Goal: Task Accomplishment & Management: Manage account settings

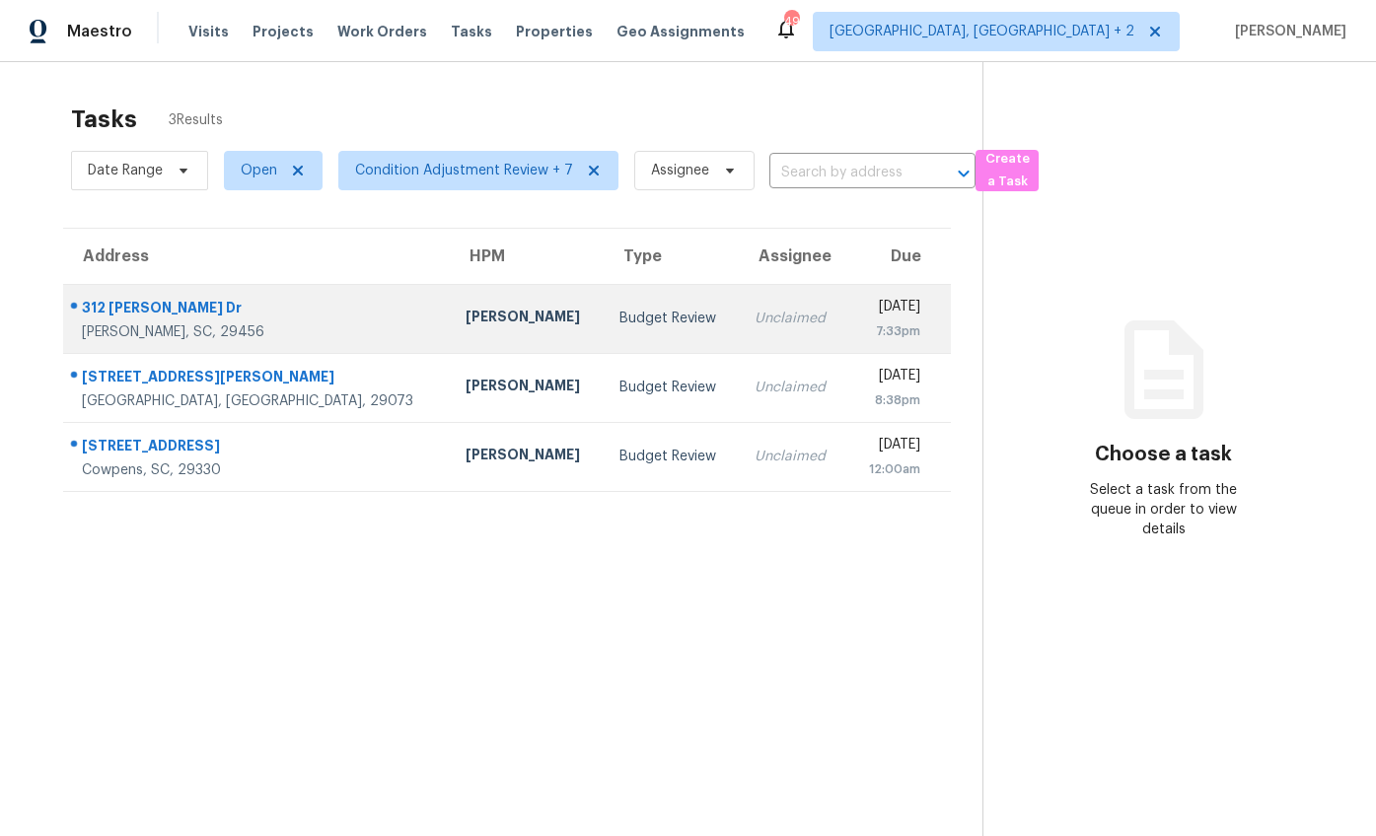
click at [450, 291] on td "[PERSON_NAME]" at bounding box center [527, 318] width 154 height 69
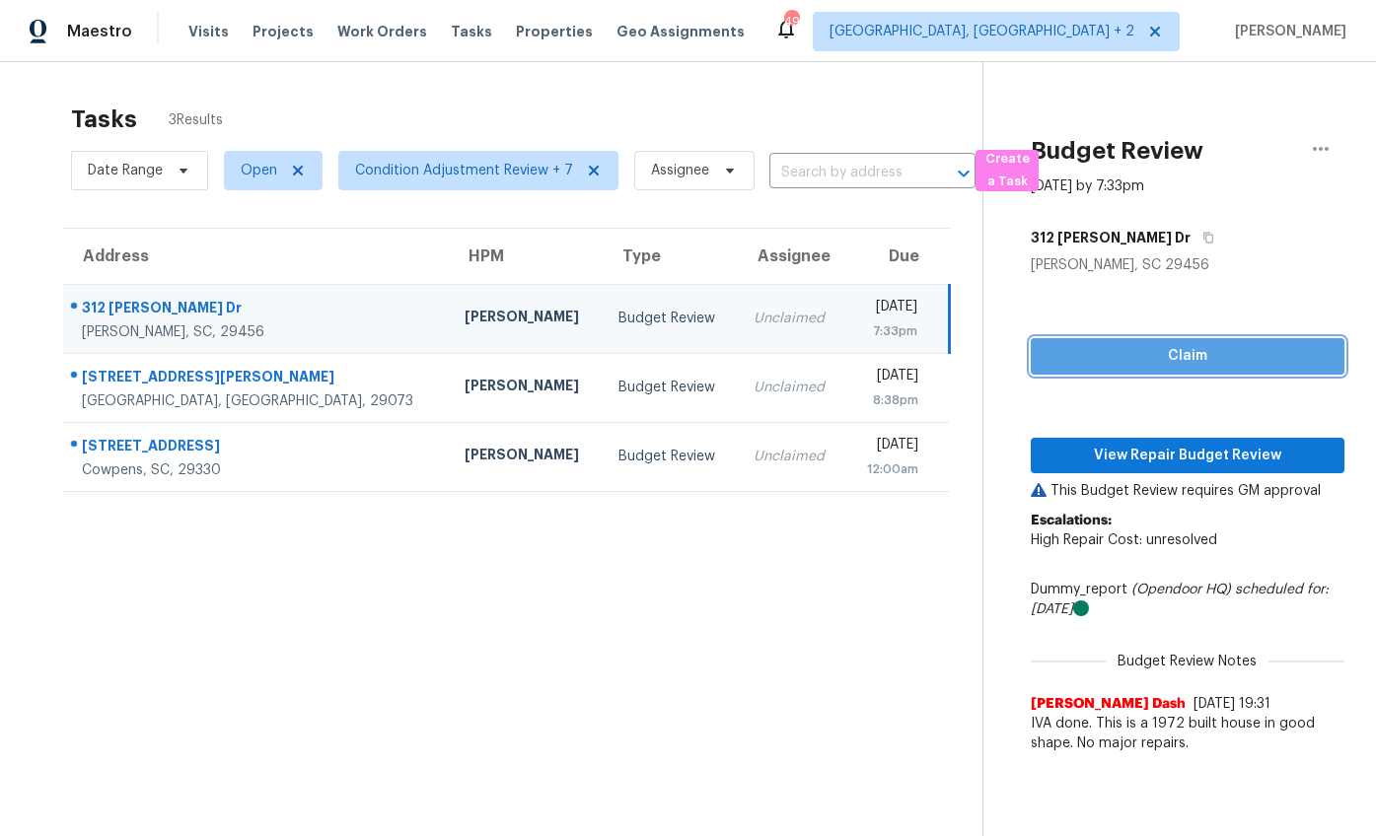
click at [1188, 372] on button "Claim" at bounding box center [1188, 356] width 314 height 36
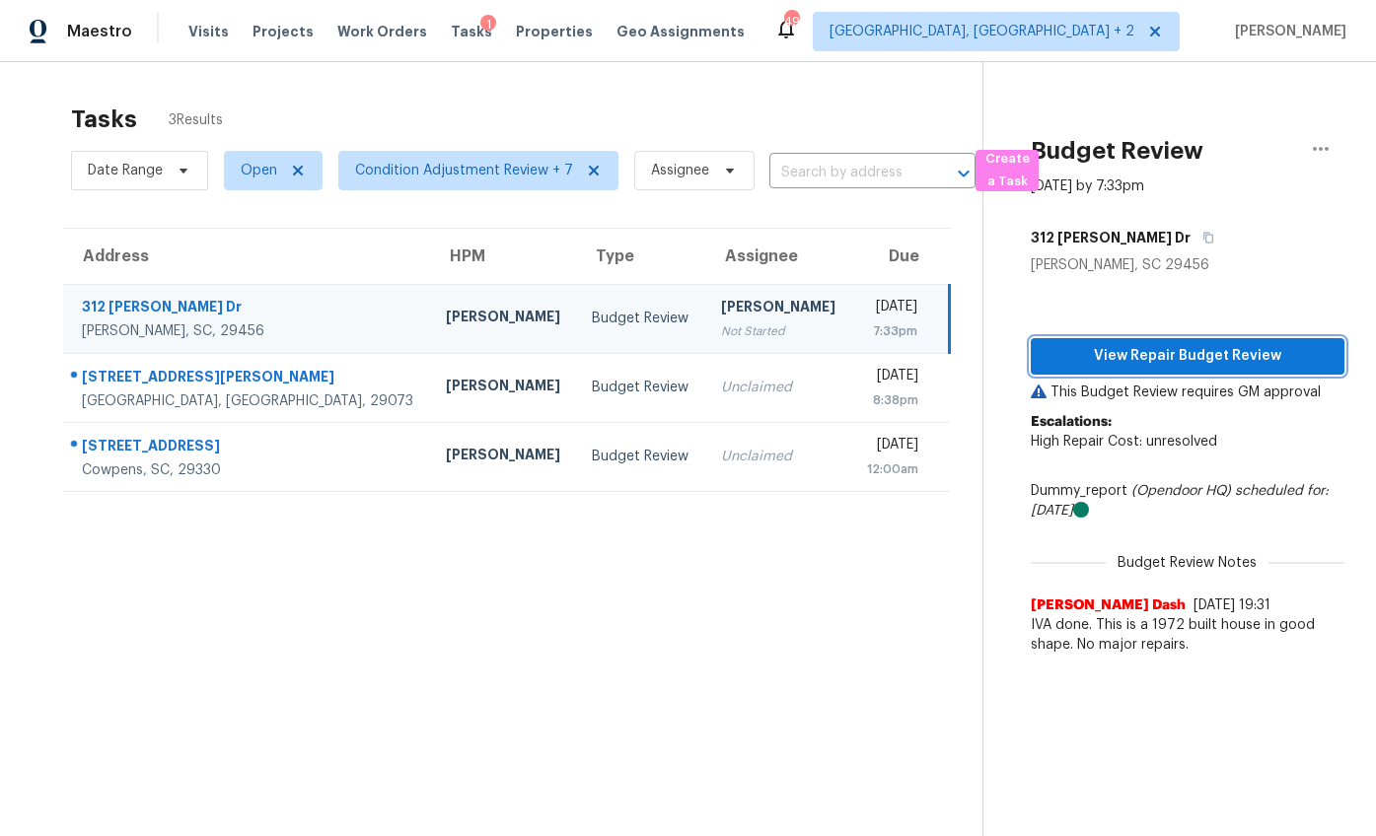
click at [1181, 357] on span "View Repair Budget Review" at bounding box center [1187, 356] width 282 height 25
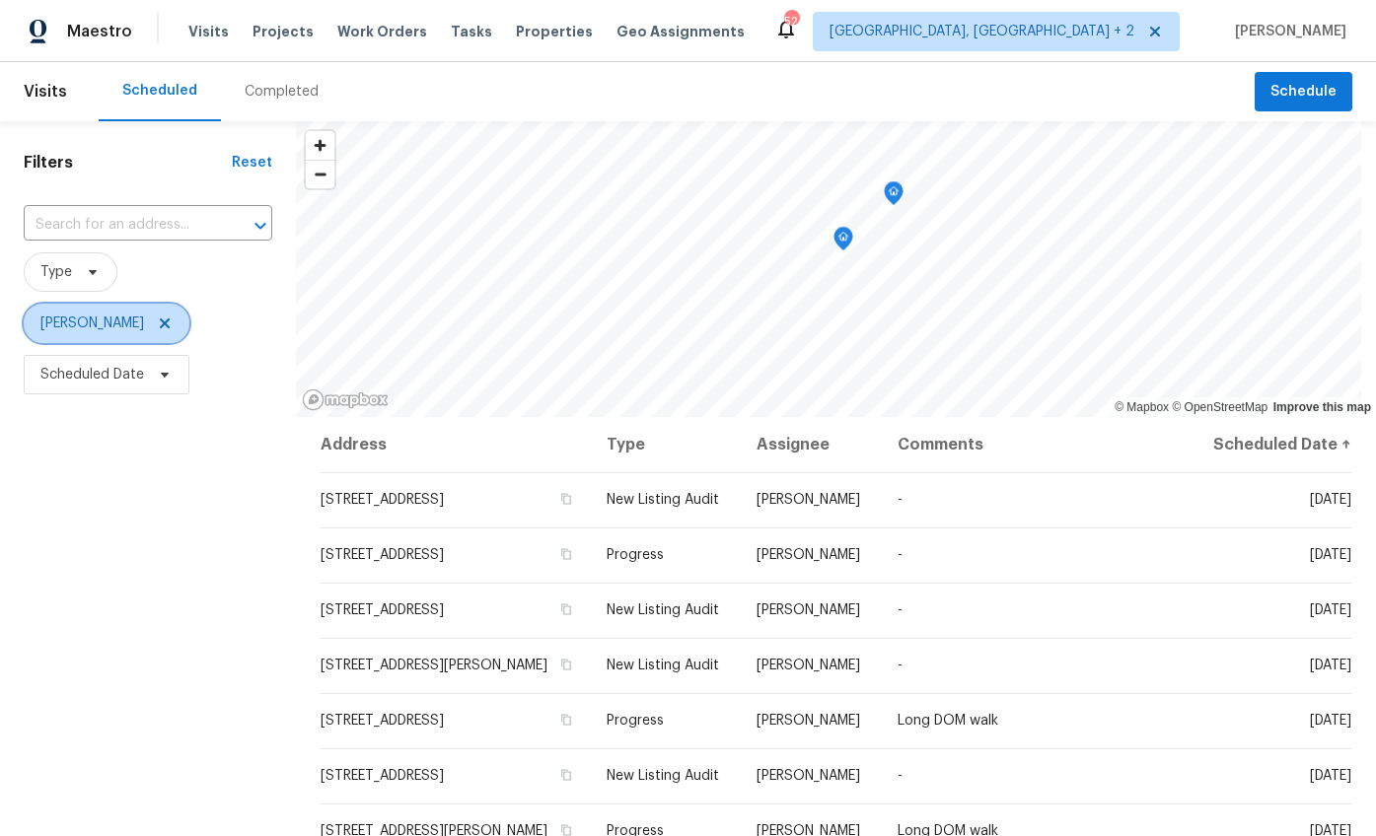
click at [157, 321] on icon at bounding box center [165, 324] width 16 height 16
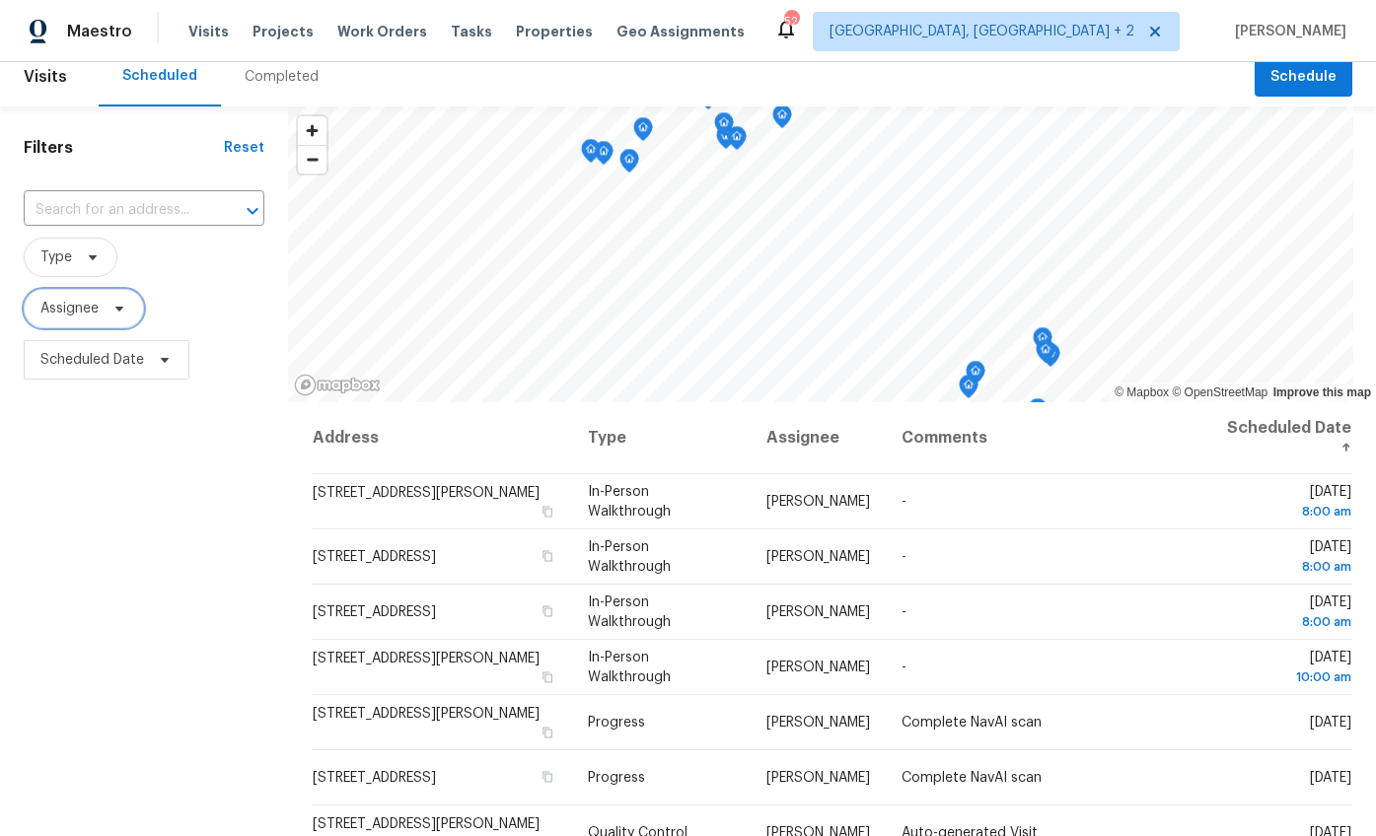
scroll to position [44, 0]
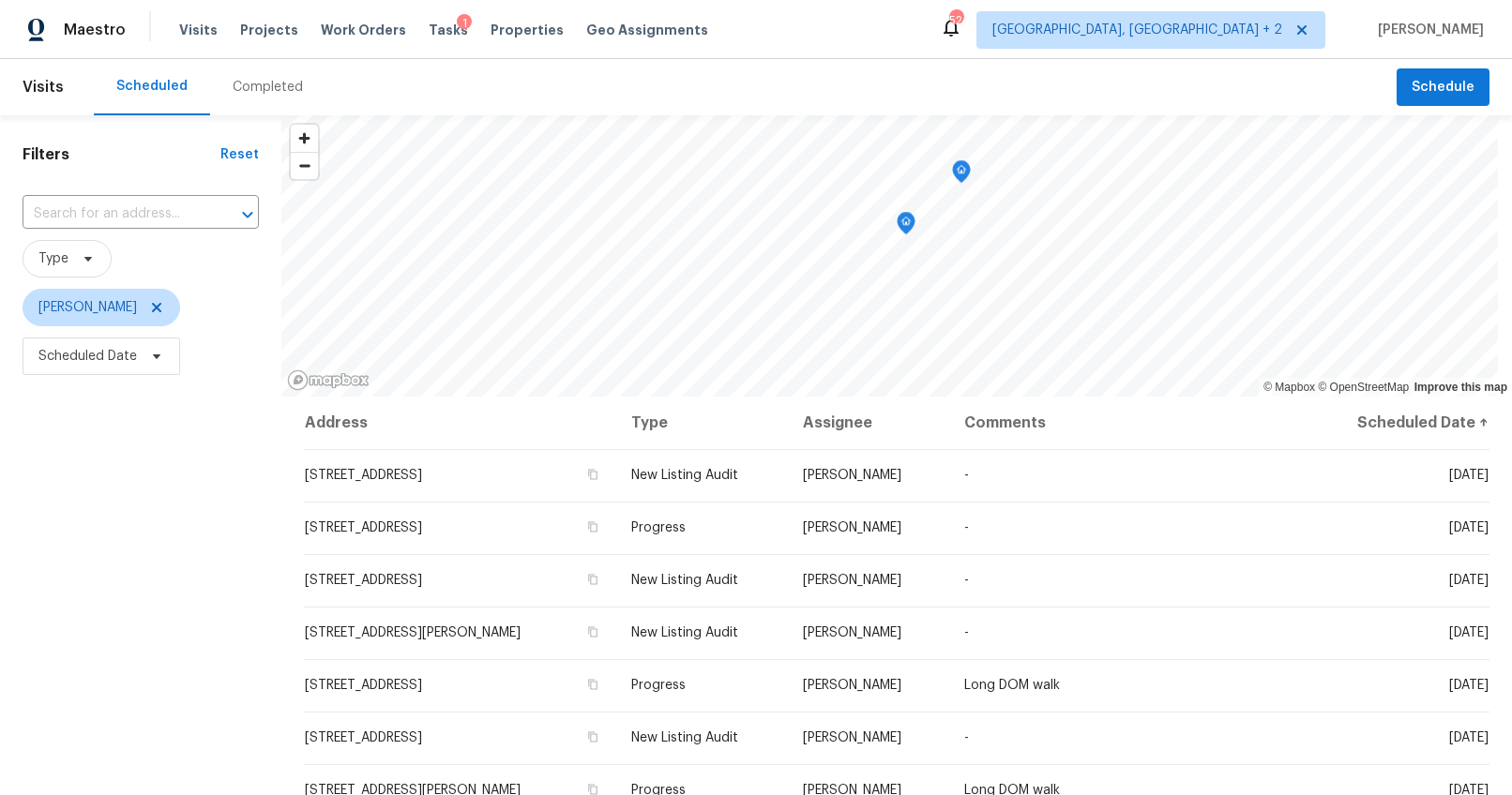
click at [250, 87] on div "Completed" at bounding box center [268, 87] width 70 height 19
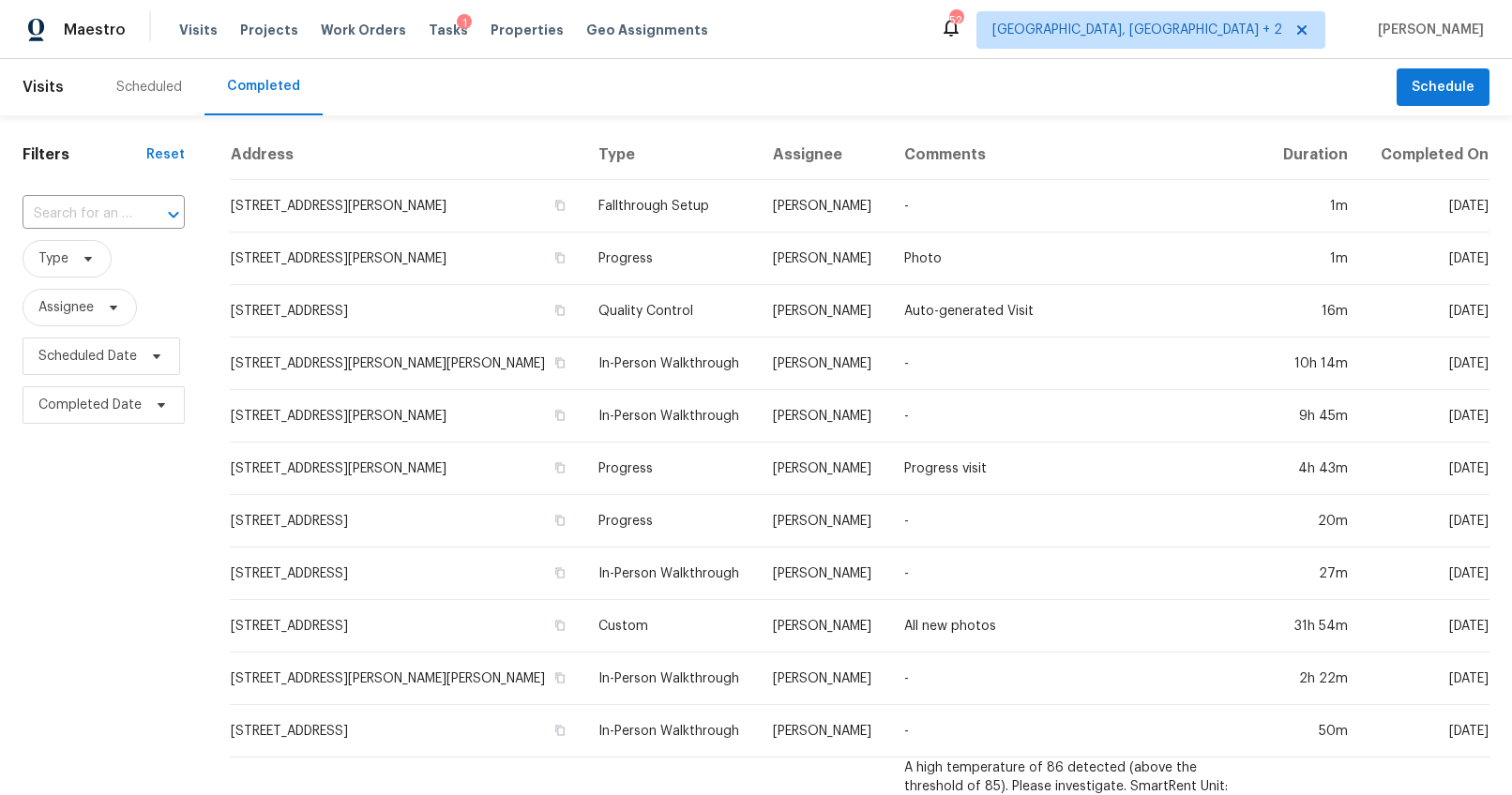
click at [146, 214] on div at bounding box center [160, 215] width 48 height 27
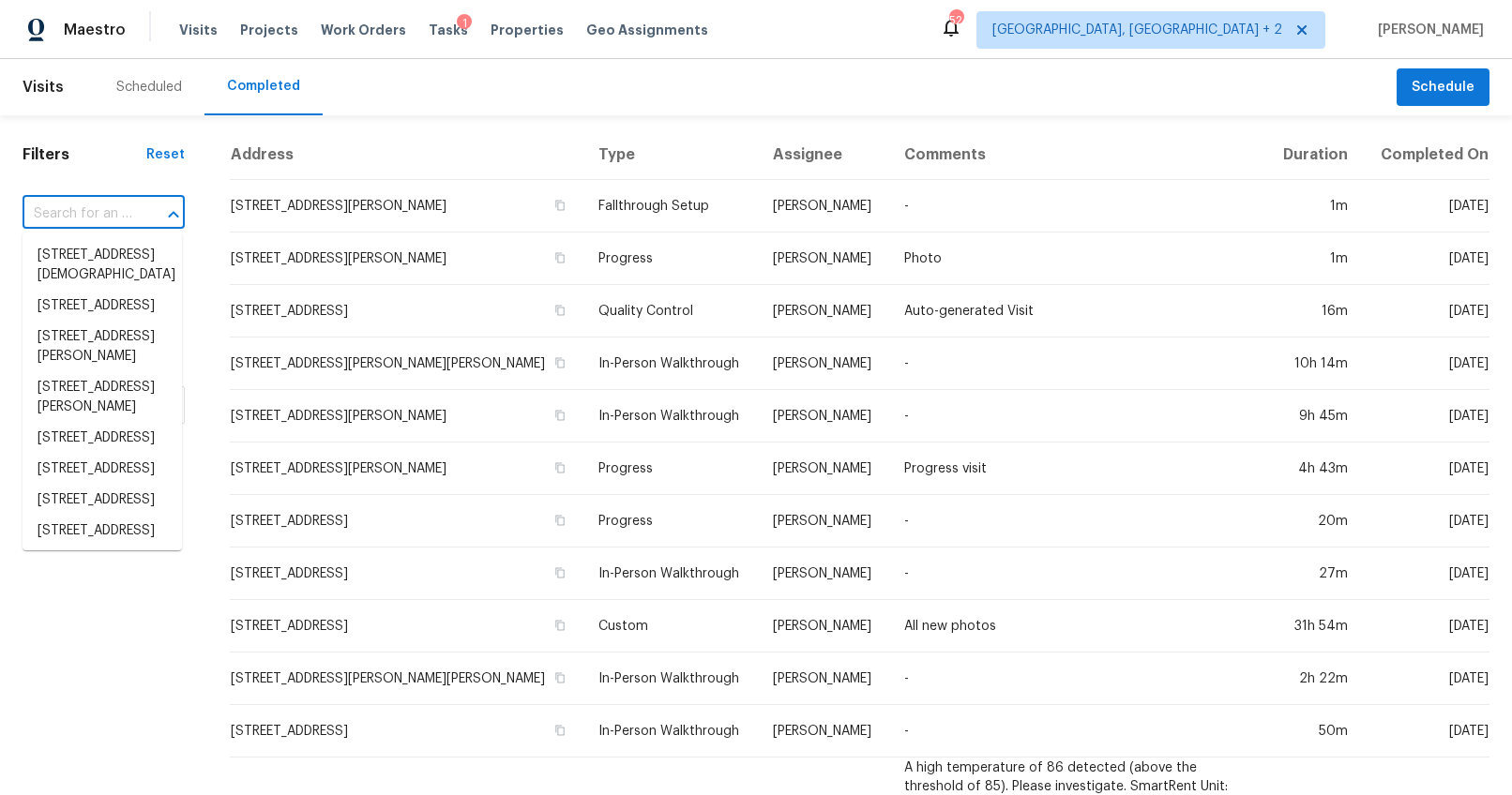
paste input "312 Elliott Dr, Ladson, SC 29456"
type input "312 Elliott Dr, Ladson, SC 29456"
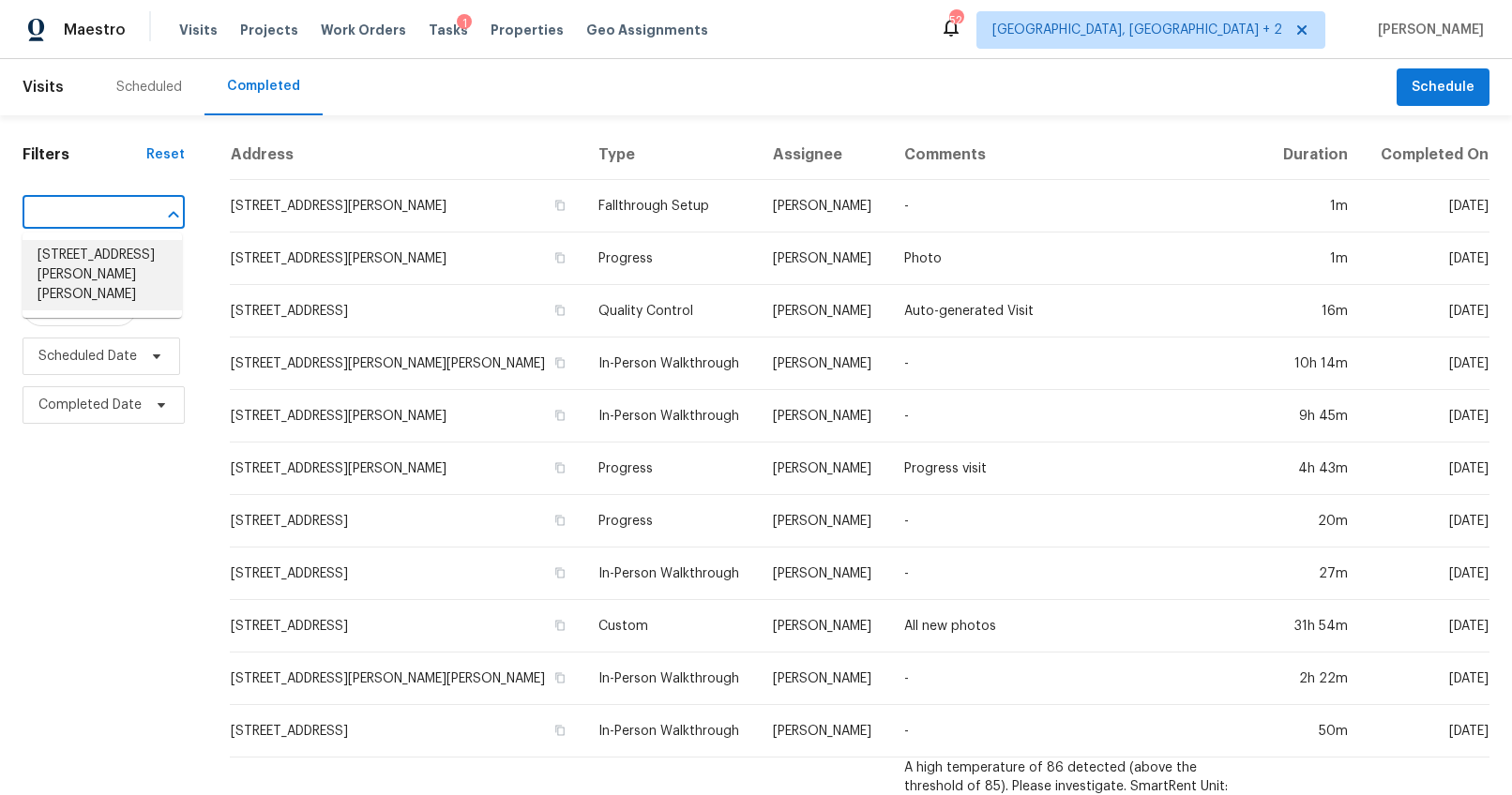
click at [137, 245] on li "312 Elliott Dr, Ladson, SC 29456" at bounding box center [103, 275] width 160 height 70
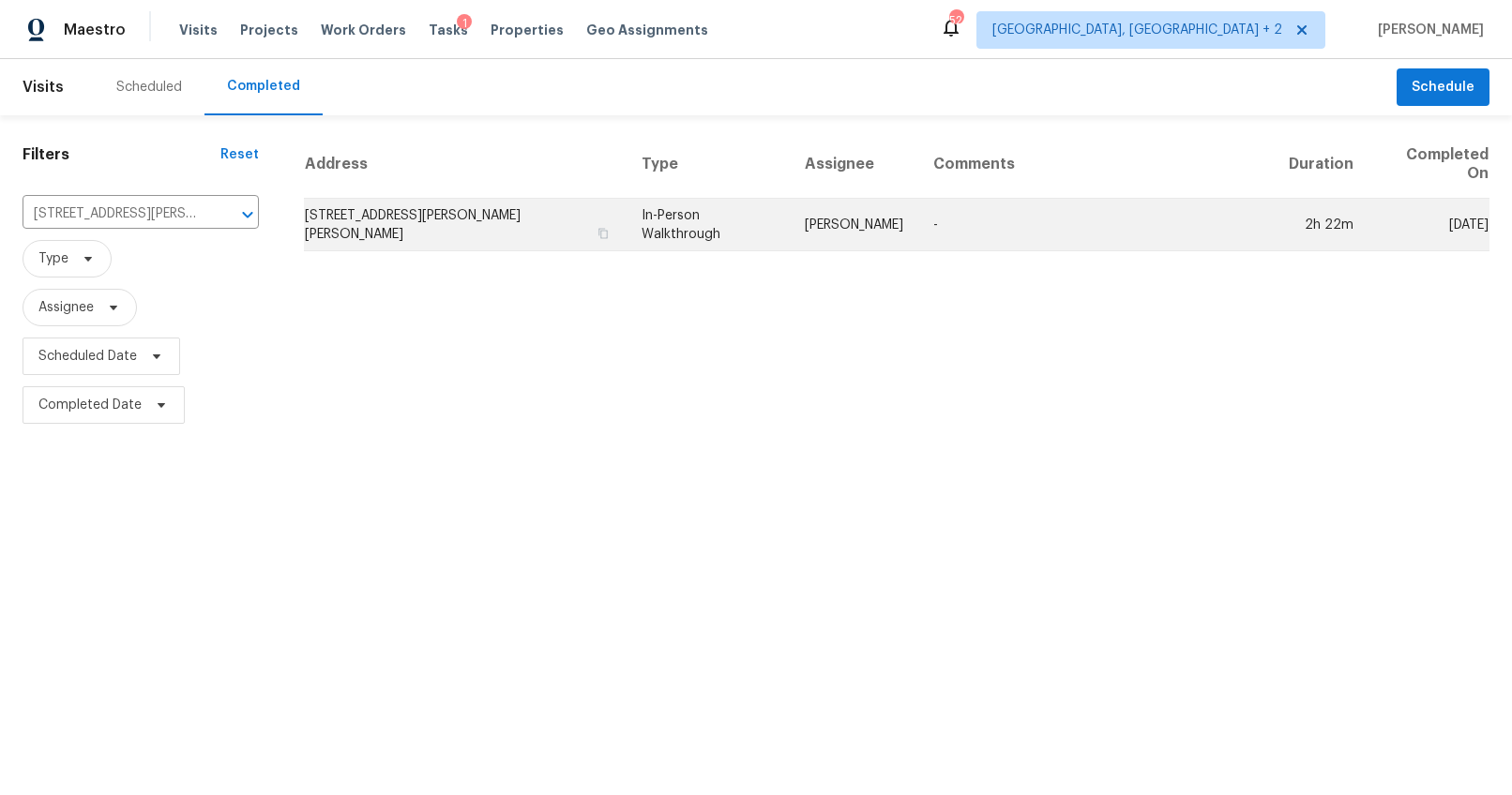
click at [357, 199] on td "312 Elliott Dr, Ladson, SC 29456" at bounding box center [465, 224] width 322 height 52
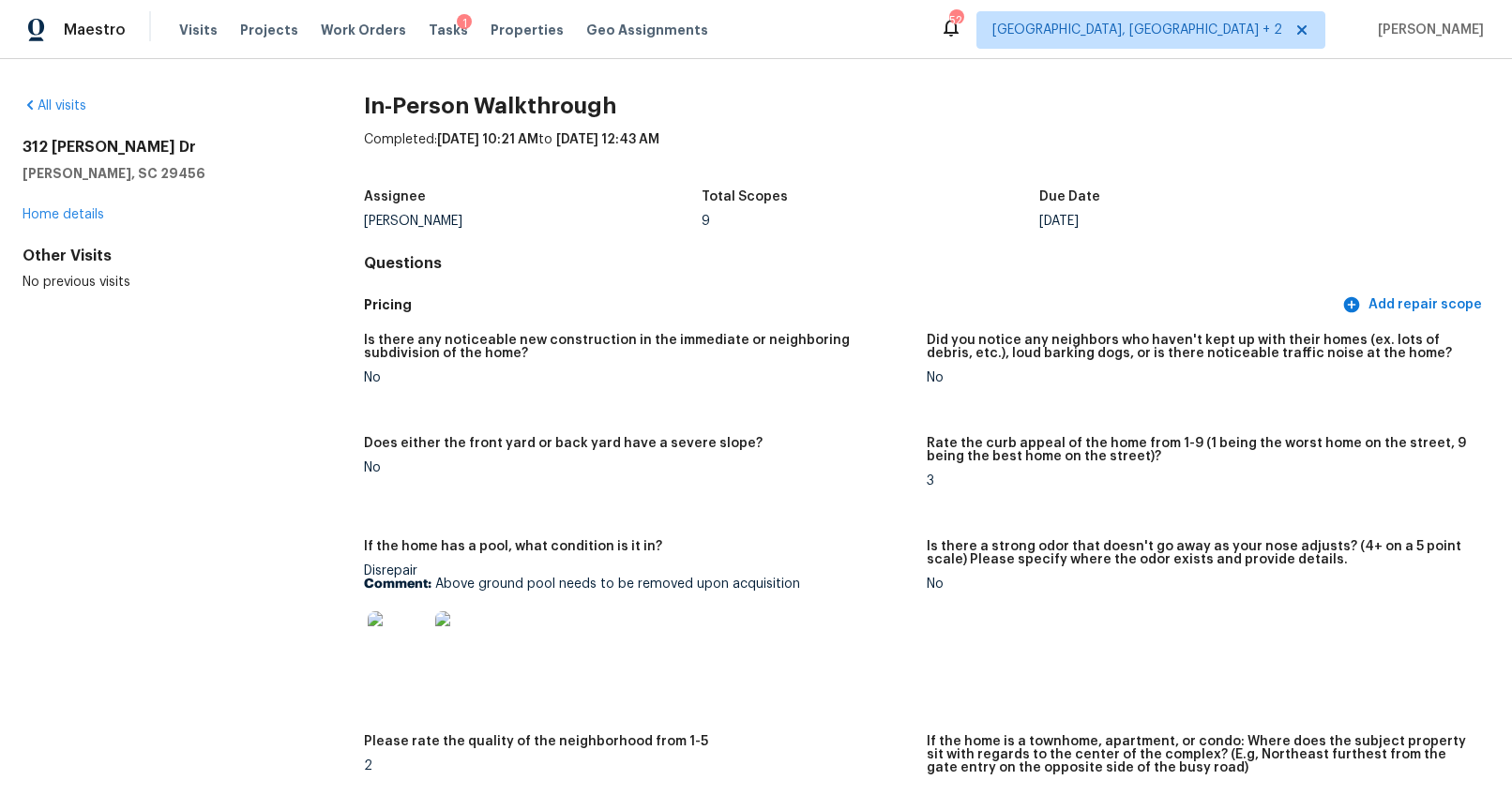
click at [404, 626] on img at bounding box center [397, 641] width 60 height 60
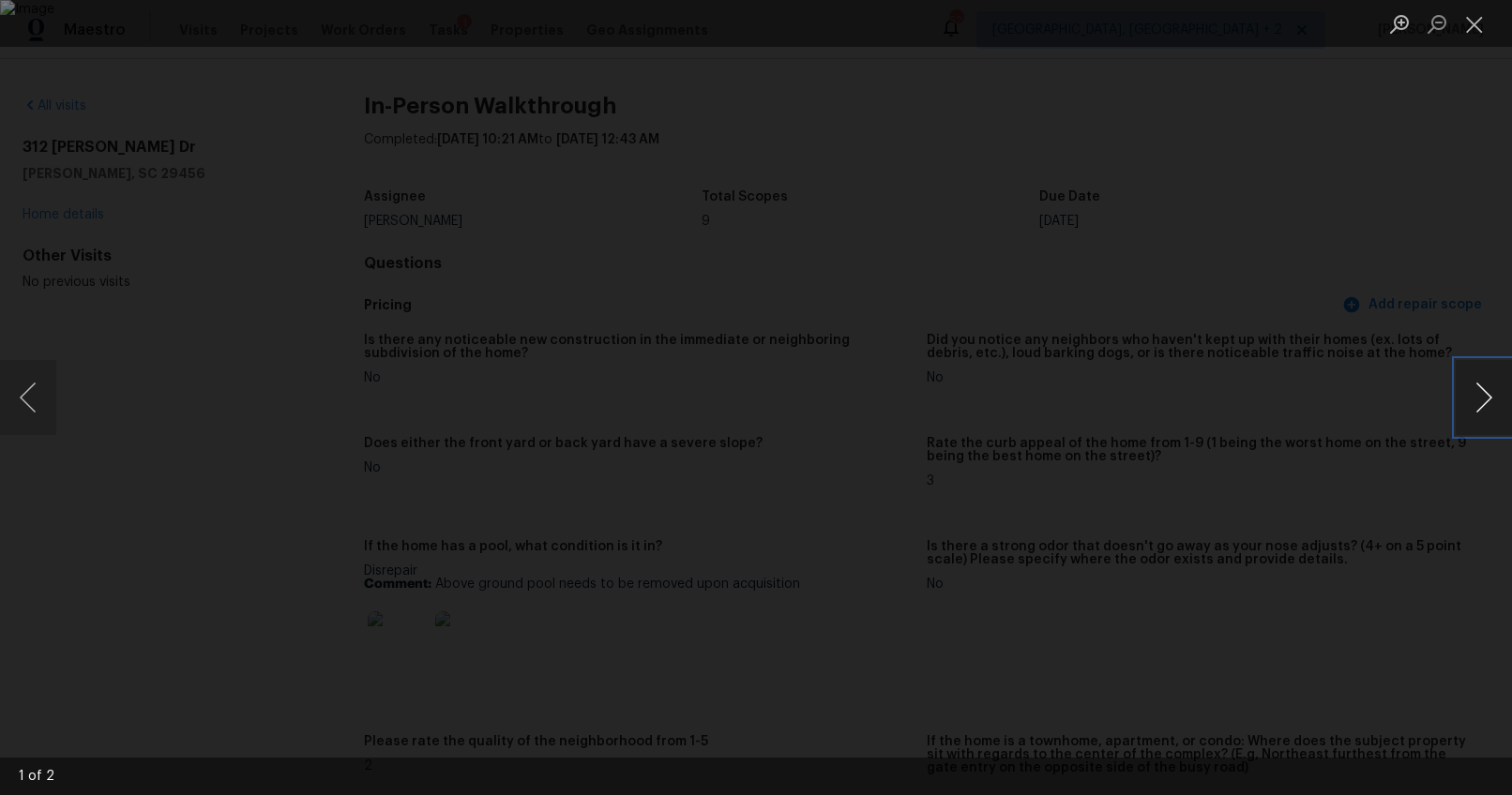
click at [1483, 392] on button "Next image" at bounding box center [1483, 398] width 56 height 75
click at [1427, 288] on div "Lightbox" at bounding box center [756, 398] width 1512 height 795
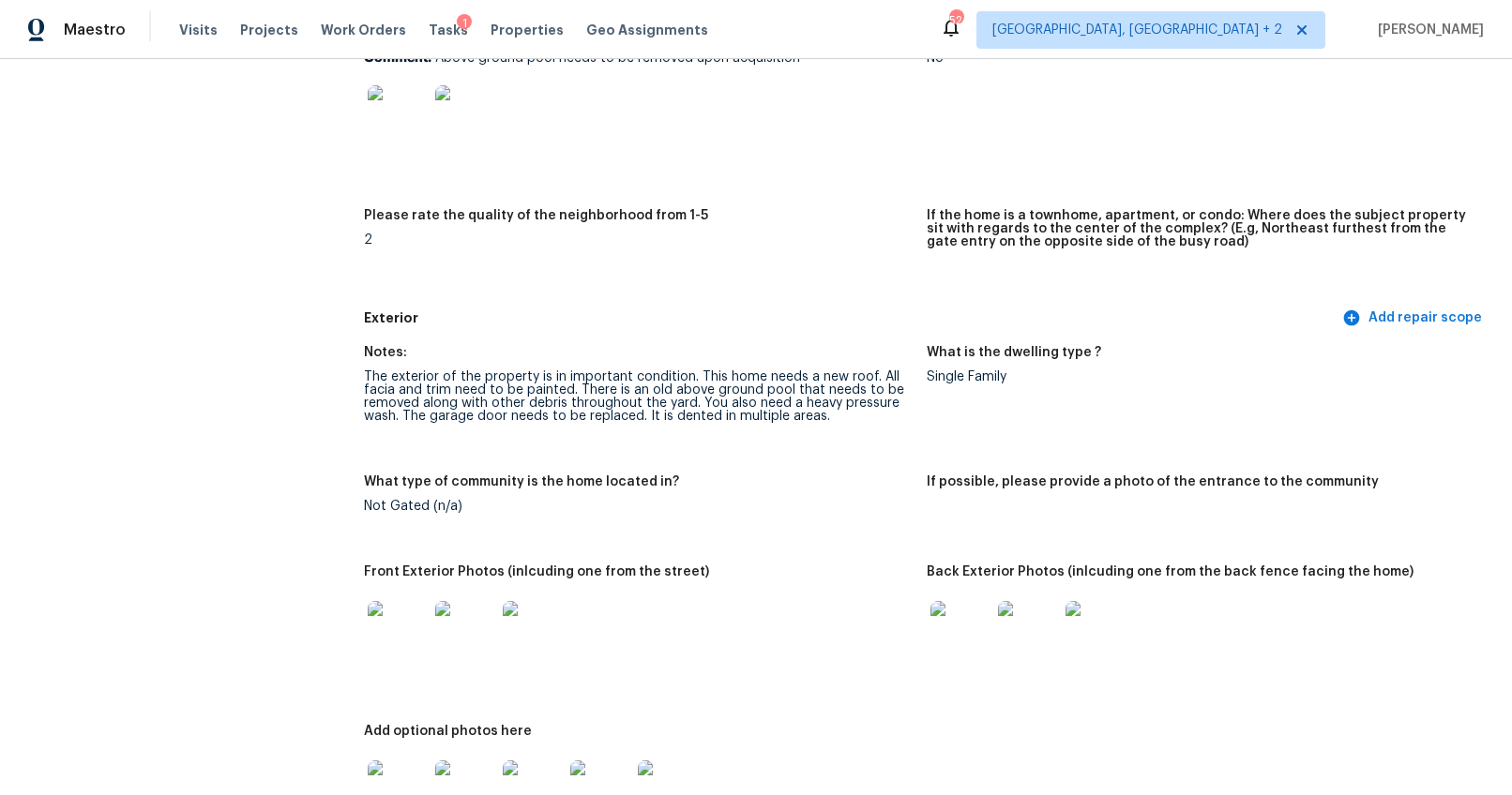
scroll to position [778, 0]
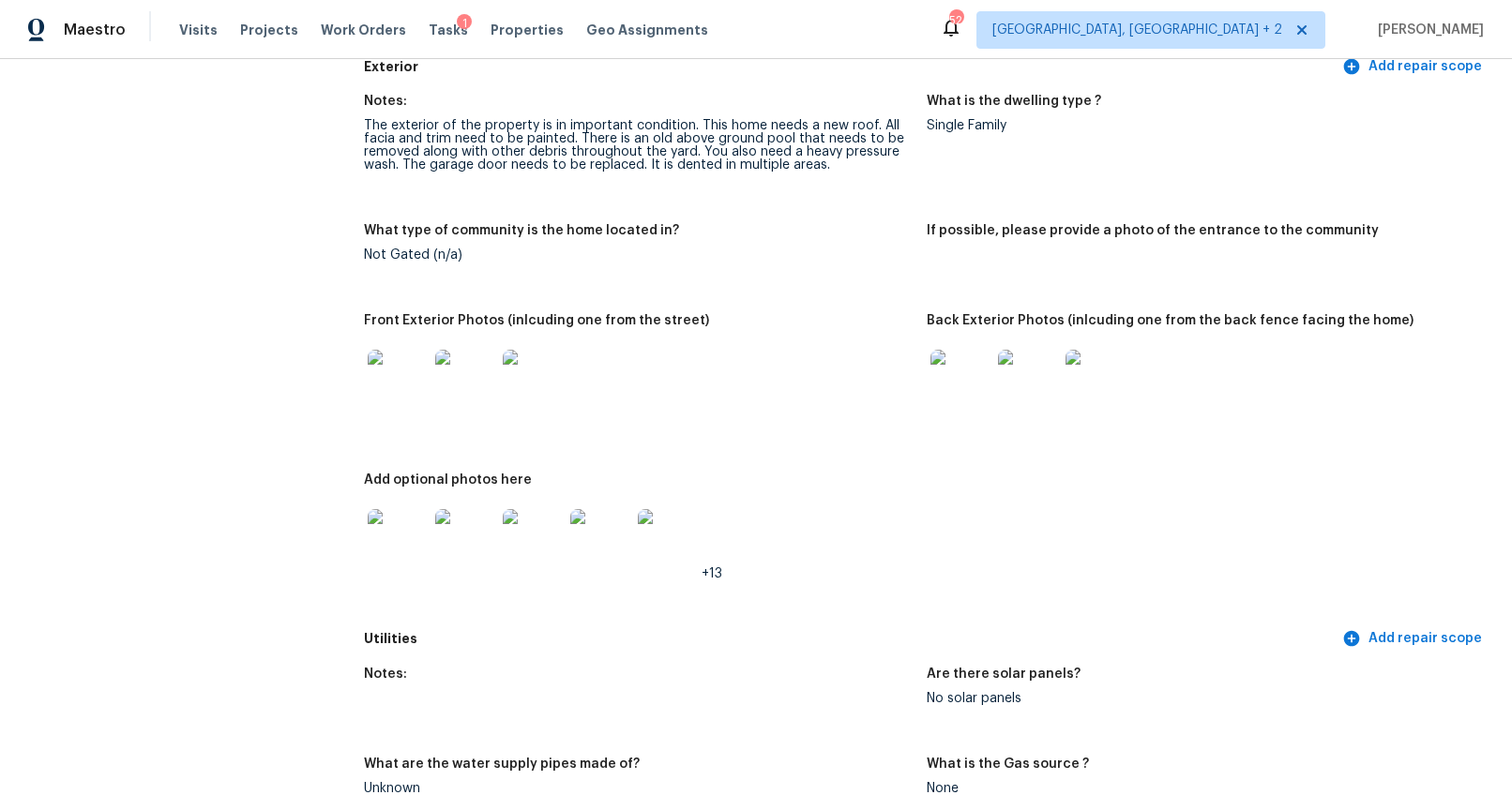
click at [396, 377] on img at bounding box center [397, 379] width 60 height 60
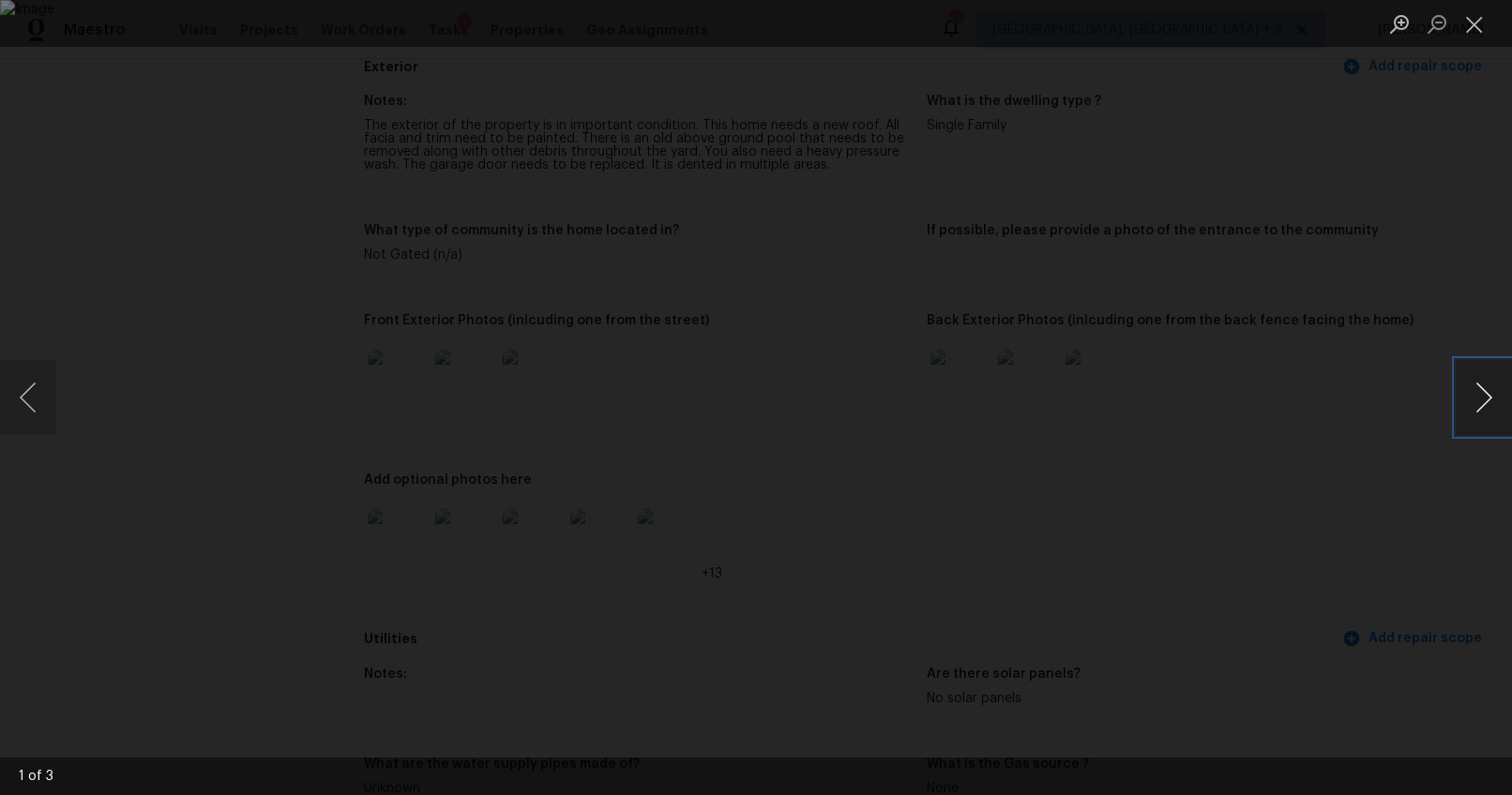
click at [1473, 400] on button "Next image" at bounding box center [1483, 398] width 56 height 75
click at [1462, 383] on button "Next image" at bounding box center [1483, 398] width 56 height 75
click at [1368, 480] on div "Lightbox" at bounding box center [756, 398] width 1512 height 795
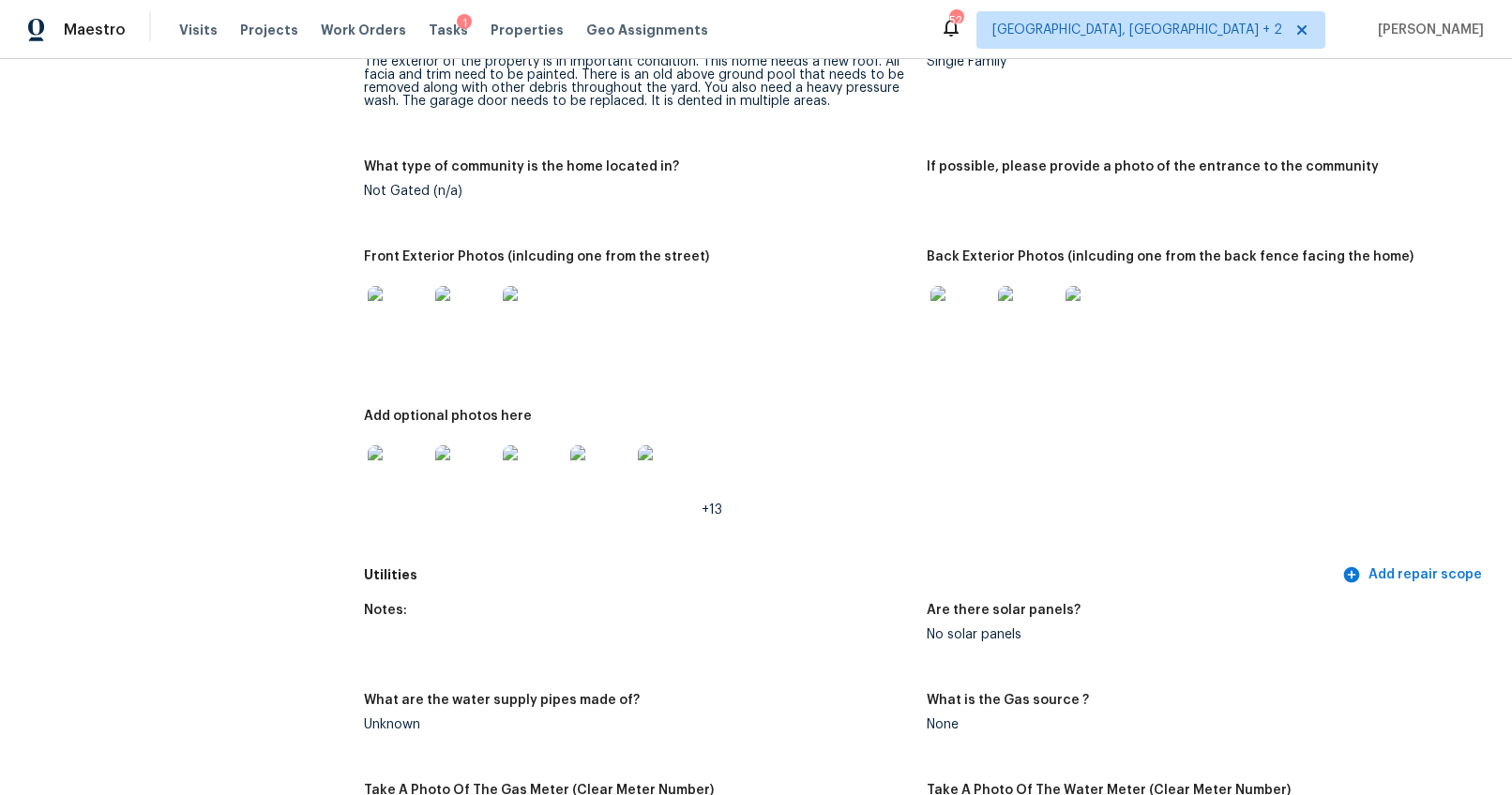
scroll to position [904, 0]
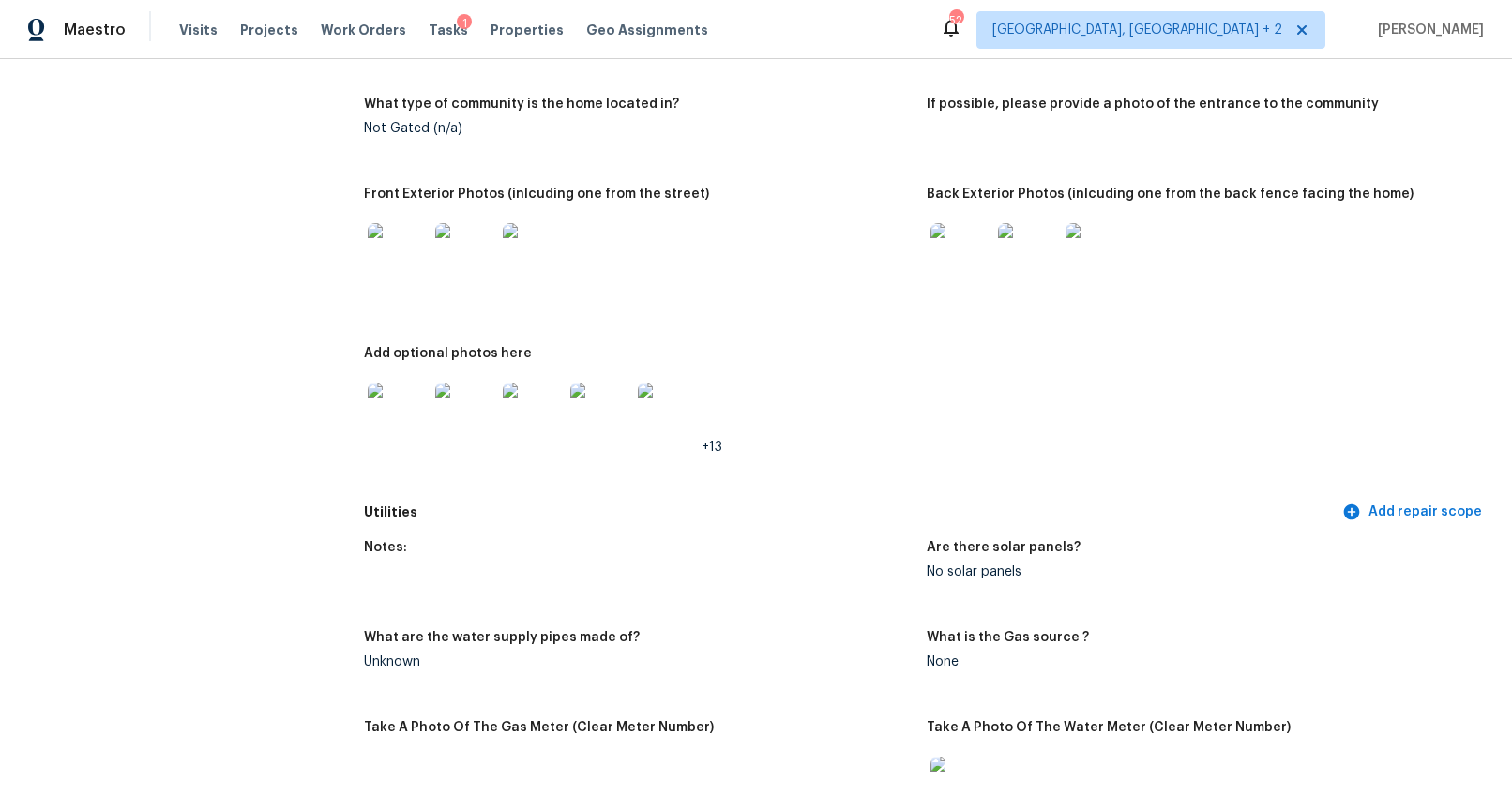
click at [389, 396] on img at bounding box center [397, 412] width 60 height 60
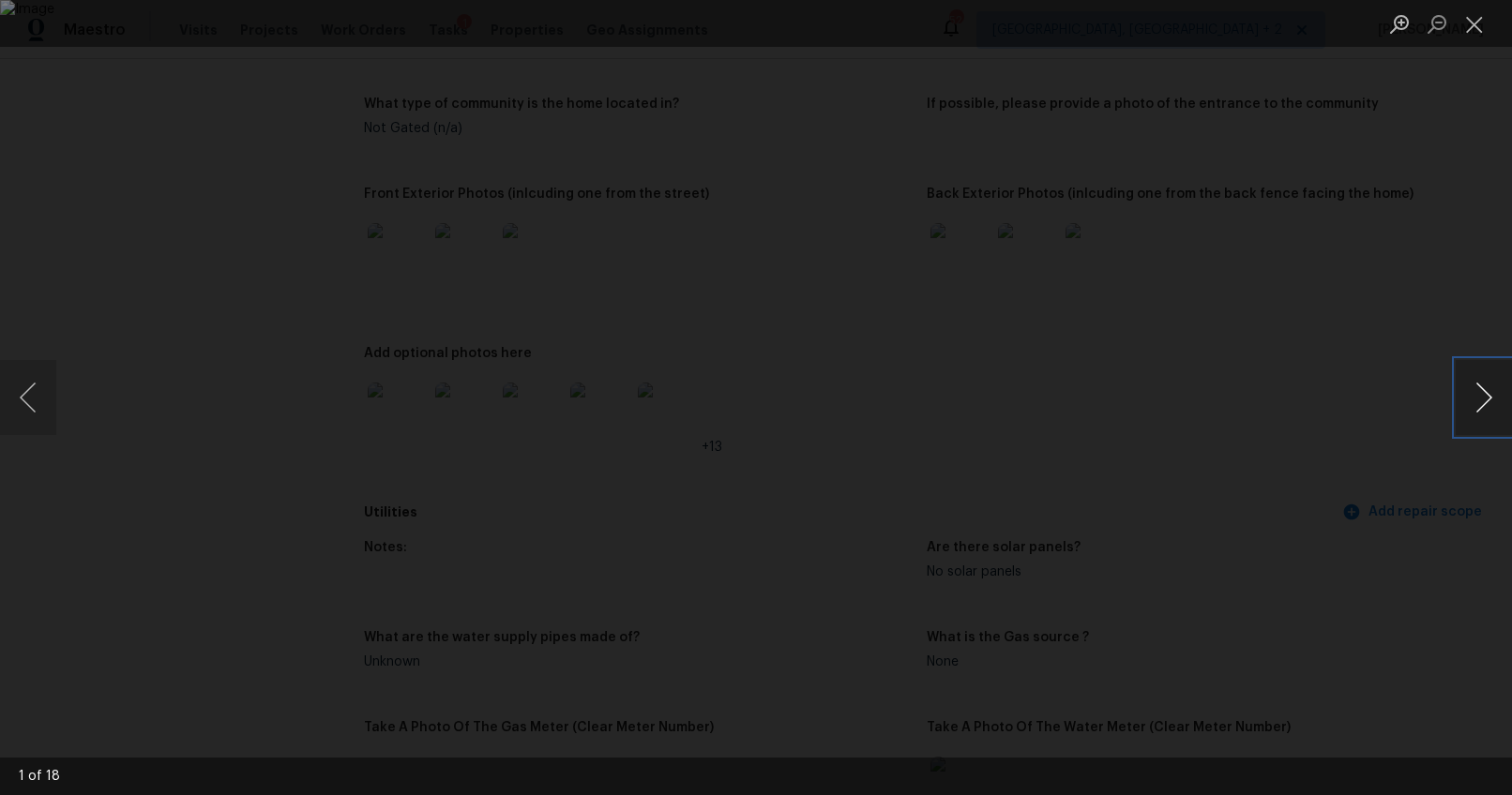
click at [1488, 404] on button "Next image" at bounding box center [1483, 398] width 56 height 75
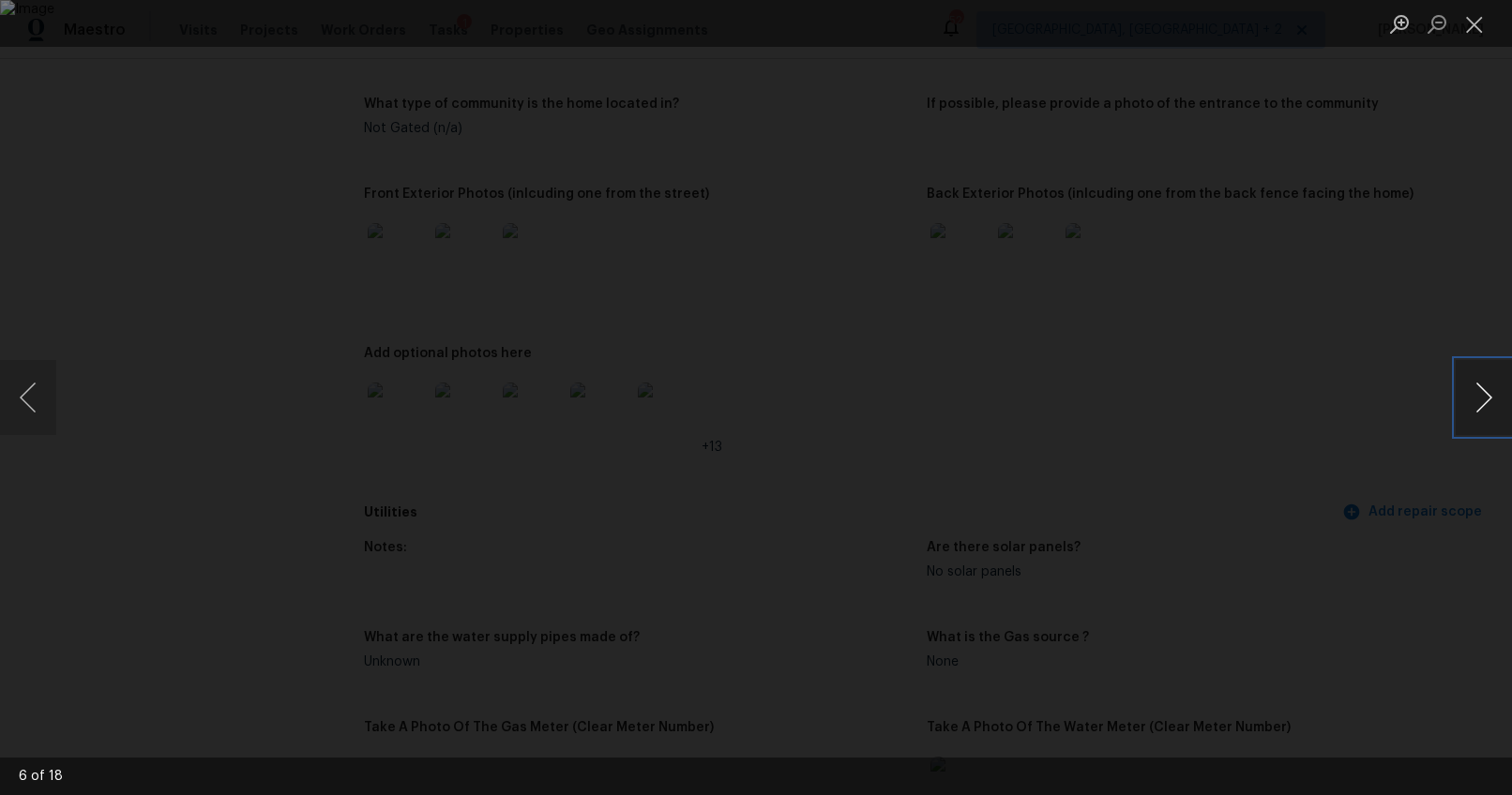
click at [1488, 404] on button "Next image" at bounding box center [1483, 398] width 56 height 75
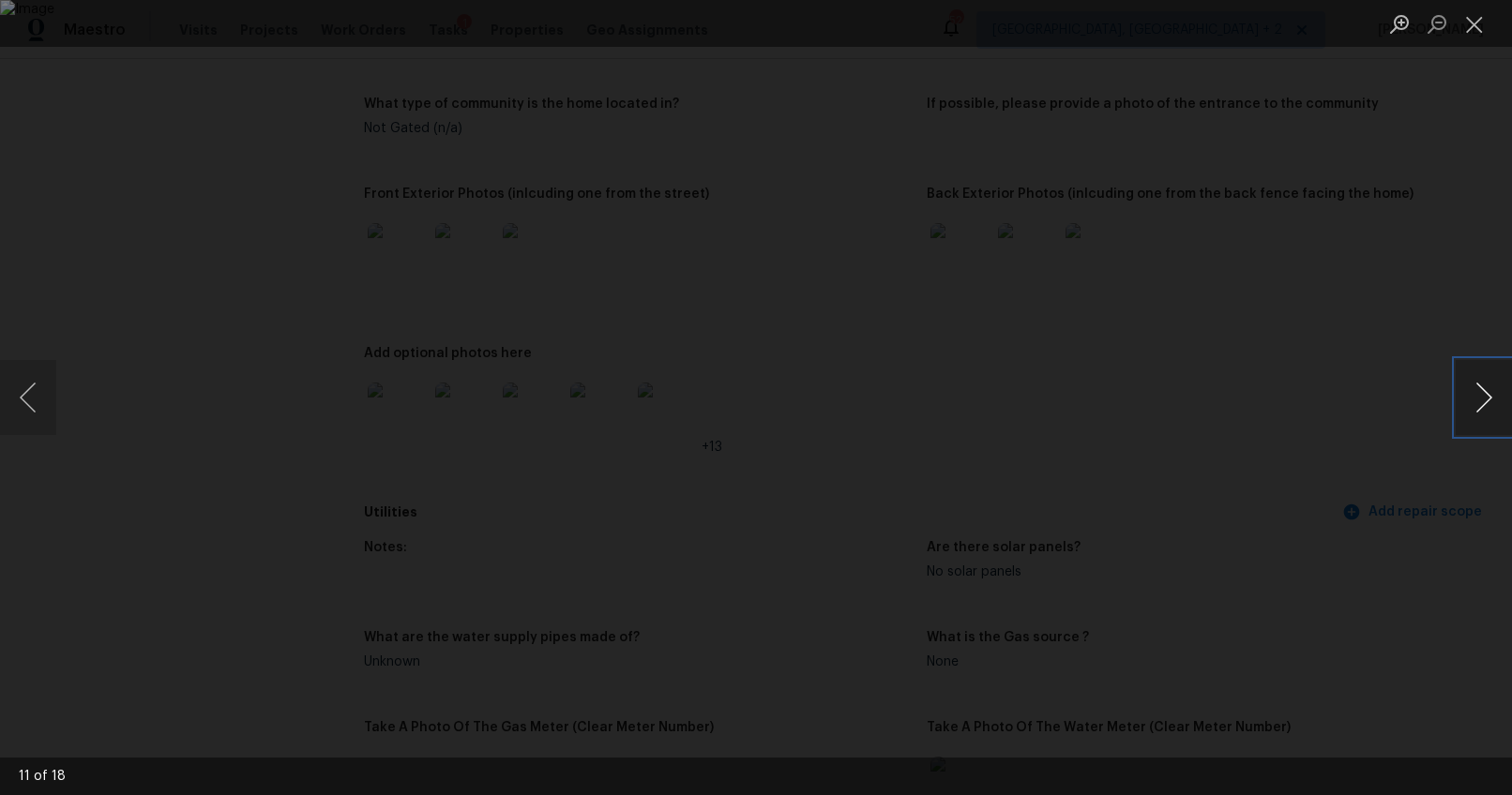
click at [1488, 404] on button "Next image" at bounding box center [1483, 398] width 56 height 75
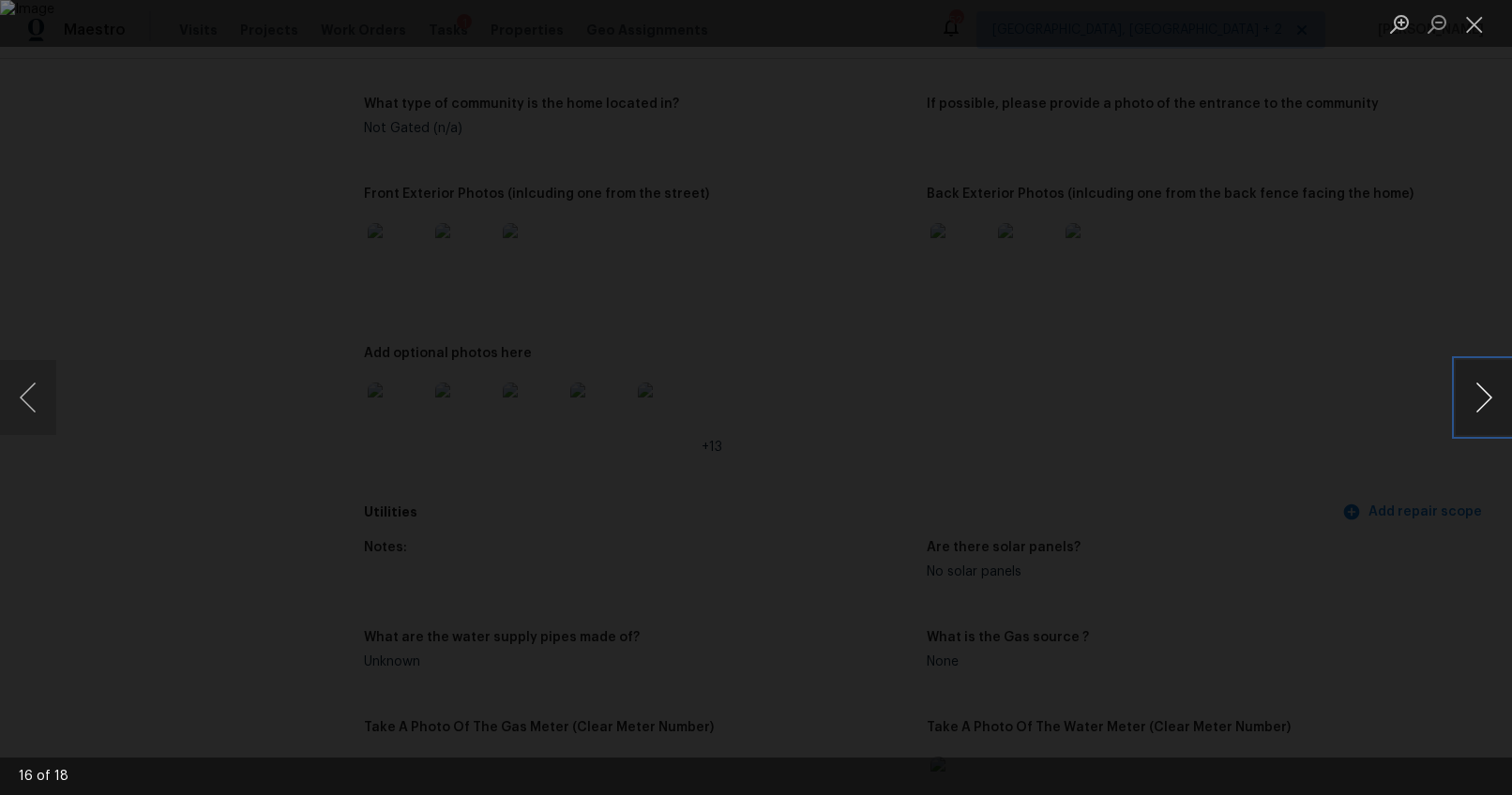
click at [1488, 404] on button "Next image" at bounding box center [1483, 398] width 56 height 75
click at [1449, 548] on div "Lightbox" at bounding box center [756, 398] width 1512 height 795
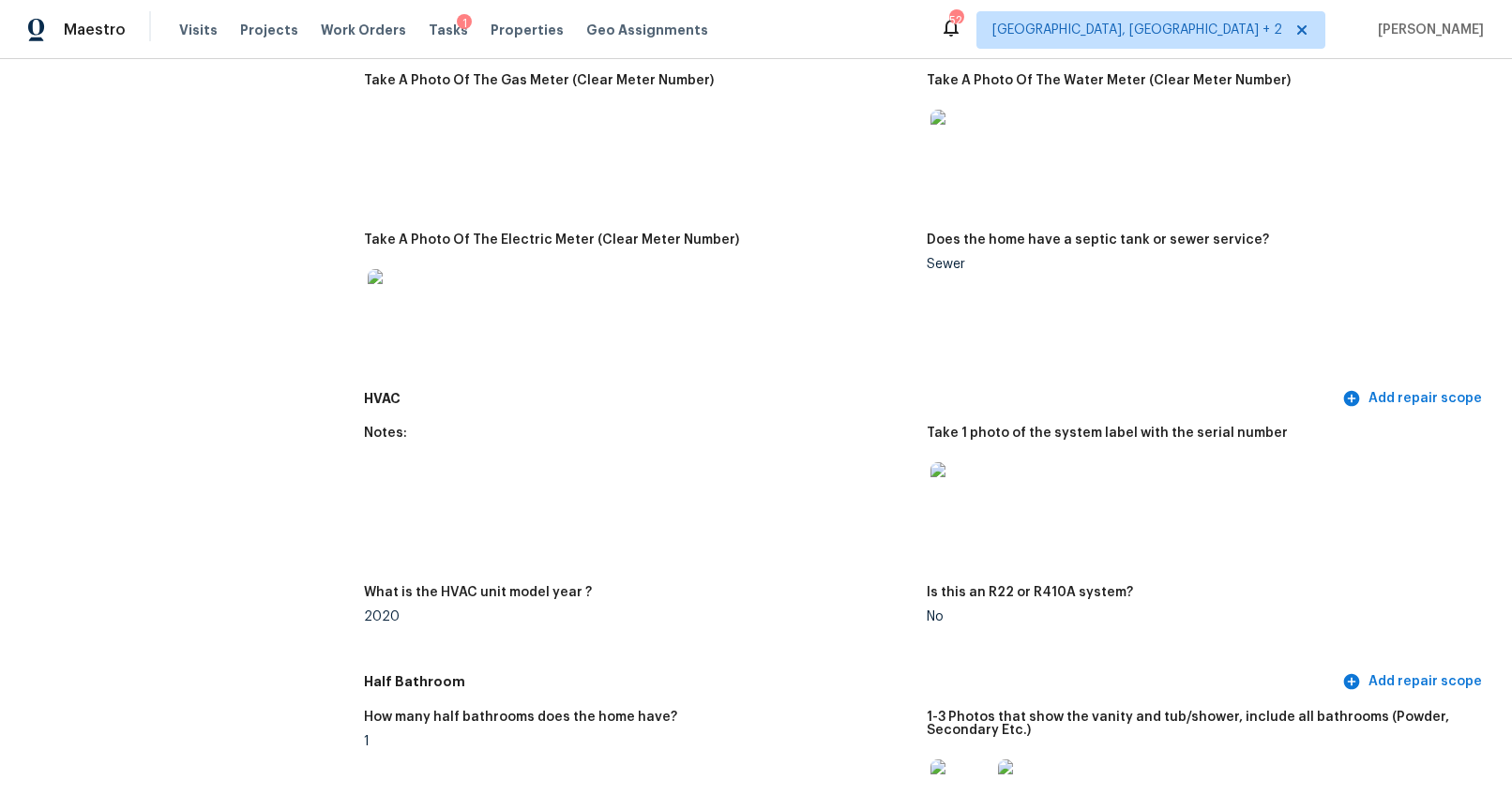
scroll to position [1545, 0]
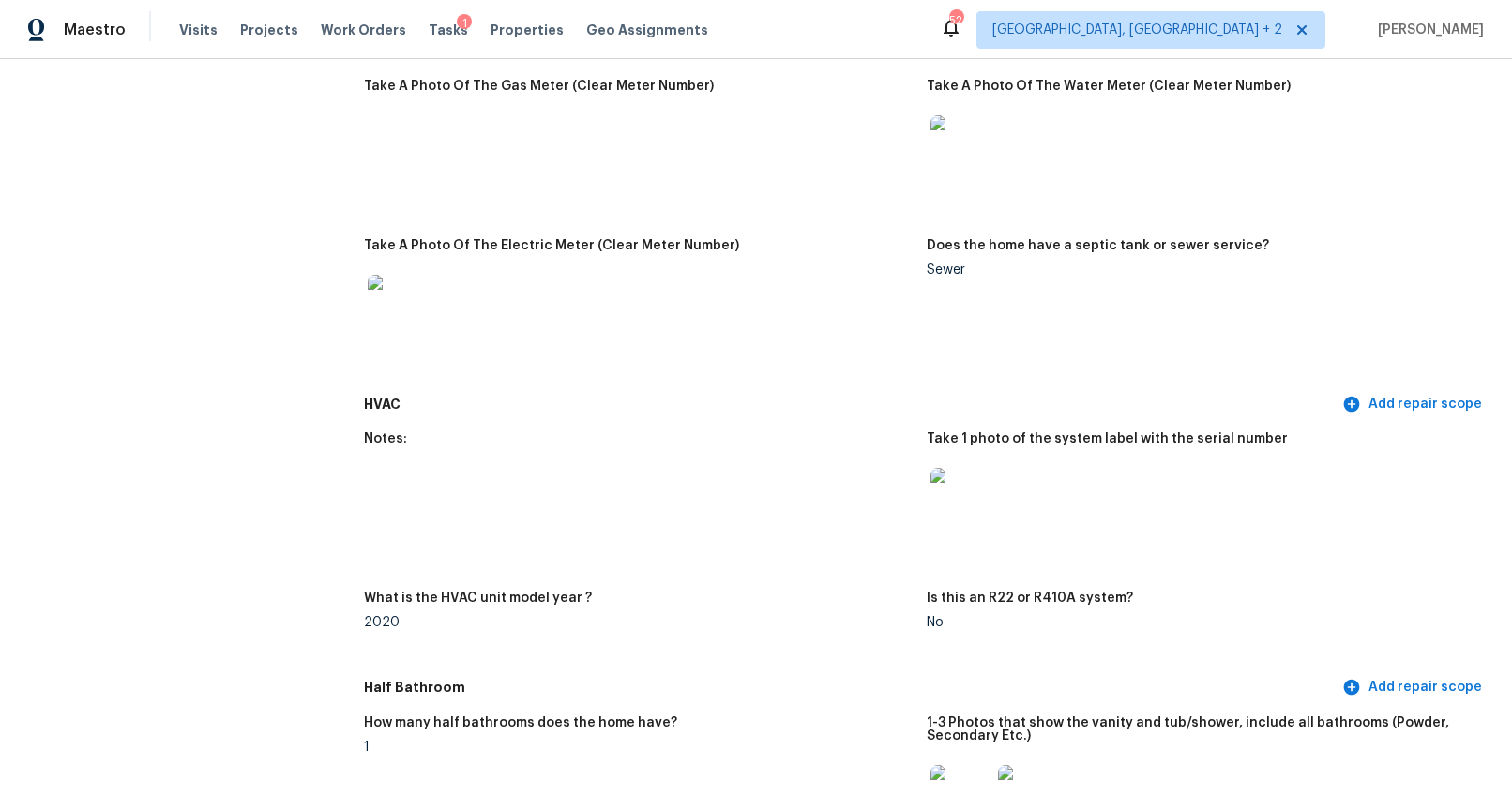
click at [967, 504] on img at bounding box center [960, 497] width 60 height 60
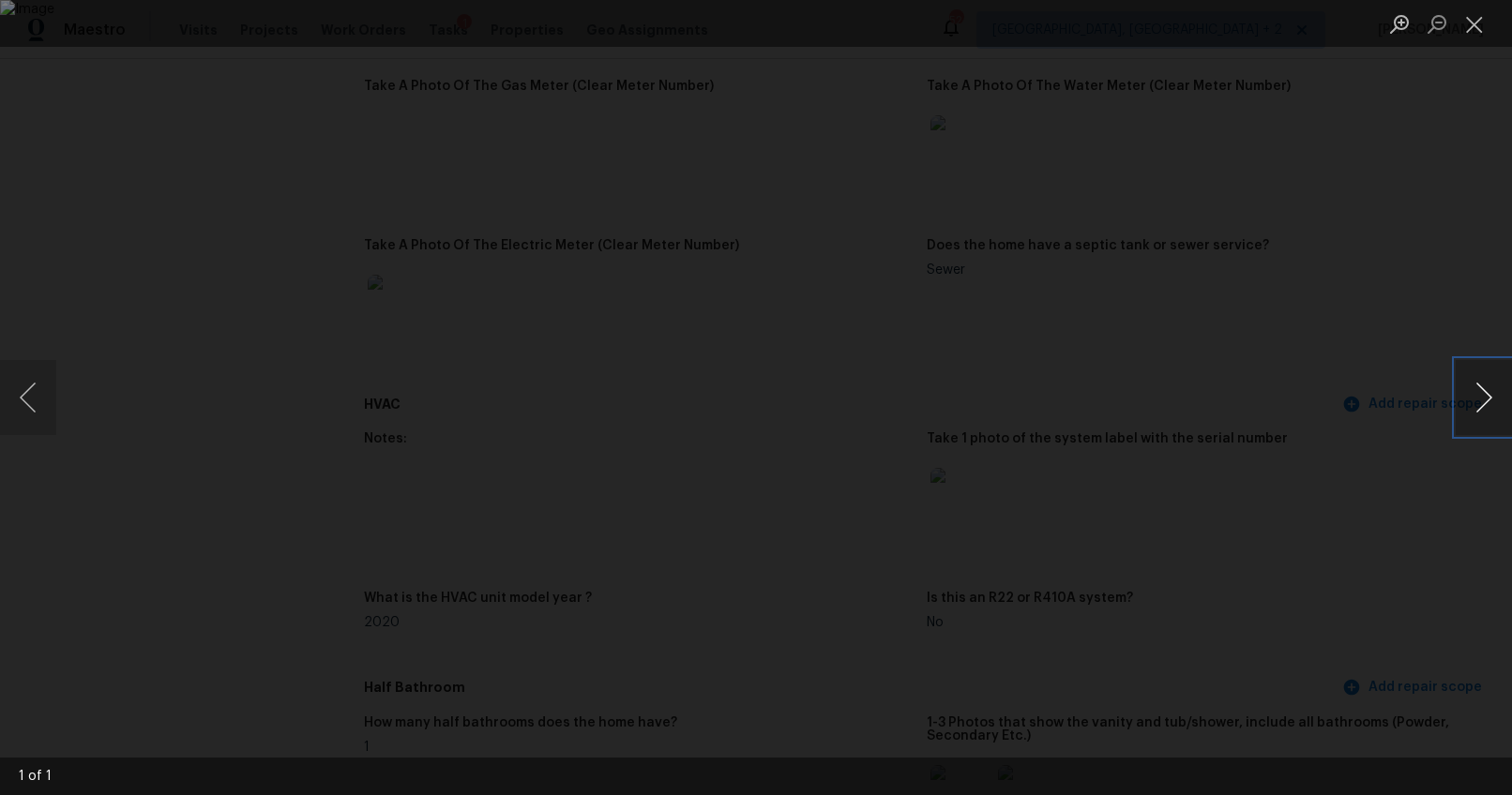
click at [1483, 403] on button "Next image" at bounding box center [1483, 398] width 56 height 75
click at [1409, 426] on div "Lightbox" at bounding box center [756, 398] width 1512 height 795
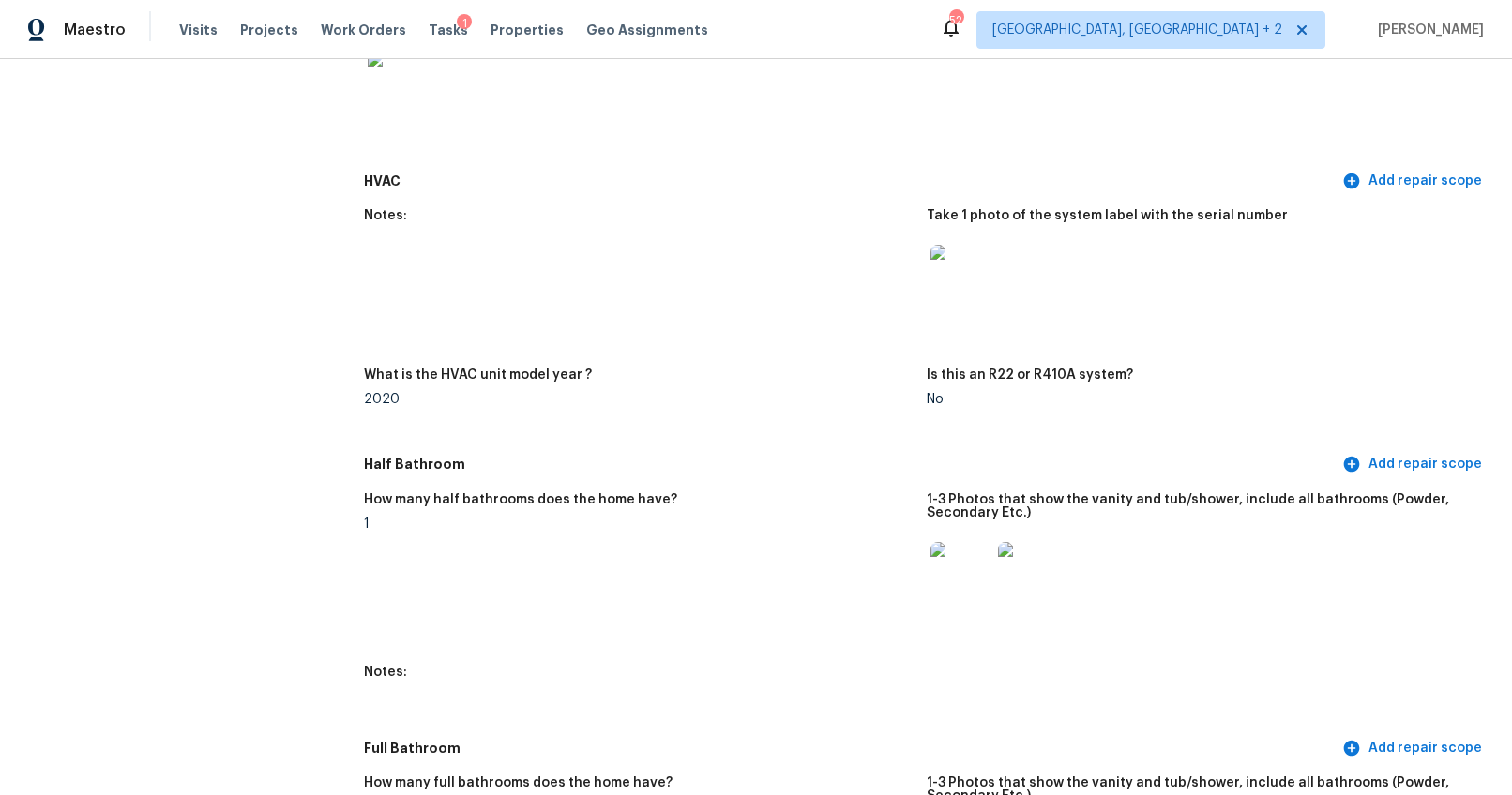
scroll to position [1963, 0]
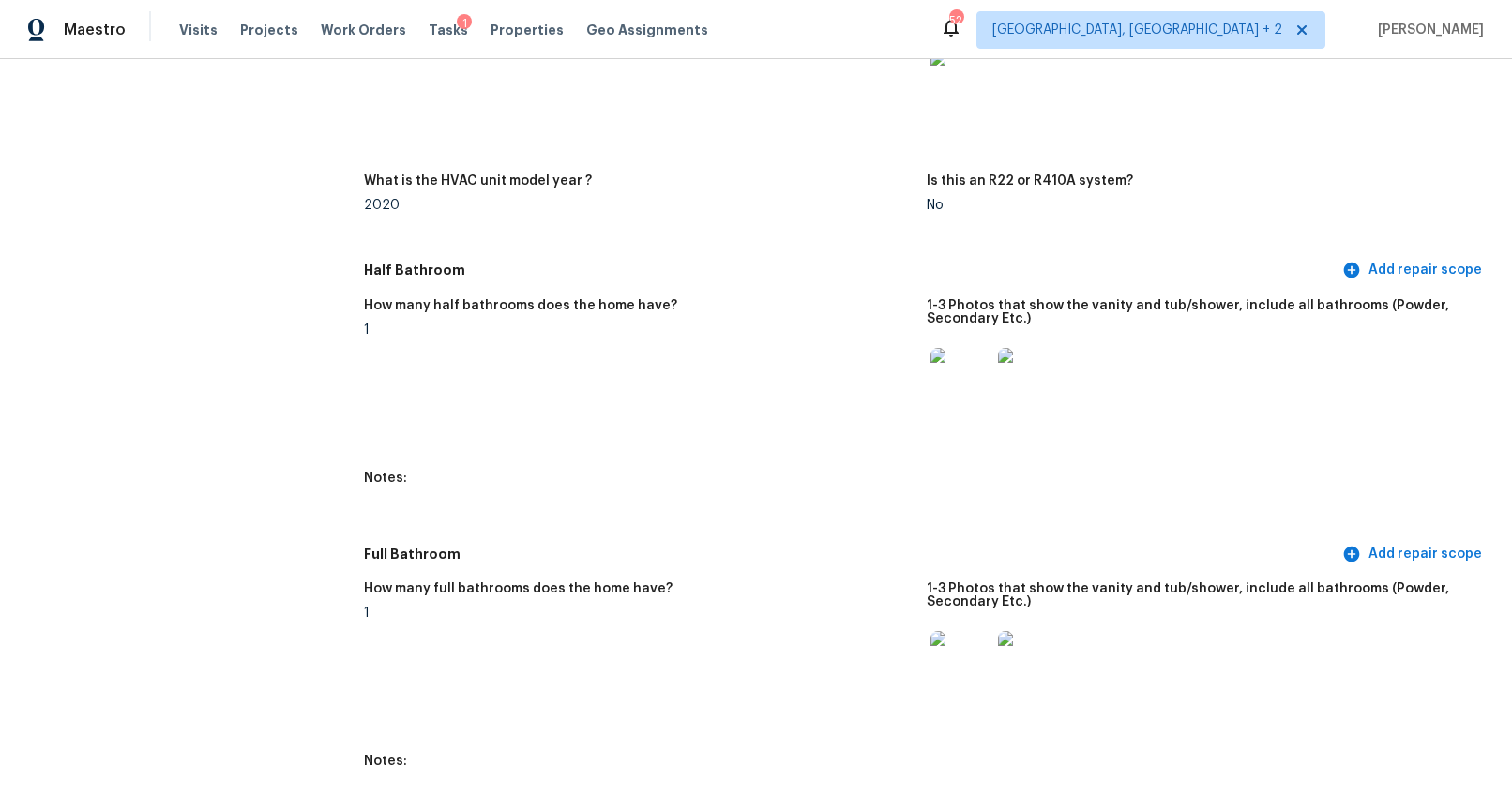
click at [953, 393] on img at bounding box center [960, 378] width 60 height 60
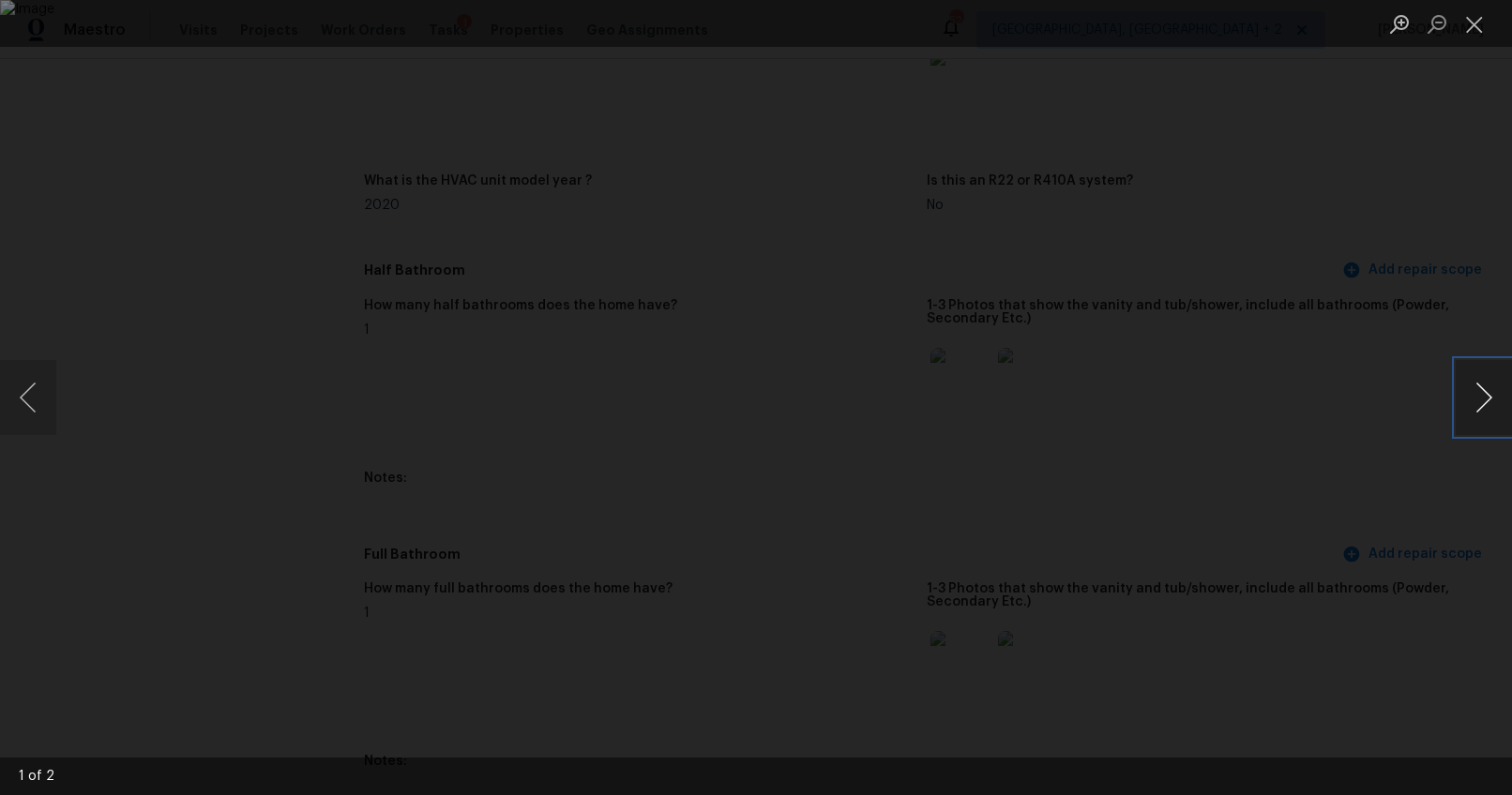
click at [1473, 398] on button "Next image" at bounding box center [1483, 398] width 56 height 75
click at [1330, 475] on div "Lightbox" at bounding box center [756, 398] width 1512 height 795
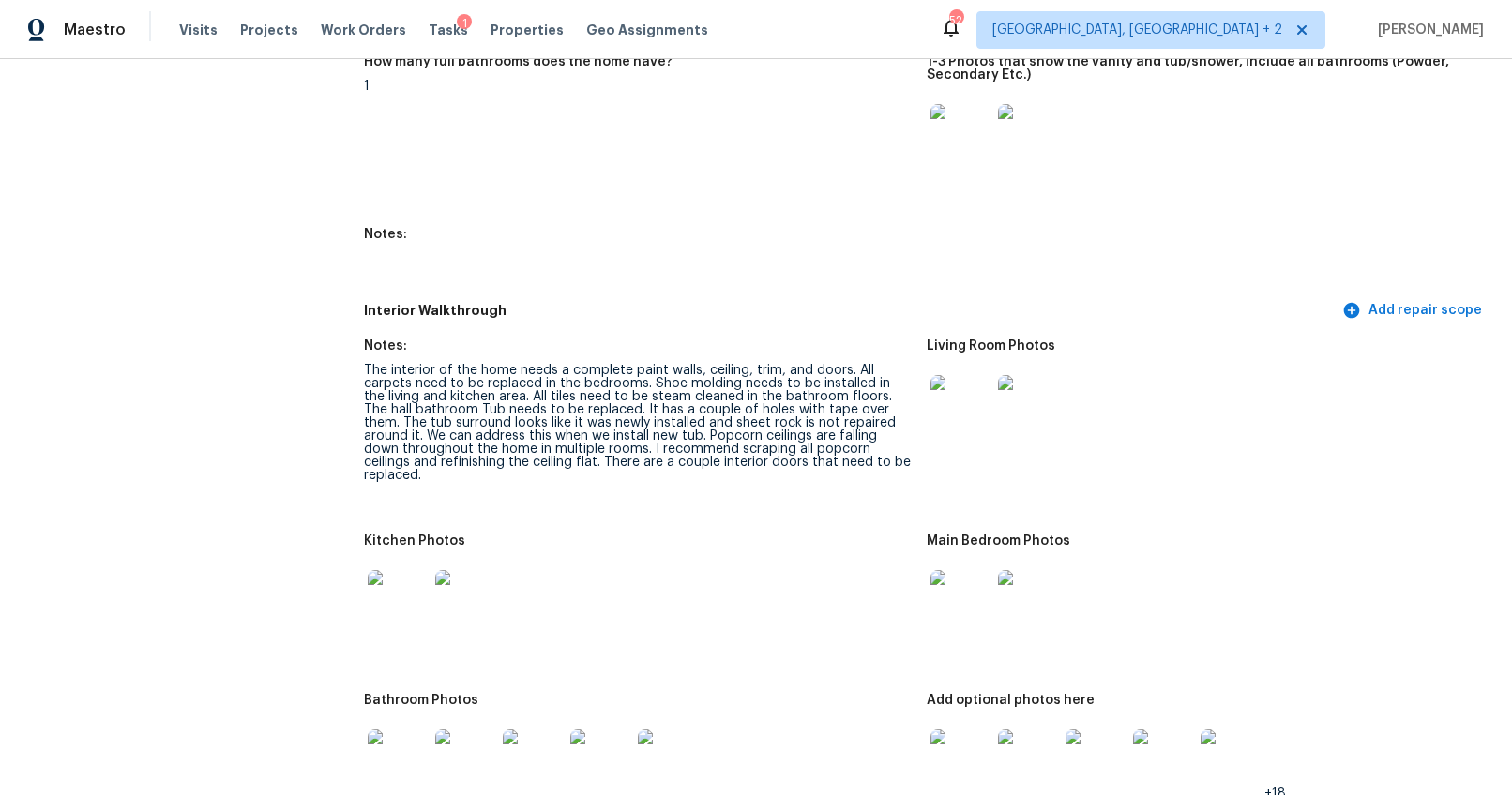
scroll to position [2547, 0]
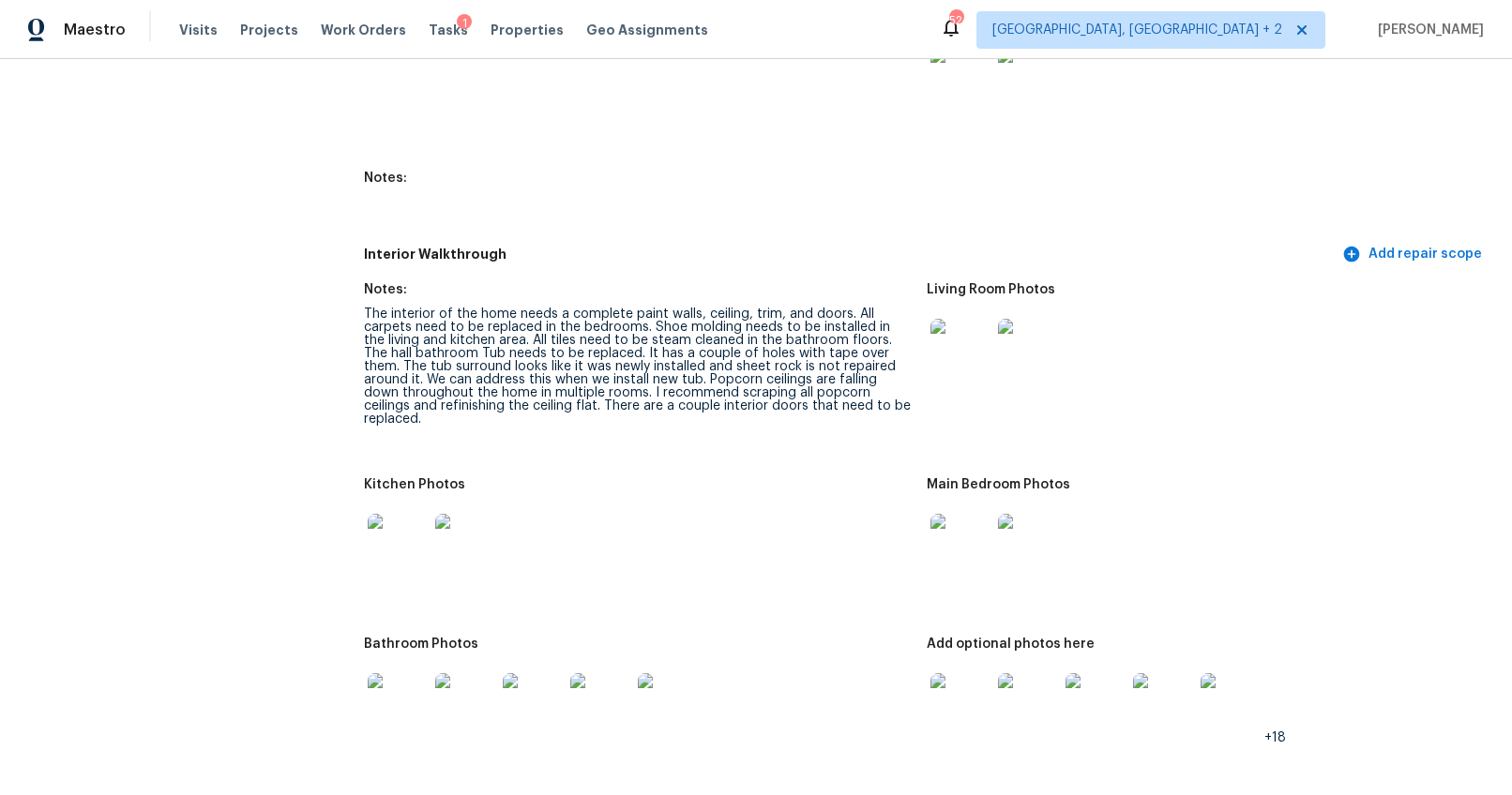
click at [953, 350] on img at bounding box center [960, 348] width 60 height 60
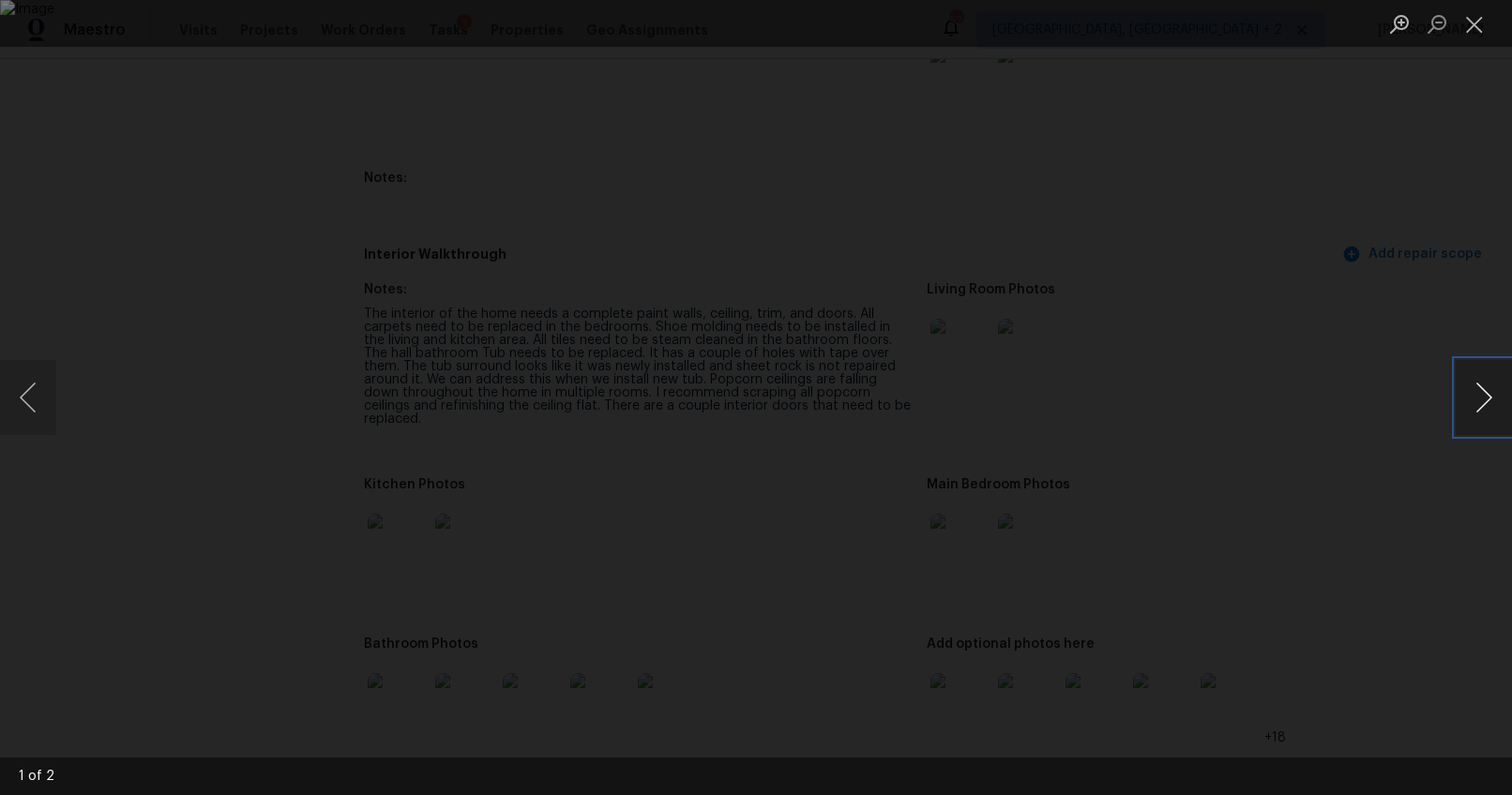
click at [1476, 390] on button "Next image" at bounding box center [1483, 398] width 56 height 75
click at [1452, 494] on div "Lightbox" at bounding box center [756, 398] width 1512 height 795
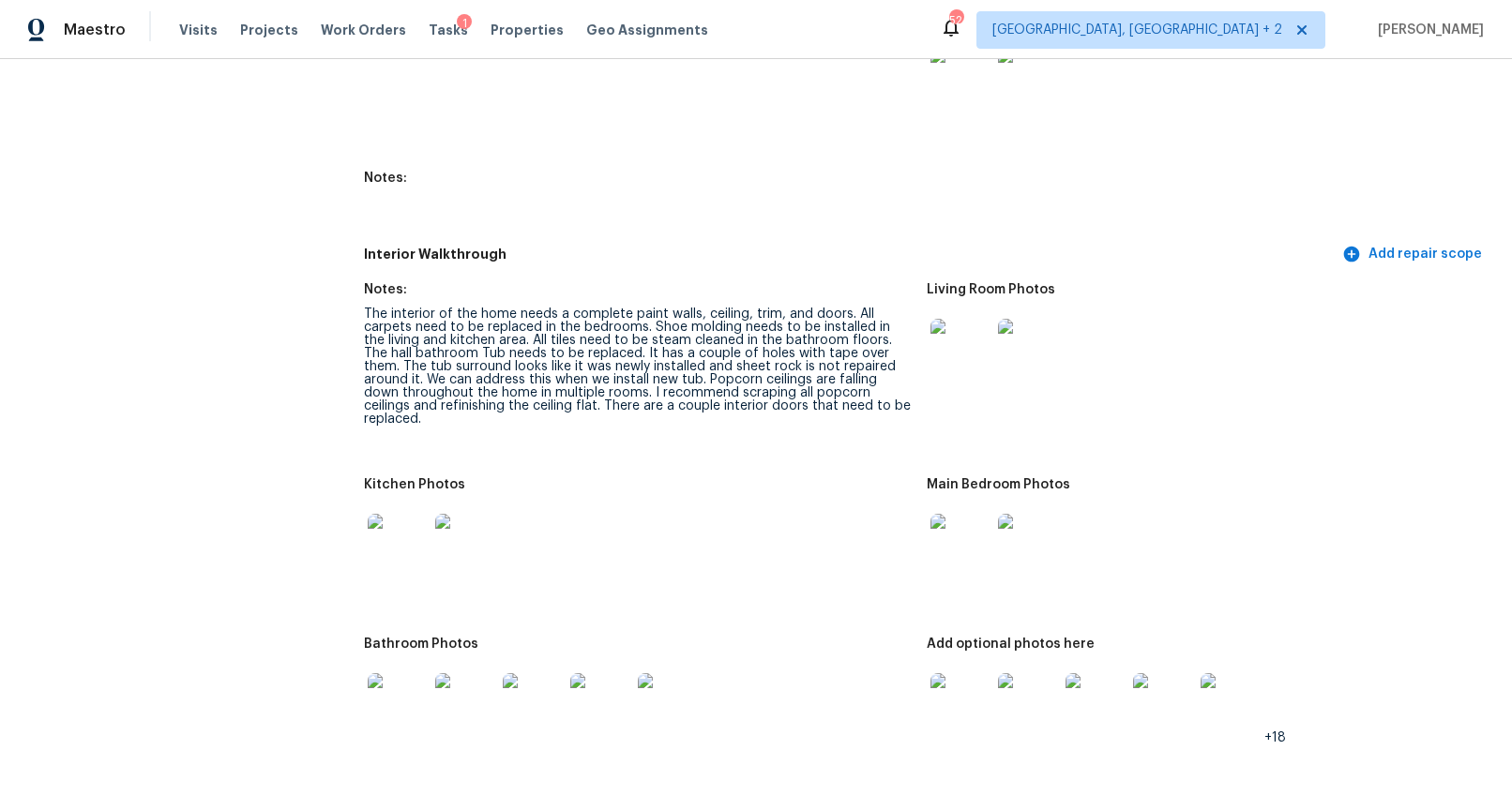
scroll to position [2573, 0]
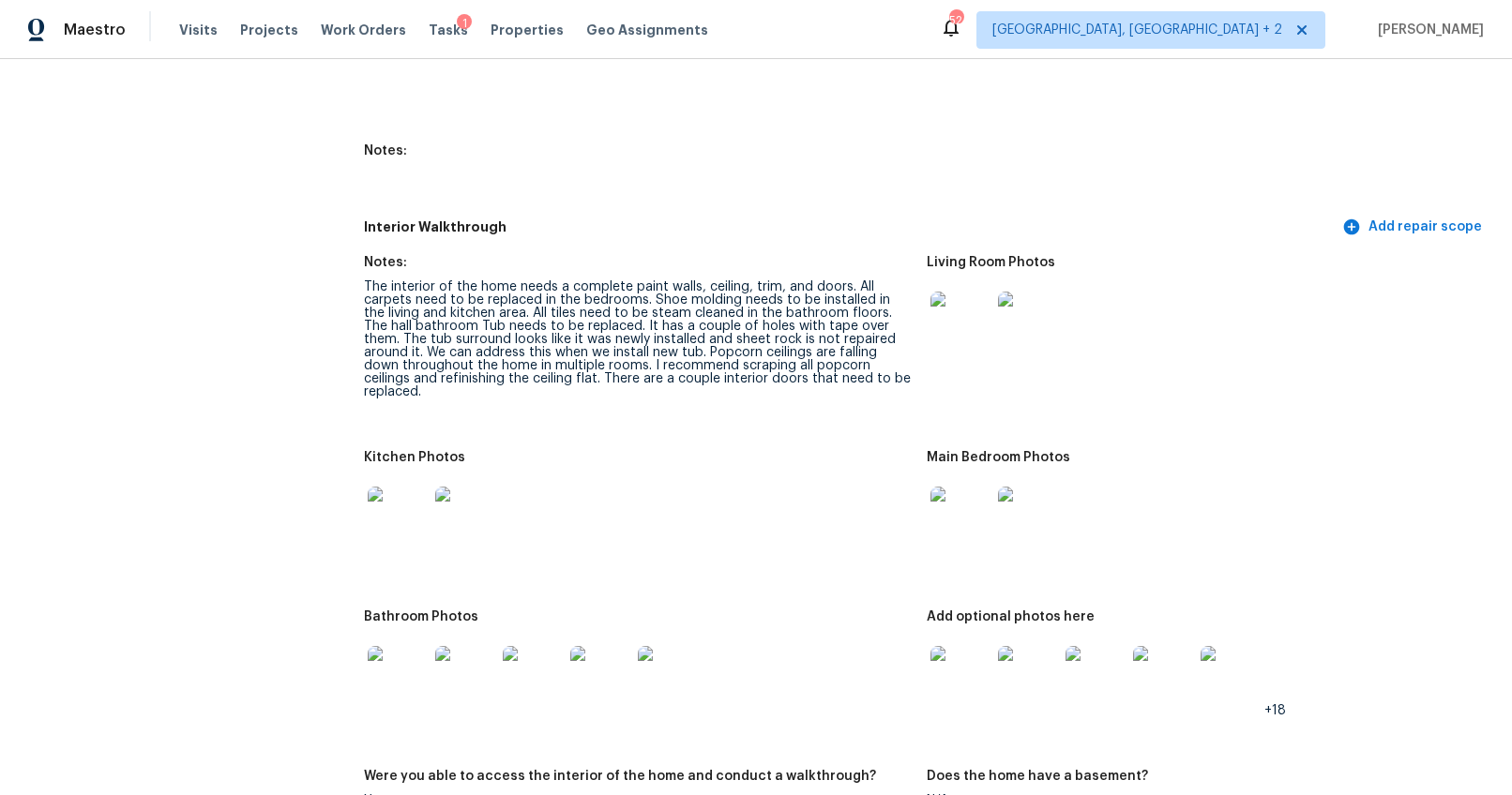
click at [394, 503] on img at bounding box center [397, 516] width 60 height 60
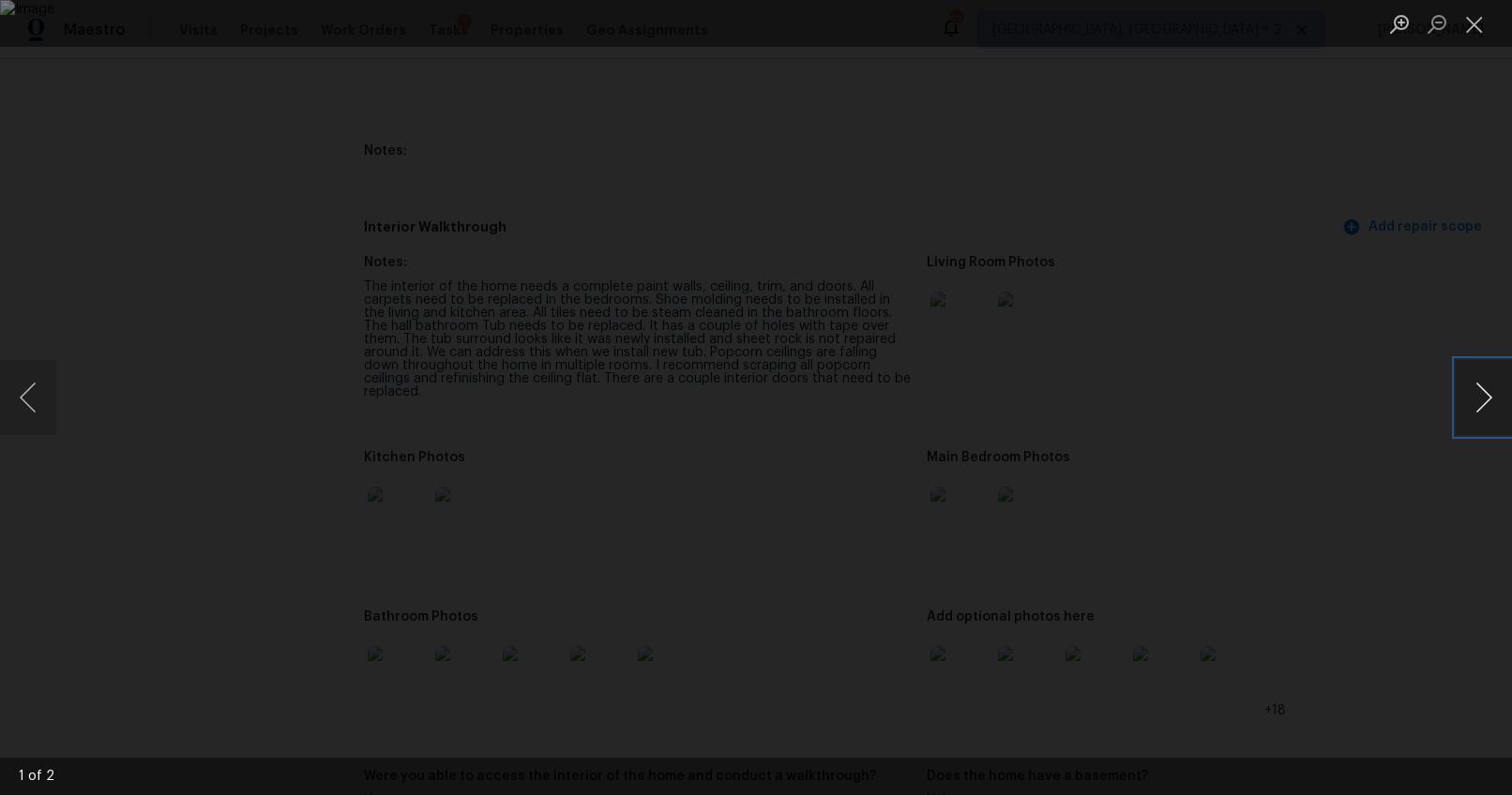
click at [1481, 398] on button "Next image" at bounding box center [1483, 398] width 56 height 75
click at [1482, 398] on button "Next image" at bounding box center [1483, 398] width 56 height 75
click at [1428, 514] on div "Lightbox" at bounding box center [756, 398] width 1512 height 795
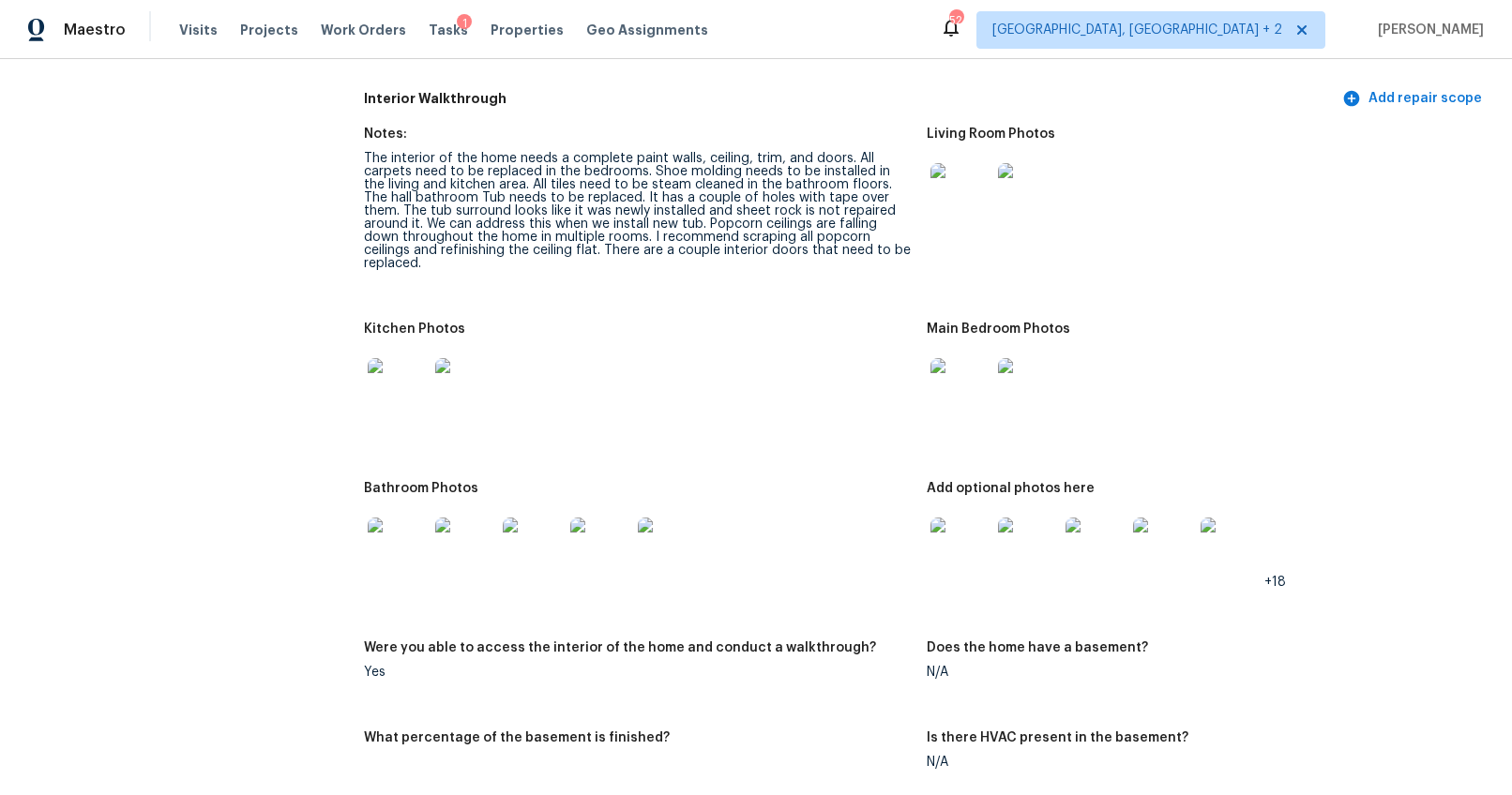
scroll to position [2778, 0]
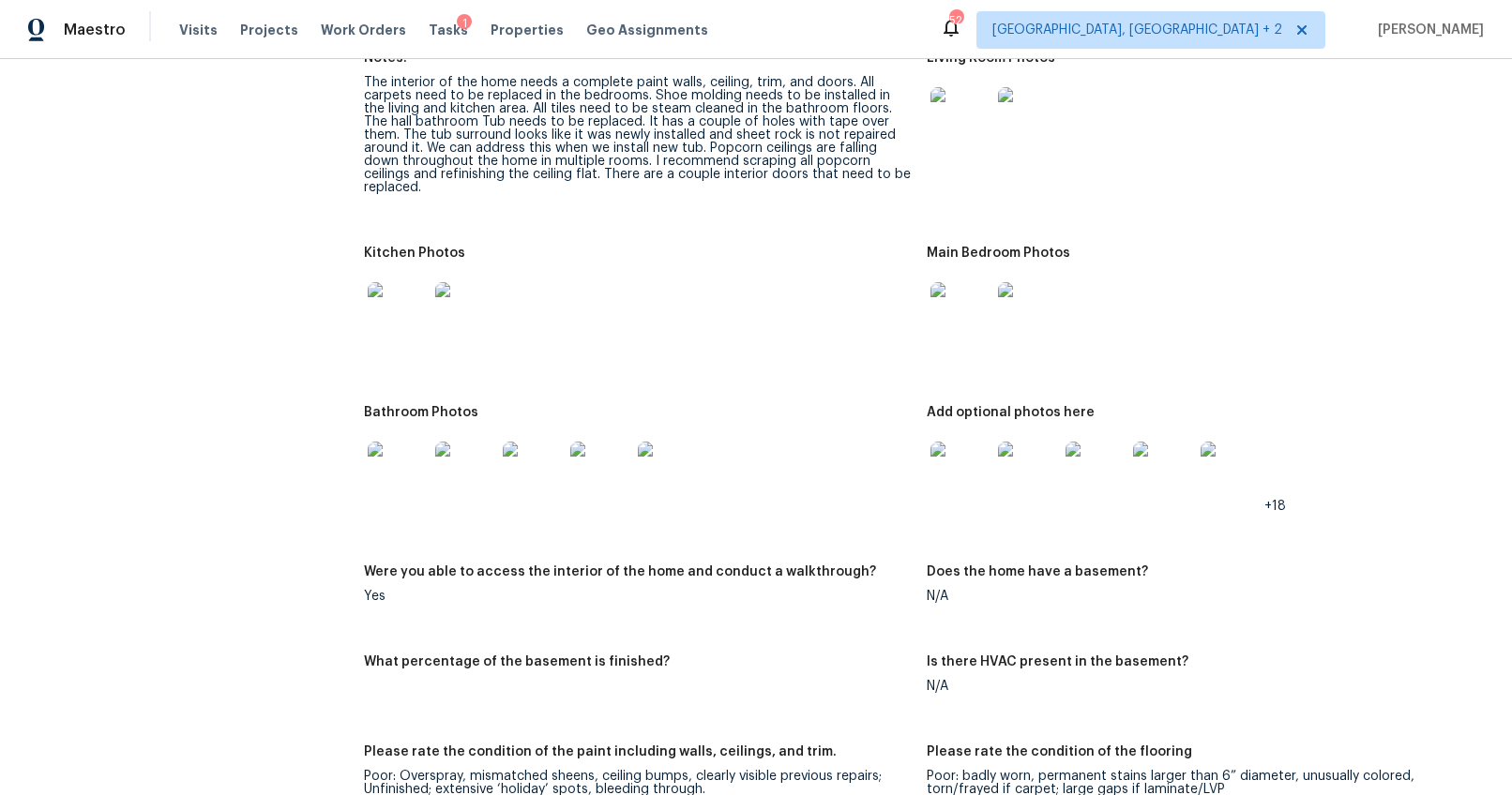
click at [983, 306] on div at bounding box center [960, 312] width 68 height 83
click at [967, 317] on img at bounding box center [960, 312] width 60 height 60
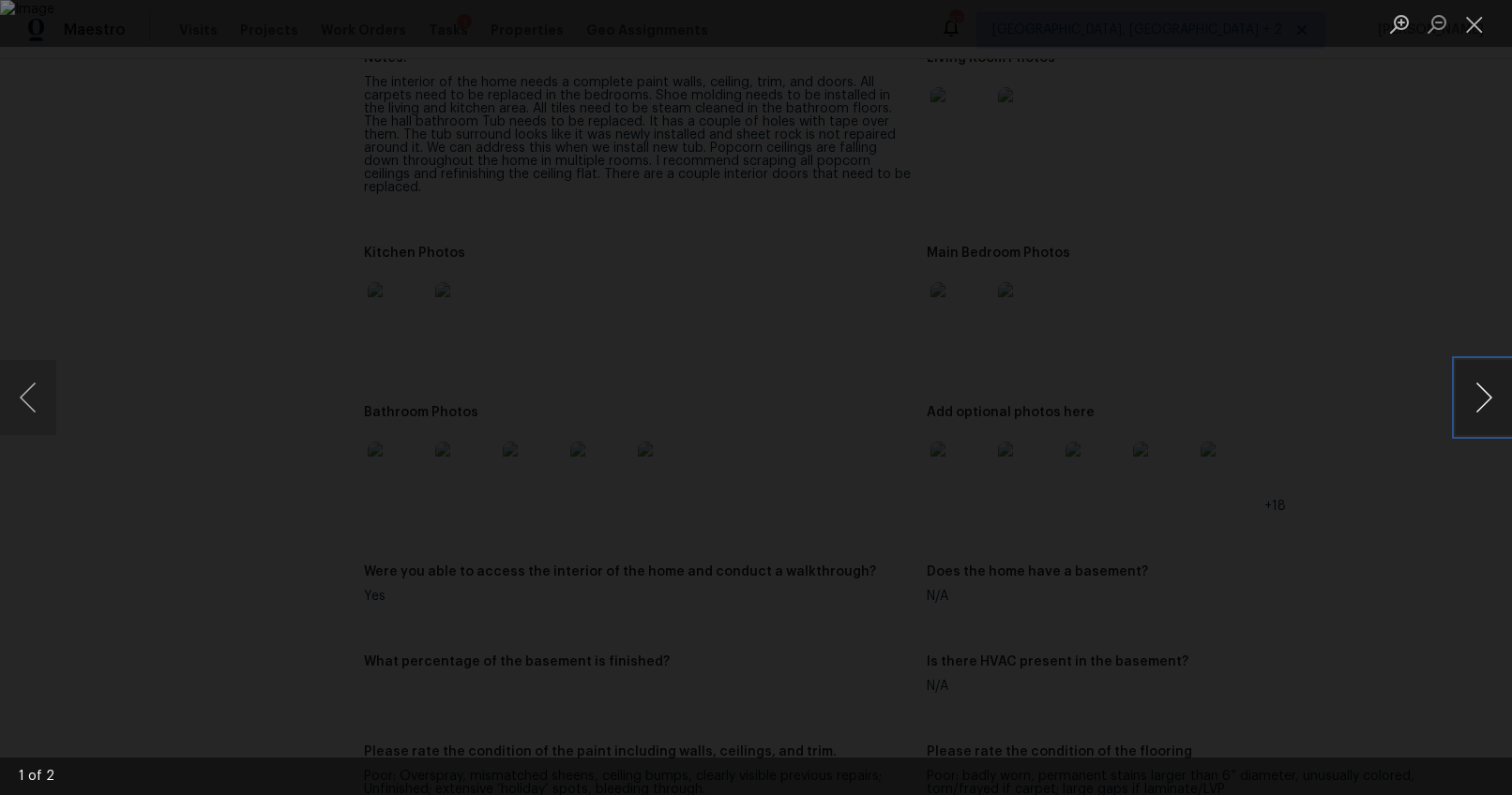
click at [1486, 408] on button "Next image" at bounding box center [1483, 398] width 56 height 75
click at [1368, 509] on div "Lightbox" at bounding box center [756, 398] width 1512 height 795
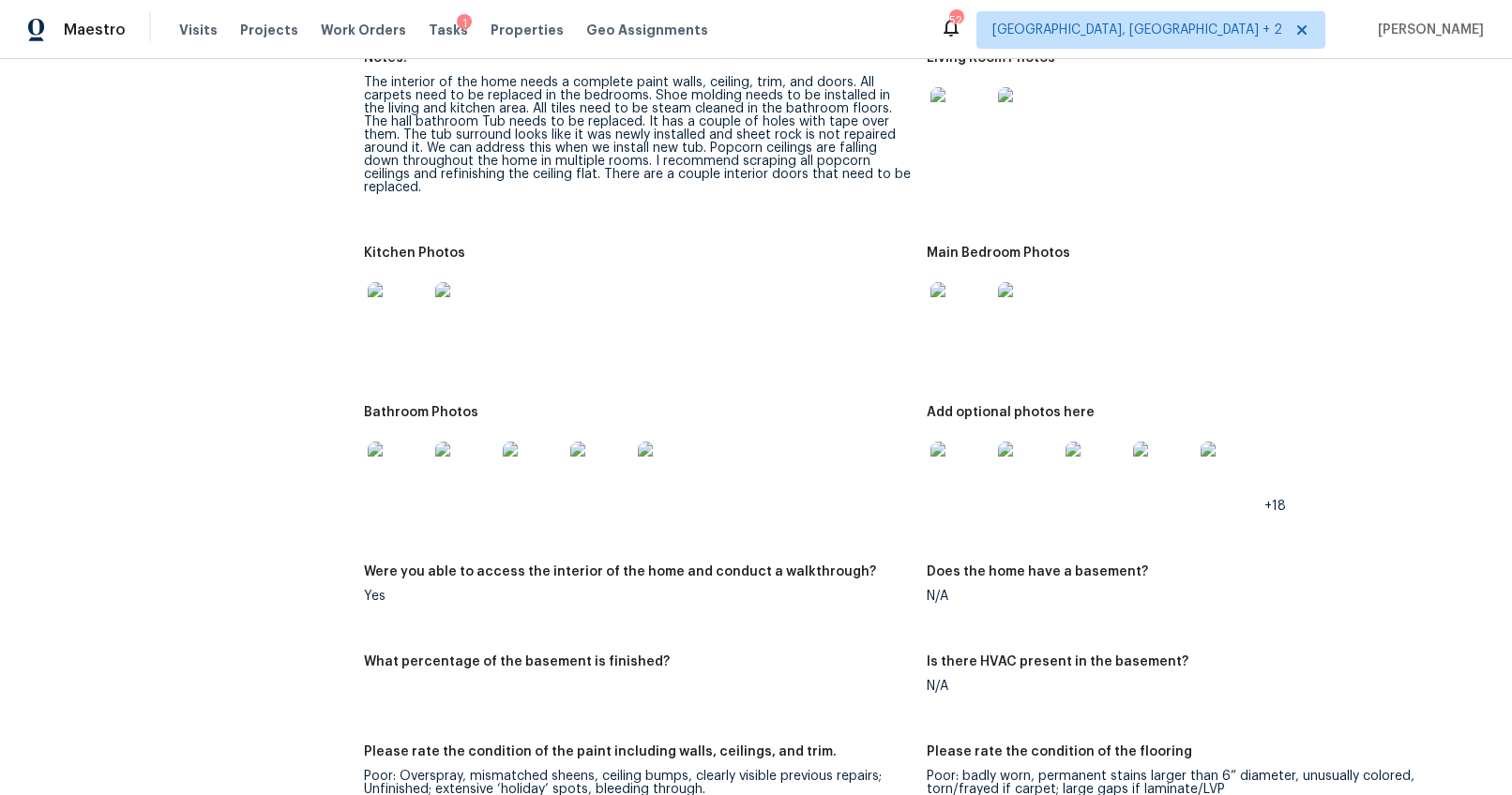
click at [359, 447] on div "All visits 312 Elliott Dr Ladson, SC 29456 Home details Other Visits No previou…" at bounding box center [756, 425] width 1466 height 6214
click at [384, 451] on img at bounding box center [397, 472] width 60 height 60
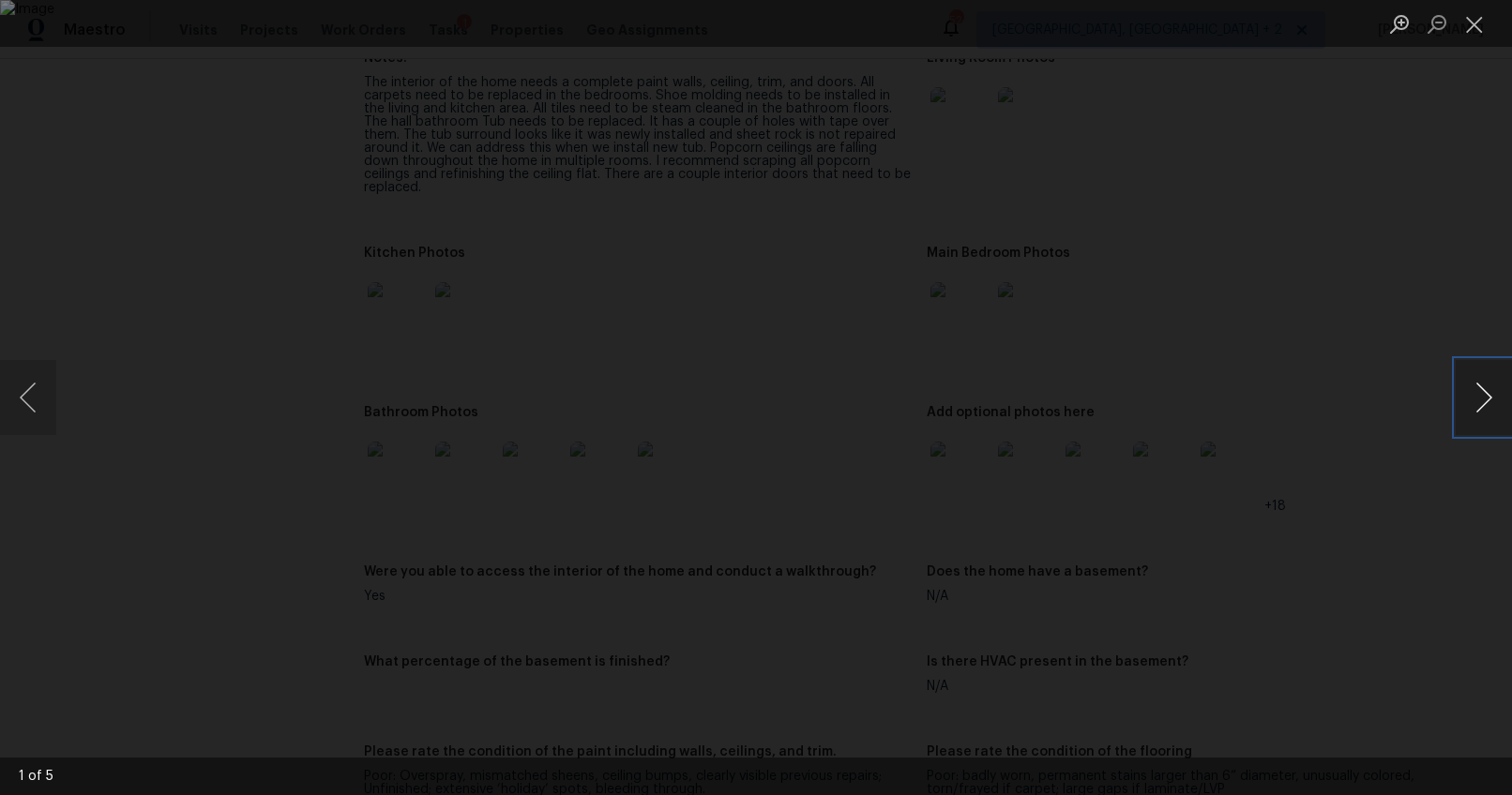
click at [1478, 395] on button "Next image" at bounding box center [1483, 398] width 56 height 75
click at [1477, 395] on button "Next image" at bounding box center [1483, 398] width 56 height 75
click at [1404, 513] on div "Lightbox" at bounding box center [756, 398] width 1512 height 795
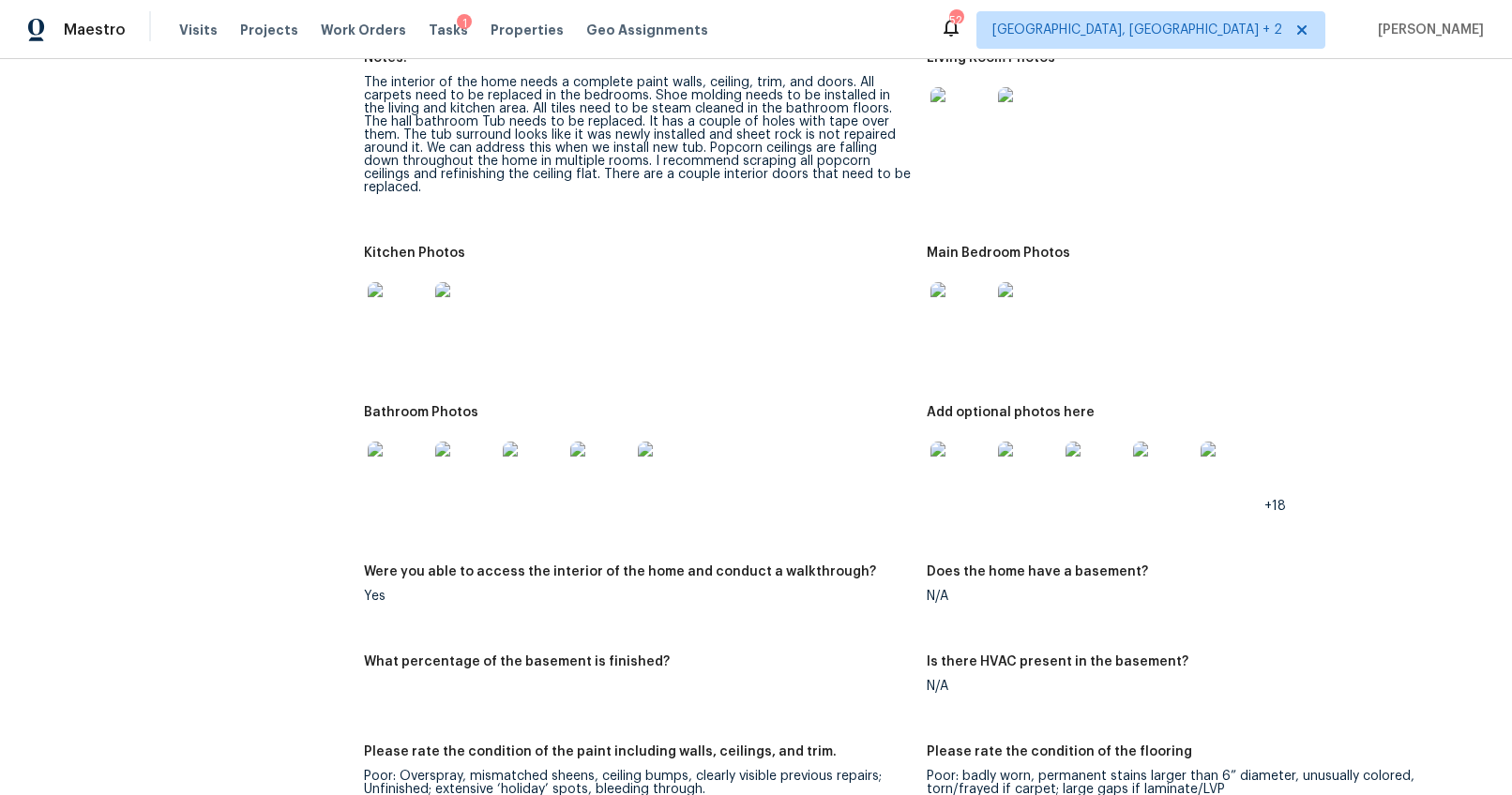
click at [940, 466] on img at bounding box center [960, 472] width 60 height 60
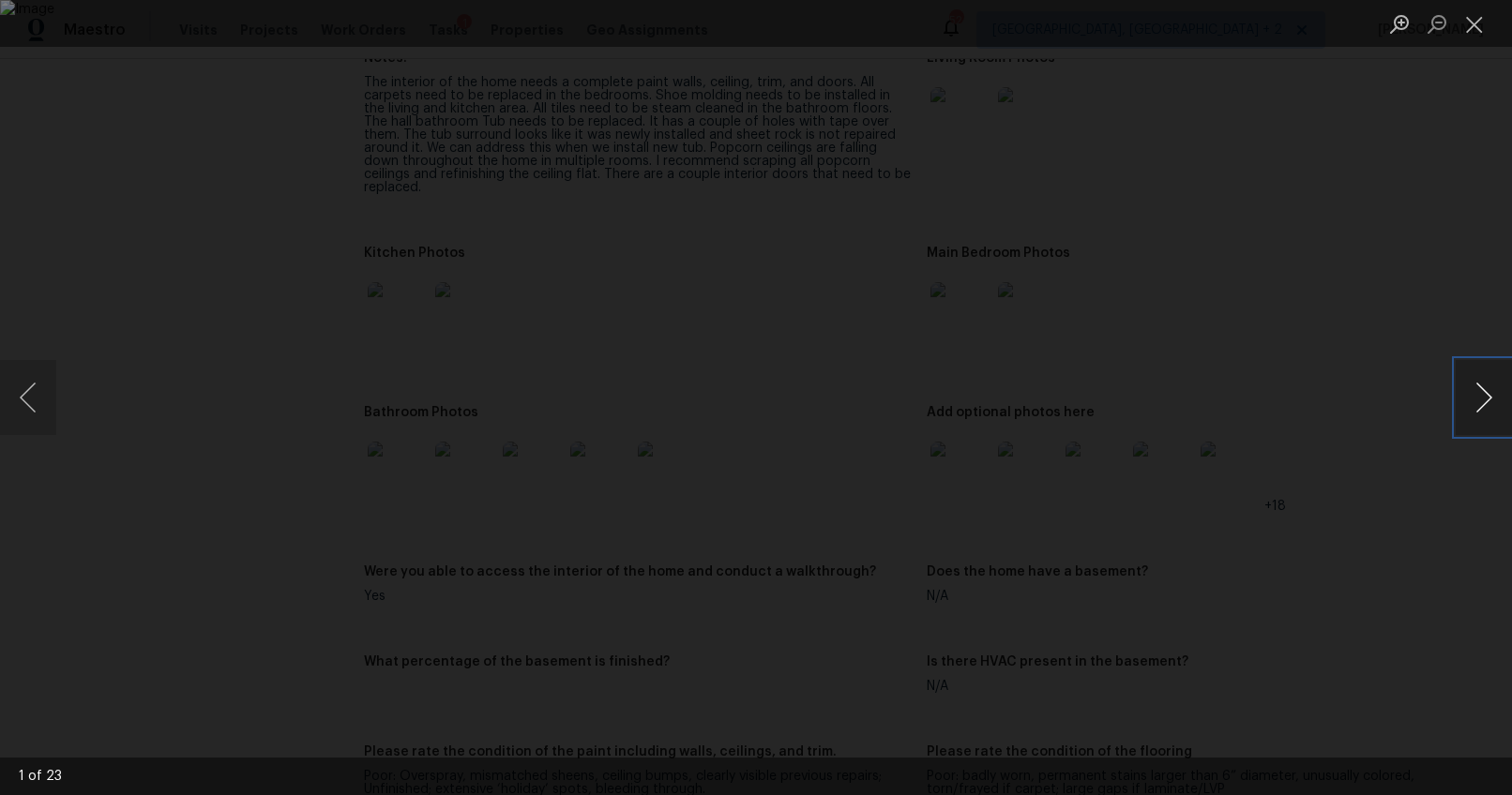
click at [1486, 396] on button "Next image" at bounding box center [1483, 398] width 56 height 75
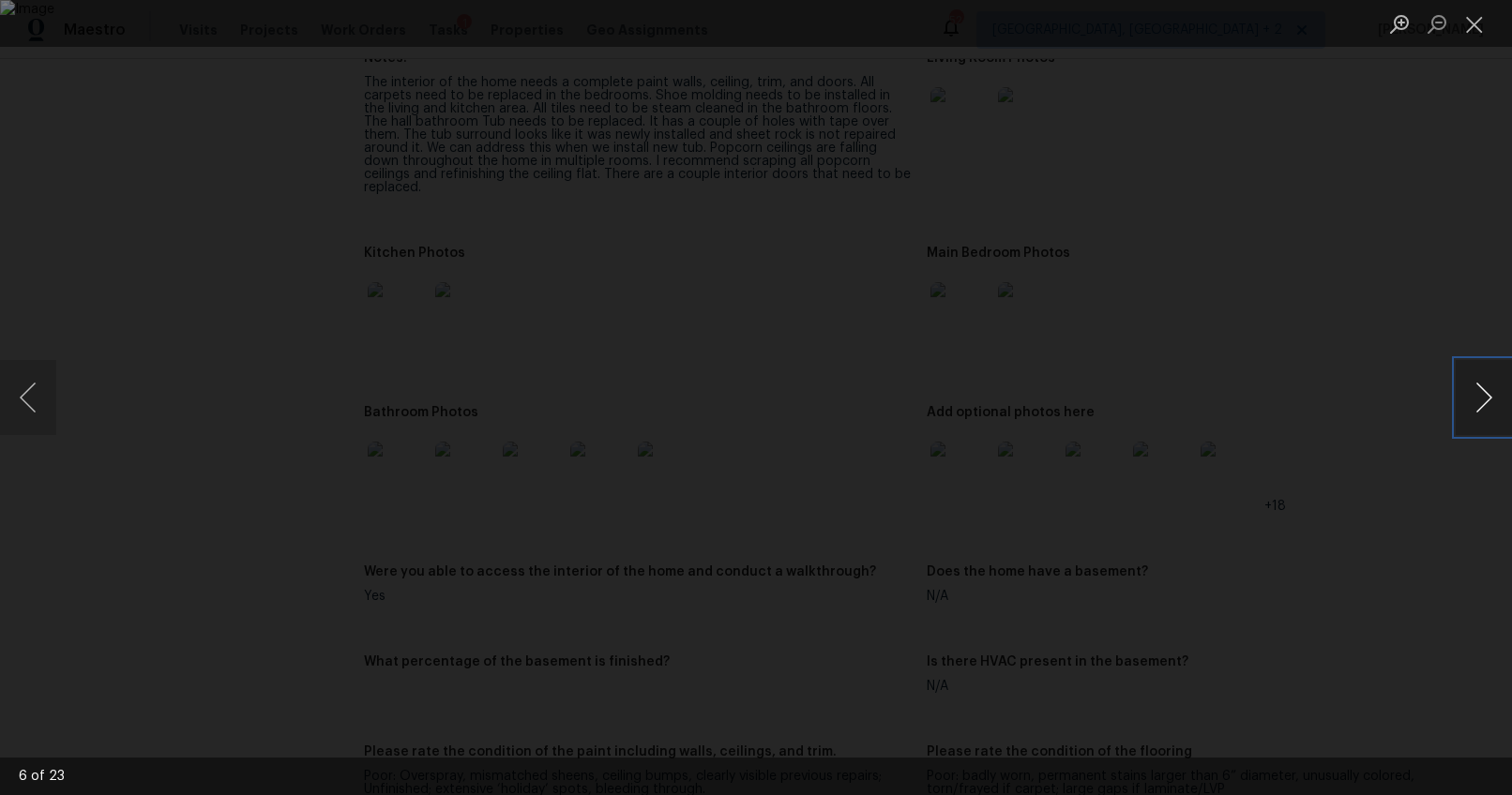
click at [1486, 396] on button "Next image" at bounding box center [1483, 398] width 56 height 75
click at [1478, 388] on button "Next image" at bounding box center [1483, 398] width 56 height 75
click at [1479, 389] on button "Next image" at bounding box center [1483, 398] width 56 height 75
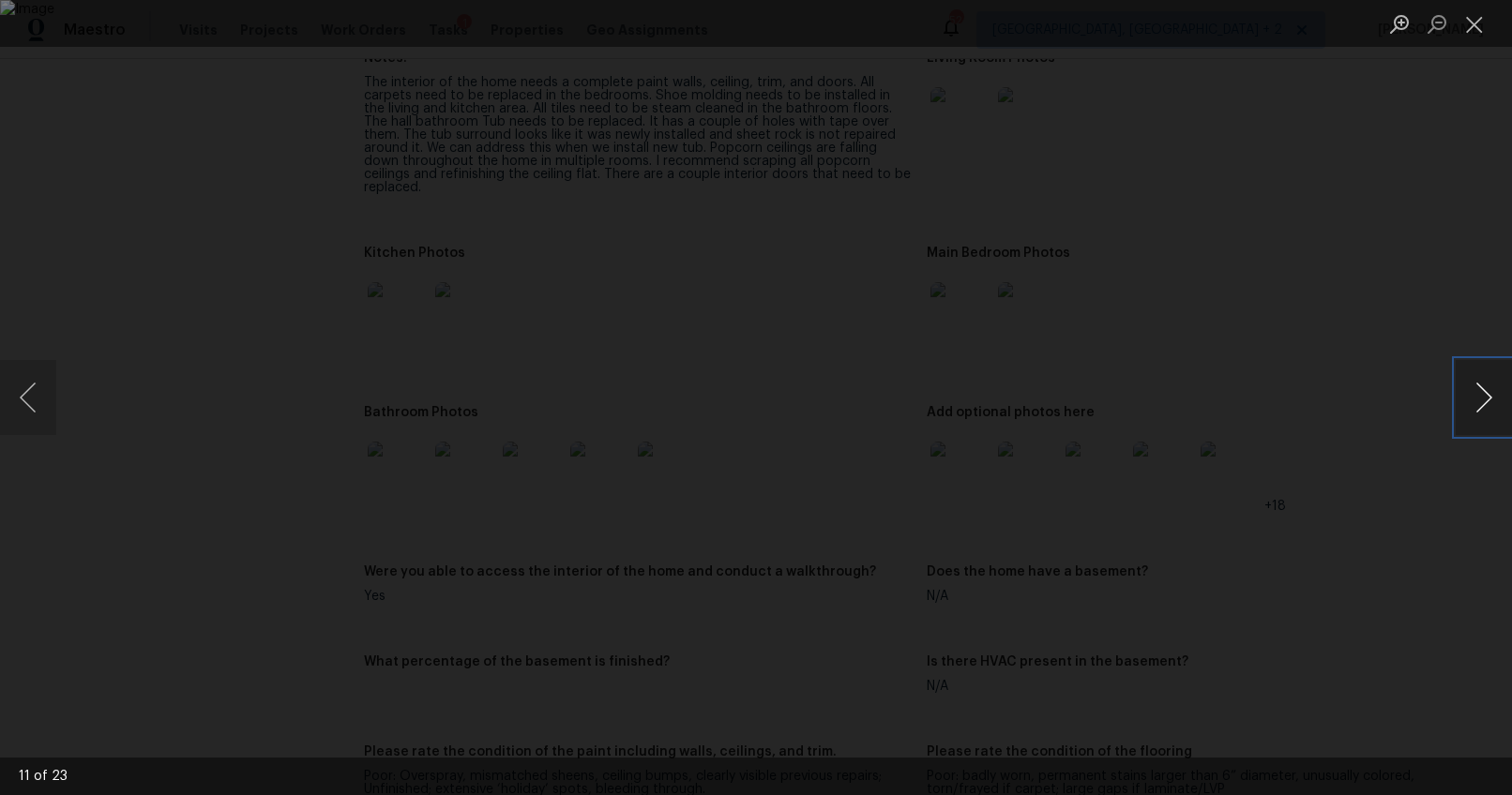
click at [1479, 389] on button "Next image" at bounding box center [1483, 398] width 56 height 75
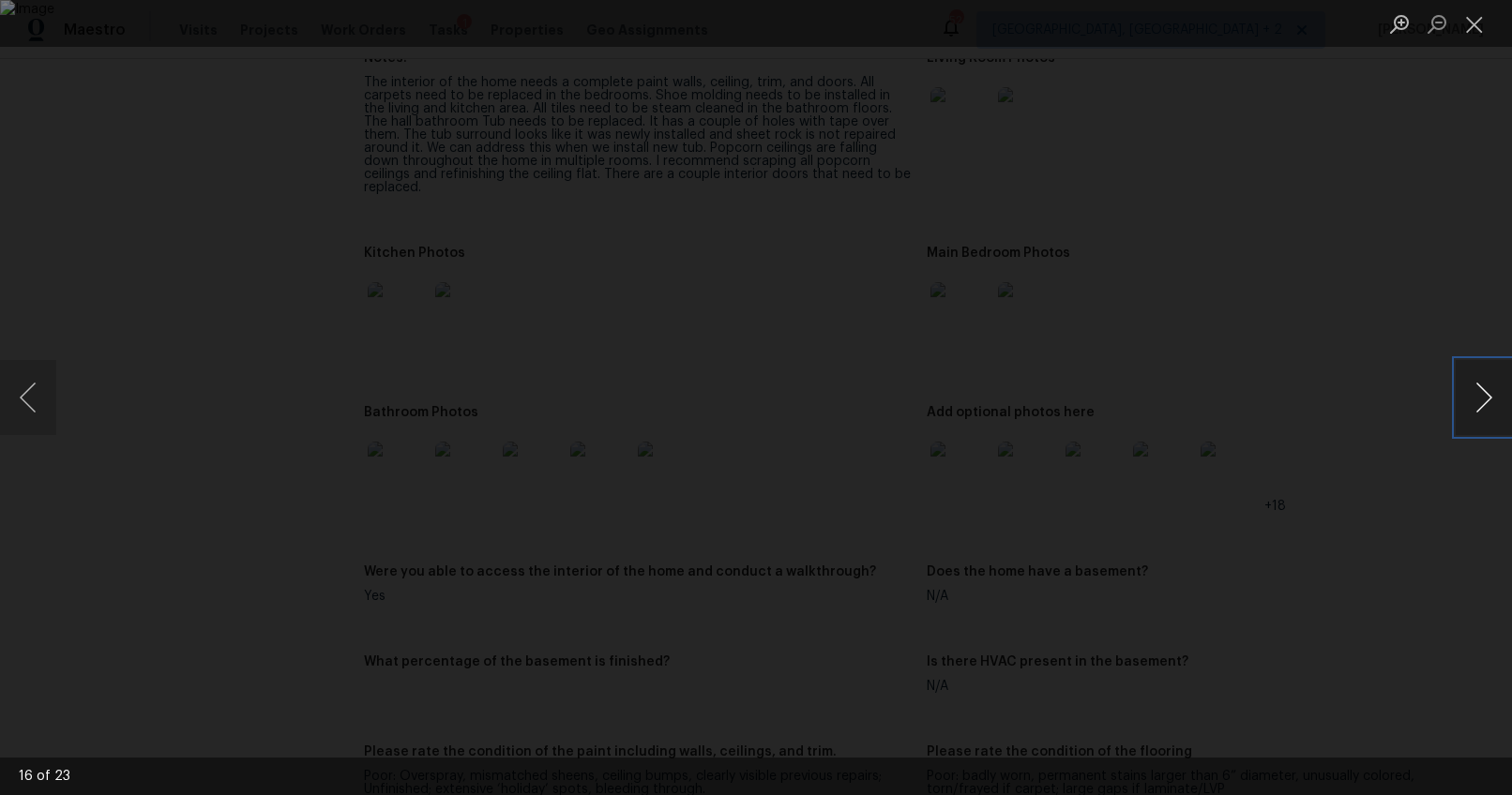
click at [1479, 389] on button "Next image" at bounding box center [1483, 398] width 56 height 75
click at [1479, 391] on button "Next image" at bounding box center [1483, 398] width 56 height 75
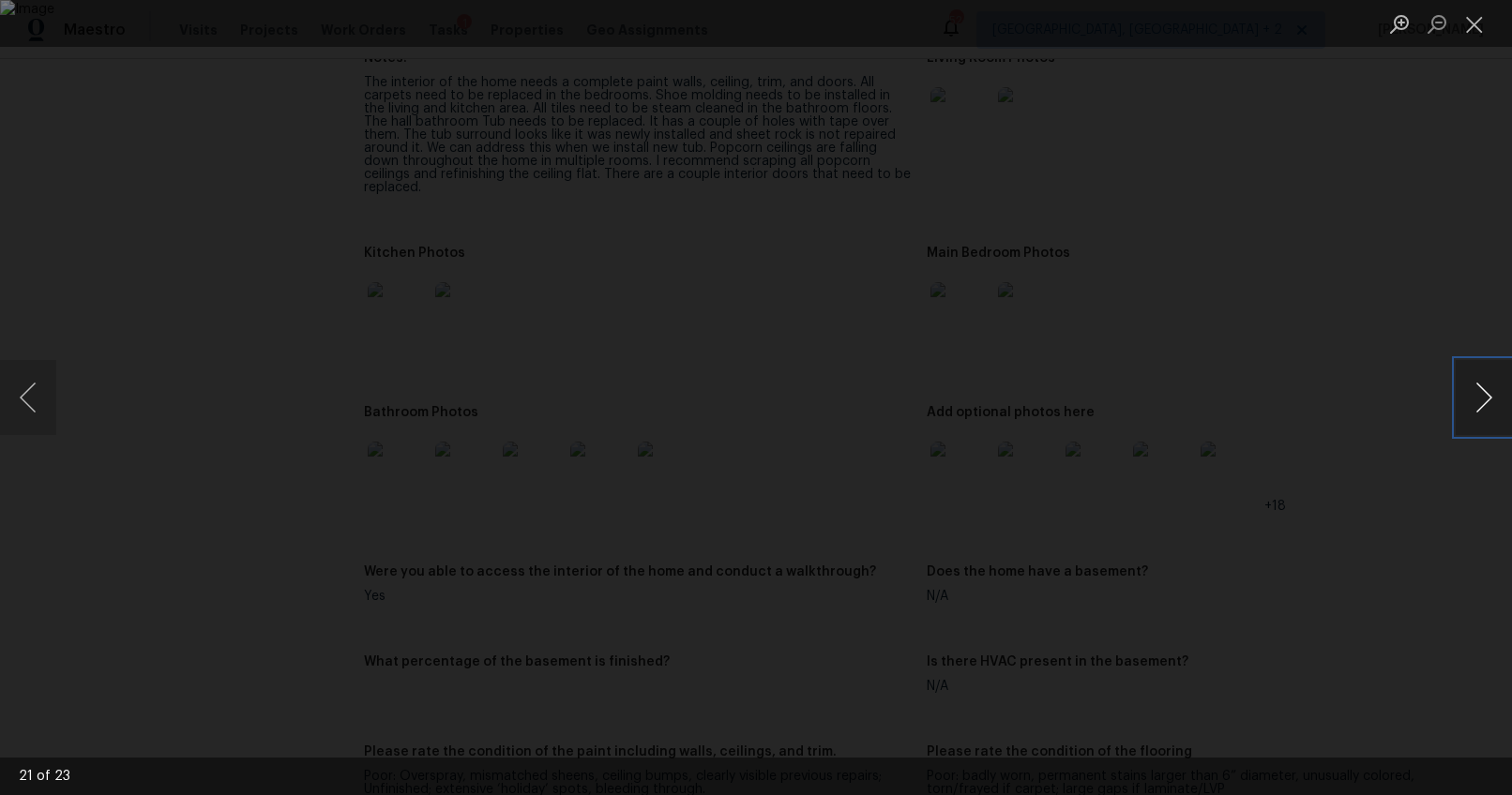
click at [1479, 391] on button "Next image" at bounding box center [1483, 398] width 56 height 75
click at [1374, 512] on div "Lightbox" at bounding box center [756, 398] width 1512 height 795
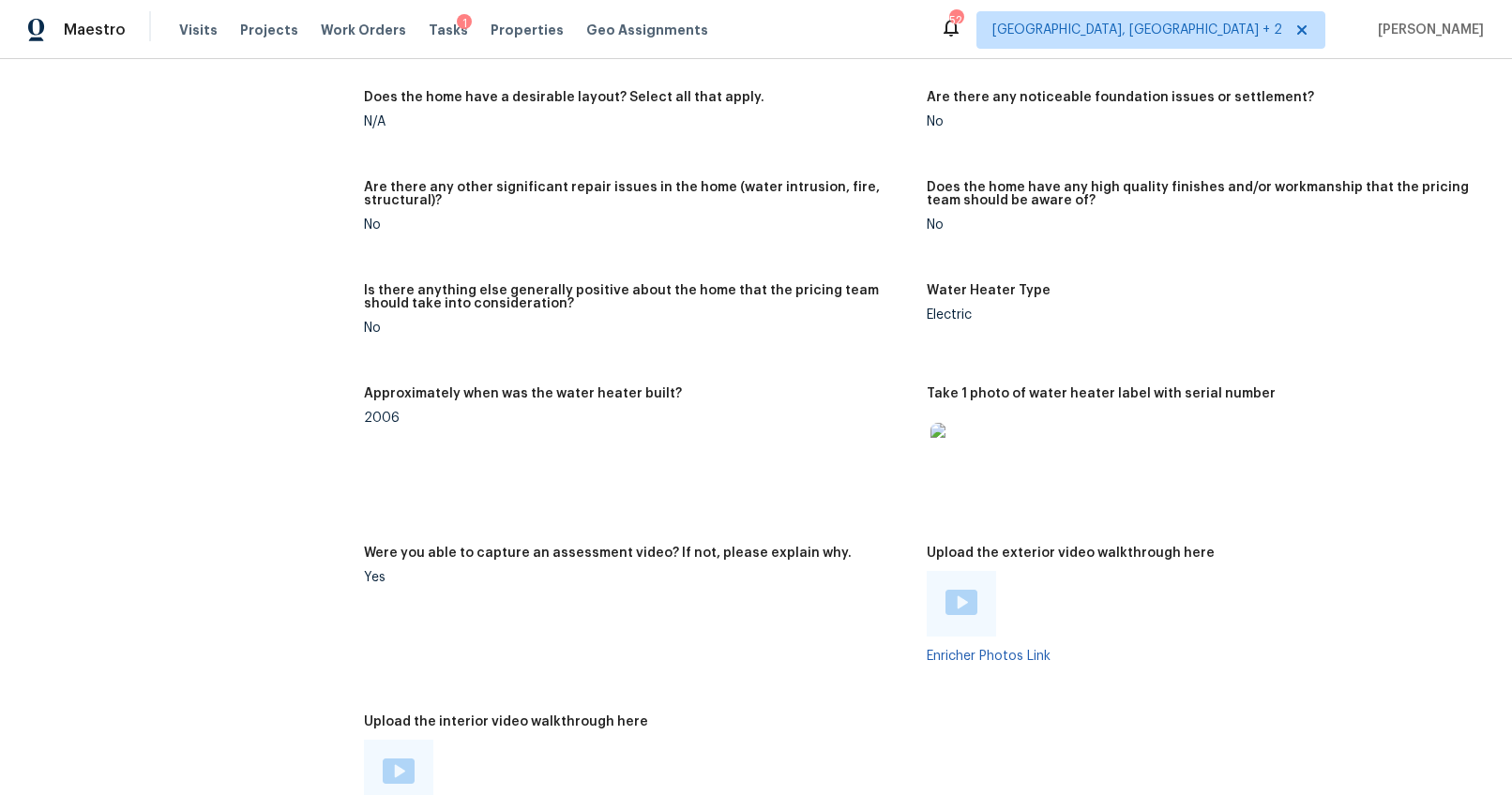
scroll to position [3756, 0]
click at [982, 442] on div at bounding box center [960, 452] width 68 height 83
click at [963, 452] on img at bounding box center [960, 452] width 60 height 60
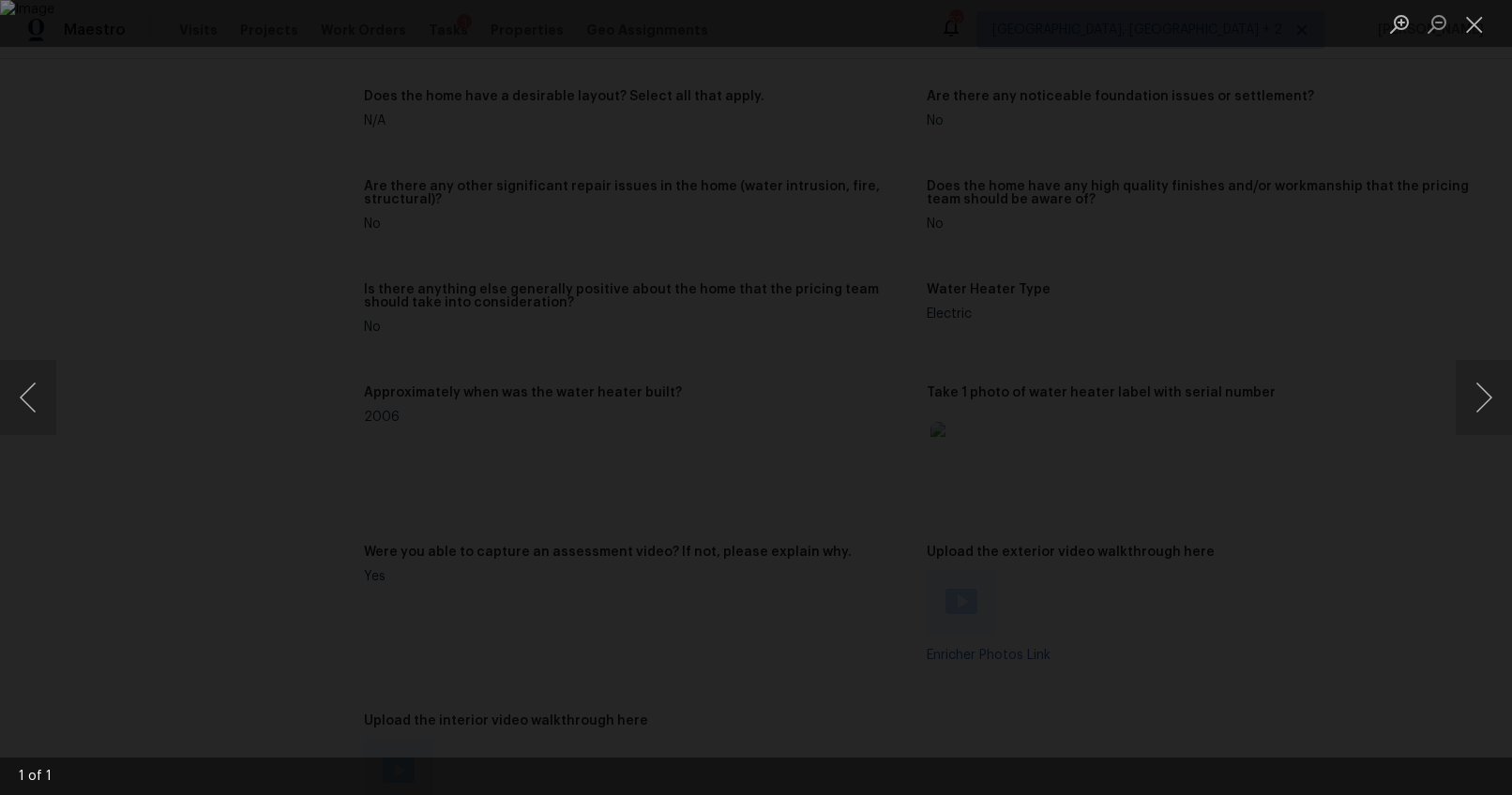
click at [1405, 531] on div "Lightbox" at bounding box center [756, 398] width 1512 height 795
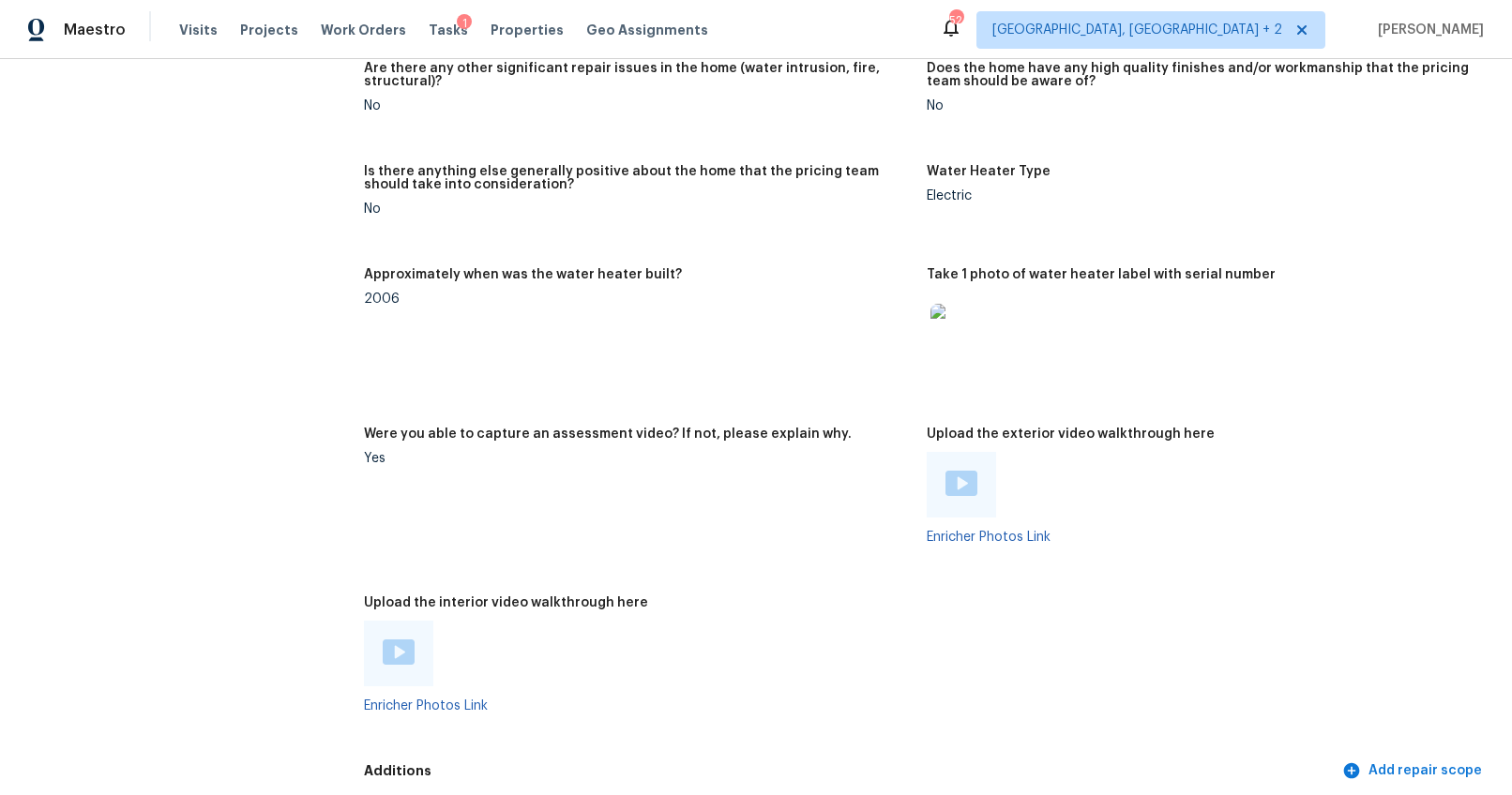
scroll to position [3950, 0]
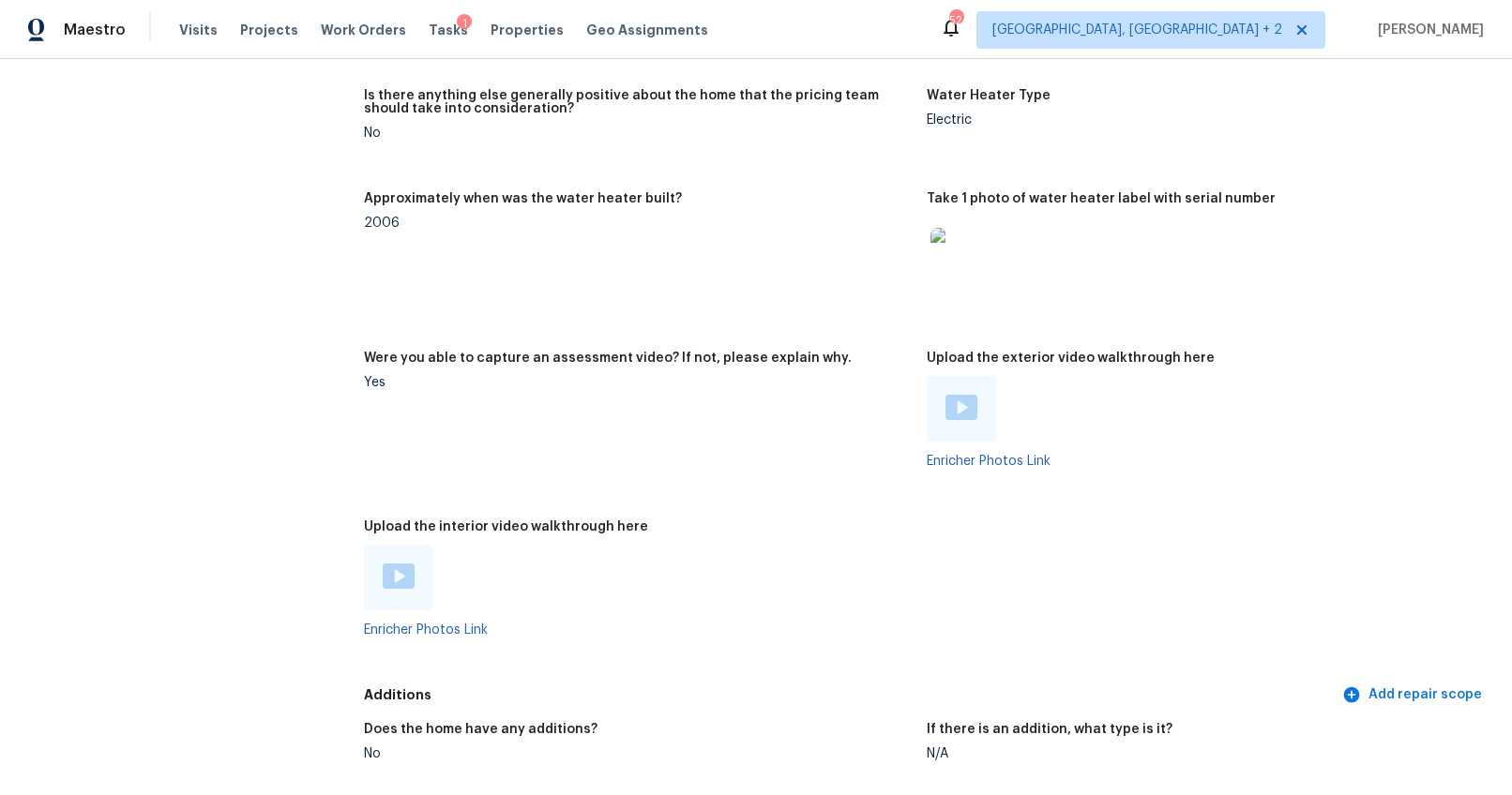
click at [957, 395] on img at bounding box center [961, 407] width 32 height 26
click at [405, 570] on img at bounding box center [398, 576] width 32 height 26
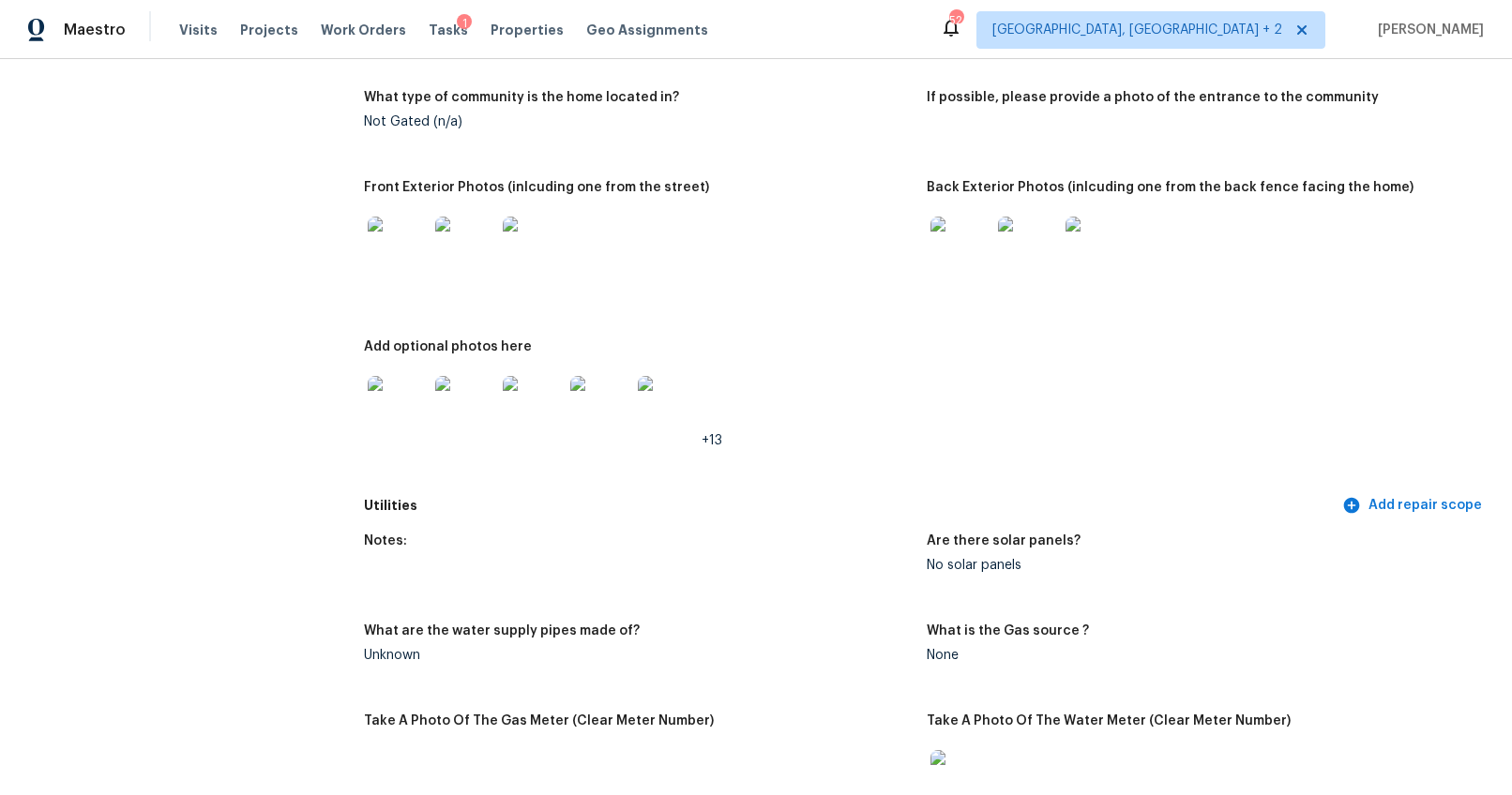
scroll to position [0, 0]
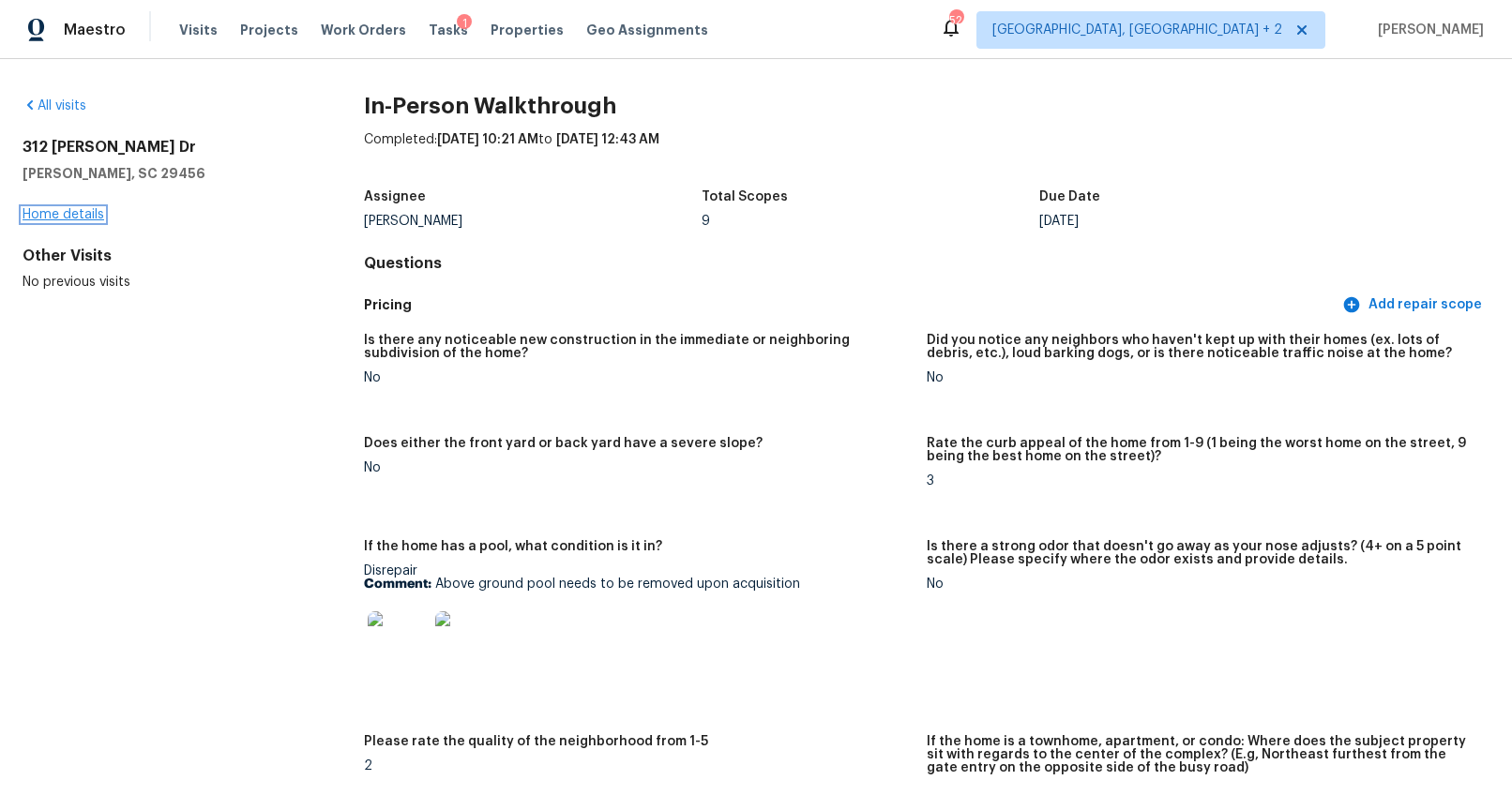
click at [90, 213] on link "Home details" at bounding box center [64, 215] width 82 height 13
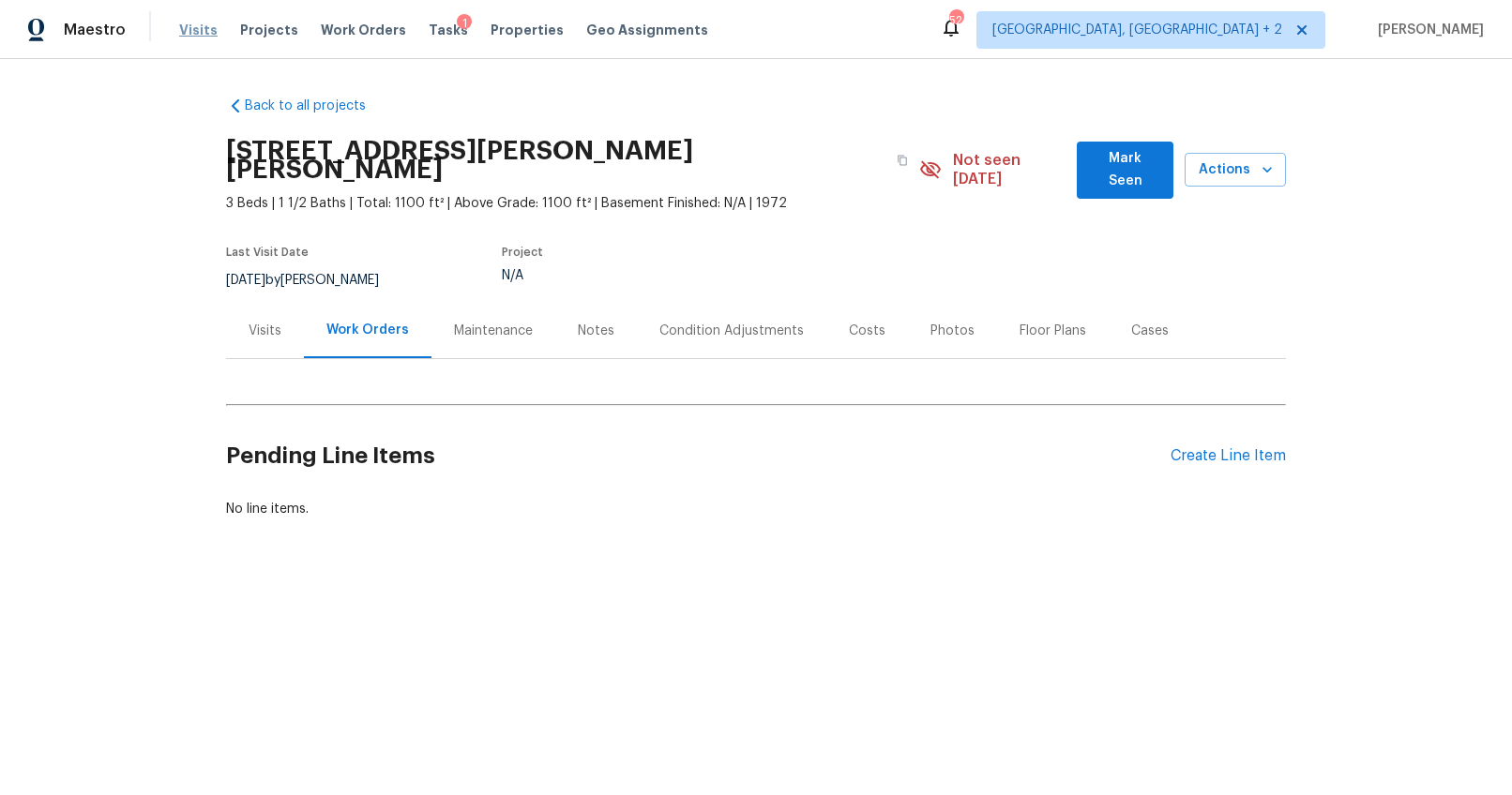
click at [202, 29] on span "Visits" at bounding box center [198, 30] width 38 height 19
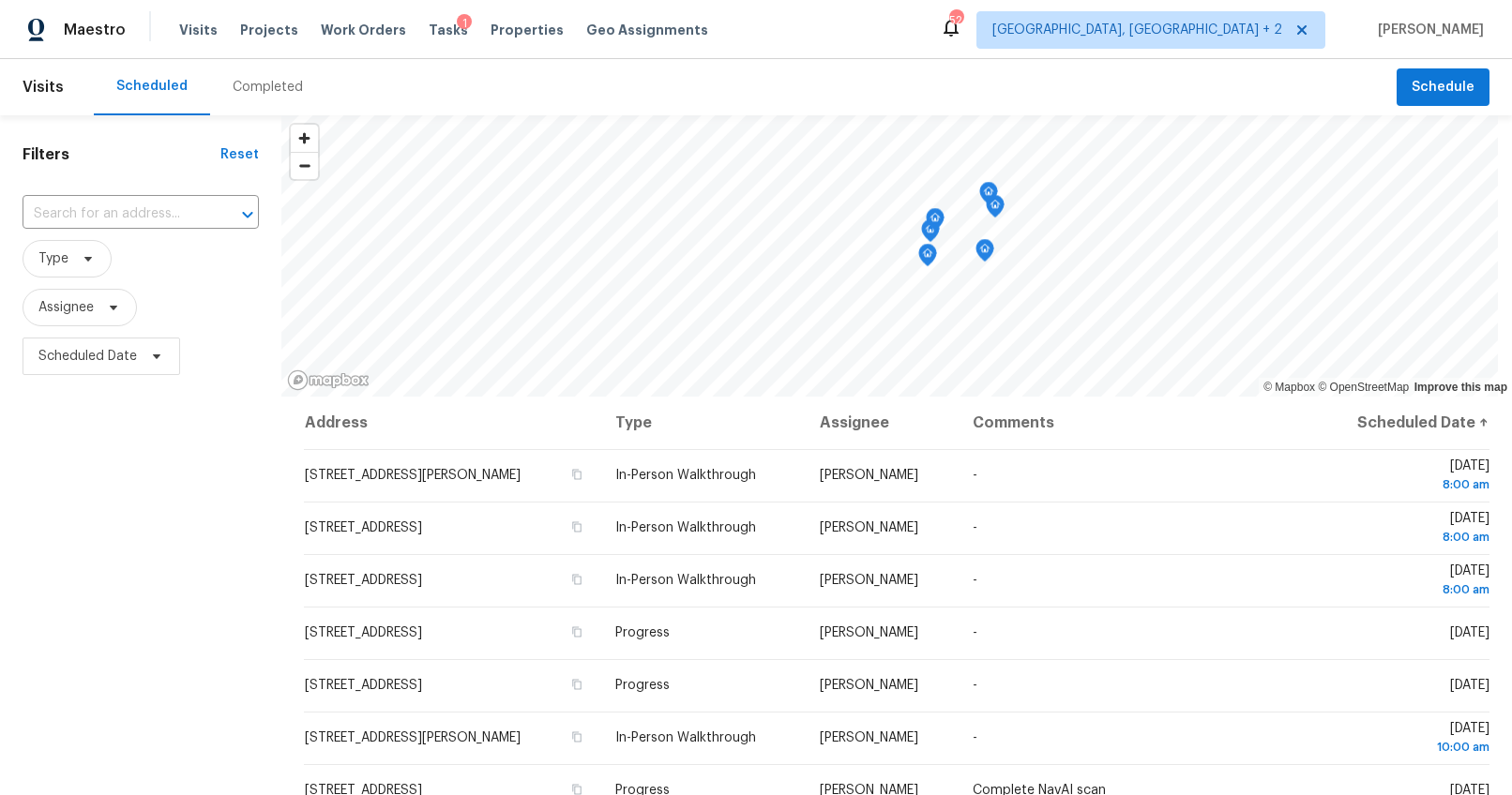
click at [259, 66] on div "Completed" at bounding box center [267, 87] width 115 height 56
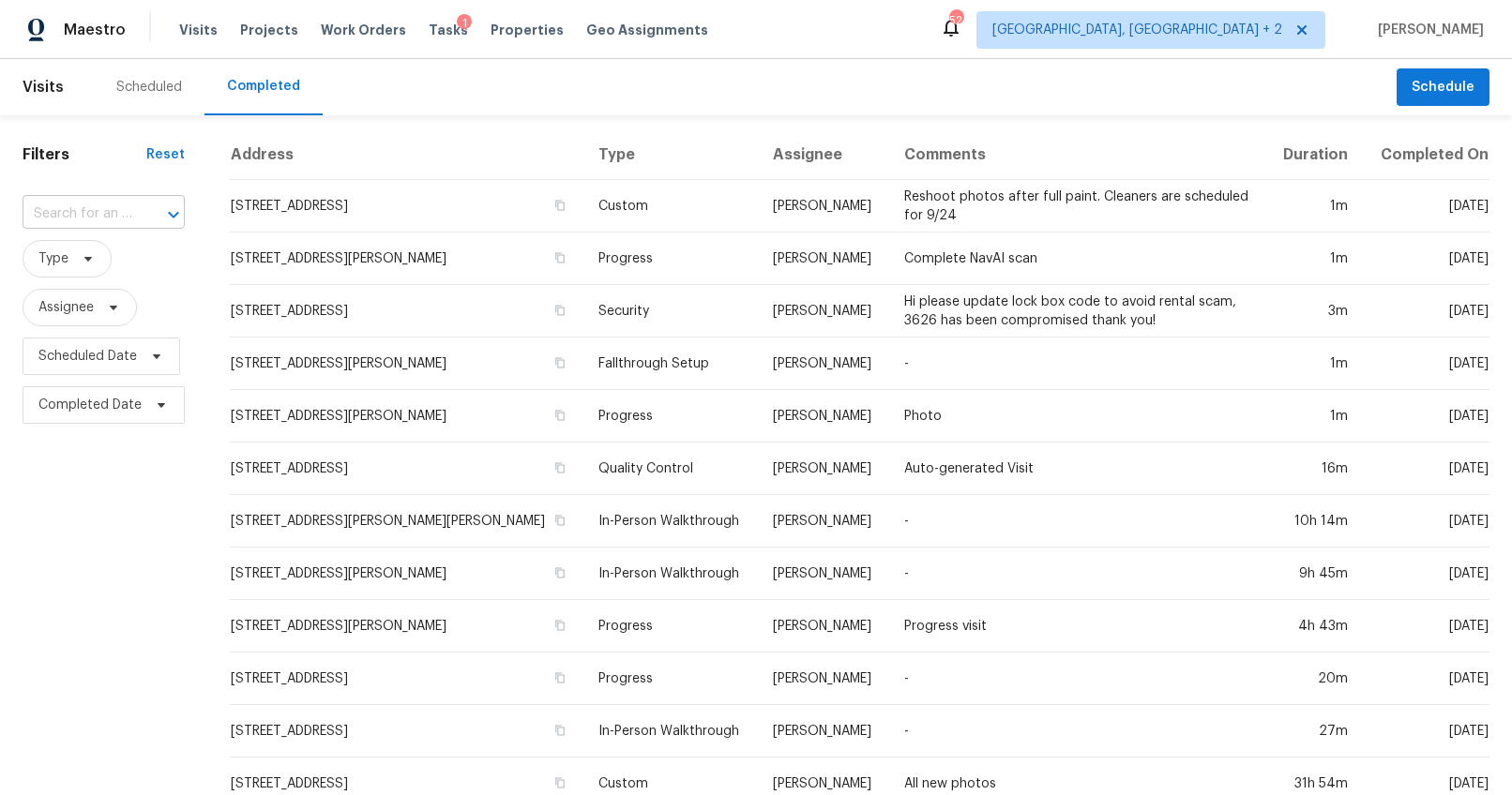
click at [136, 207] on div at bounding box center [160, 215] width 48 height 27
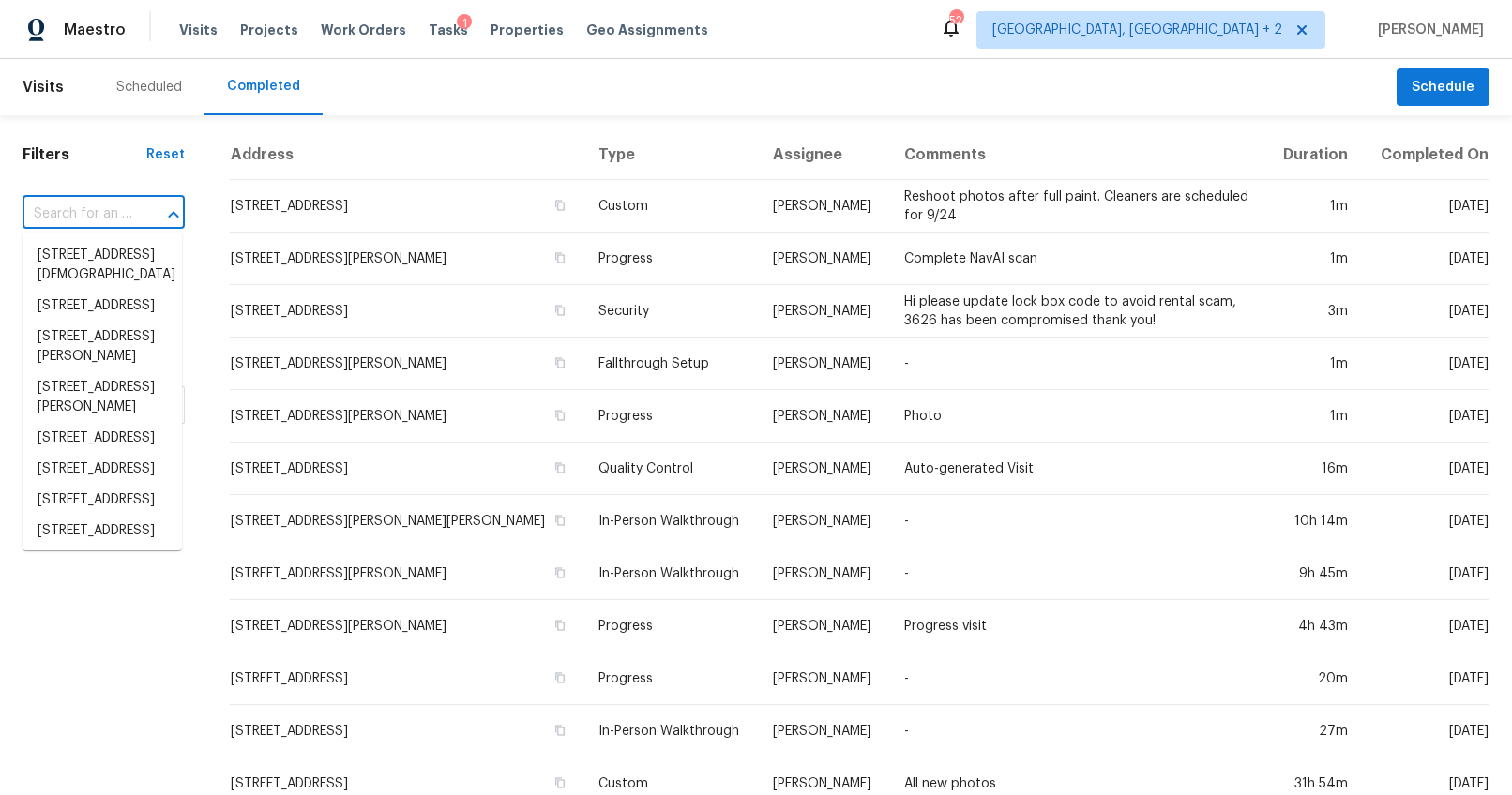
paste input "439 Finch Ln, Lexington, SC 29073"
type input "439 Finch Ln, Lexington, SC 29073"
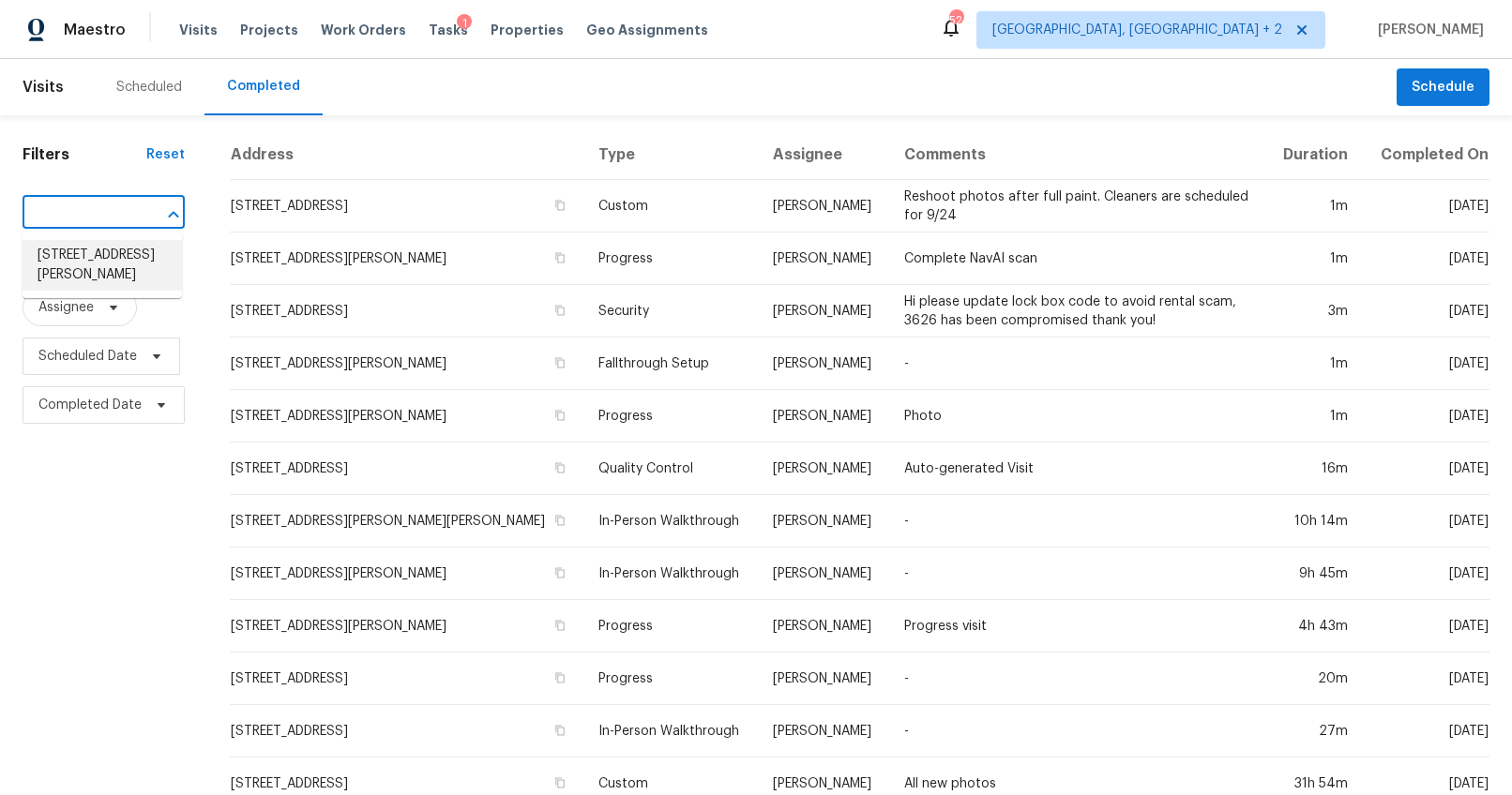
click at [108, 258] on li "439 Finch Ln, Lexington, SC 29073" at bounding box center [103, 264] width 160 height 50
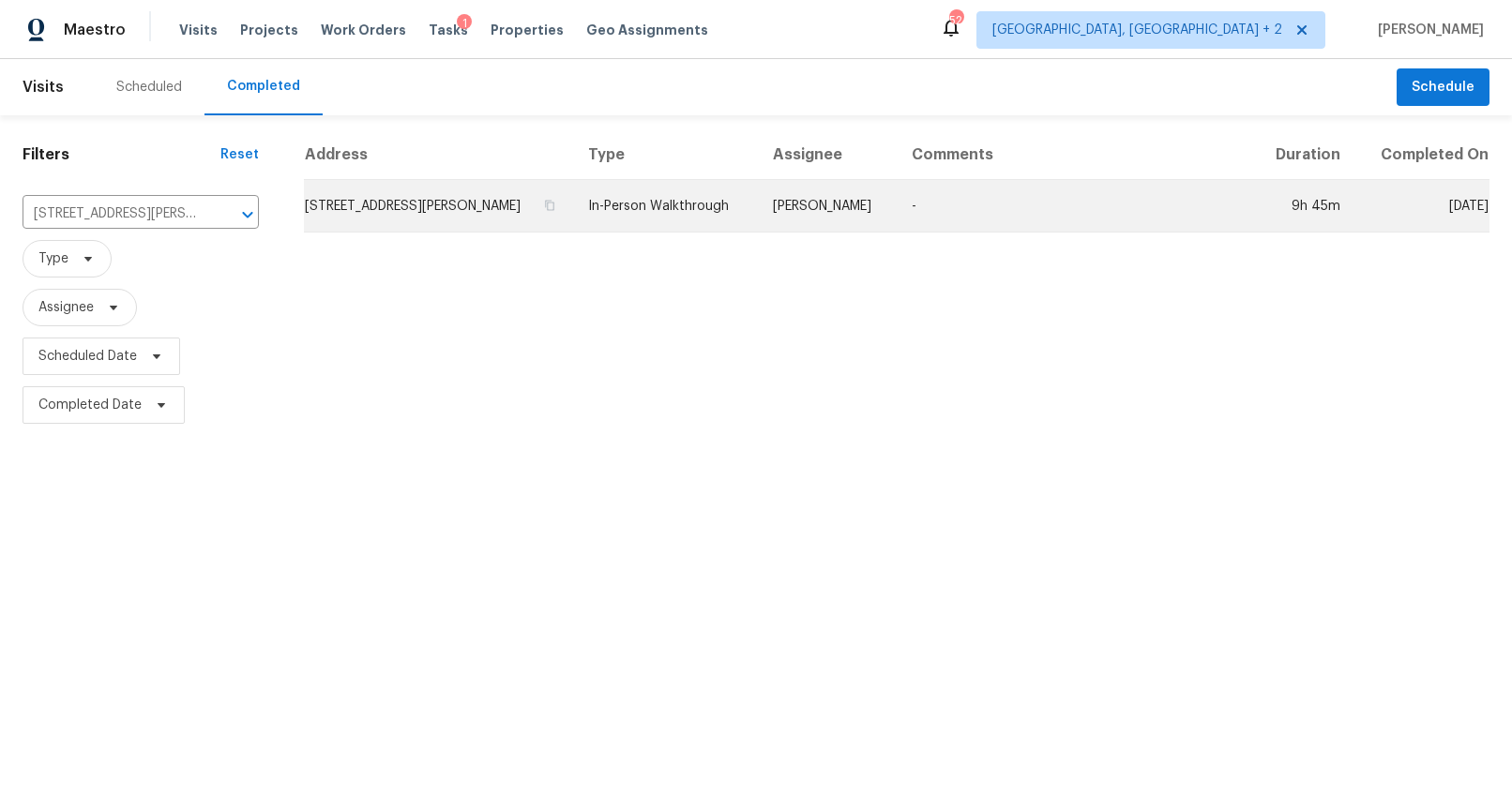
click at [390, 215] on td "439 Finch Ln, Lexington, SC 29073" at bounding box center [438, 205] width 269 height 52
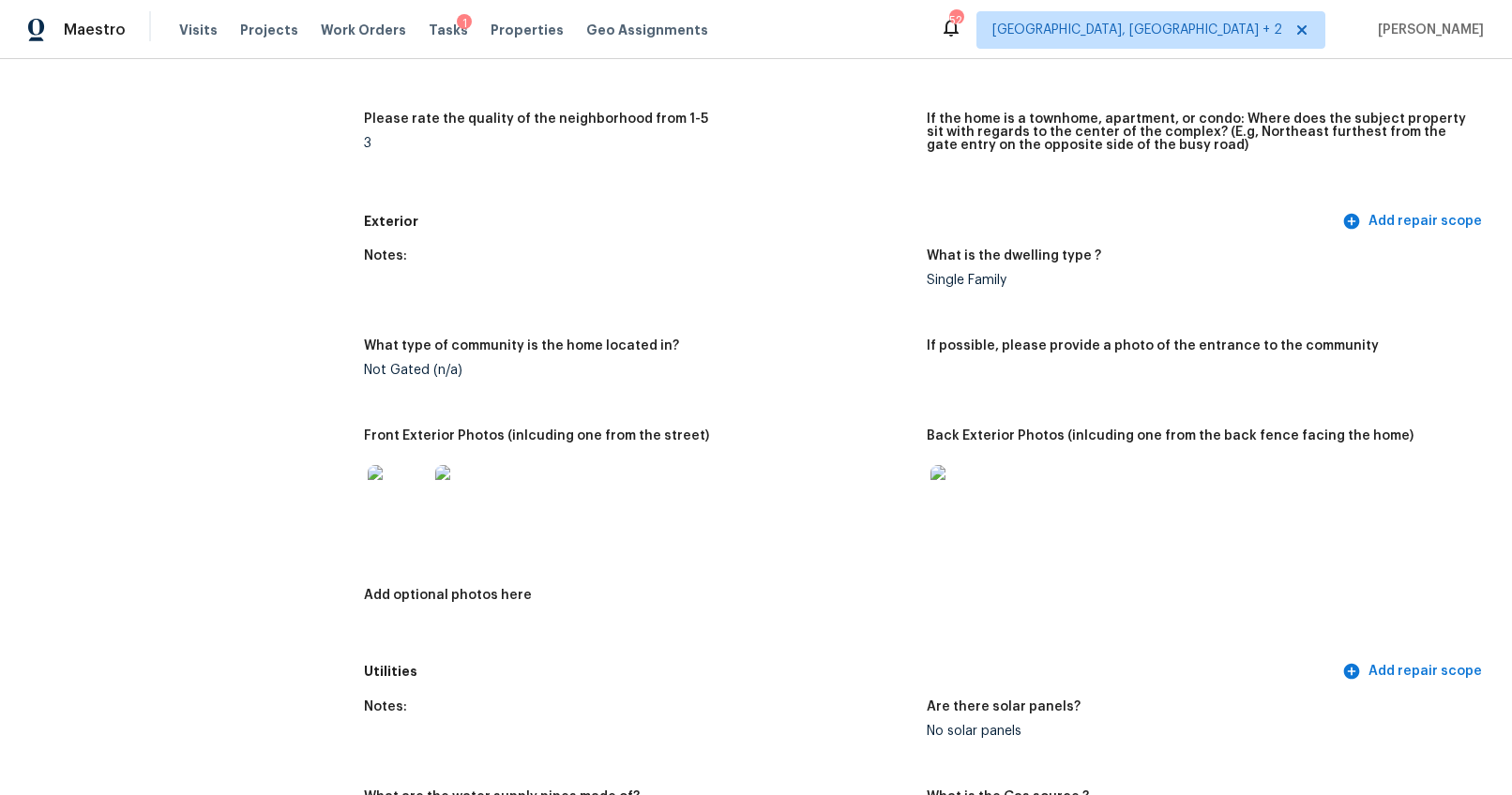
scroll to position [560, 0]
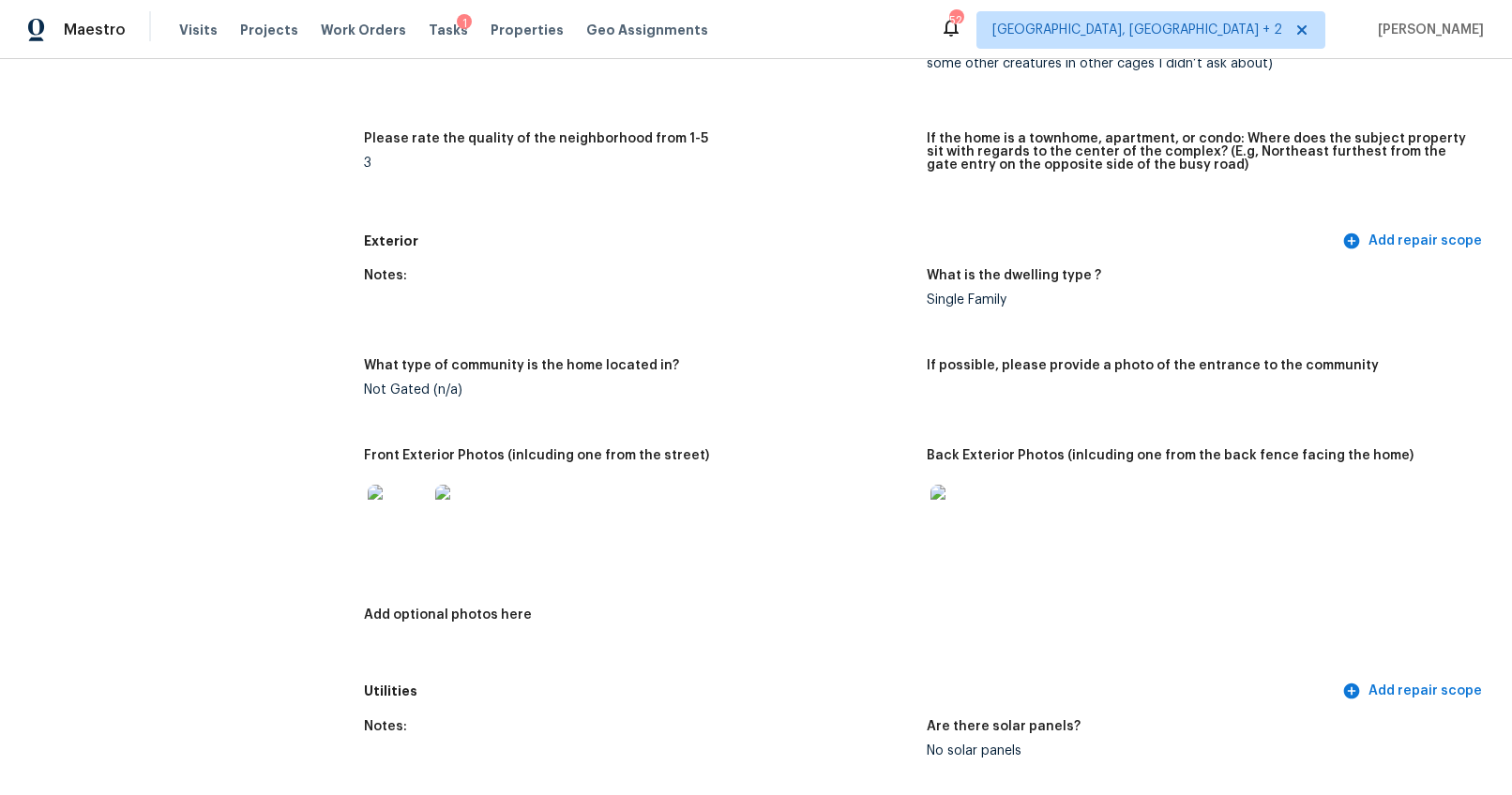
click at [406, 519] on img at bounding box center [397, 514] width 60 height 60
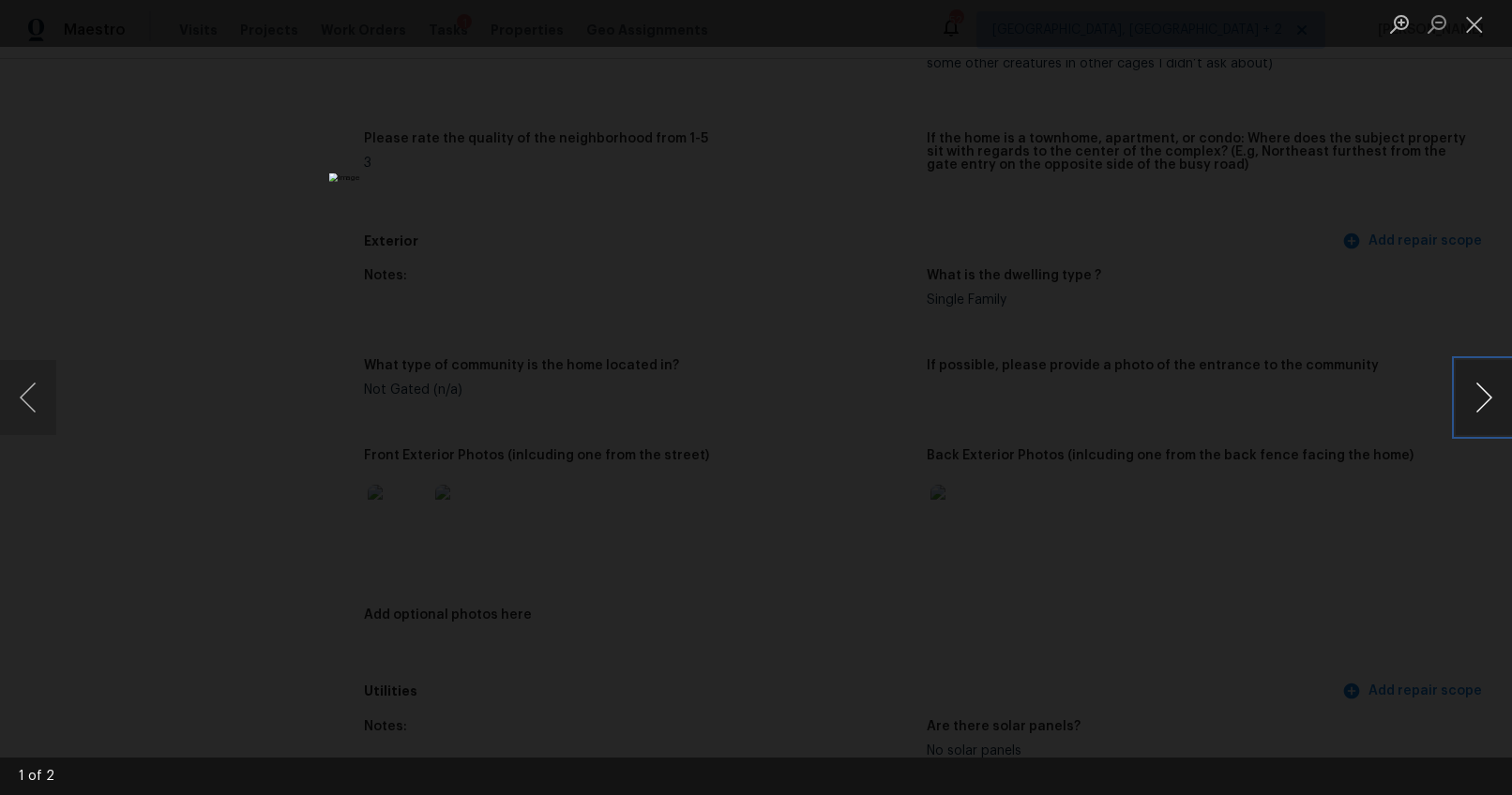
click at [1489, 409] on button "Next image" at bounding box center [1483, 398] width 56 height 75
click at [417, 402] on div "Lightbox" at bounding box center [756, 398] width 1512 height 795
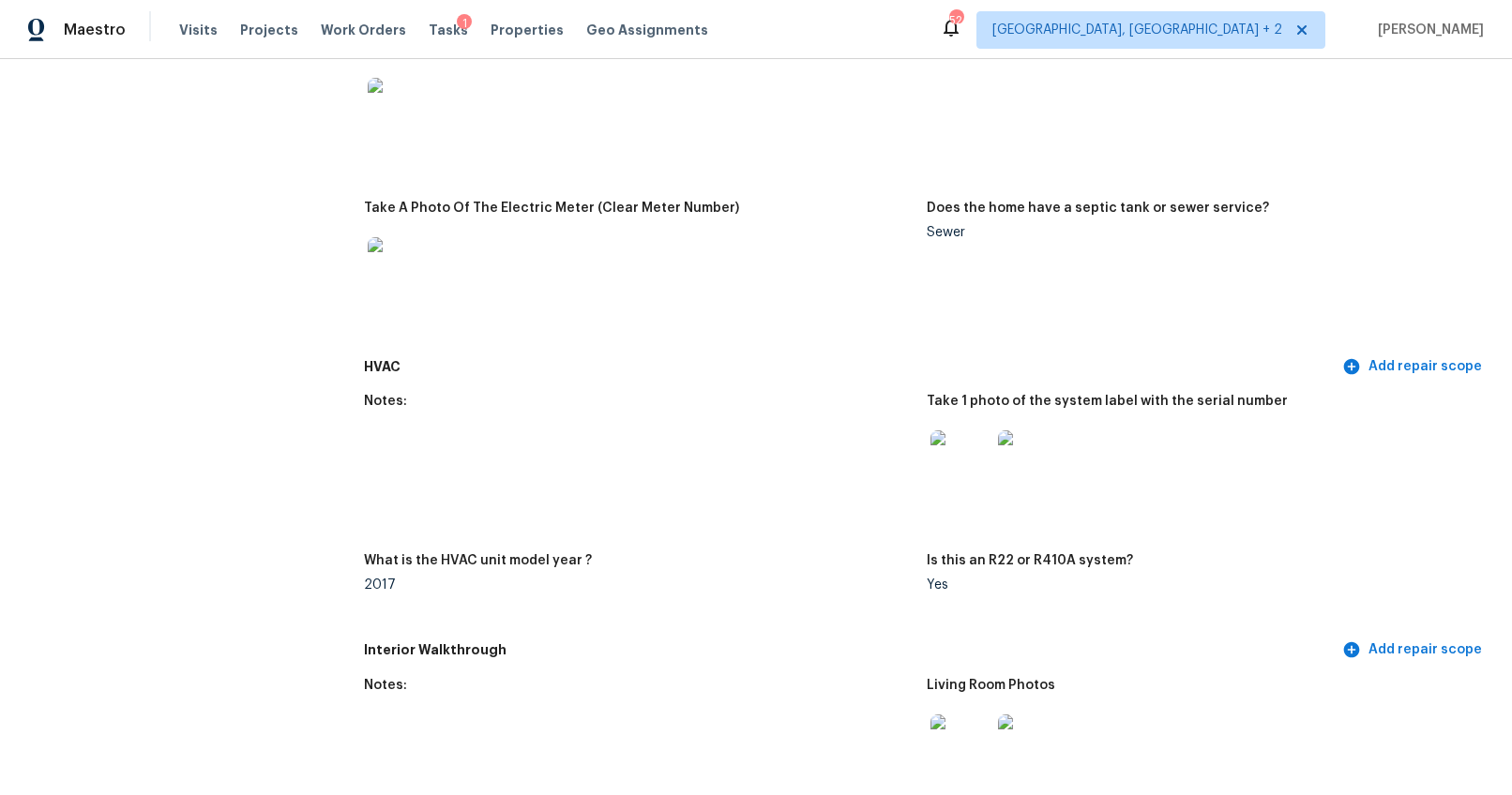
scroll to position [1411, 0]
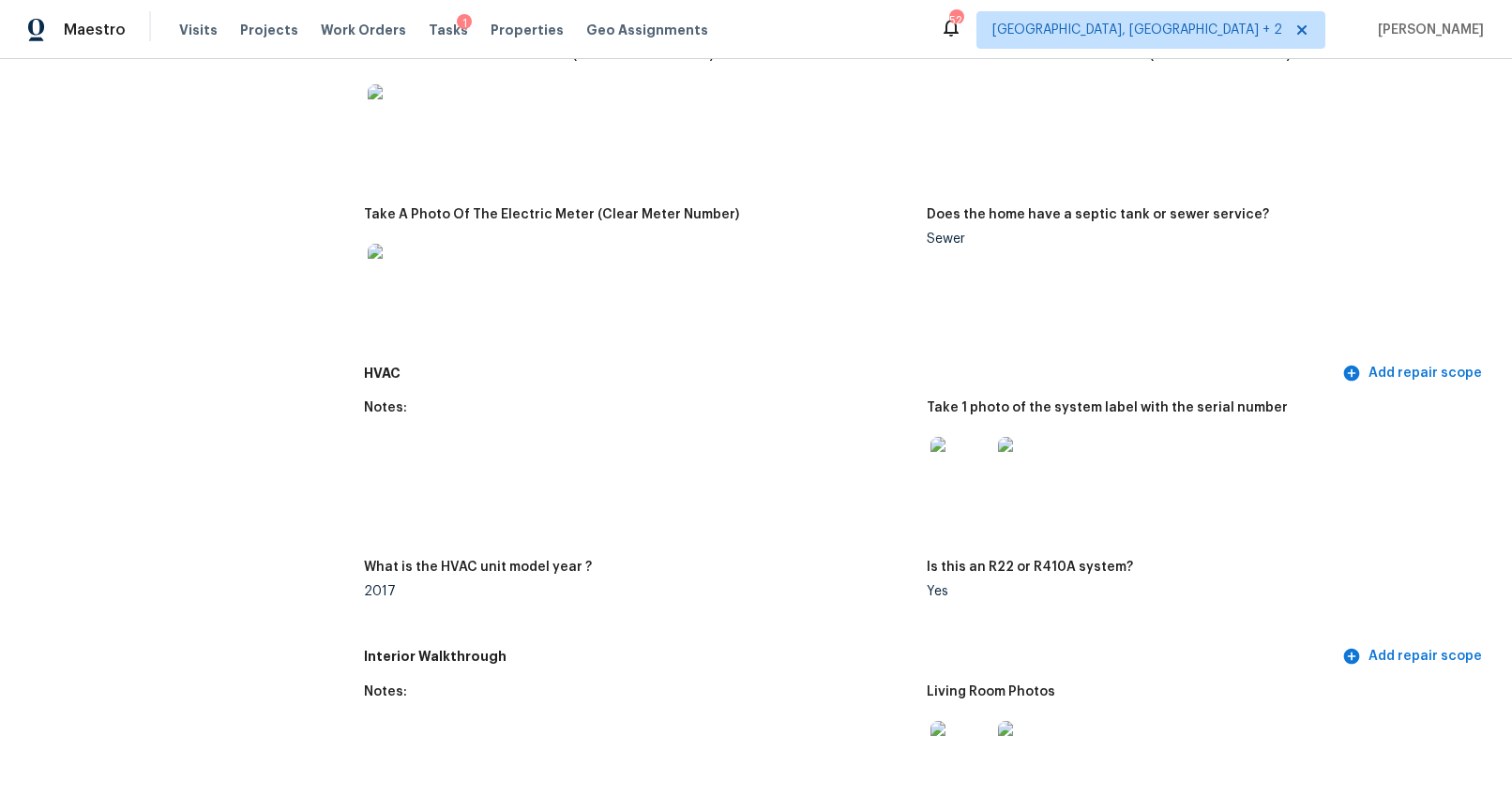
click at [965, 453] on img at bounding box center [960, 467] width 60 height 60
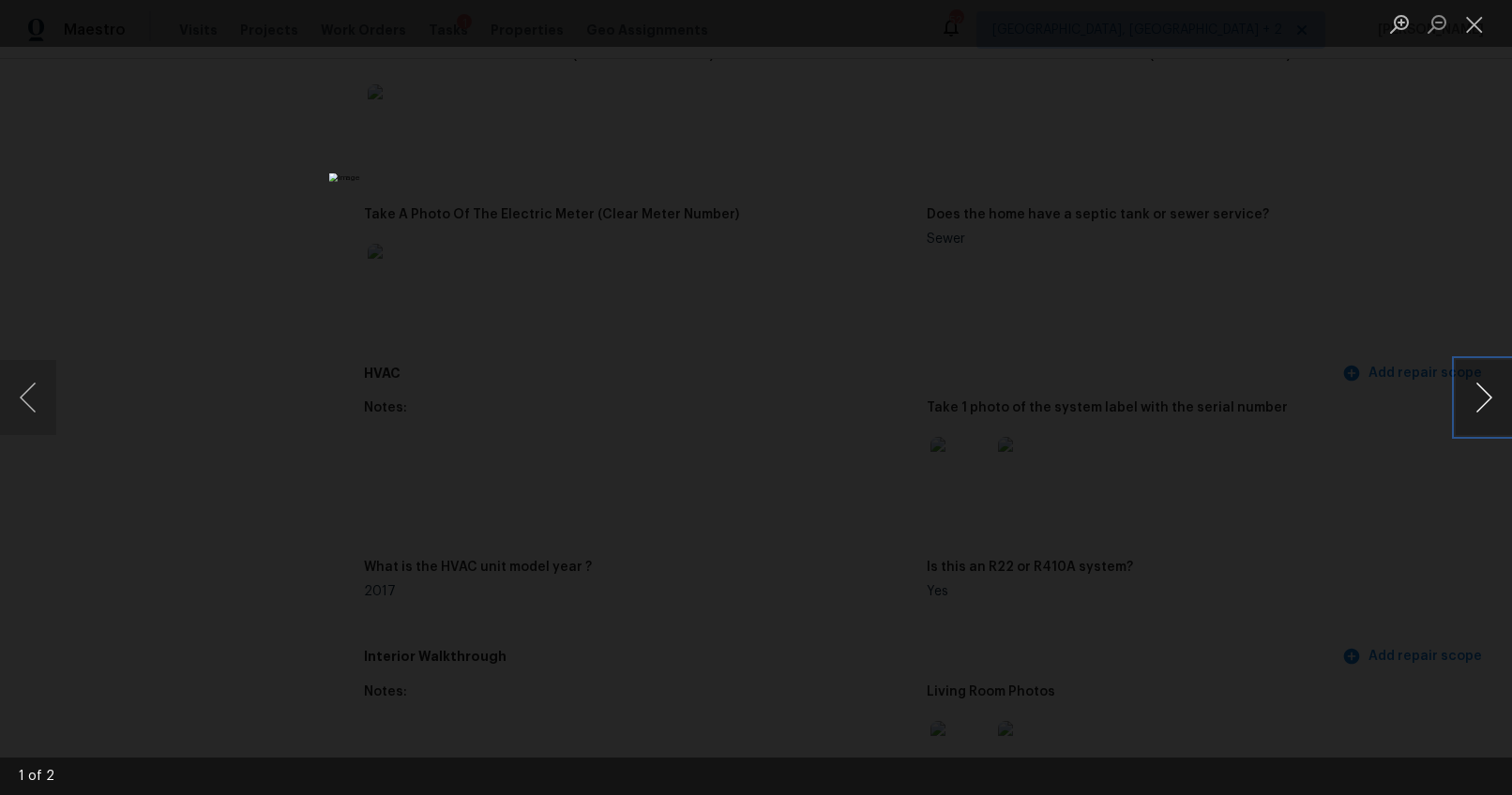
click at [1481, 397] on button "Next image" at bounding box center [1483, 398] width 56 height 75
click at [1306, 506] on div "Lightbox" at bounding box center [756, 398] width 1512 height 795
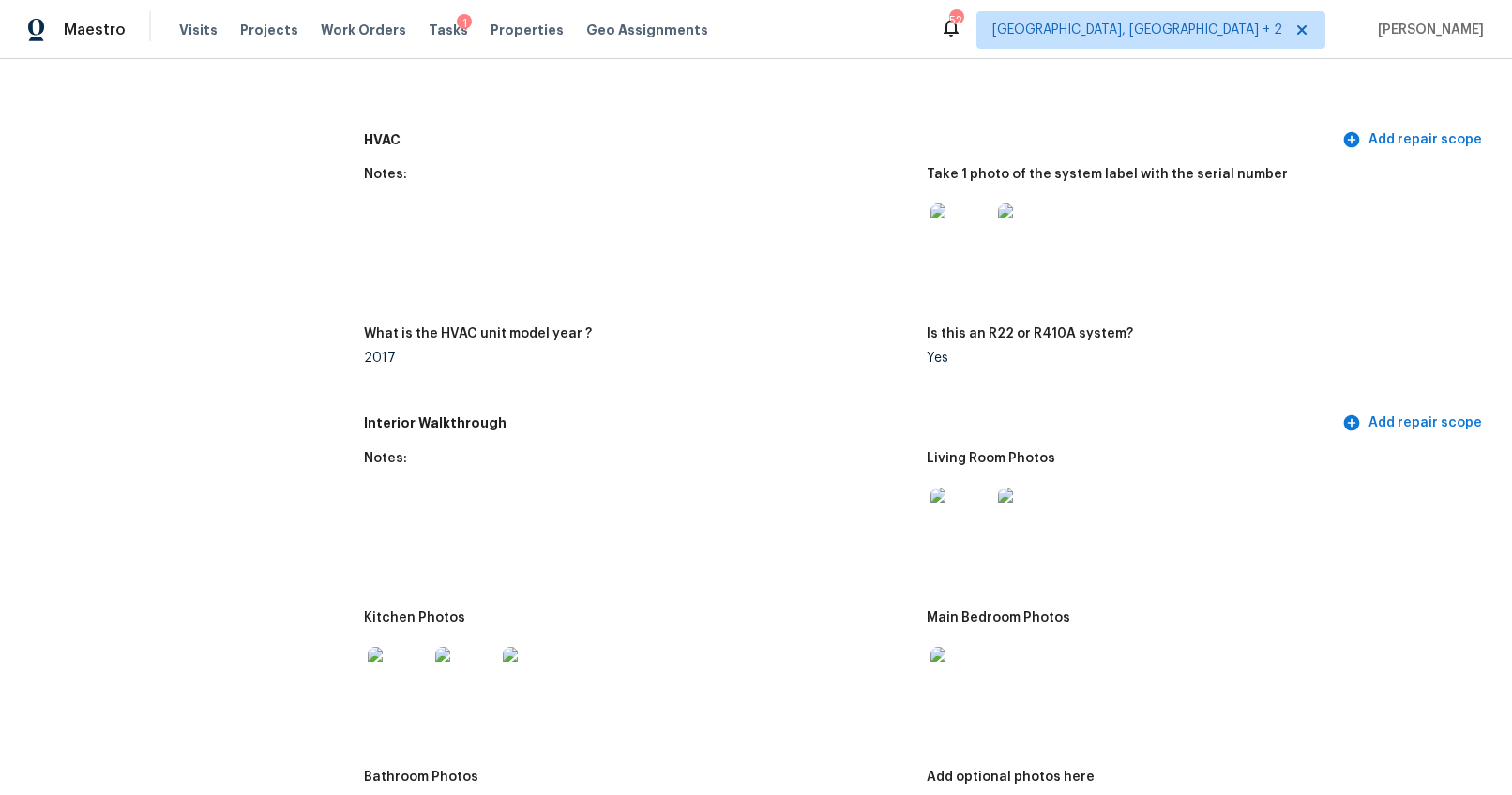
scroll to position [1812, 0]
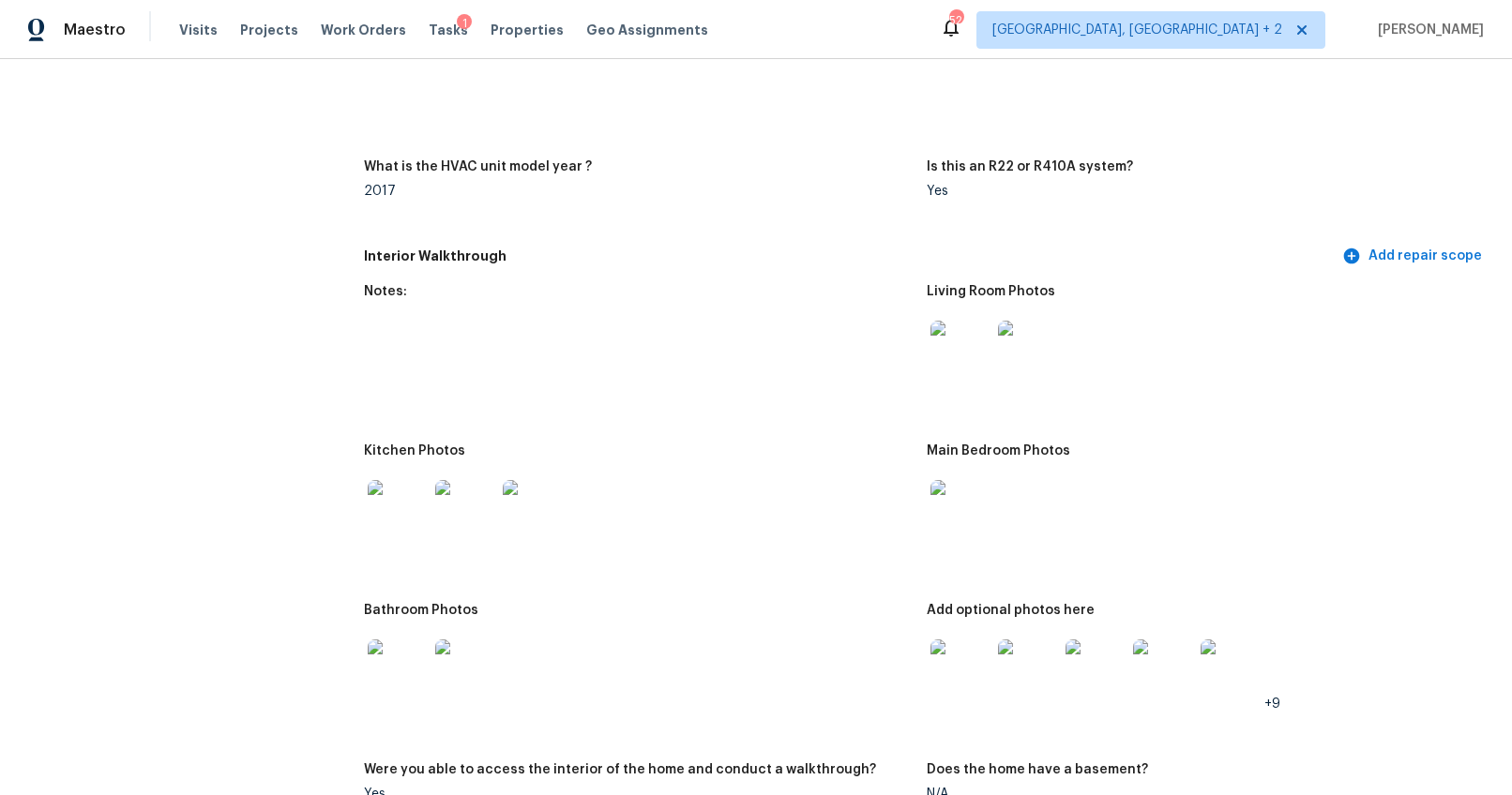
click at [962, 358] on img at bounding box center [960, 350] width 60 height 60
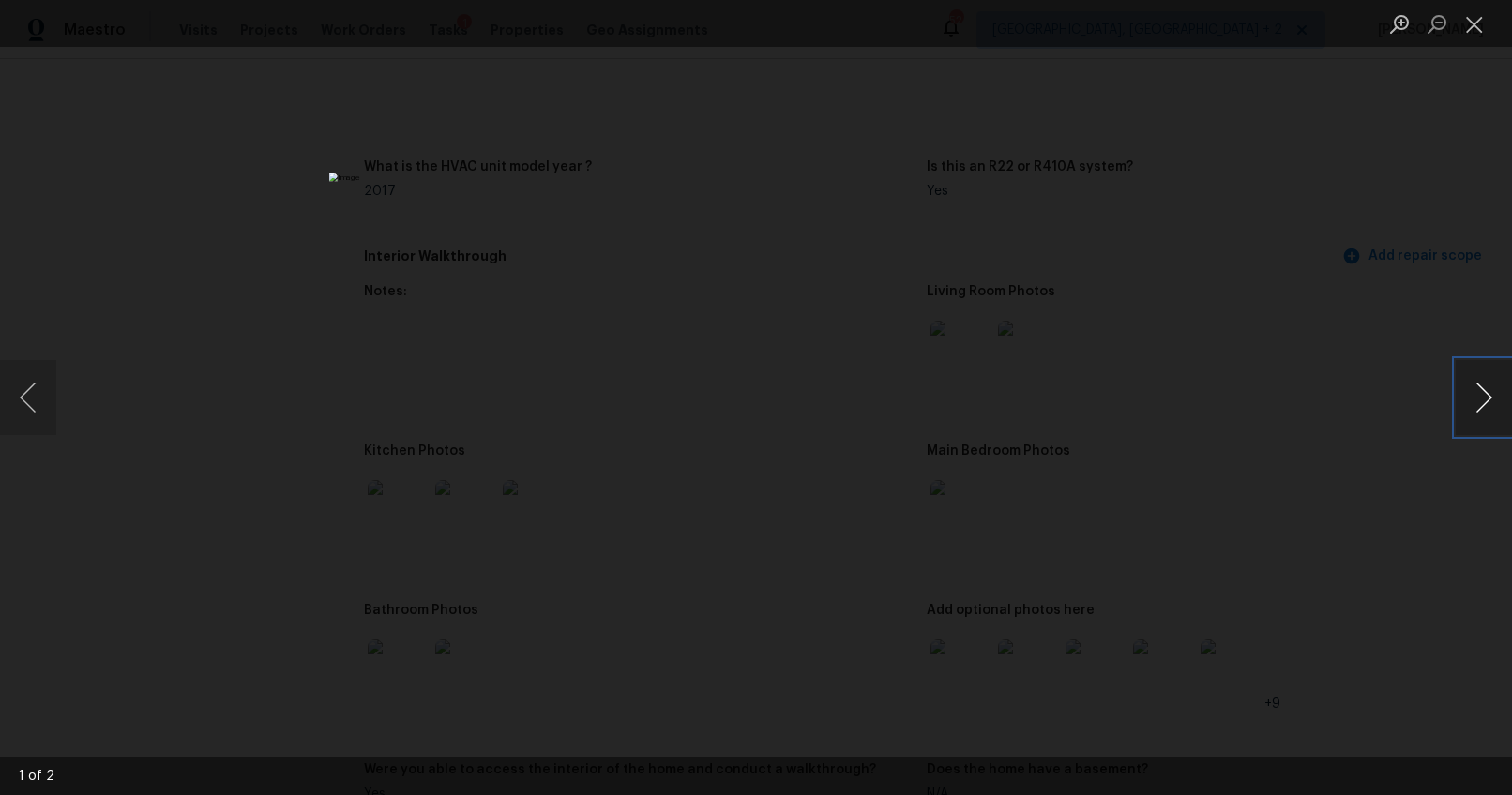
click at [1481, 399] on button "Next image" at bounding box center [1483, 398] width 56 height 75
click at [1282, 600] on div "Lightbox" at bounding box center [756, 398] width 1512 height 795
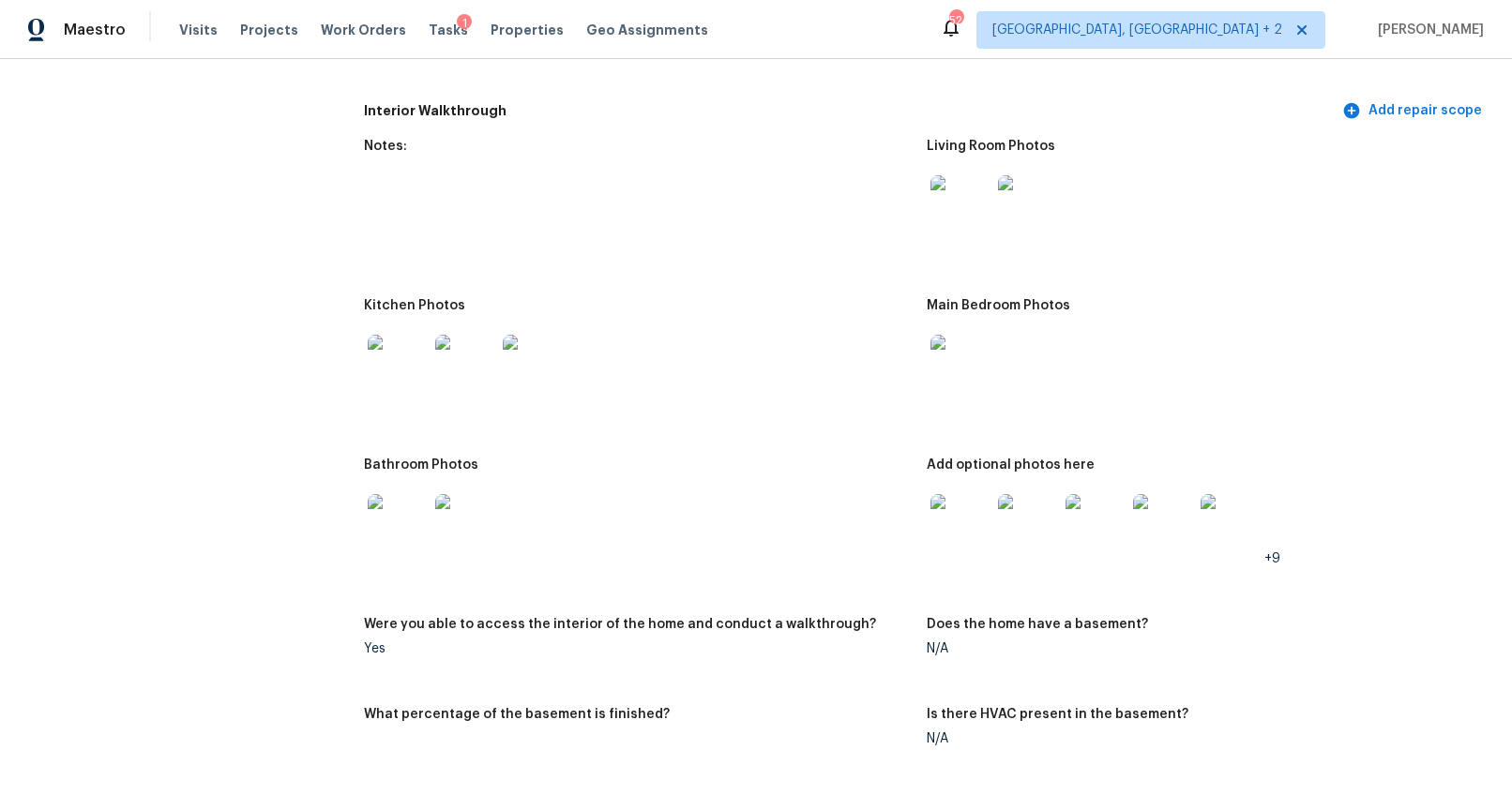
scroll to position [2040, 0]
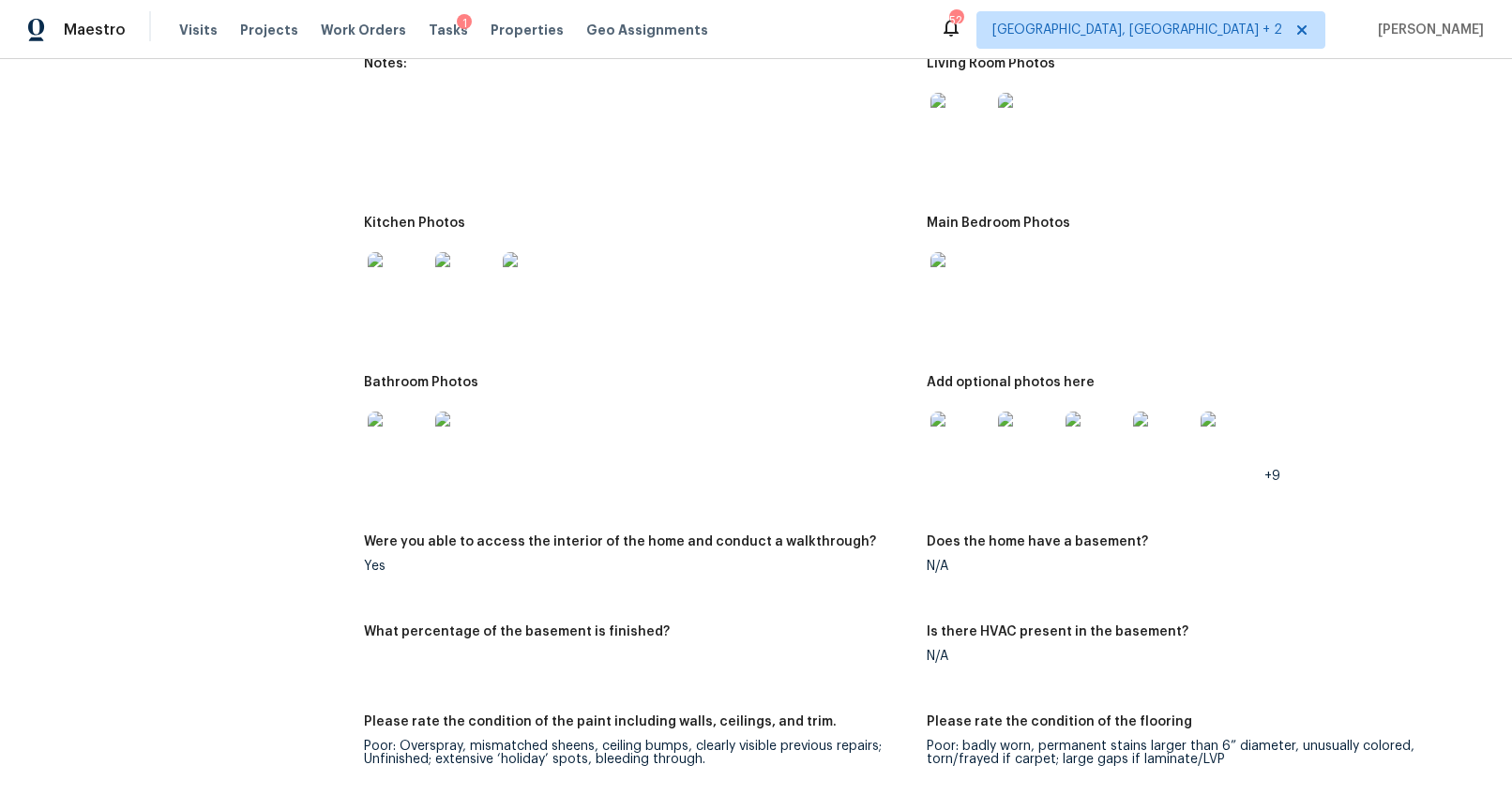
click at [400, 293] on img at bounding box center [397, 281] width 60 height 60
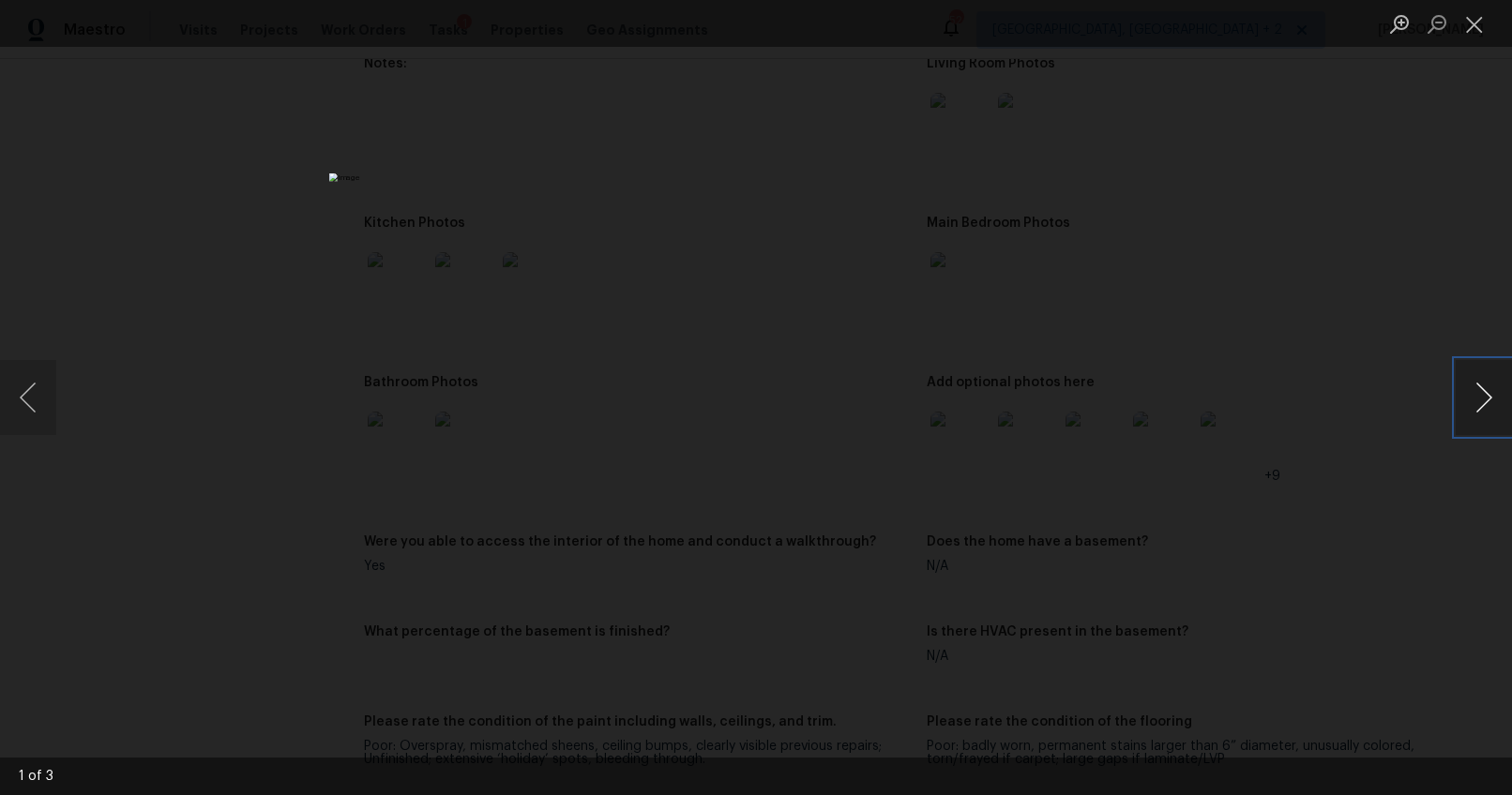
click at [1483, 407] on button "Next image" at bounding box center [1483, 398] width 56 height 75
click at [1349, 508] on div "Lightbox" at bounding box center [756, 398] width 1512 height 795
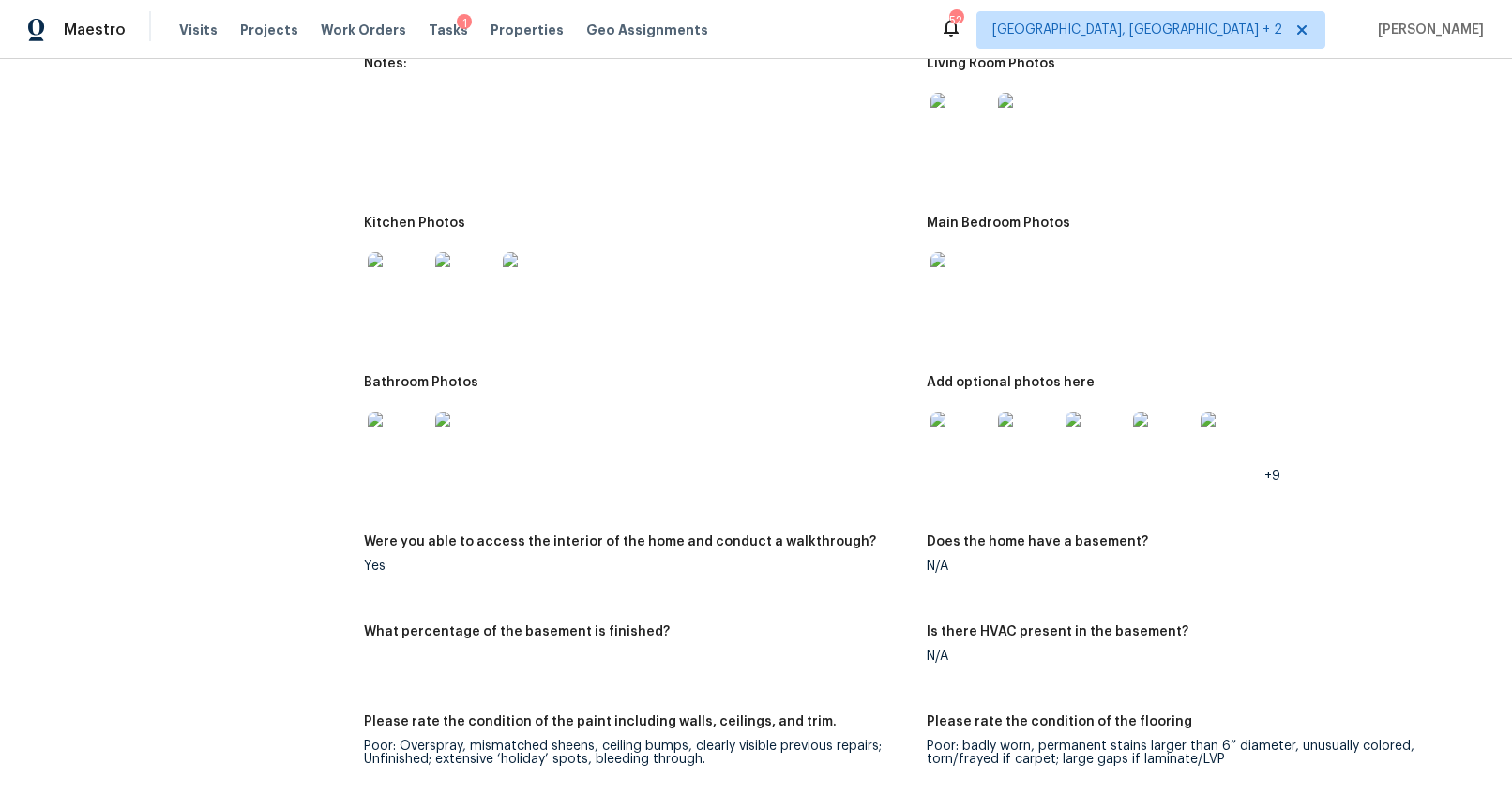
click at [384, 439] on img at bounding box center [397, 441] width 60 height 60
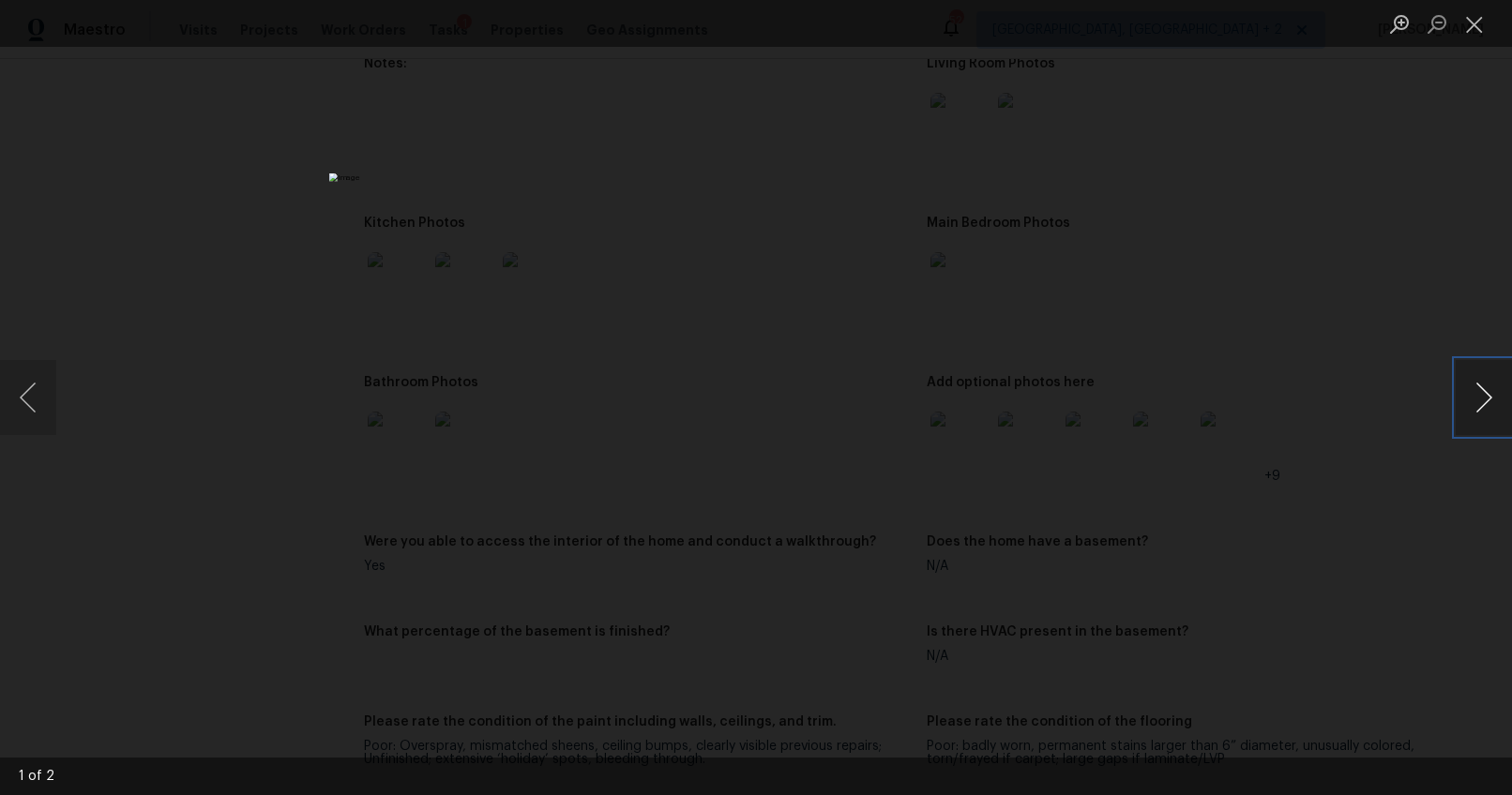
click at [1492, 395] on button "Next image" at bounding box center [1483, 398] width 56 height 75
click at [1365, 502] on div "Lightbox" at bounding box center [756, 398] width 1512 height 795
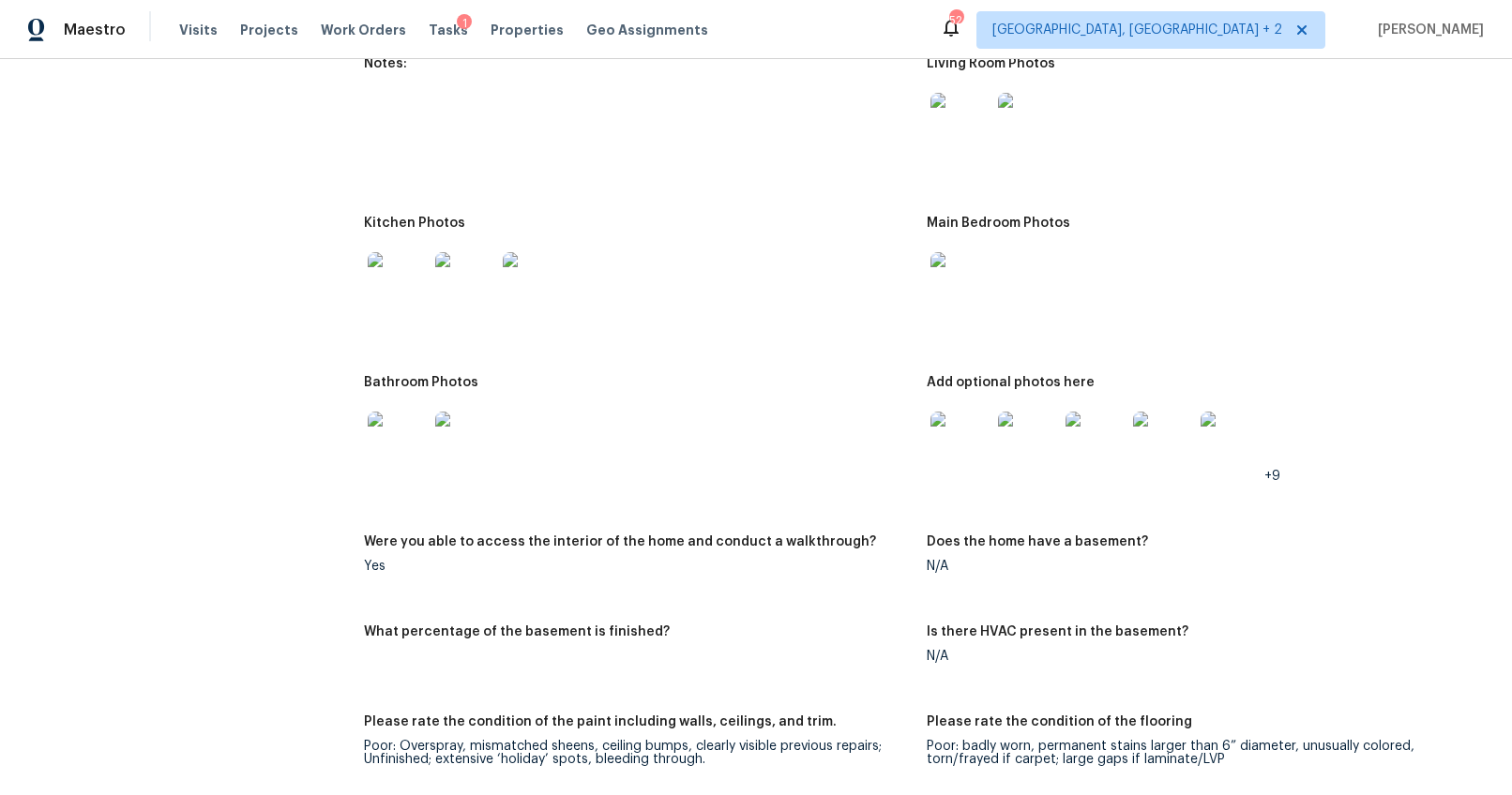
click at [935, 429] on img at bounding box center [960, 441] width 60 height 60
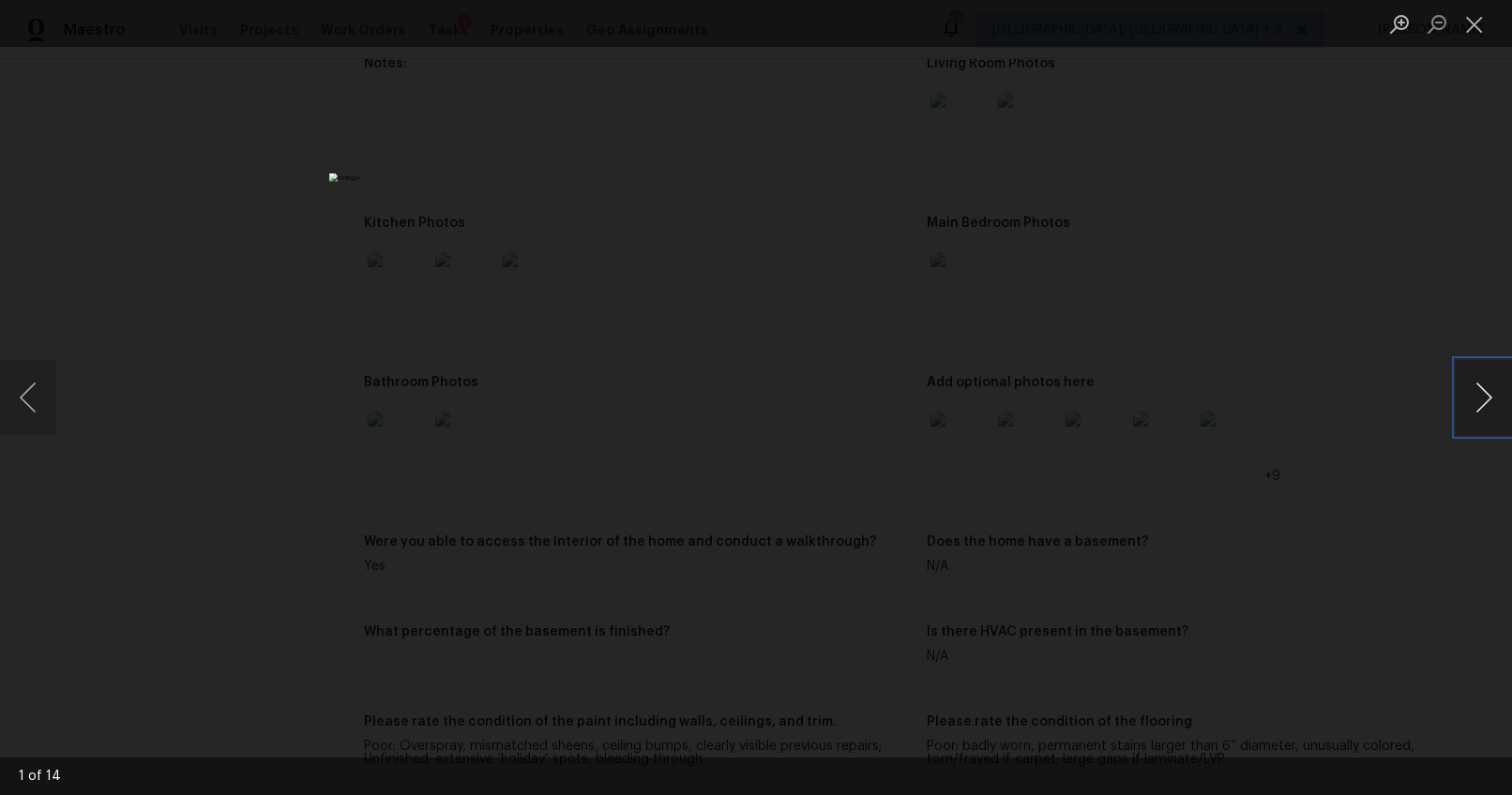
click at [1471, 395] on button "Next image" at bounding box center [1483, 398] width 56 height 75
click at [1469, 395] on button "Next image" at bounding box center [1483, 398] width 56 height 75
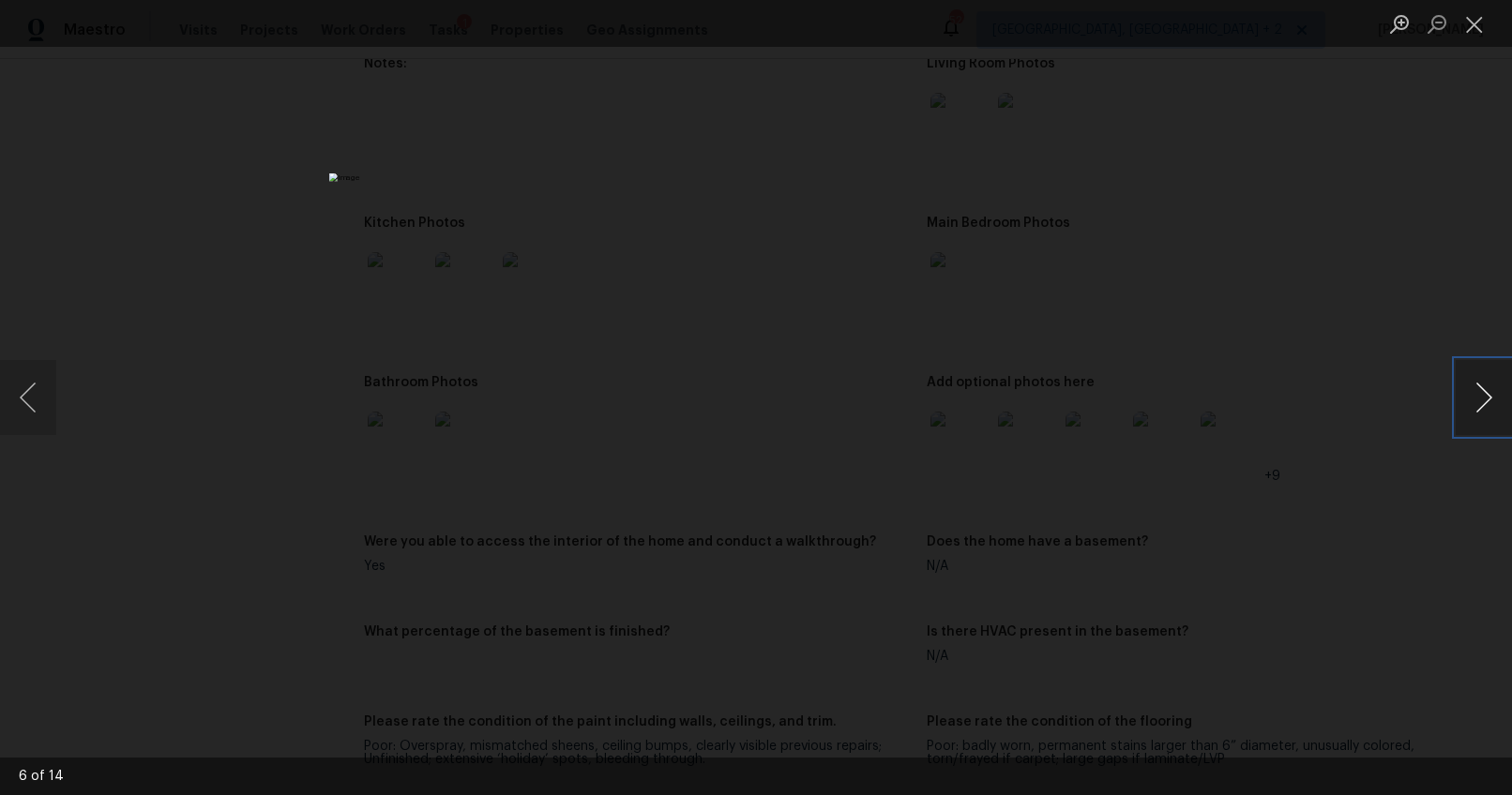
click at [1469, 395] on button "Next image" at bounding box center [1483, 398] width 56 height 75
click at [1471, 398] on button "Next image" at bounding box center [1483, 398] width 56 height 75
click at [1465, 402] on button "Next image" at bounding box center [1483, 398] width 56 height 75
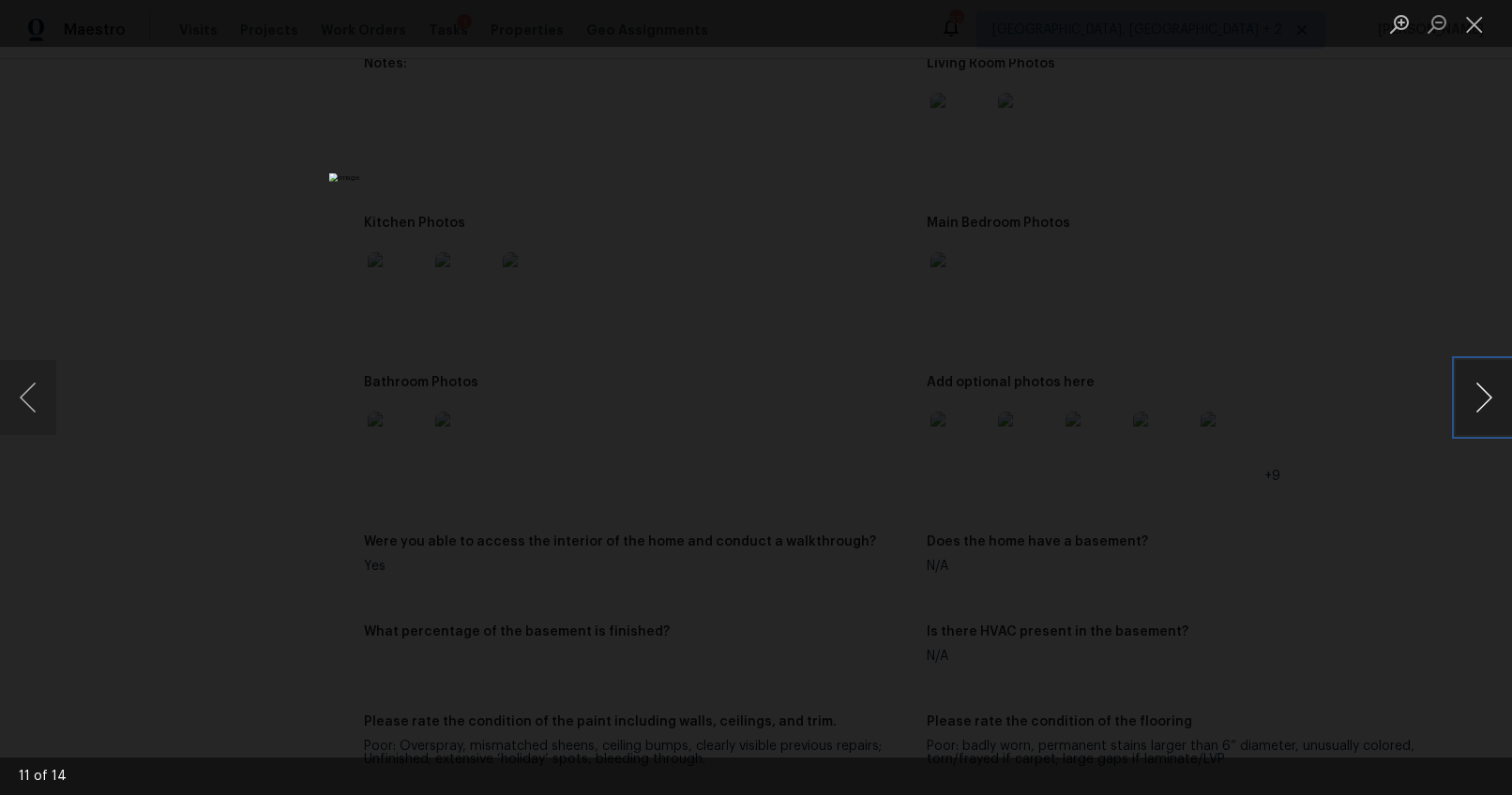
click at [1465, 402] on button "Next image" at bounding box center [1483, 398] width 56 height 75
click at [1483, 393] on button "Next image" at bounding box center [1483, 398] width 56 height 75
drag, startPoint x: 1361, startPoint y: 479, endPoint x: 1347, endPoint y: 484, distance: 14.9
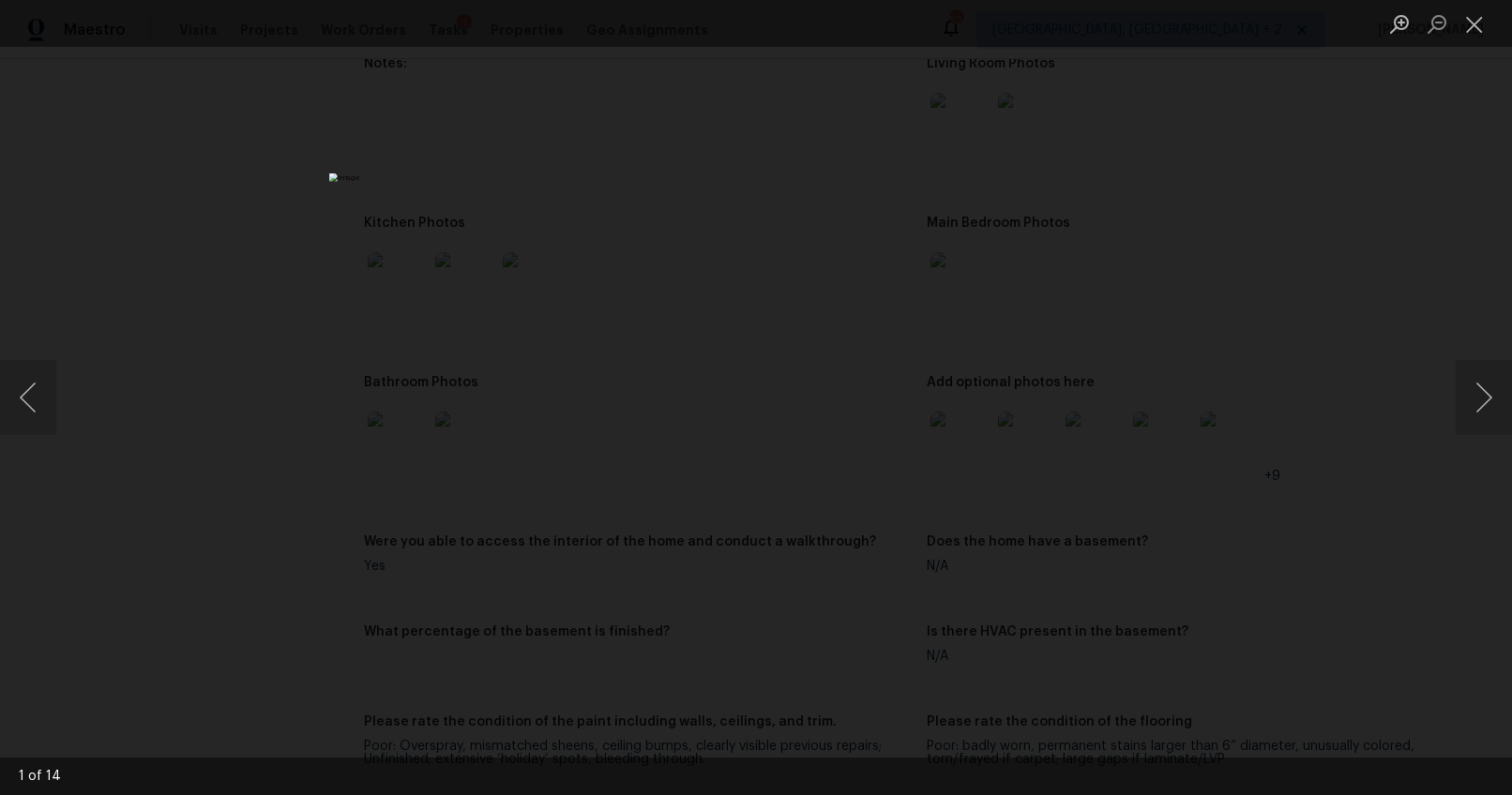
click at [1360, 479] on div "Lightbox" at bounding box center [756, 398] width 1512 height 795
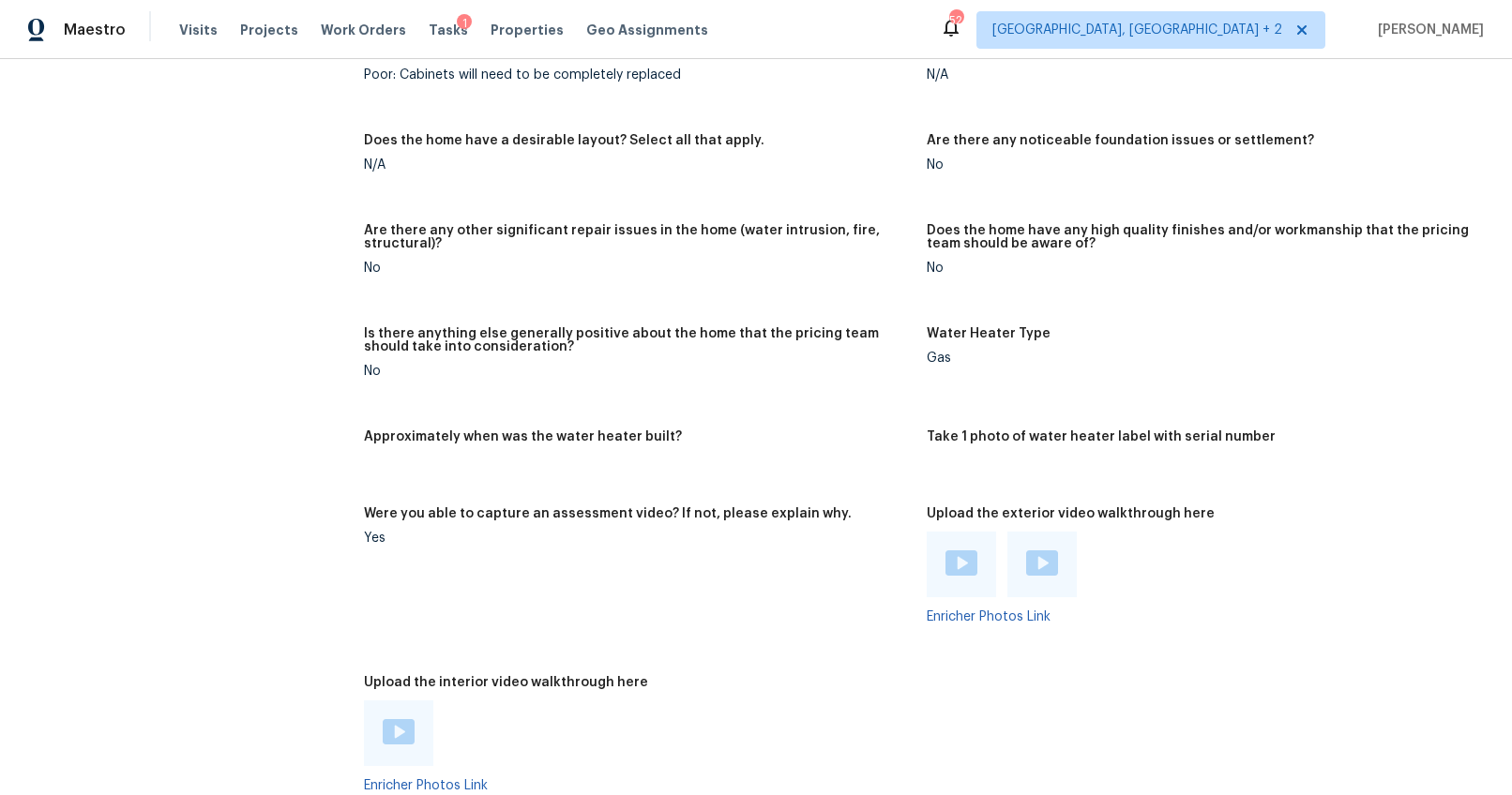
scroll to position [2994, 0]
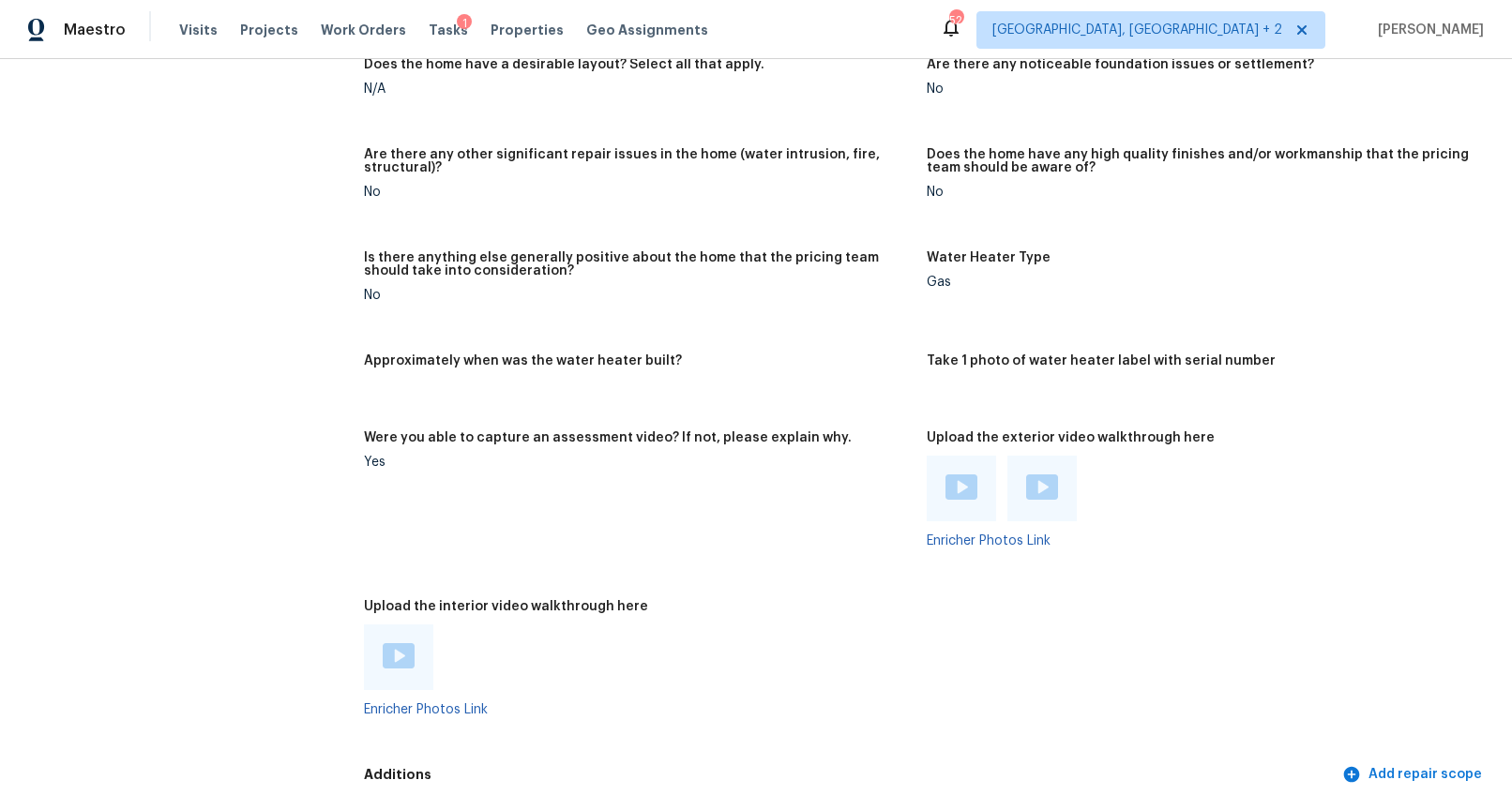
click at [935, 477] on div at bounding box center [960, 488] width 69 height 66
click at [951, 486] on img at bounding box center [961, 487] width 32 height 26
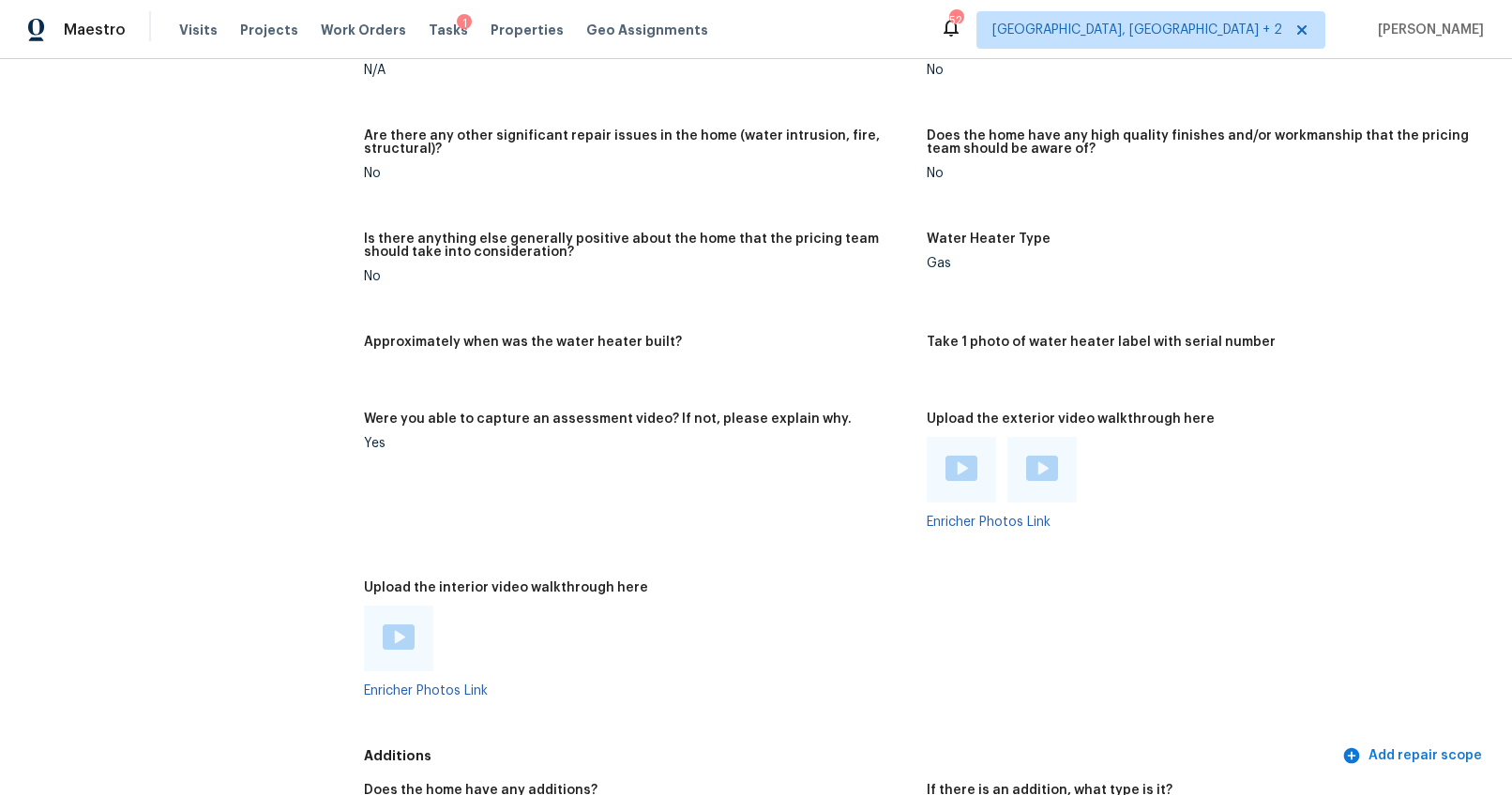
scroll to position [3025, 0]
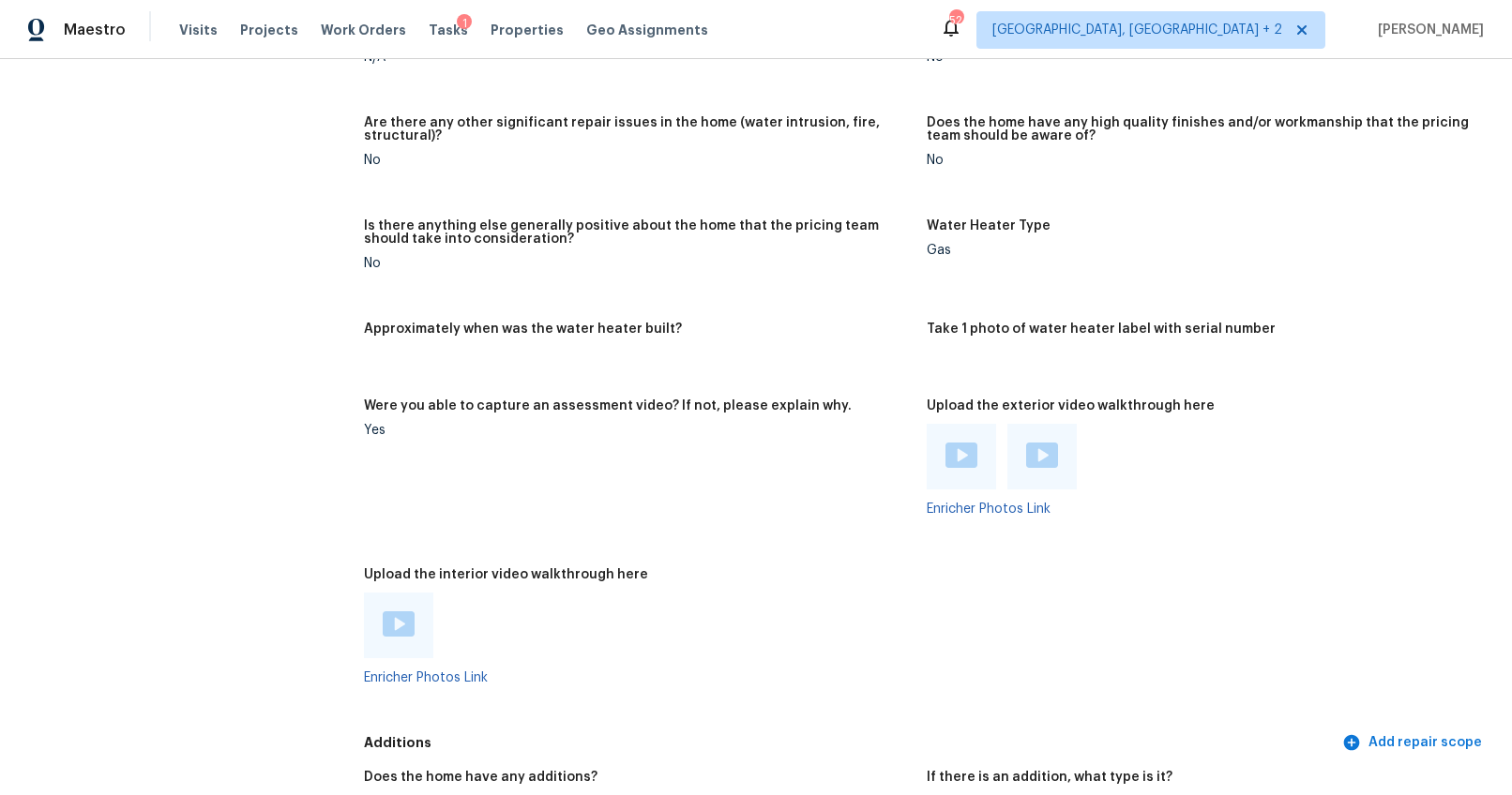
click at [1026, 445] on img at bounding box center [1042, 455] width 32 height 26
click at [410, 630] on img at bounding box center [398, 624] width 32 height 26
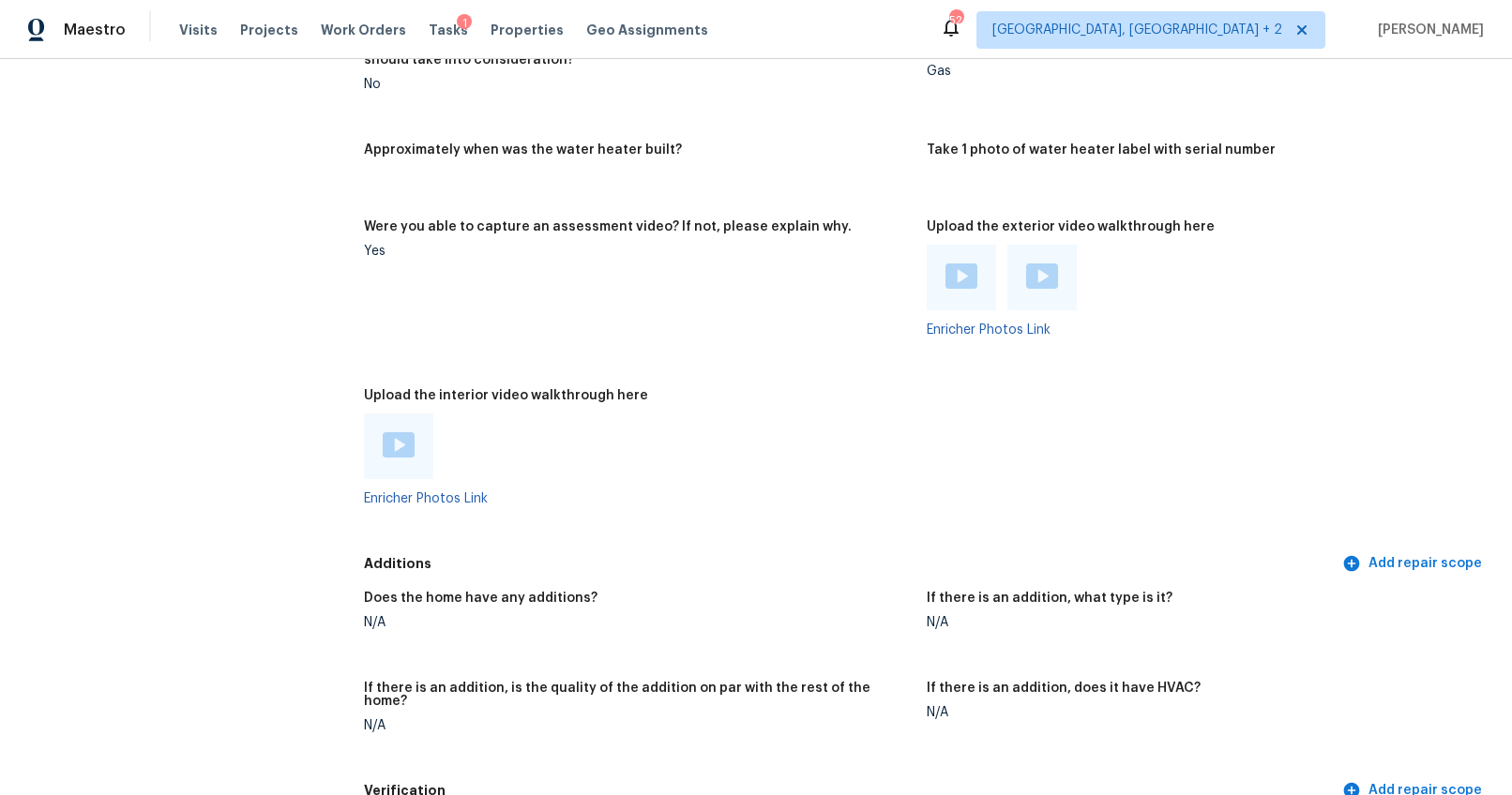
scroll to position [3351, 0]
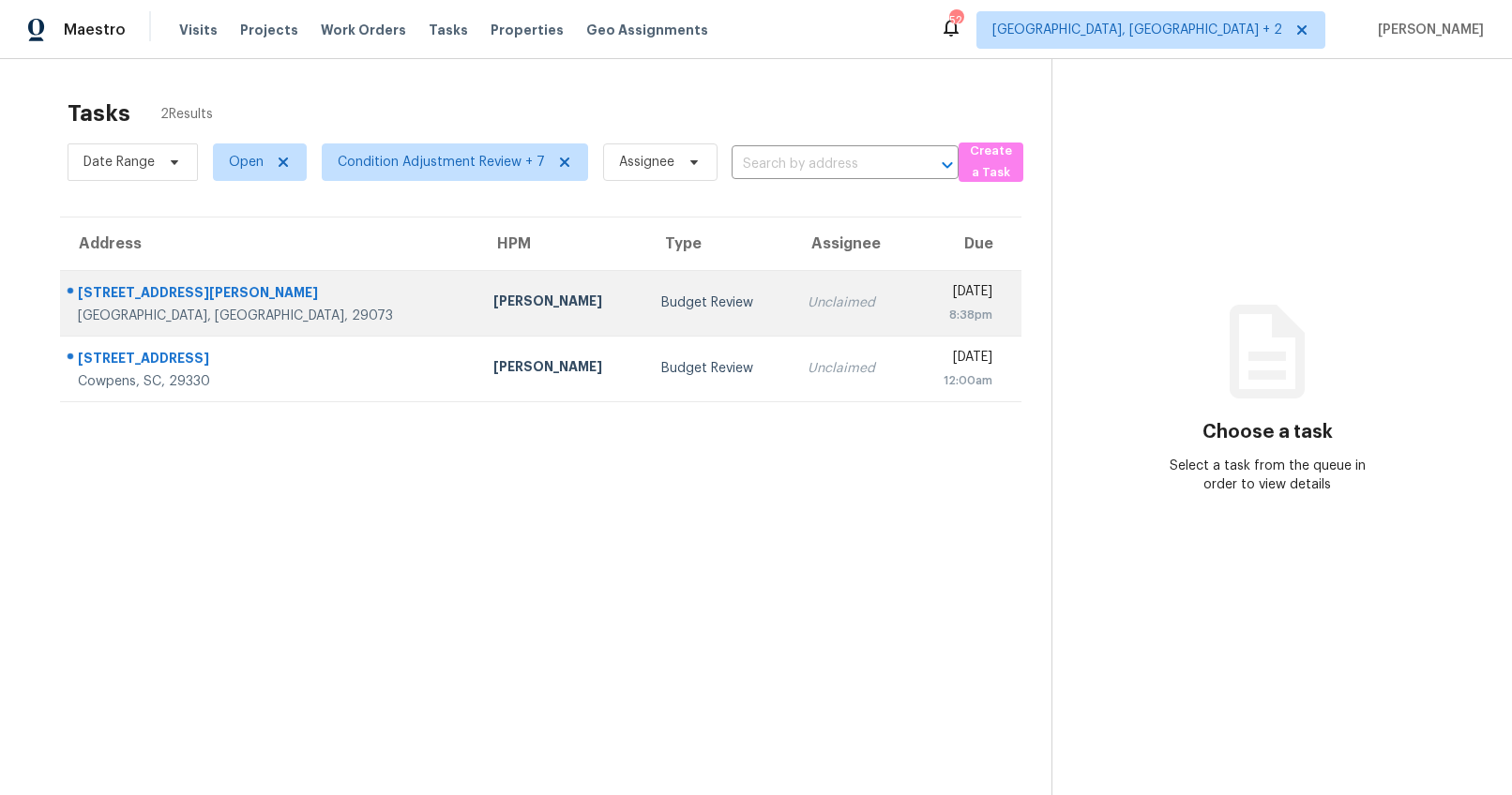
click at [646, 321] on td "Budget Review" at bounding box center [719, 302] width 146 height 66
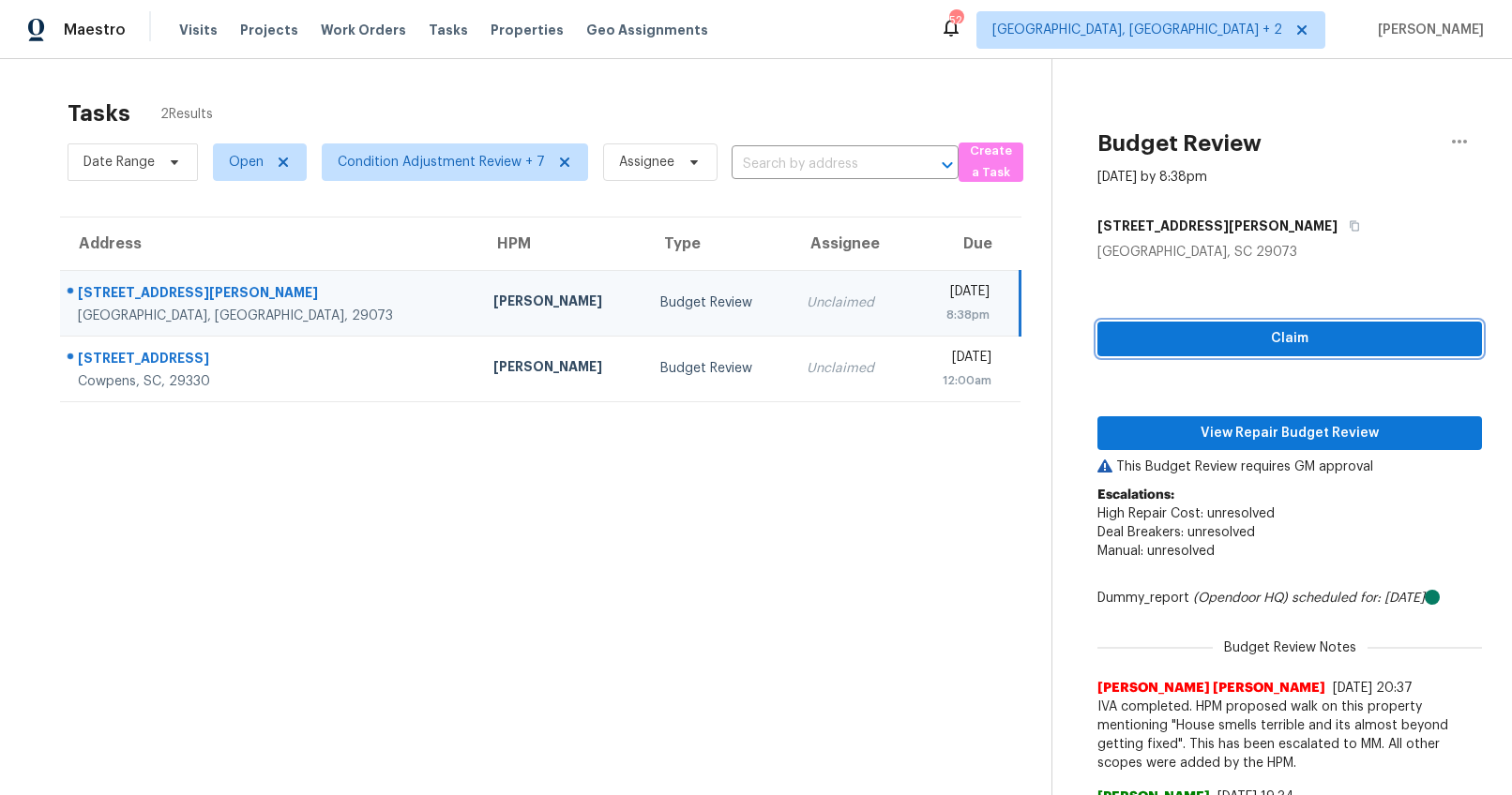
click at [1162, 345] on span "Claim" at bounding box center [1289, 339] width 355 height 24
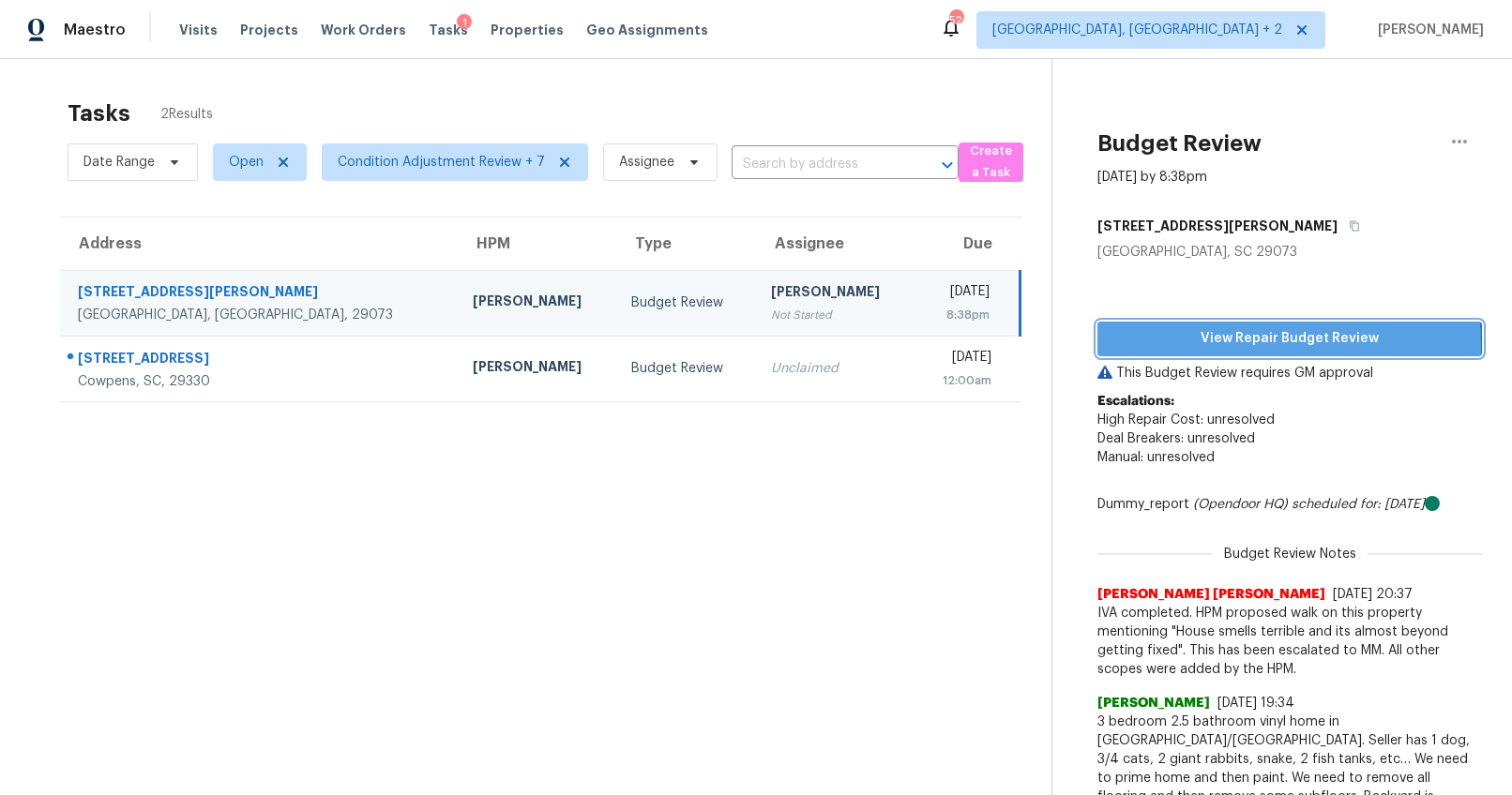
click at [1162, 345] on span "View Repair Budget Review" at bounding box center [1289, 339] width 355 height 24
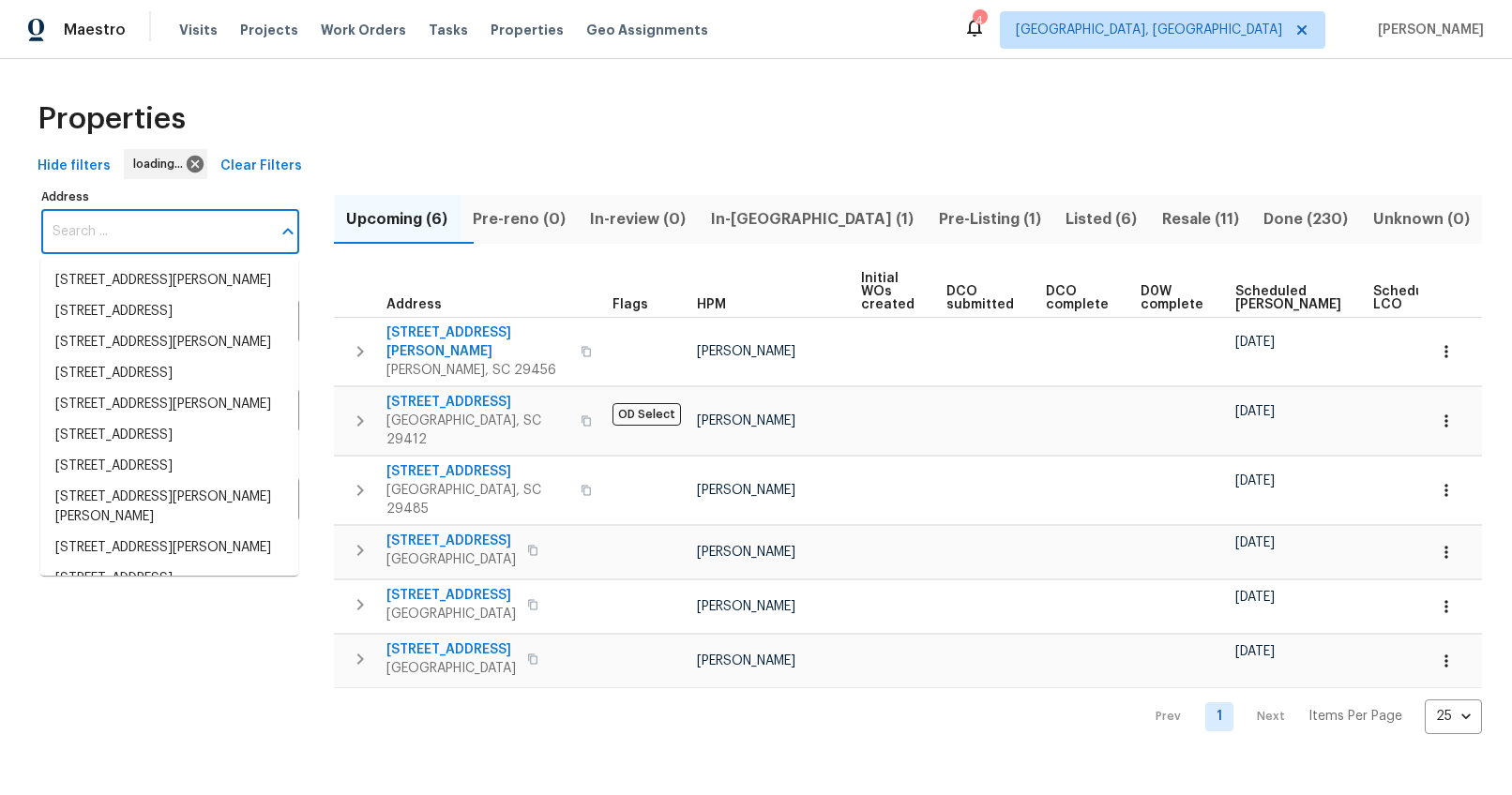
click at [174, 234] on input "Address" at bounding box center [156, 232] width 230 height 44
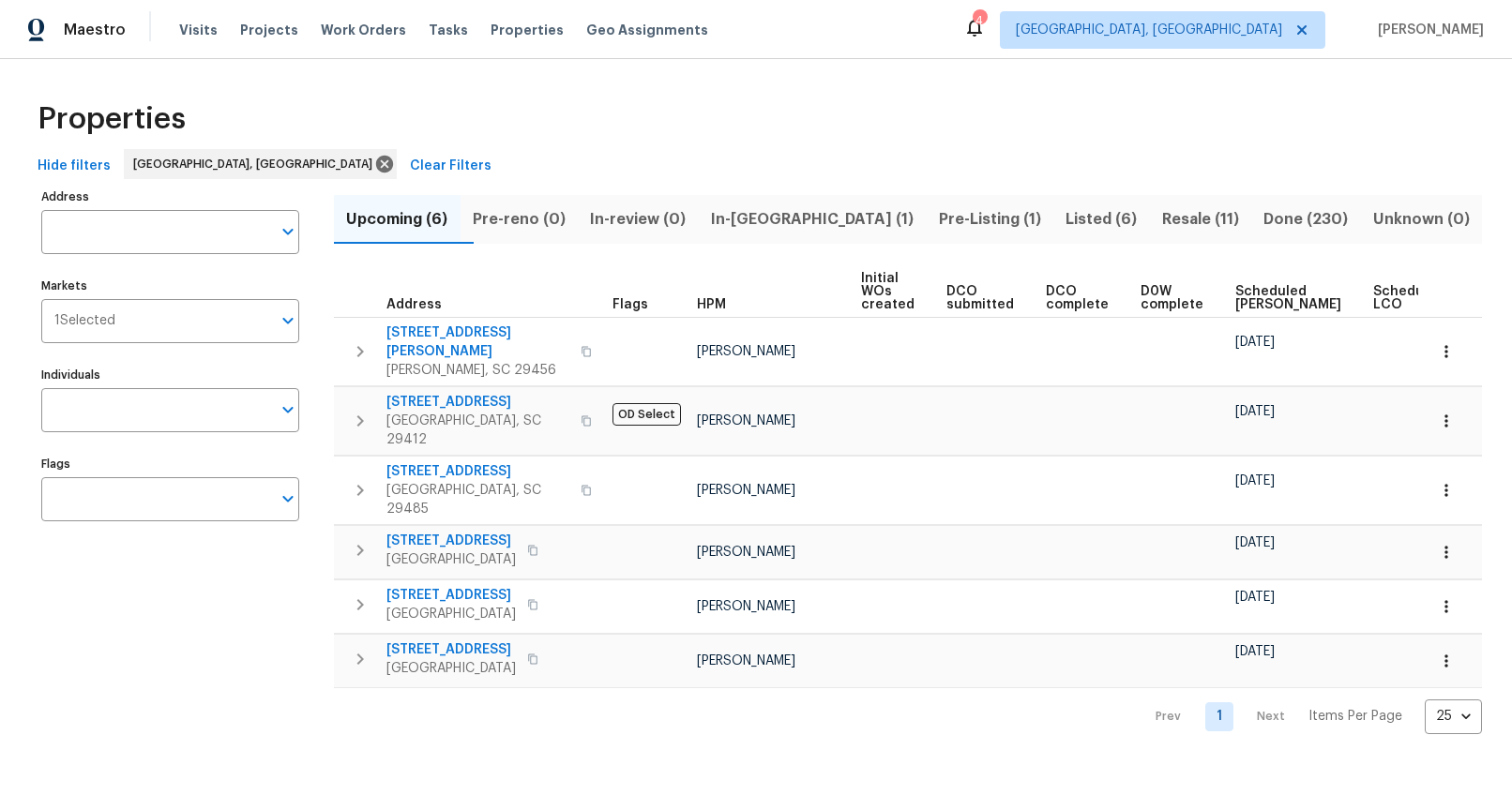
click at [174, 234] on input "Address" at bounding box center [156, 232] width 230 height 44
type input "4412"
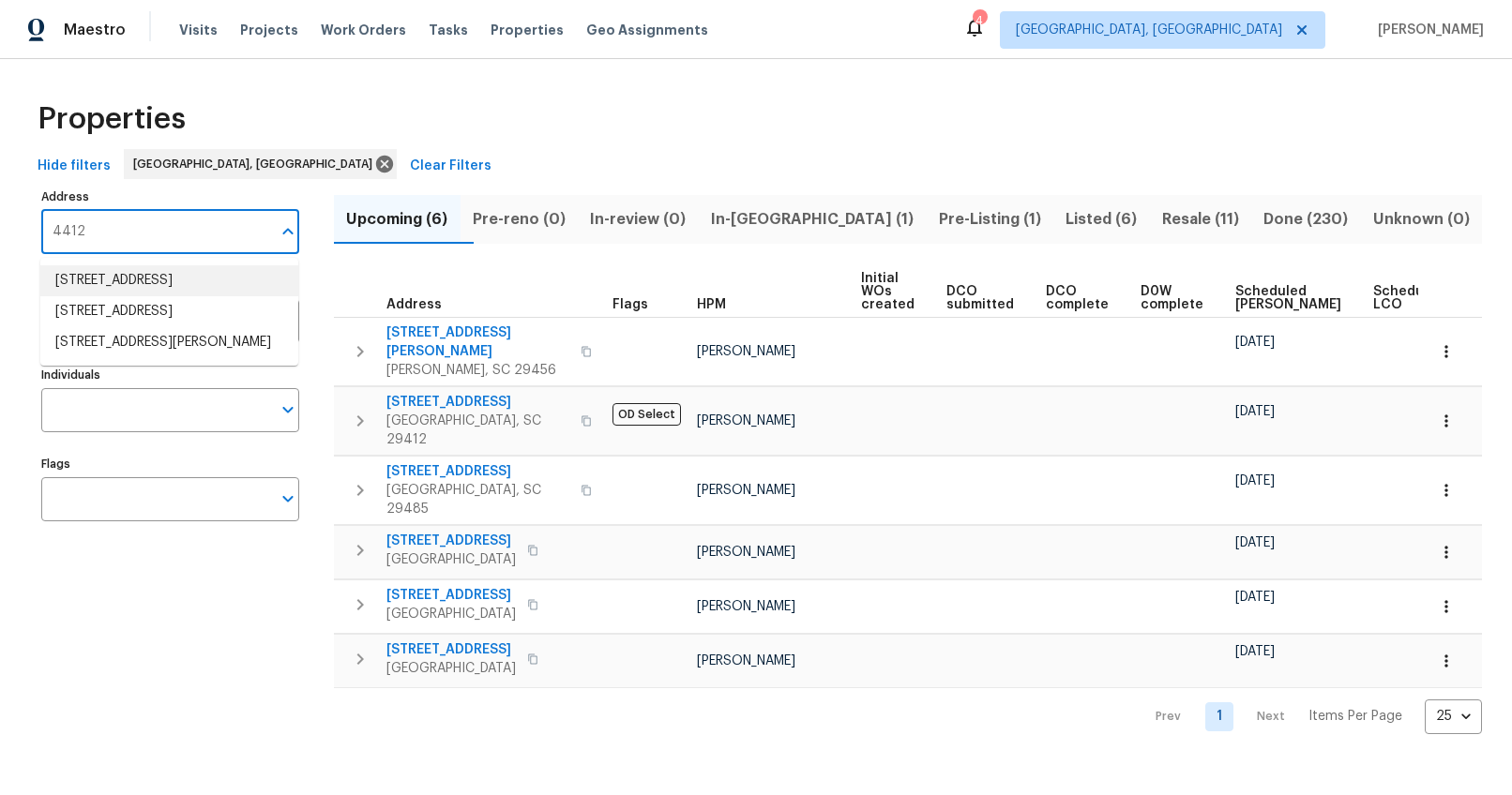
click at [197, 283] on li "4412 Abby Dr North Charleston SC 29418" at bounding box center [168, 281] width 258 height 31
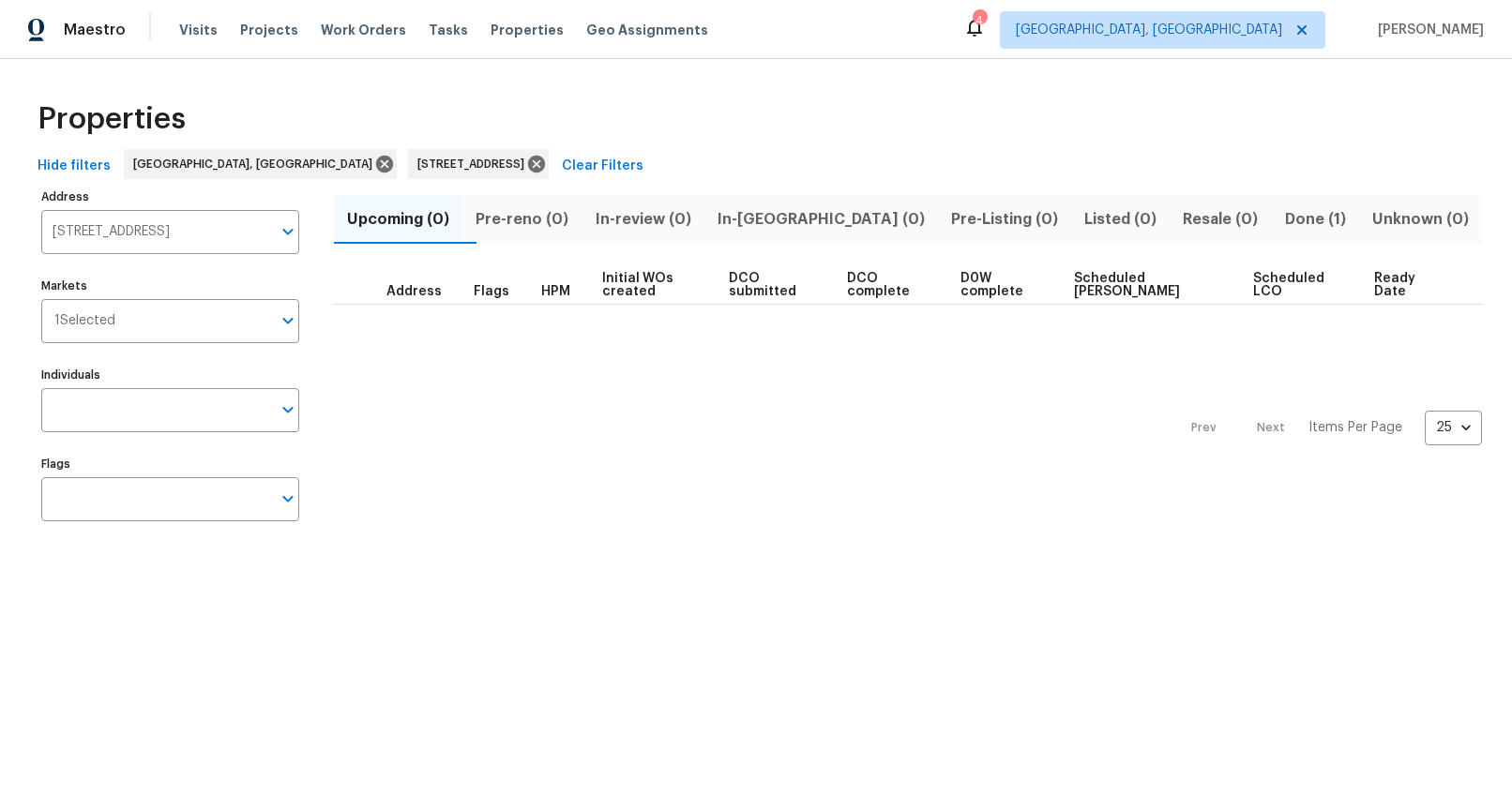
click at [1285, 216] on span "Done (1)" at bounding box center [1315, 220] width 65 height 27
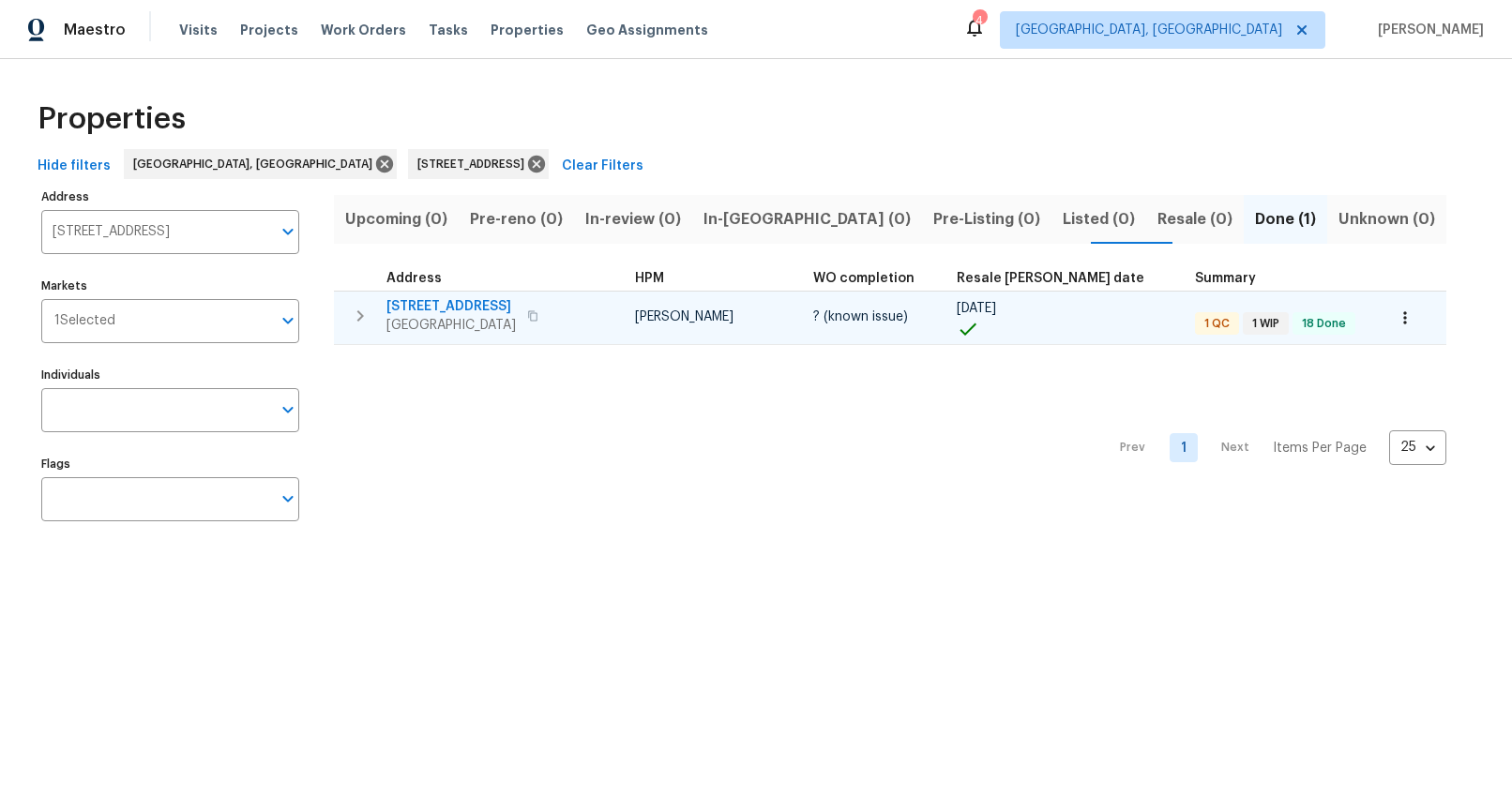
click at [537, 317] on icon "button" at bounding box center [533, 315] width 10 height 10
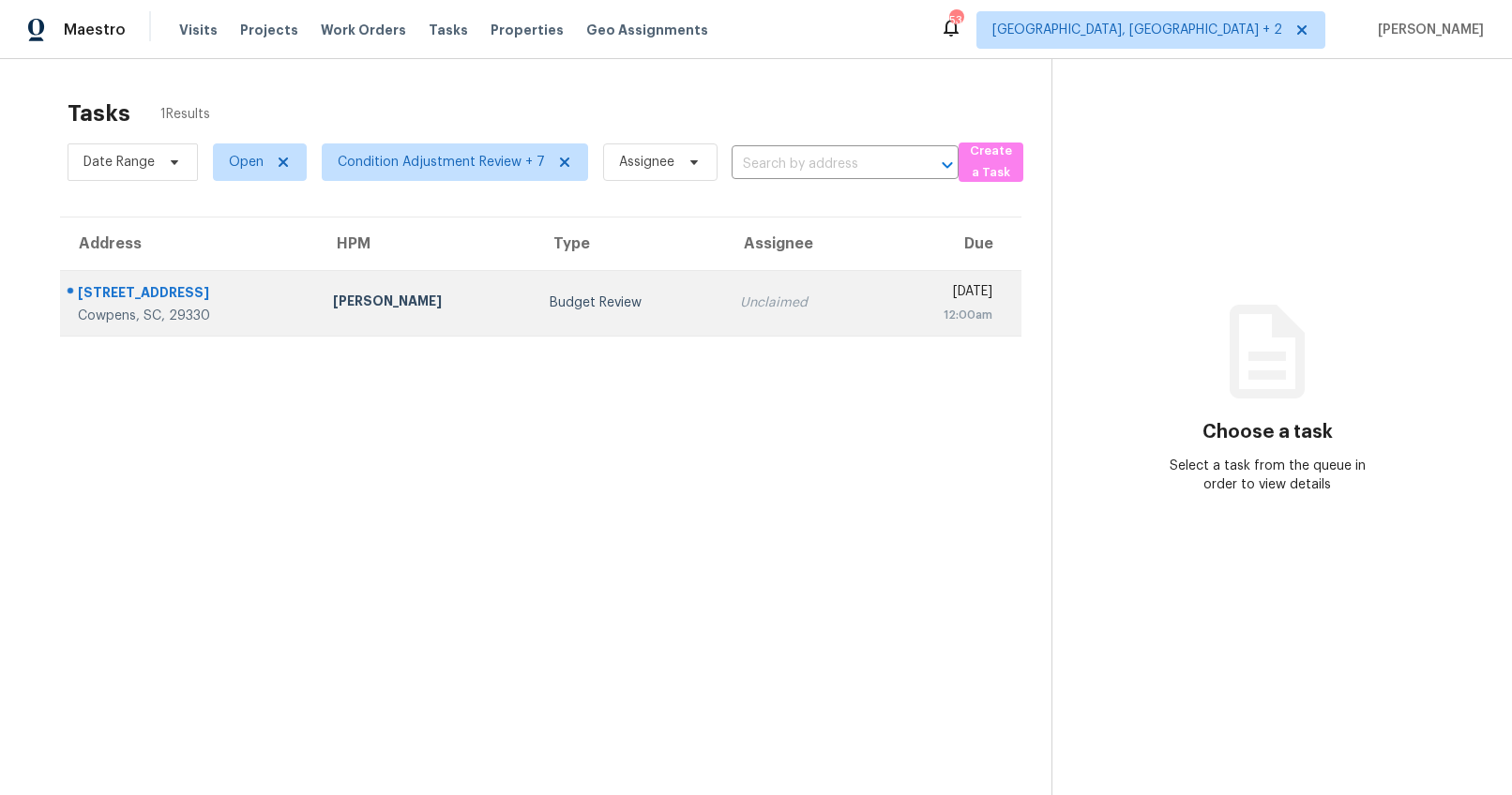
click at [120, 293] on div "136 Crestview Dr" at bounding box center [190, 295] width 225 height 24
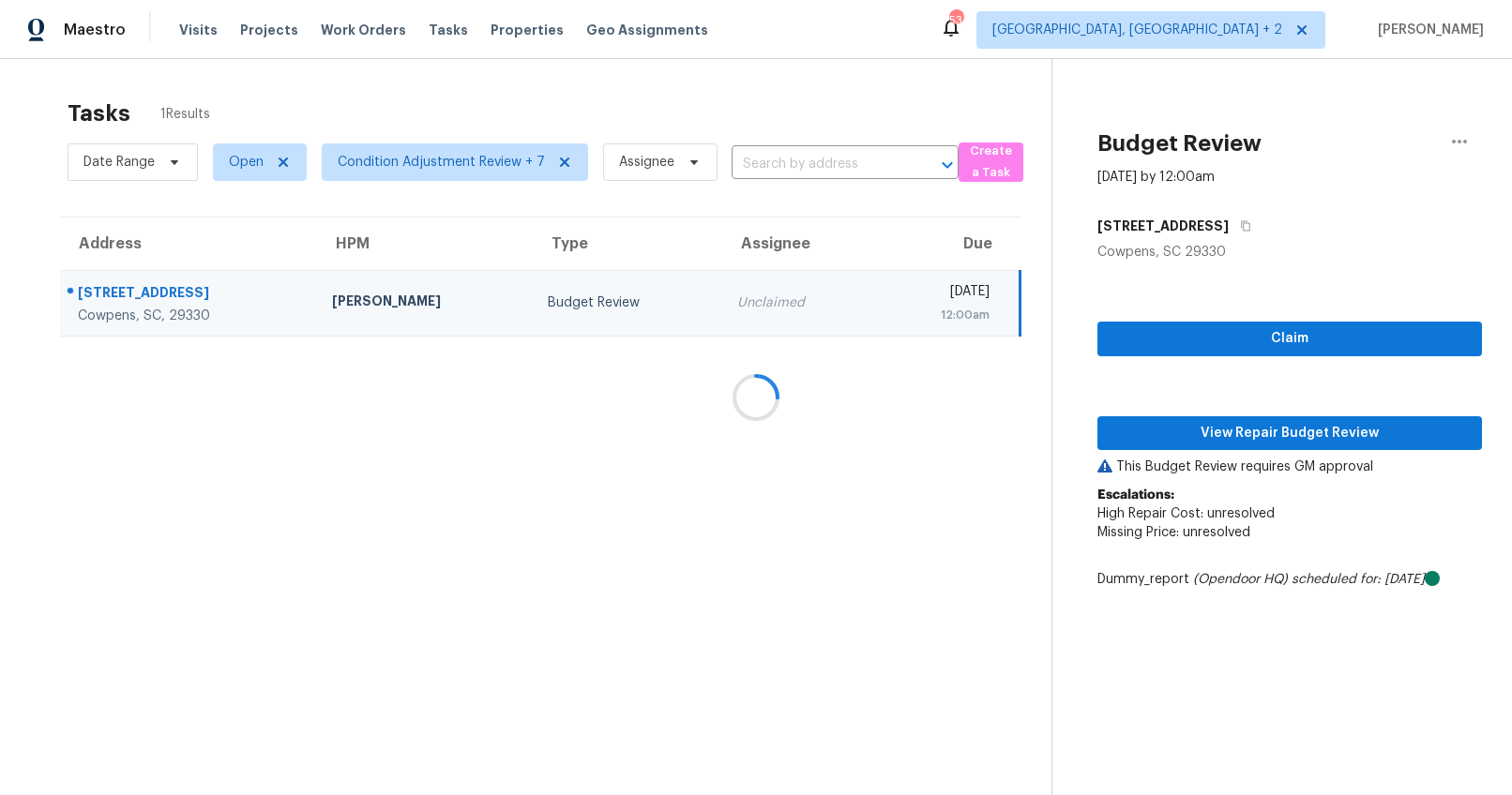
click at [1303, 350] on div at bounding box center [756, 398] width 1512 height 795
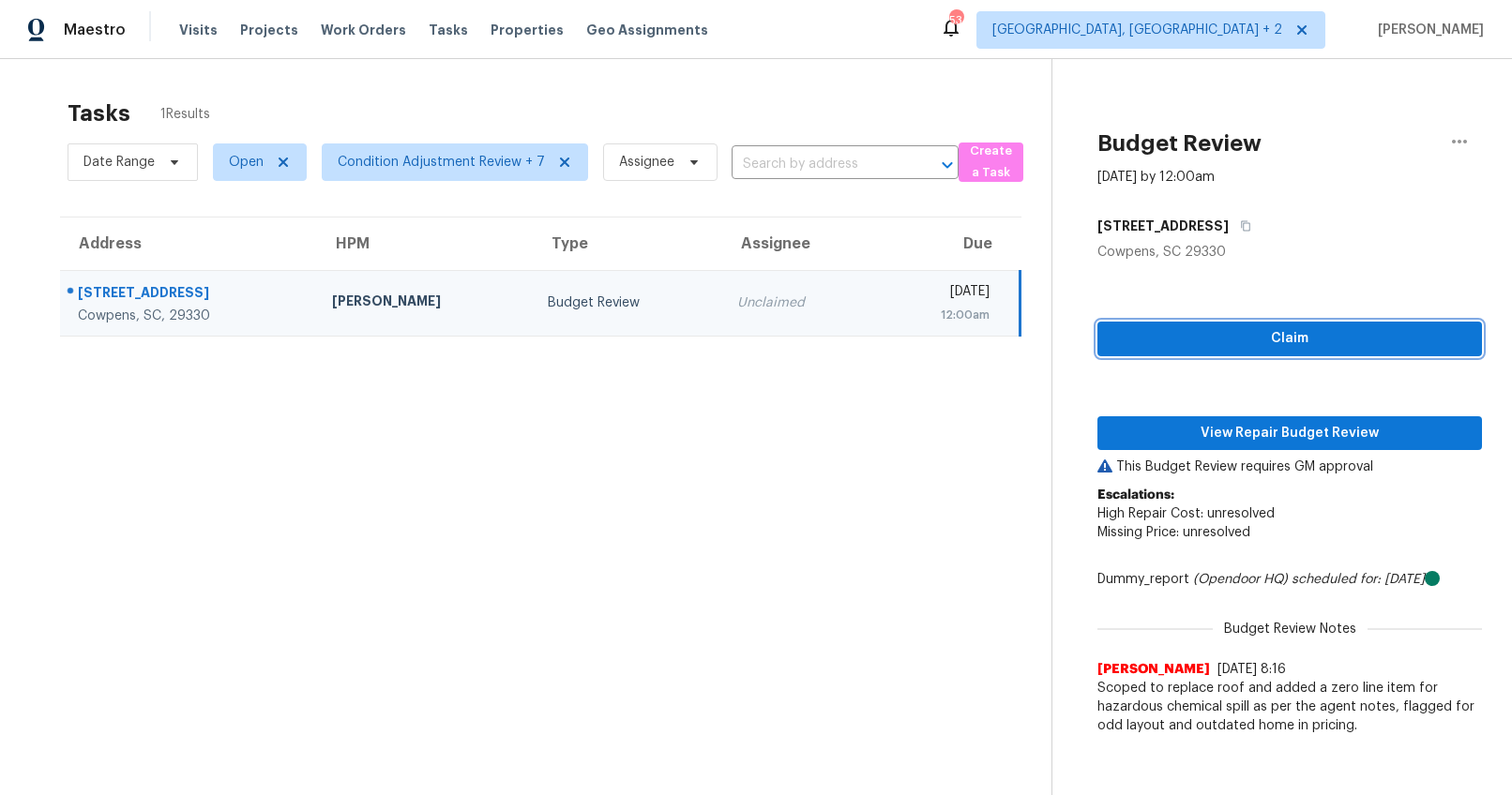
click at [1278, 332] on span "Claim" at bounding box center [1289, 339] width 355 height 24
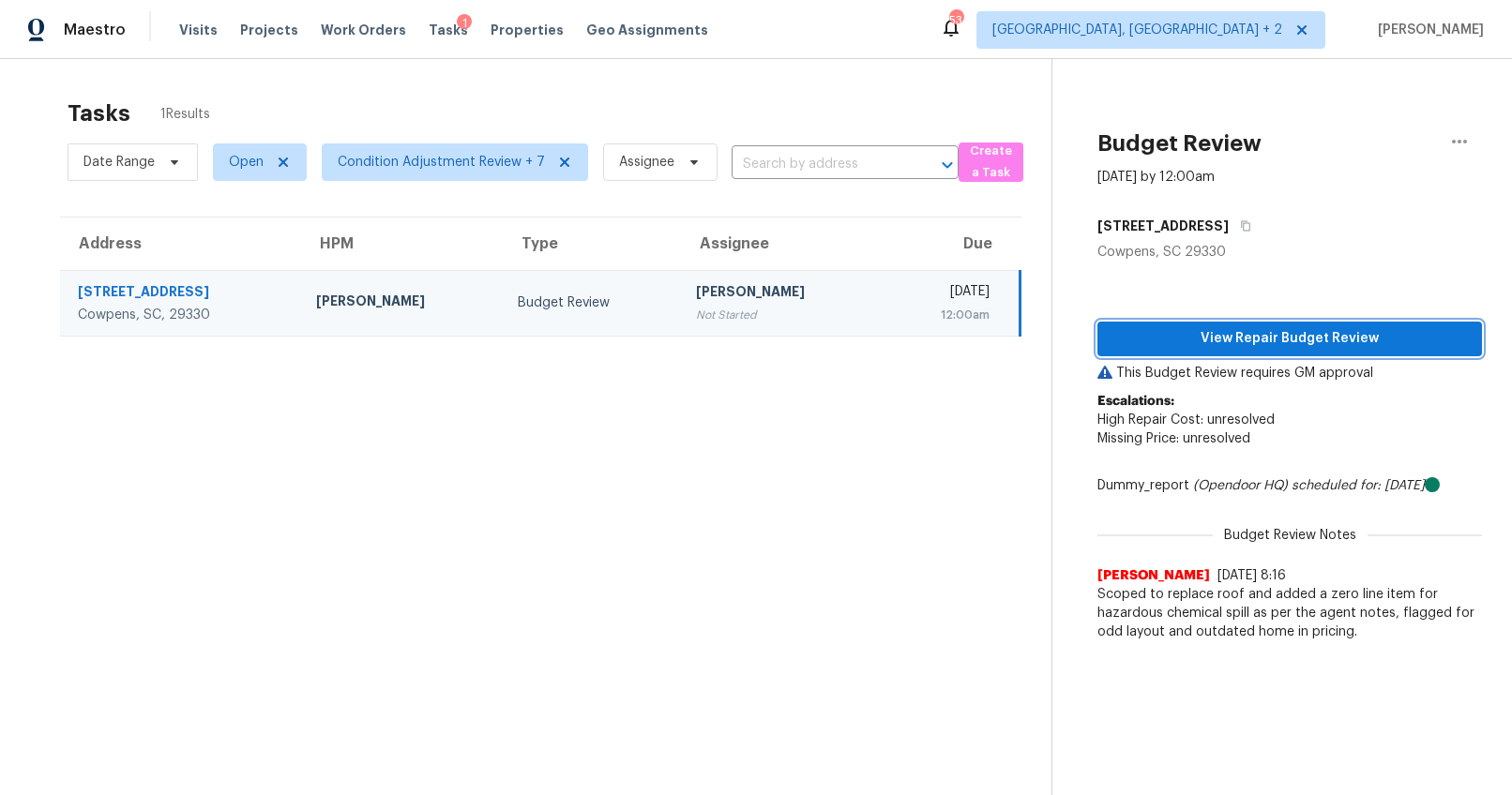
click at [1272, 346] on span "View Repair Budget Review" at bounding box center [1289, 339] width 355 height 24
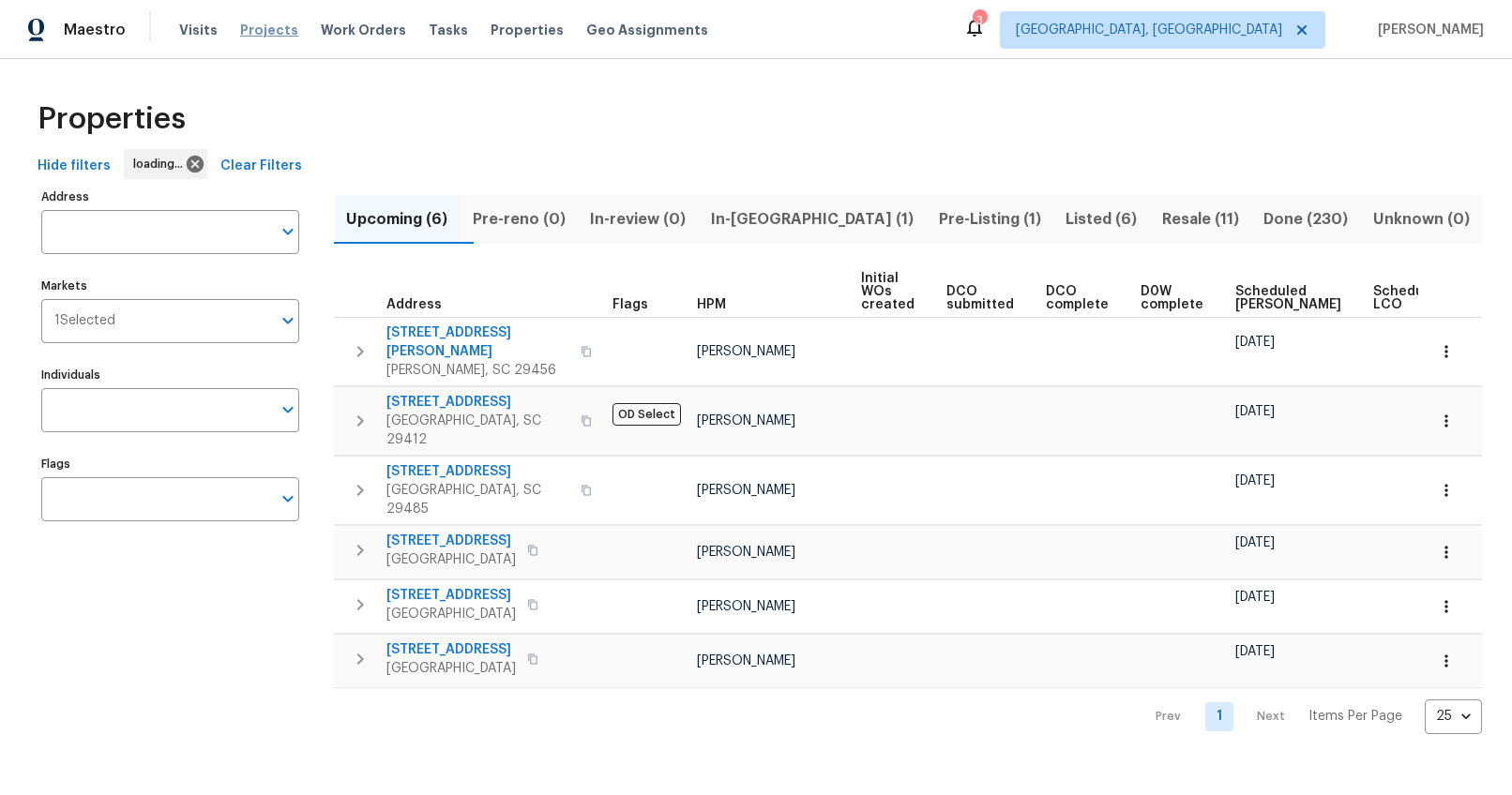
click at [271, 26] on span "Projects" at bounding box center [268, 30] width 58 height 19
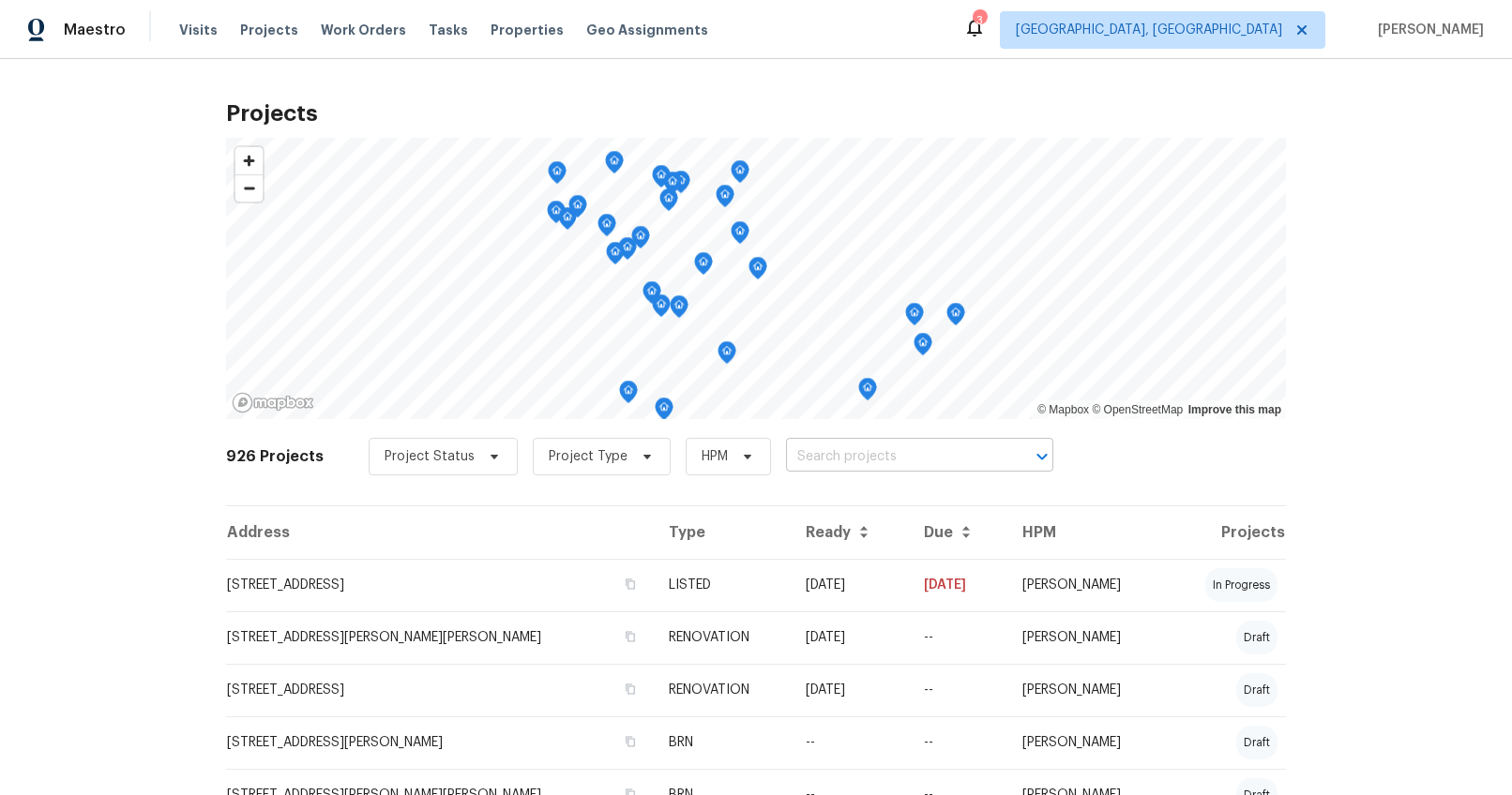
click at [906, 461] on input "text" at bounding box center [893, 456] width 215 height 29
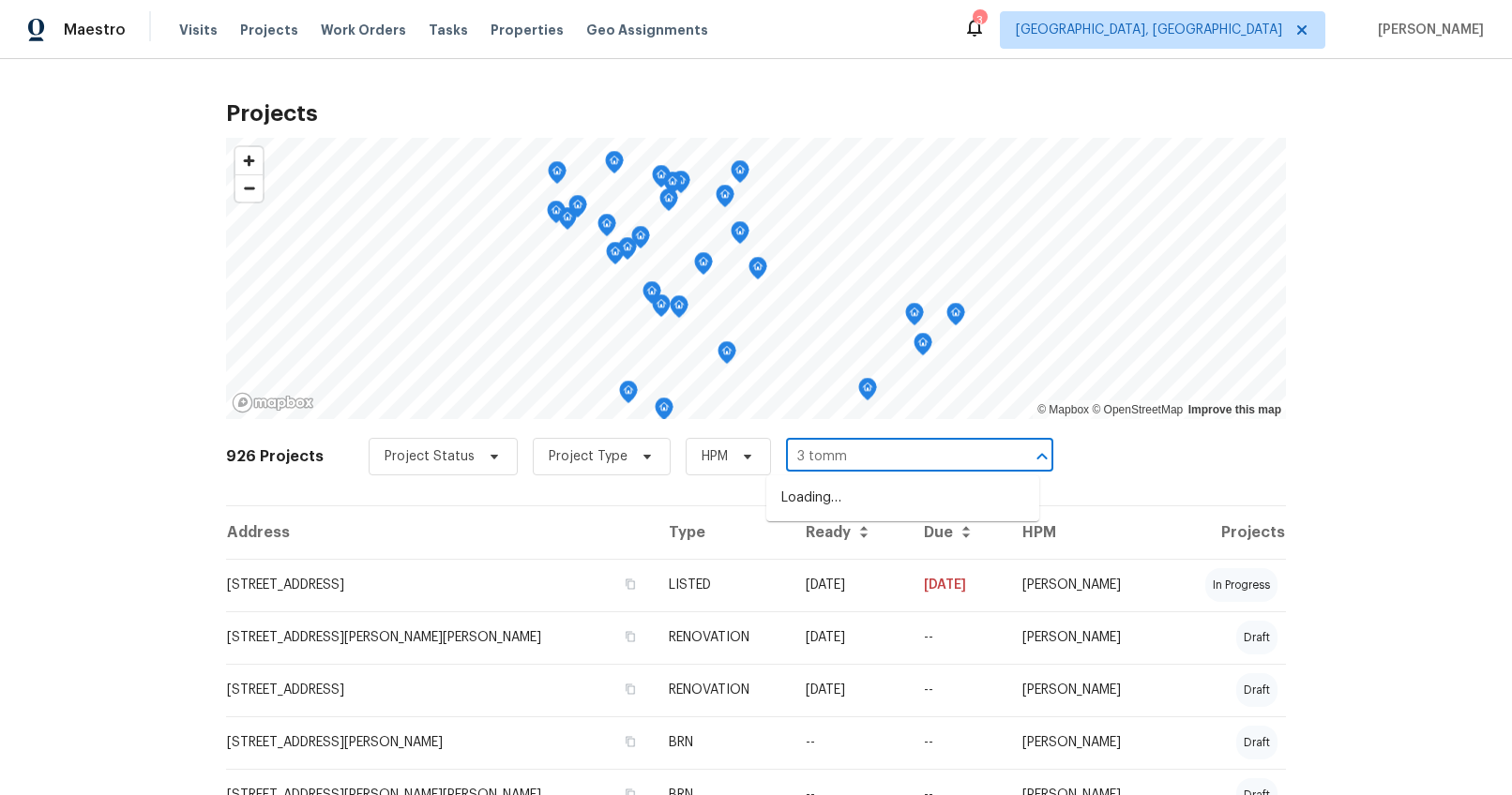
type input "3 [PERSON_NAME]"
click at [894, 504] on li "[STREET_ADDRESS][PERSON_NAME]" at bounding box center [902, 498] width 273 height 31
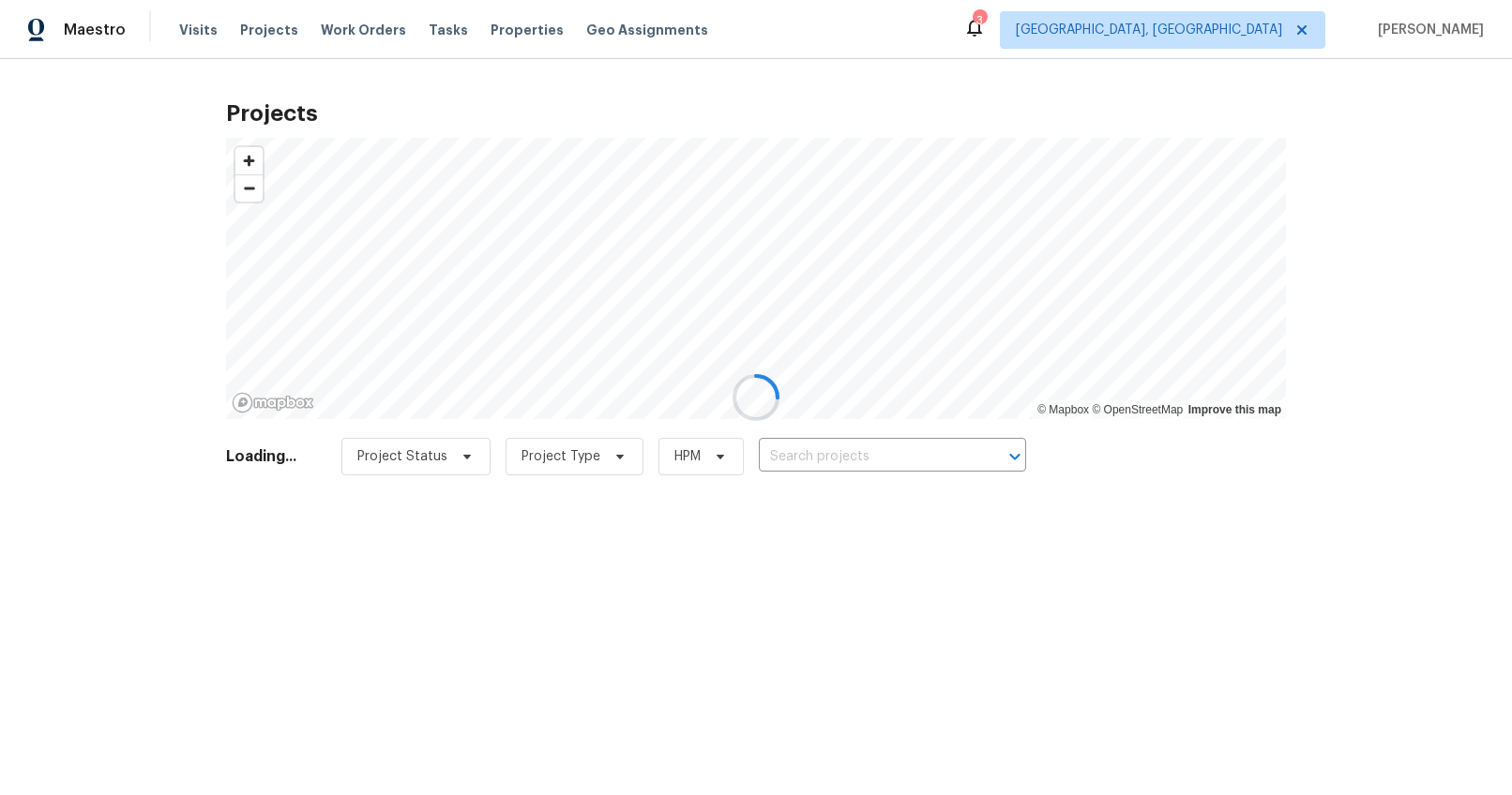
type input "[STREET_ADDRESS][PERSON_NAME]"
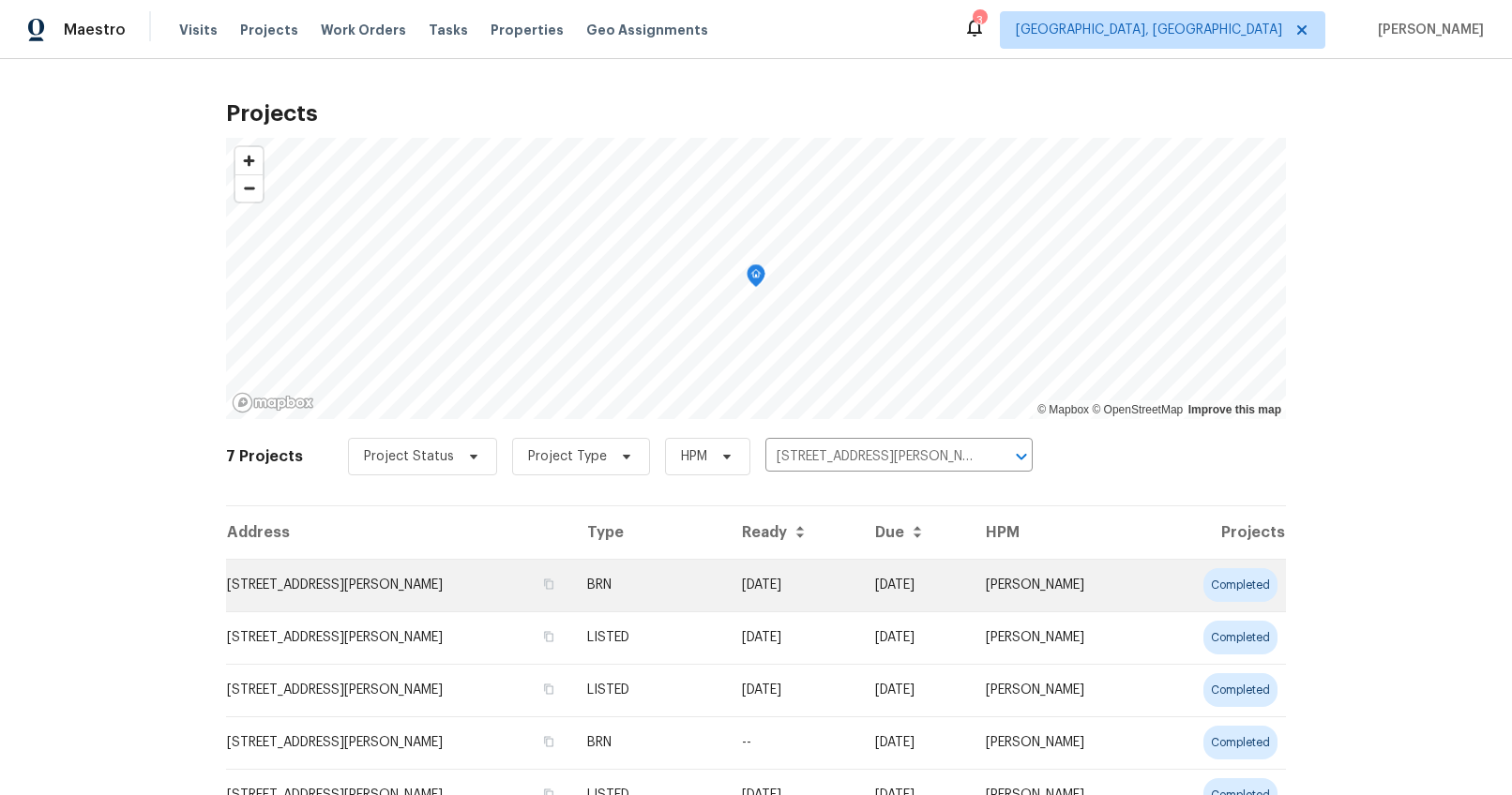
click at [355, 579] on td "[STREET_ADDRESS][PERSON_NAME]" at bounding box center [399, 585] width 346 height 52
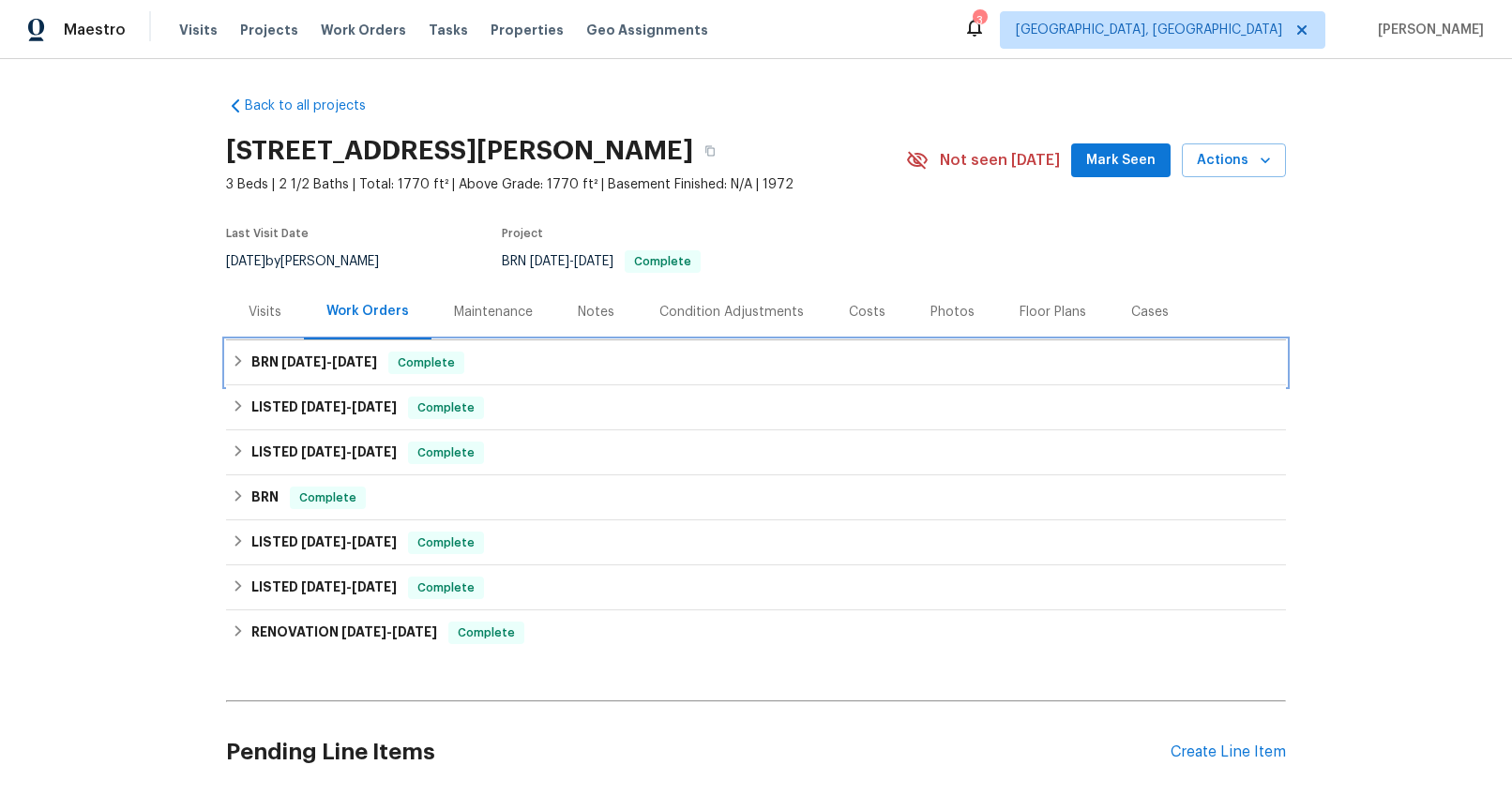
click at [281, 365] on span "9/9/25" at bounding box center [303, 362] width 45 height 13
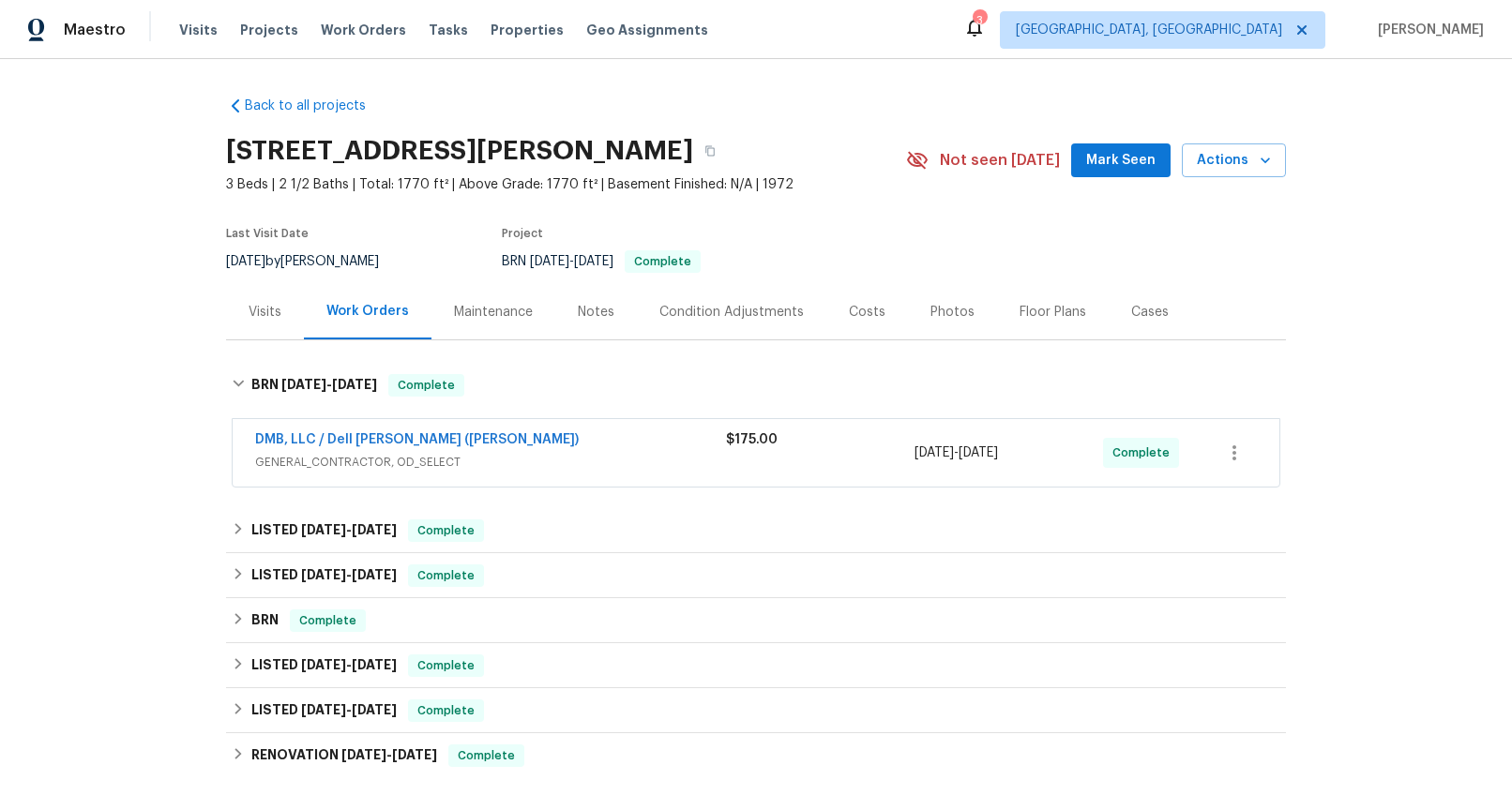
click at [548, 443] on div "DMB, LLC / Dell Bryson (Heise)" at bounding box center [490, 442] width 471 height 23
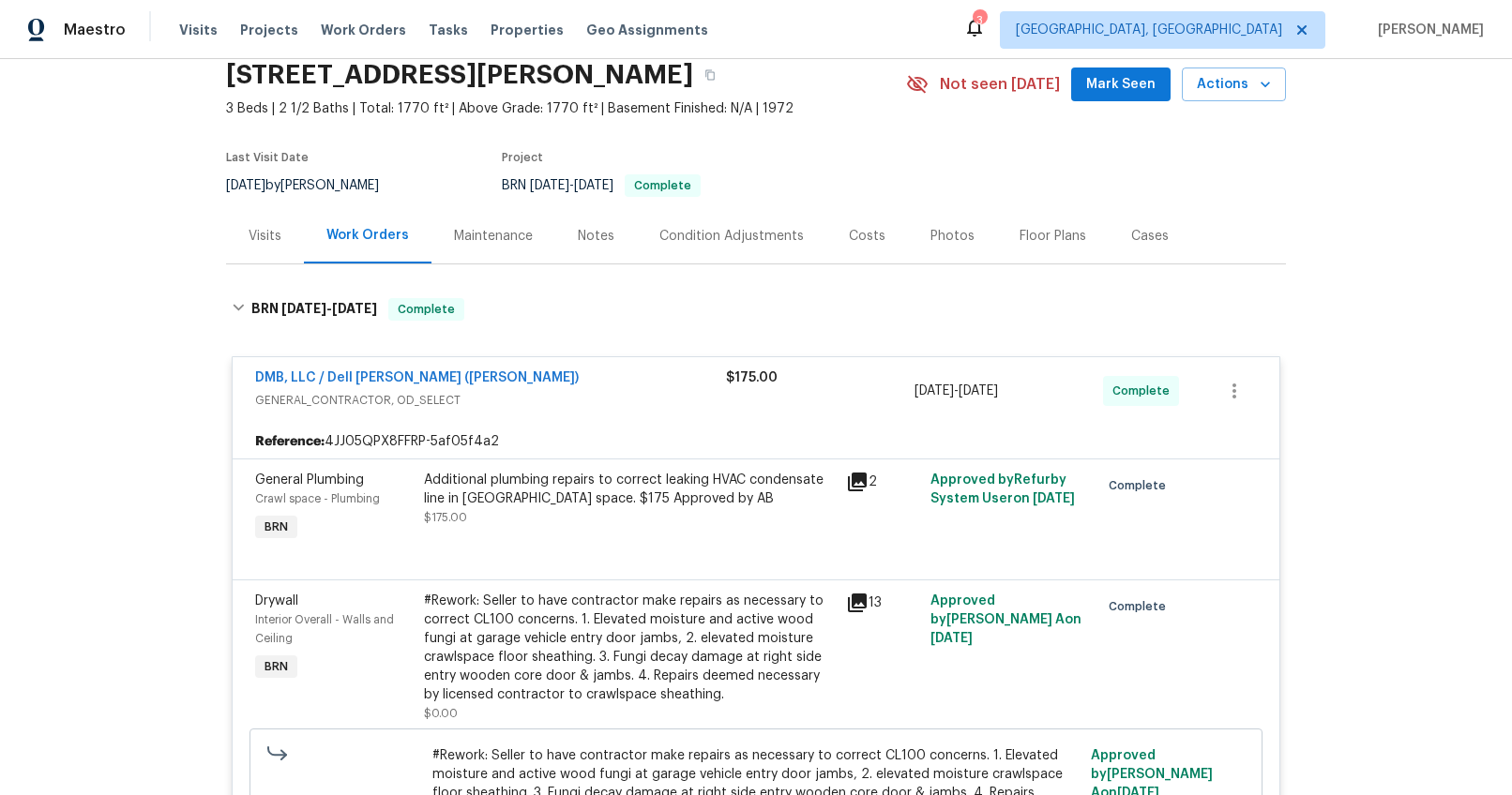
scroll to position [208, 0]
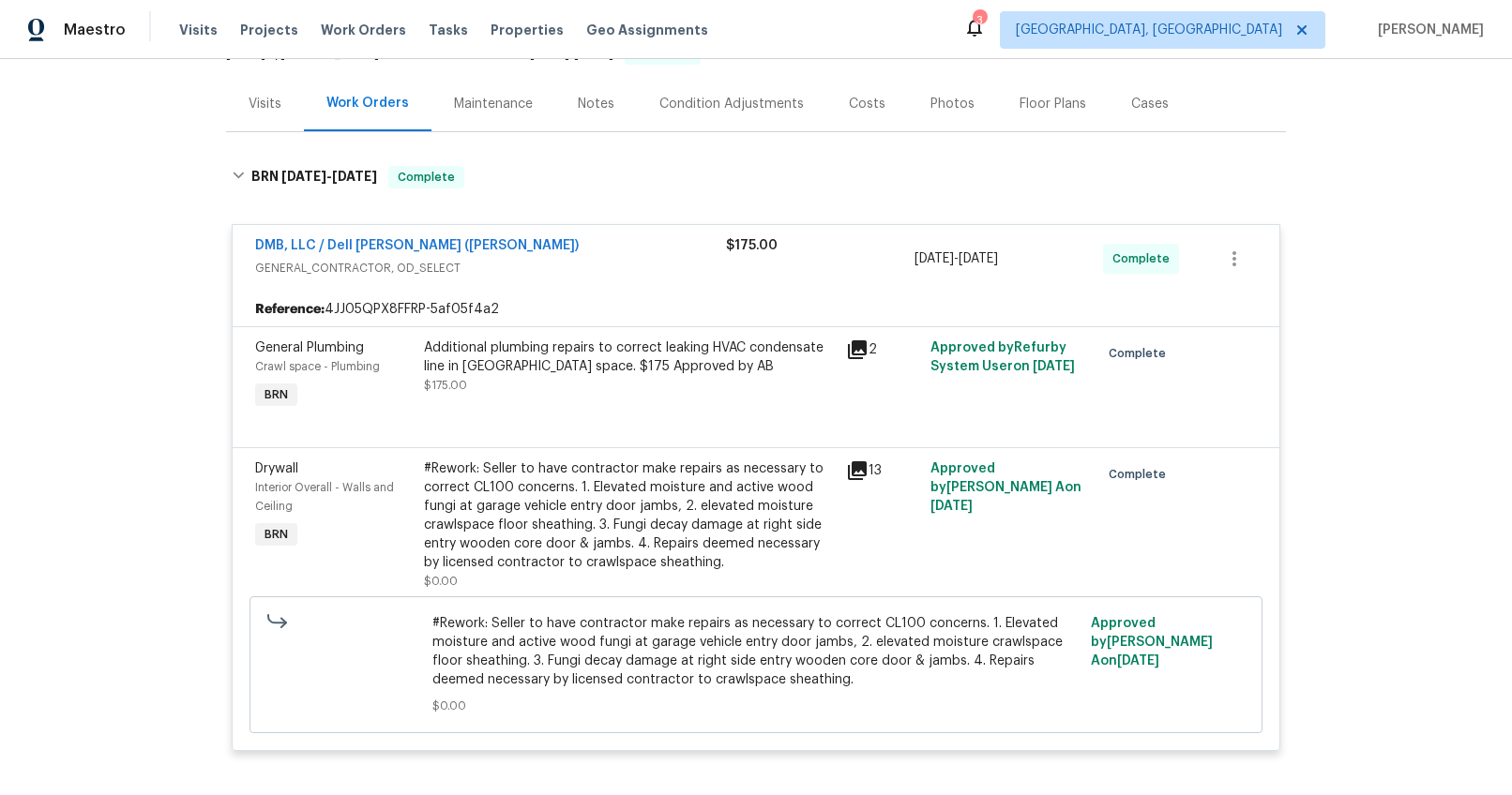
click at [735, 499] on div "#Rework: Seller to have contractor make repairs as necessary to correct CL100 c…" at bounding box center [630, 515] width 411 height 112
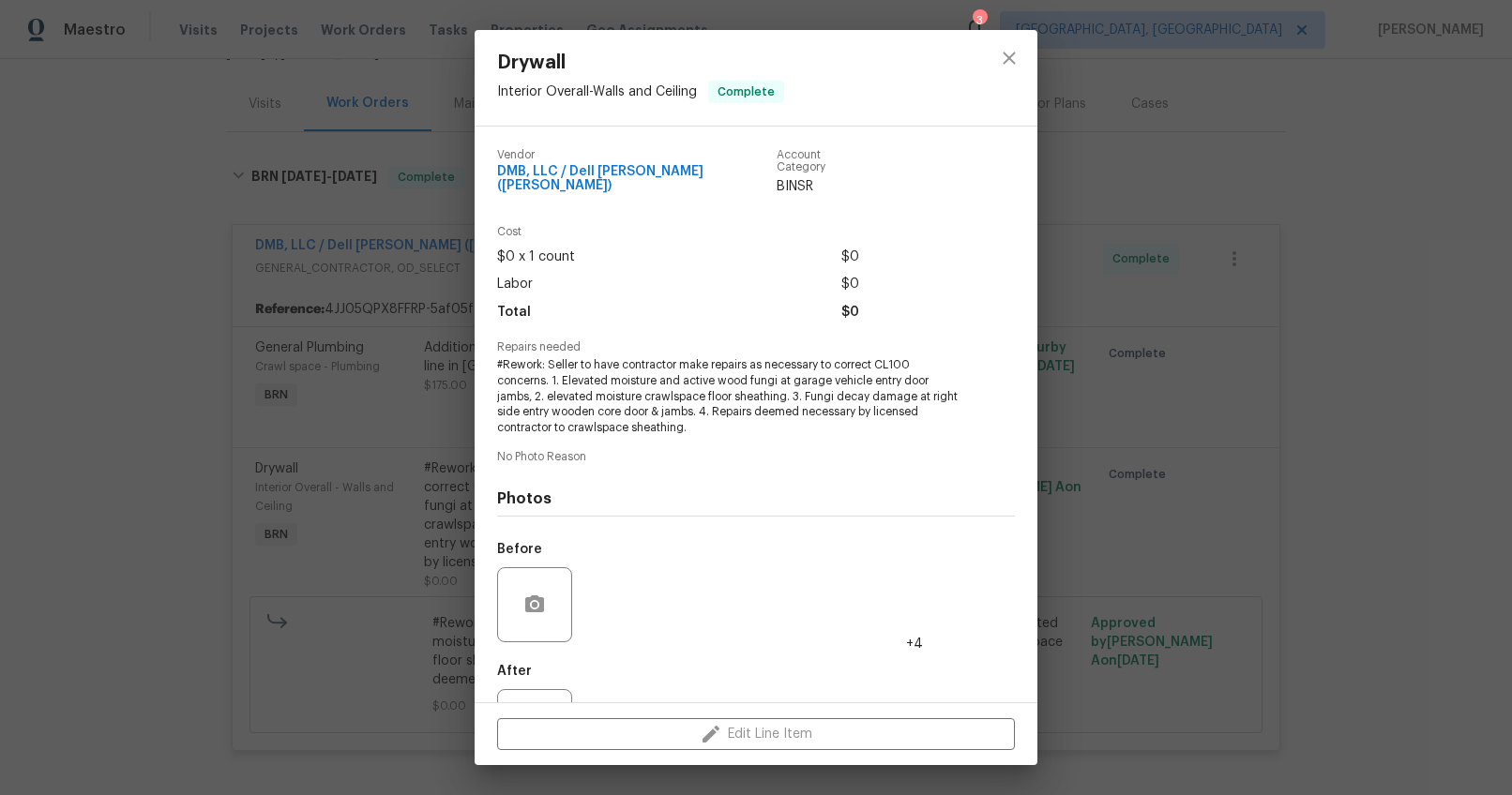
scroll to position [68, 0]
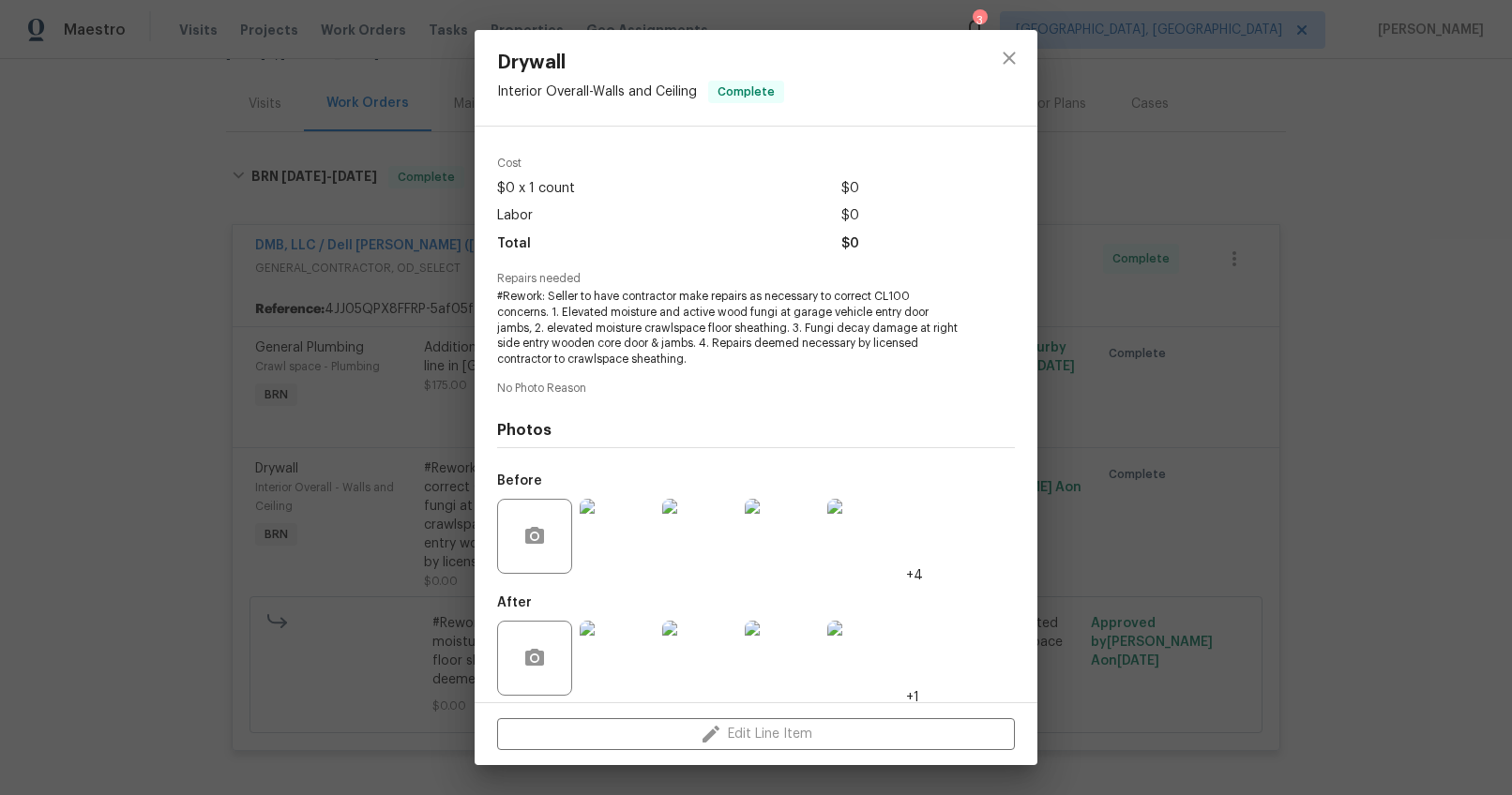
click at [622, 621] on img at bounding box center [616, 658] width 75 height 75
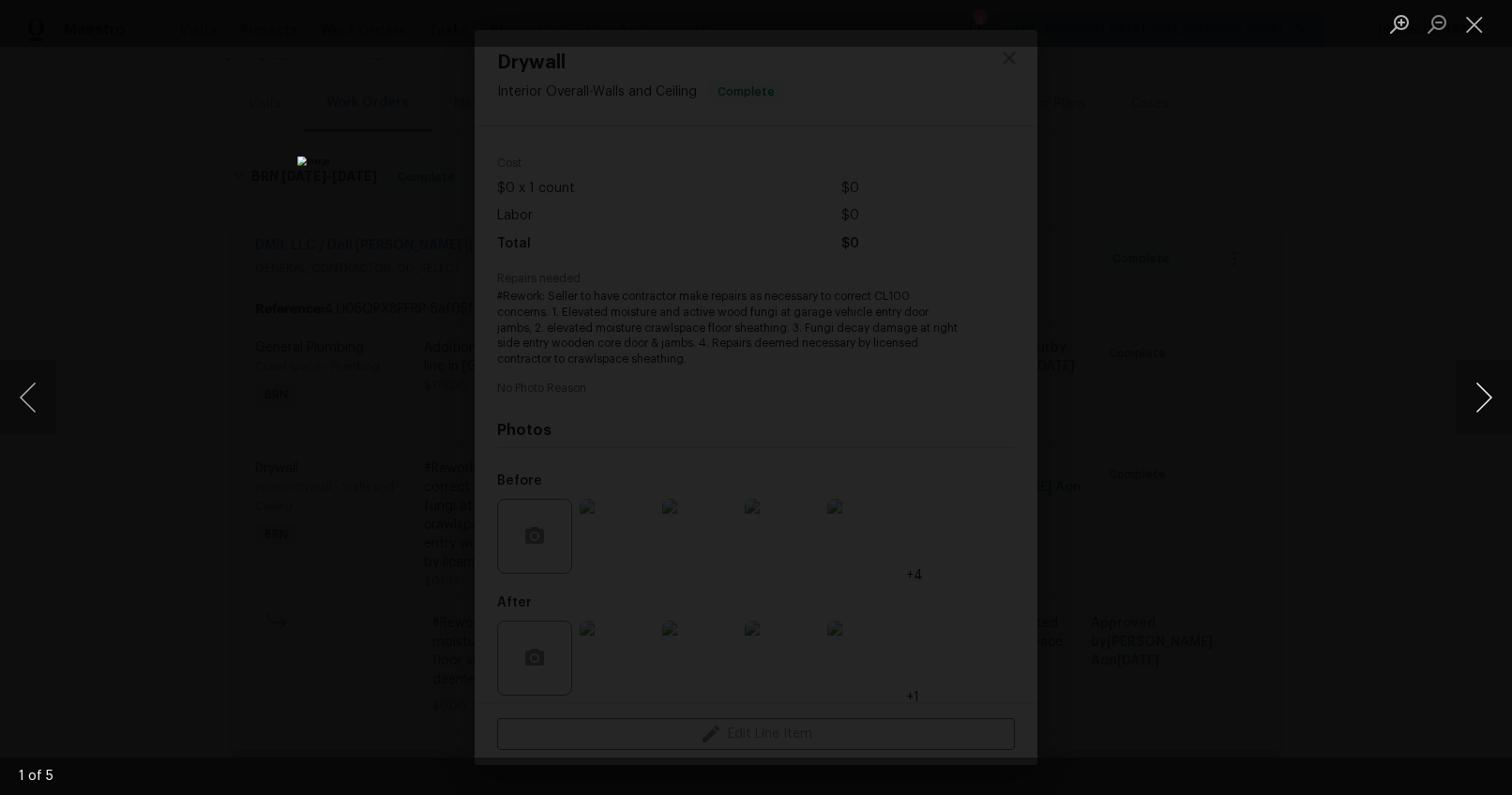
click at [1472, 398] on button "Next image" at bounding box center [1483, 398] width 56 height 75
click at [1307, 598] on div "Lightbox" at bounding box center [756, 398] width 1512 height 795
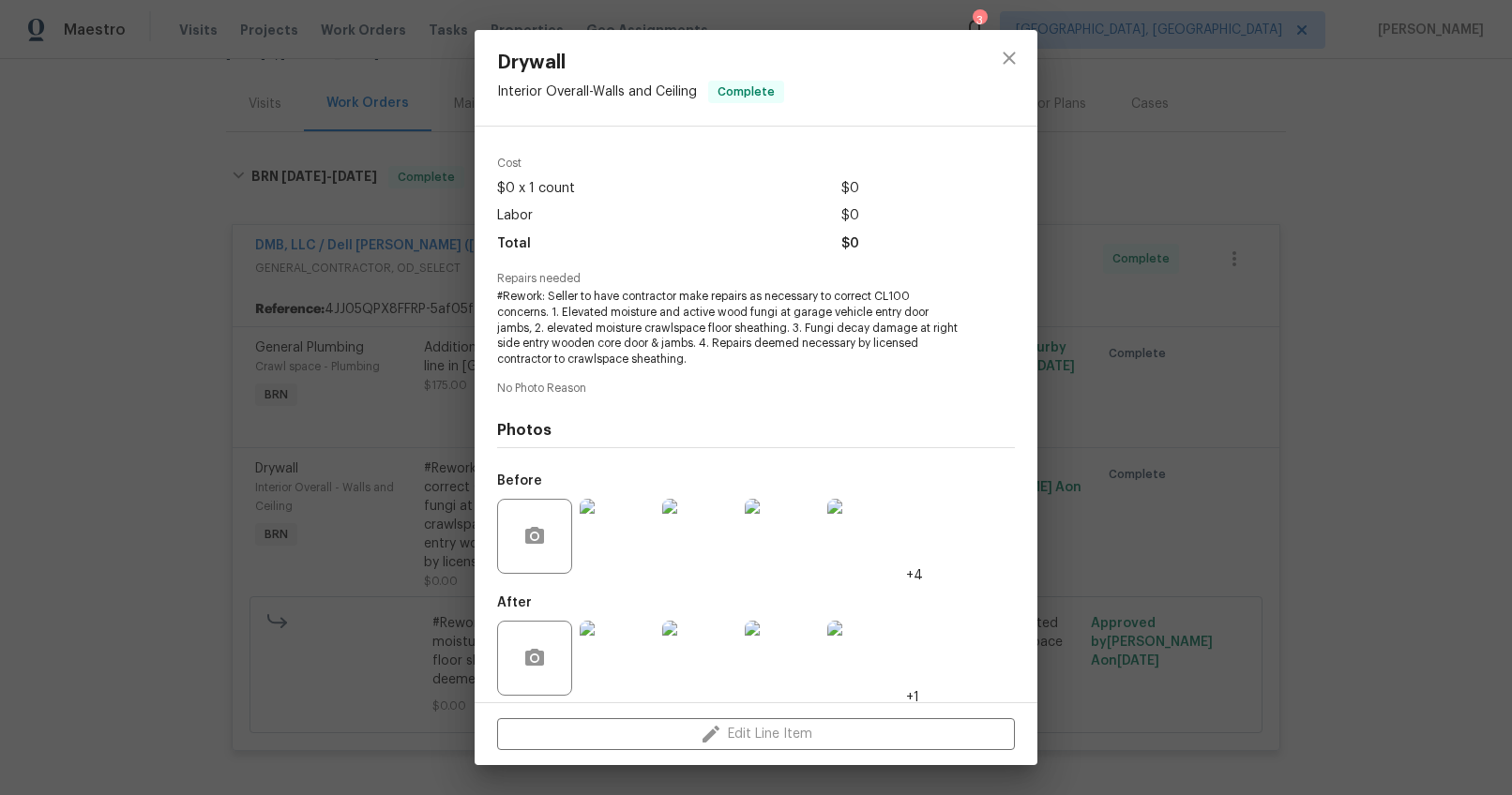
click at [1301, 600] on div "Drywall Interior Overall - Walls and Ceiling Complete Vendor DMB, LLC / Dell Br…" at bounding box center [756, 398] width 1512 height 795
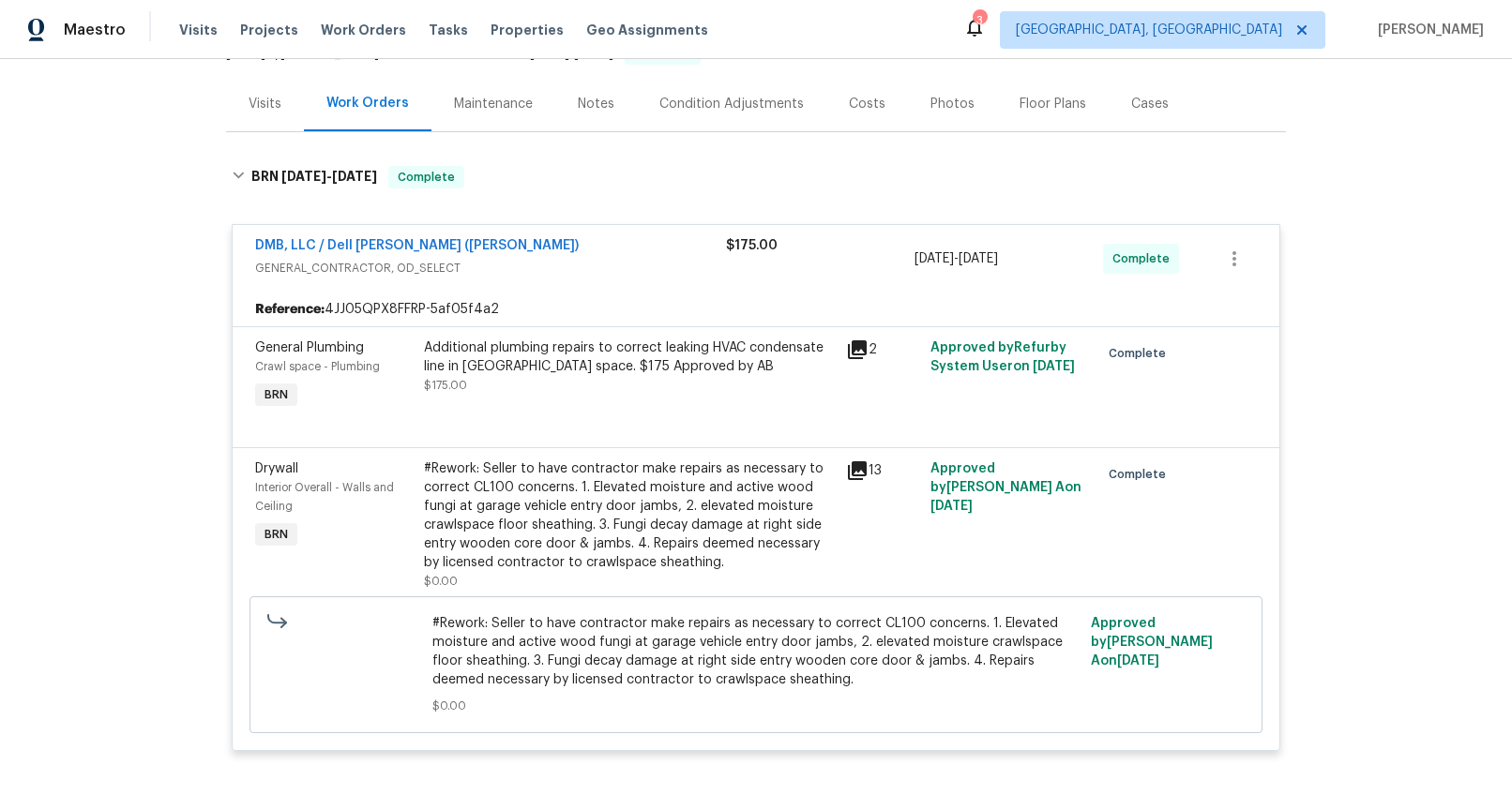
click at [565, 245] on div "DMB, LLC / Dell Bryson (Heise)" at bounding box center [490, 248] width 471 height 23
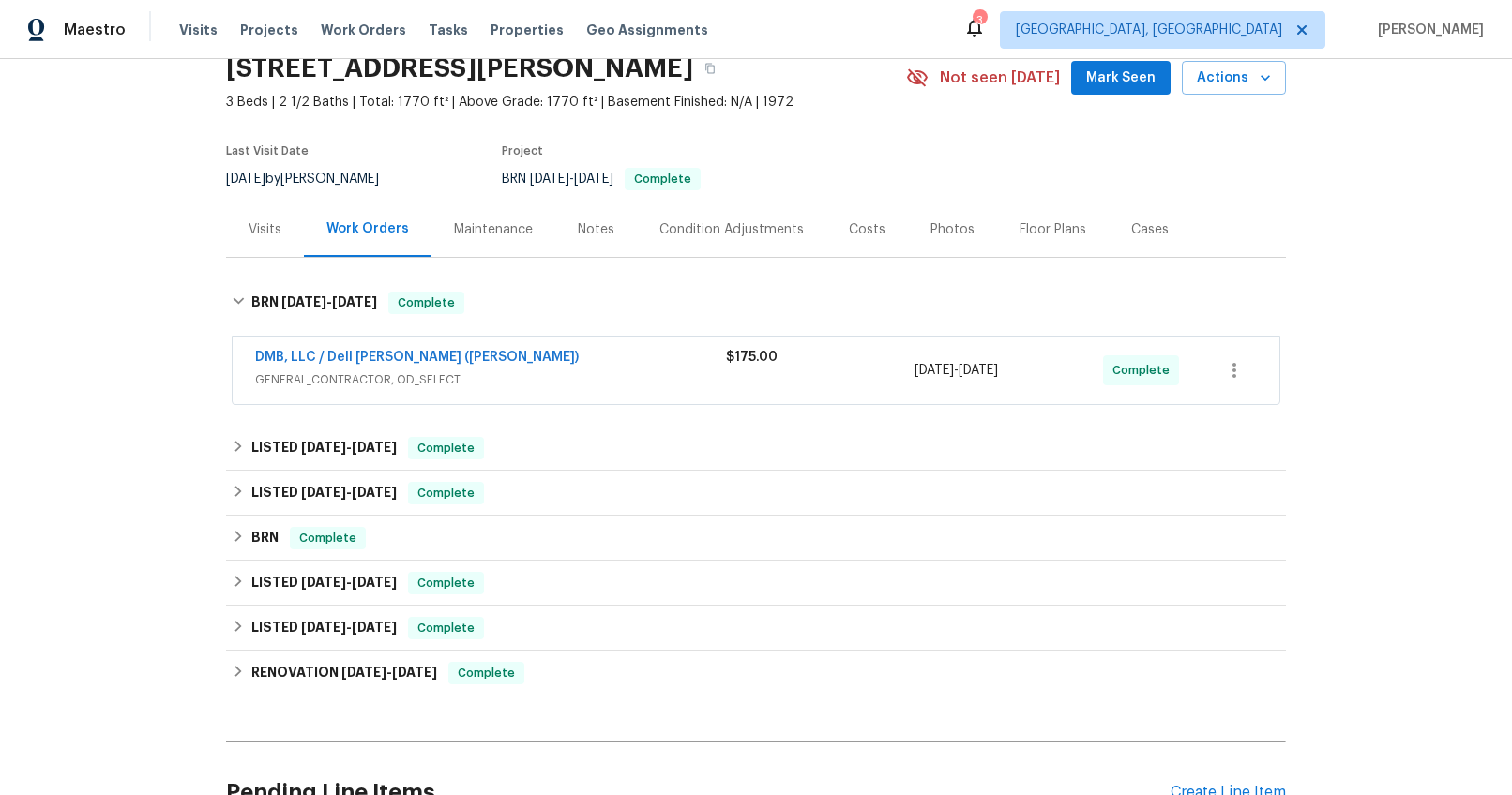
scroll to position [0, 0]
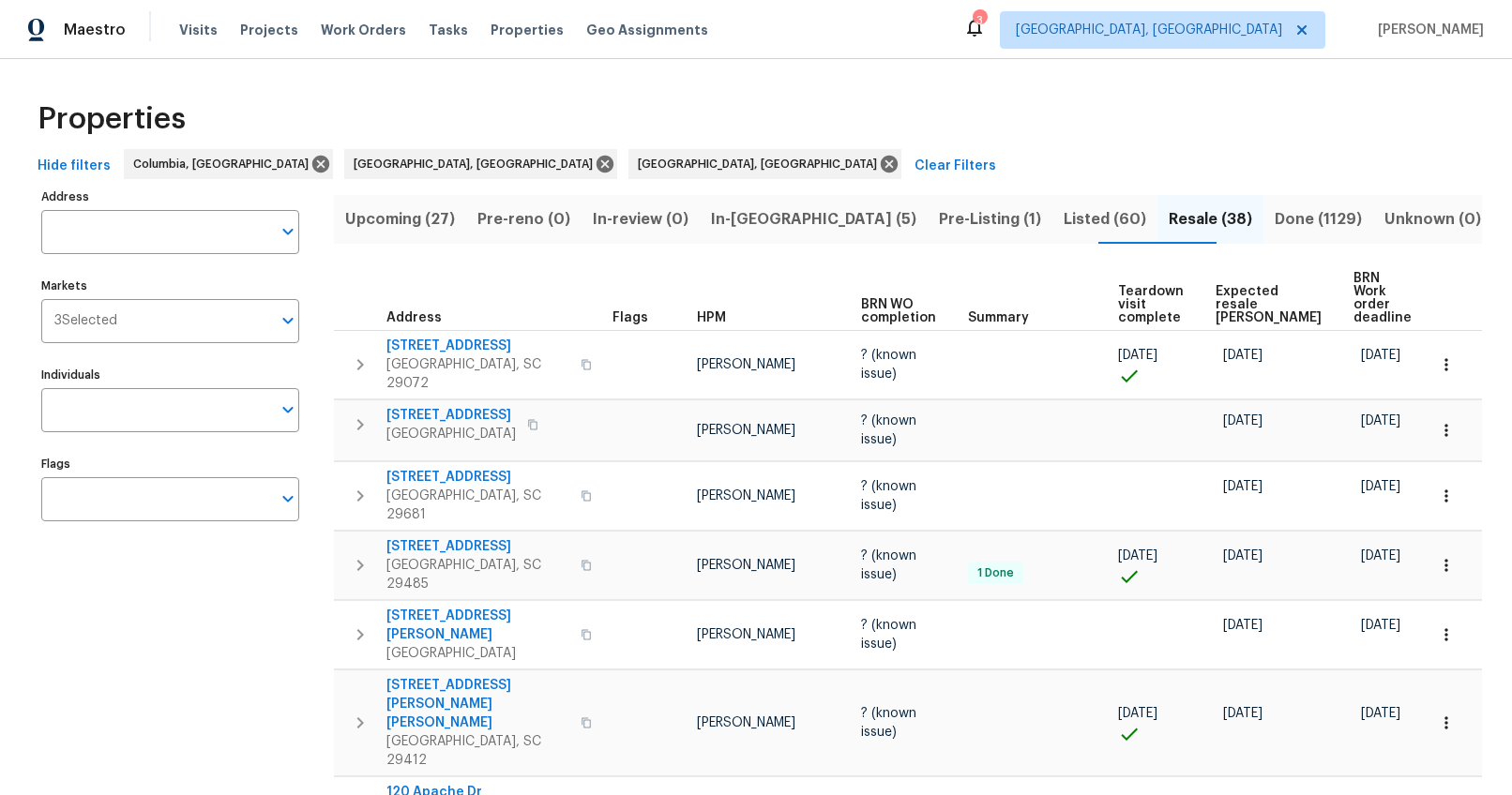
click at [166, 223] on input "Address" at bounding box center [156, 232] width 230 height 44
type input "109 hedgefield"
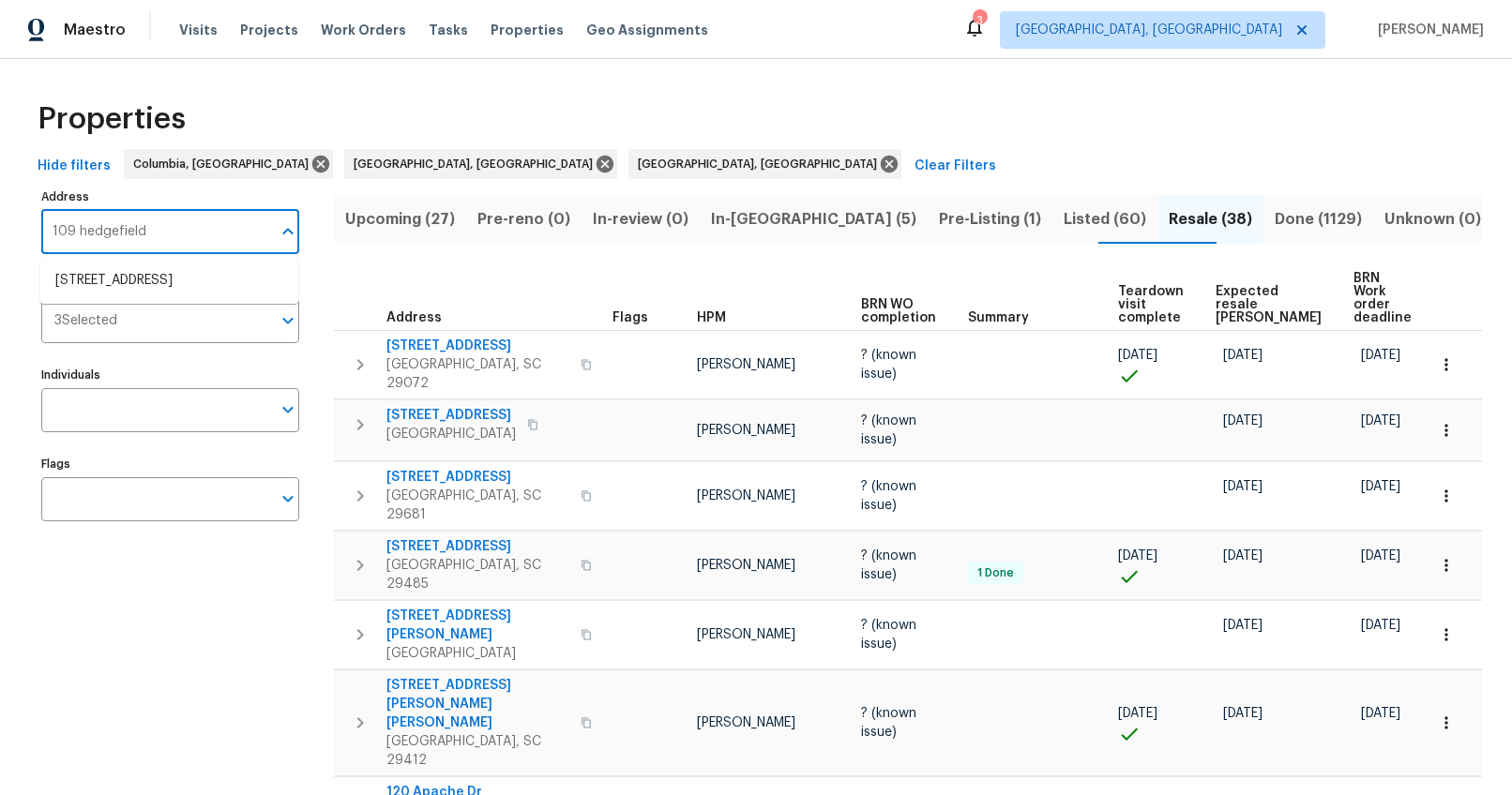
click at [165, 268] on li "109 Hedgefield Rd Irmo SC 29063" at bounding box center [168, 281] width 258 height 31
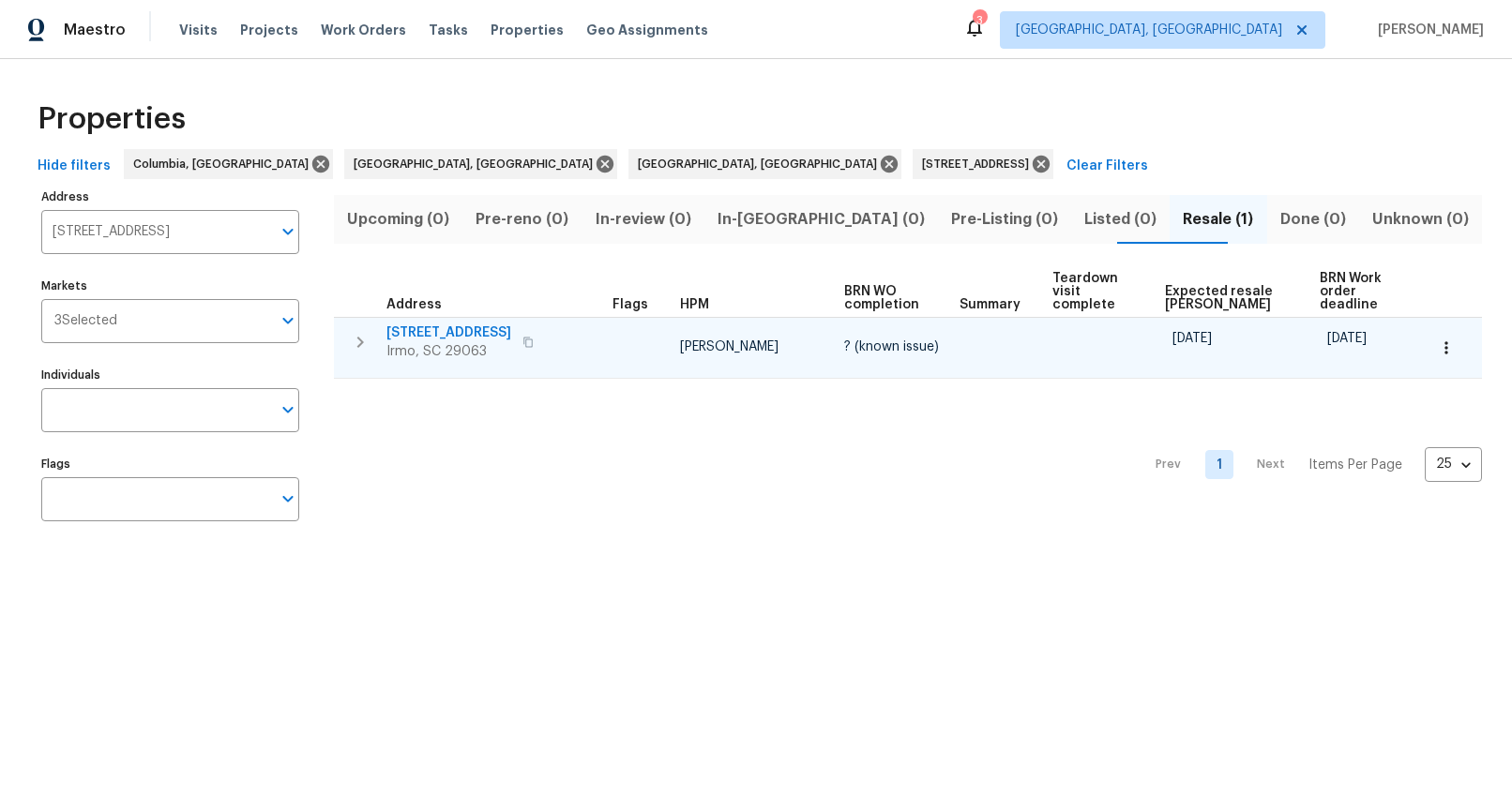
click at [446, 332] on span "109 Hedgefield Rd" at bounding box center [448, 333] width 125 height 19
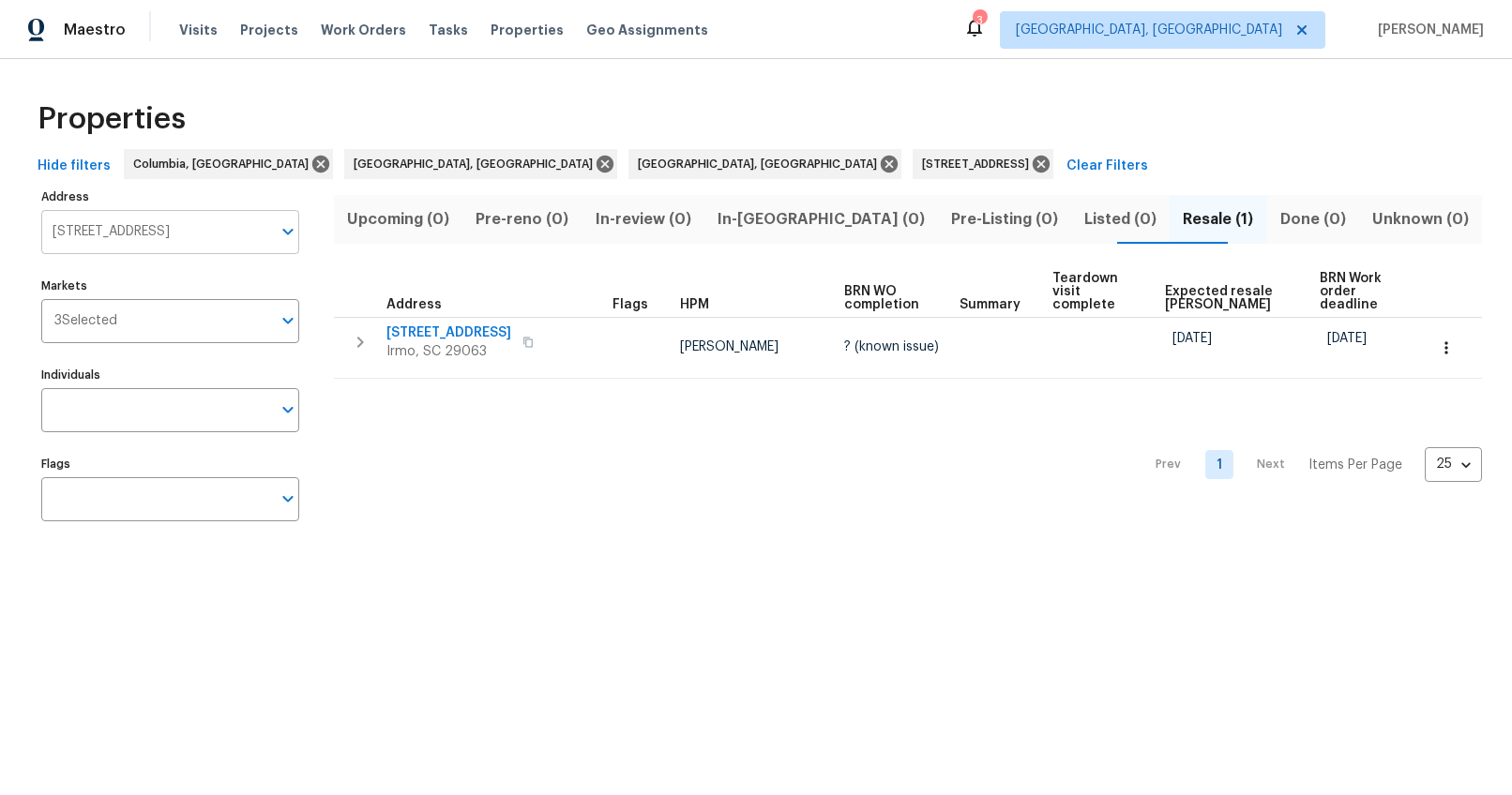
click at [265, 239] on input "109 Hedgefield Rd Irmo SC 29063" at bounding box center [156, 232] width 230 height 44
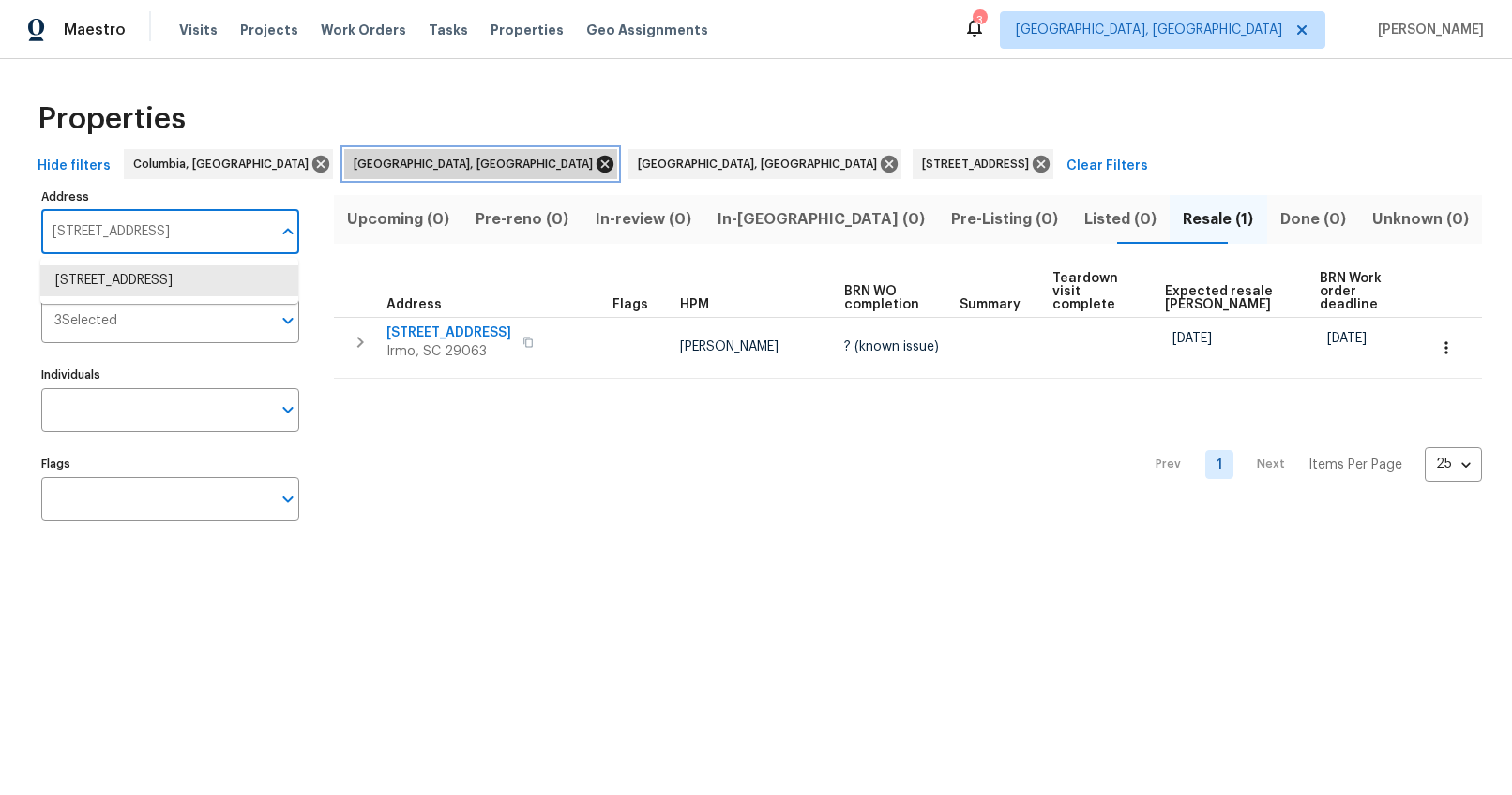
click at [596, 163] on icon at bounding box center [605, 165] width 17 height 17
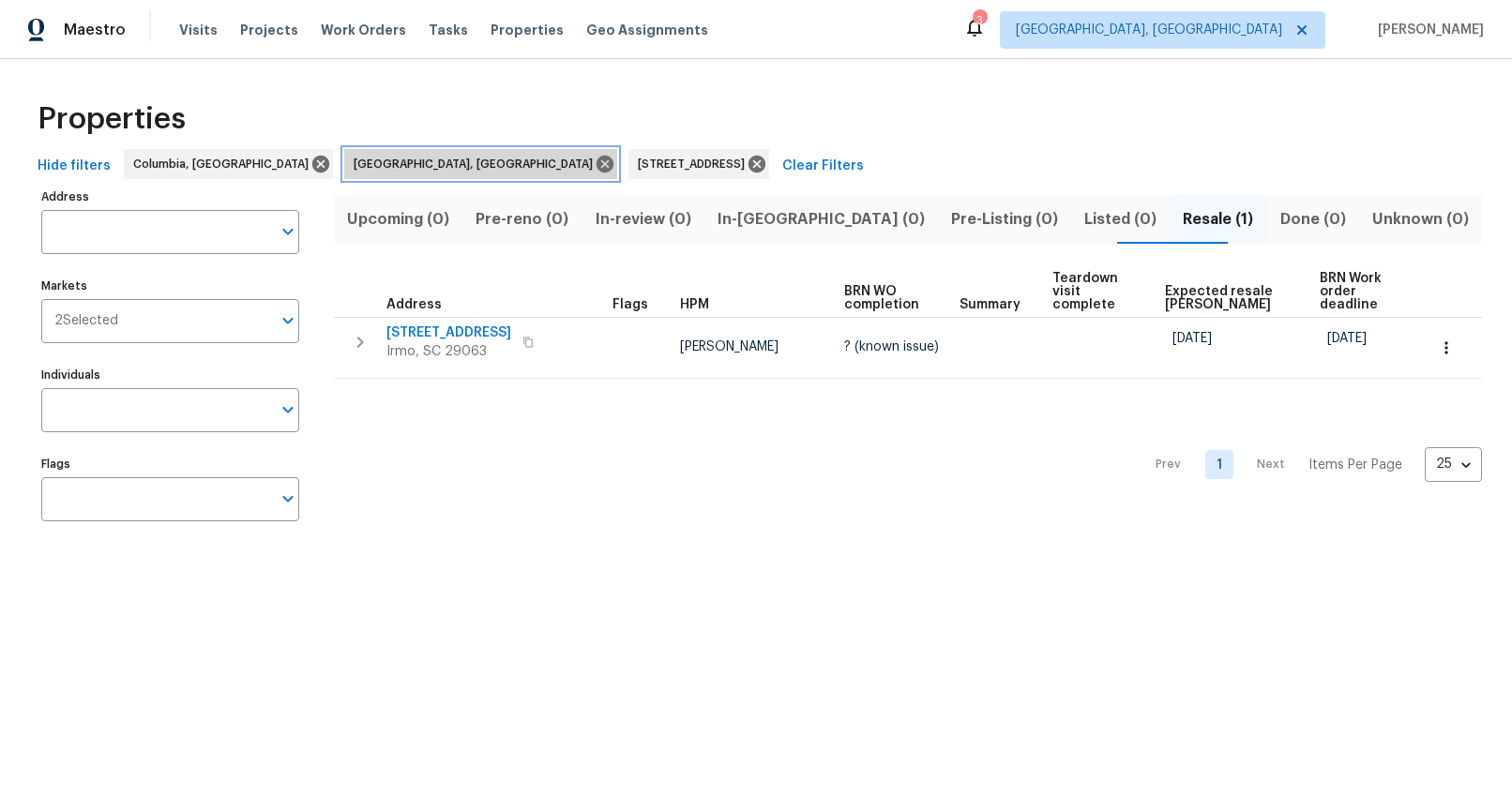
type input "109 Hedgefield Rd Irmo SC 29063"
click at [596, 163] on icon at bounding box center [605, 165] width 17 height 17
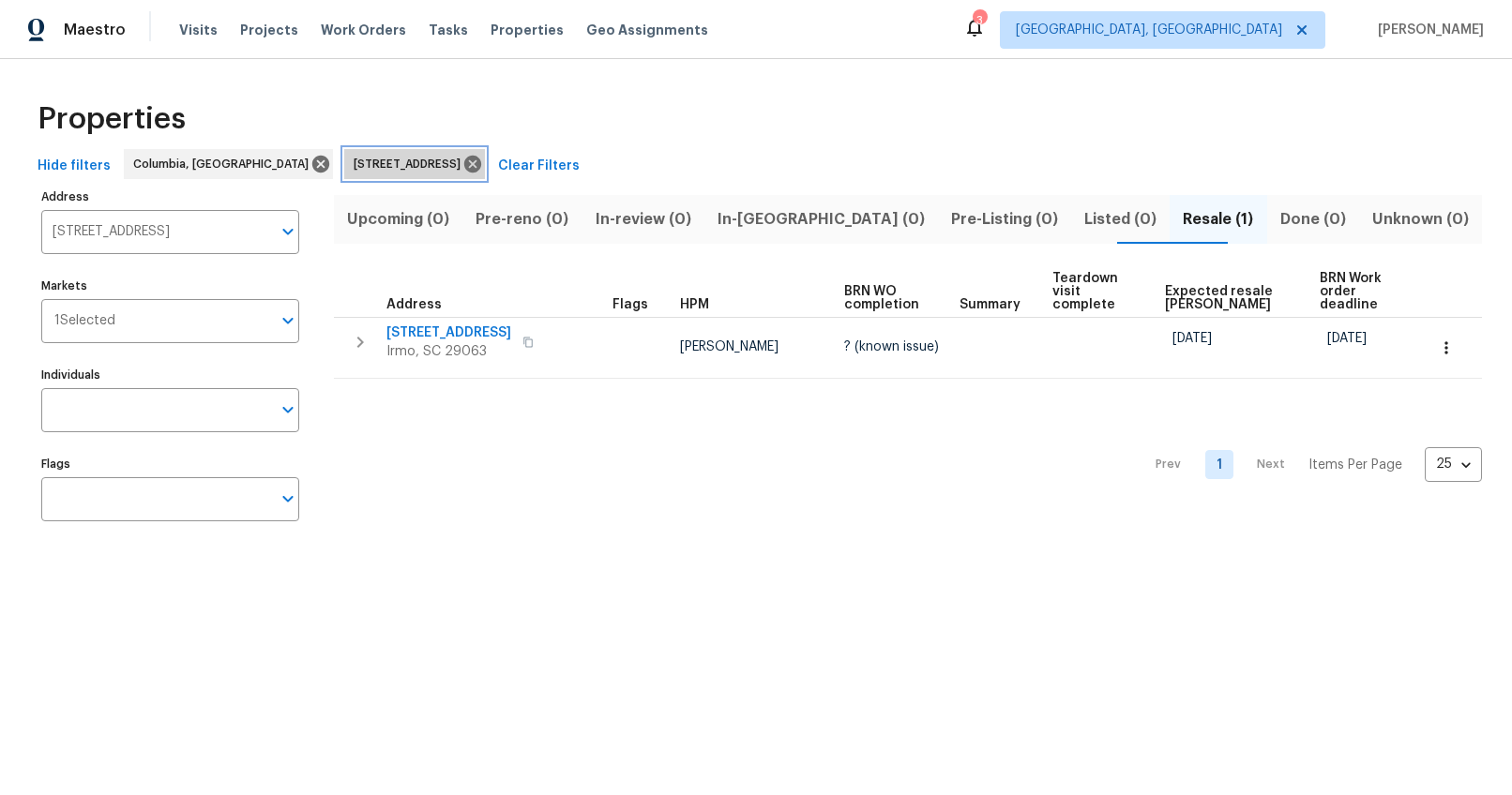
click at [354, 163] on span "109 Hedgefield Rd Irmo SC 29063" at bounding box center [411, 165] width 114 height 19
click at [464, 158] on icon at bounding box center [473, 165] width 17 height 17
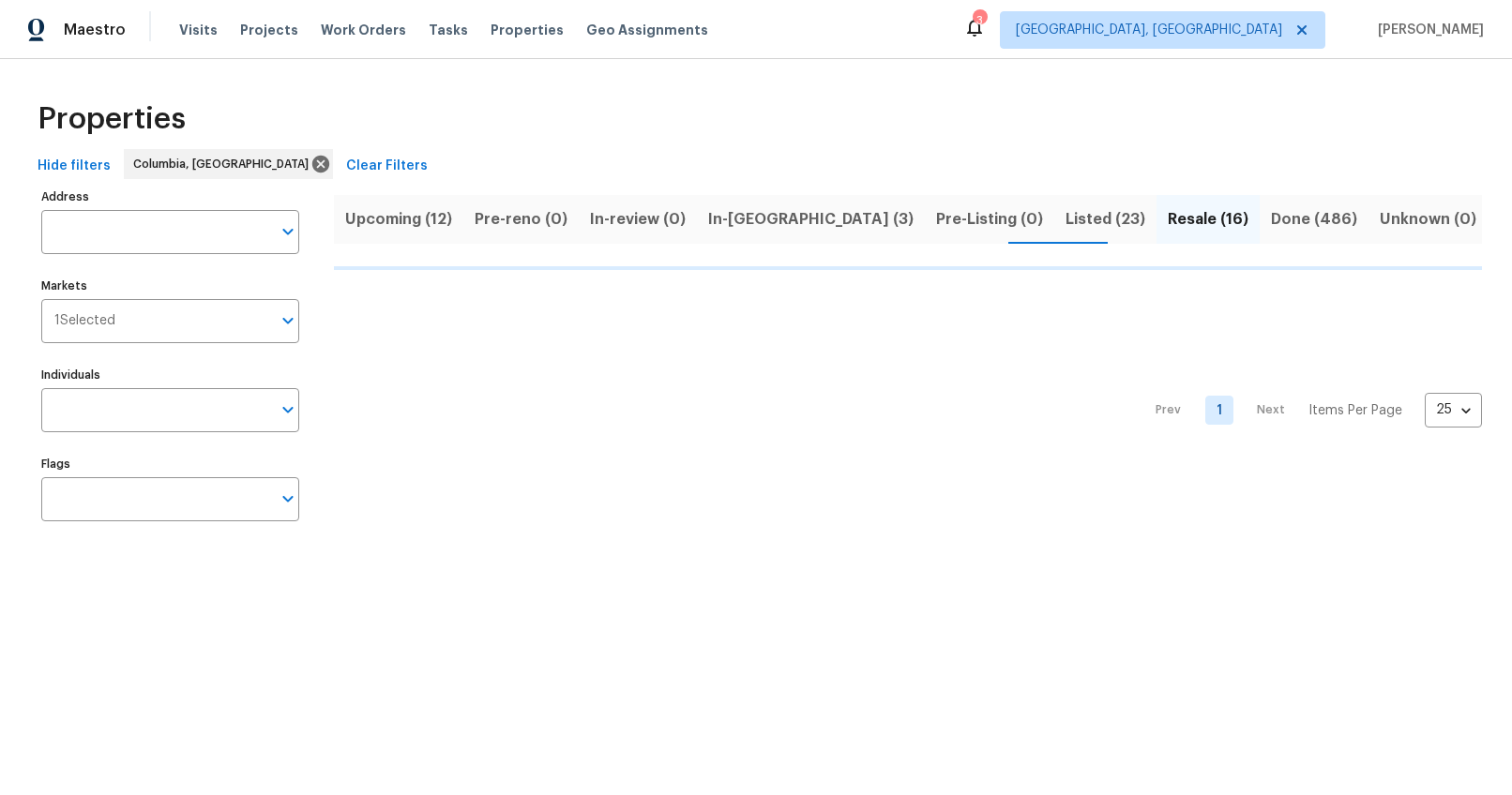
click at [418, 223] on span "Upcoming (12)" at bounding box center [398, 220] width 107 height 27
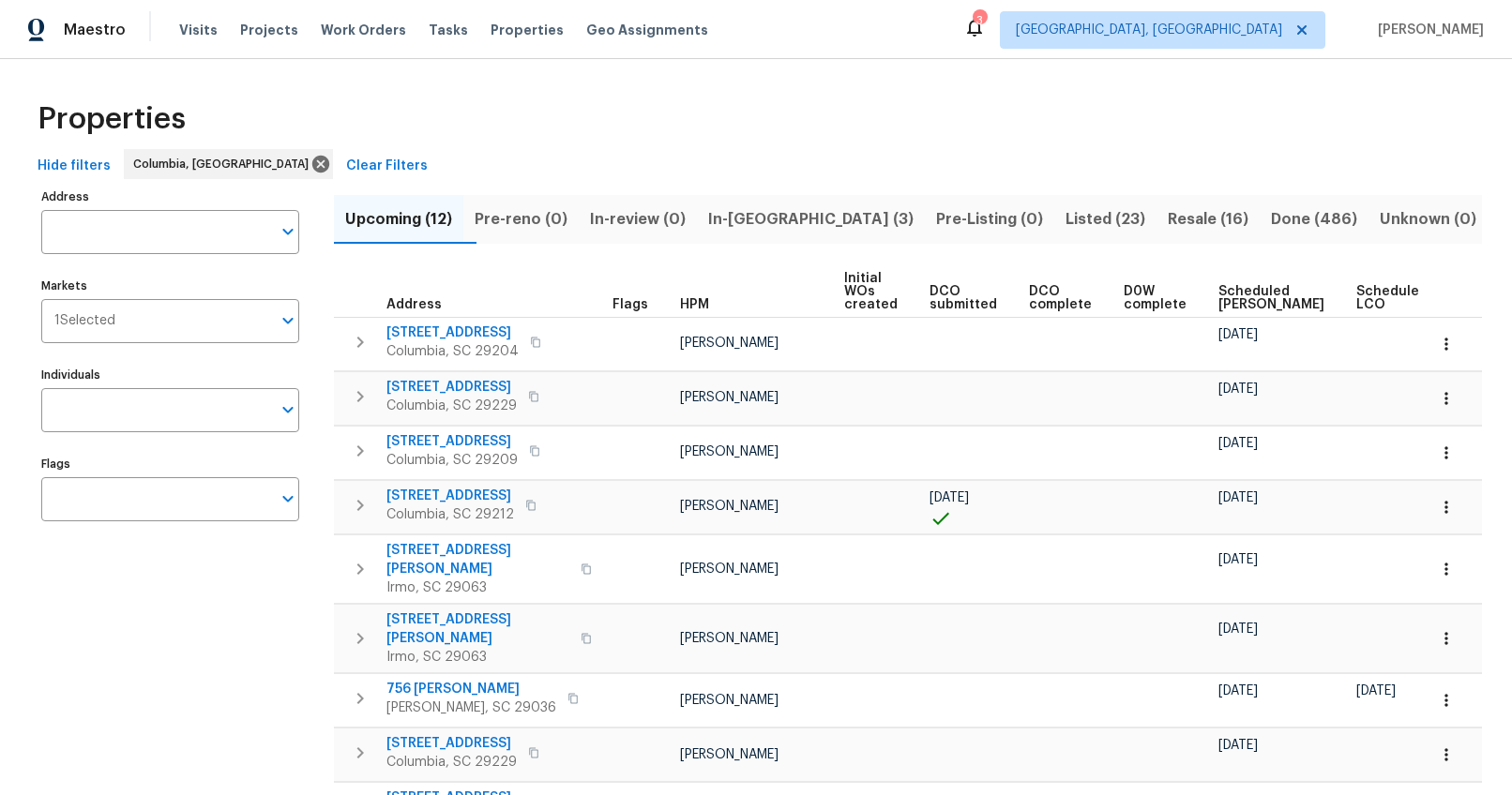
click at [1460, 299] on span "Ready Date" at bounding box center [1480, 299] width 41 height 27
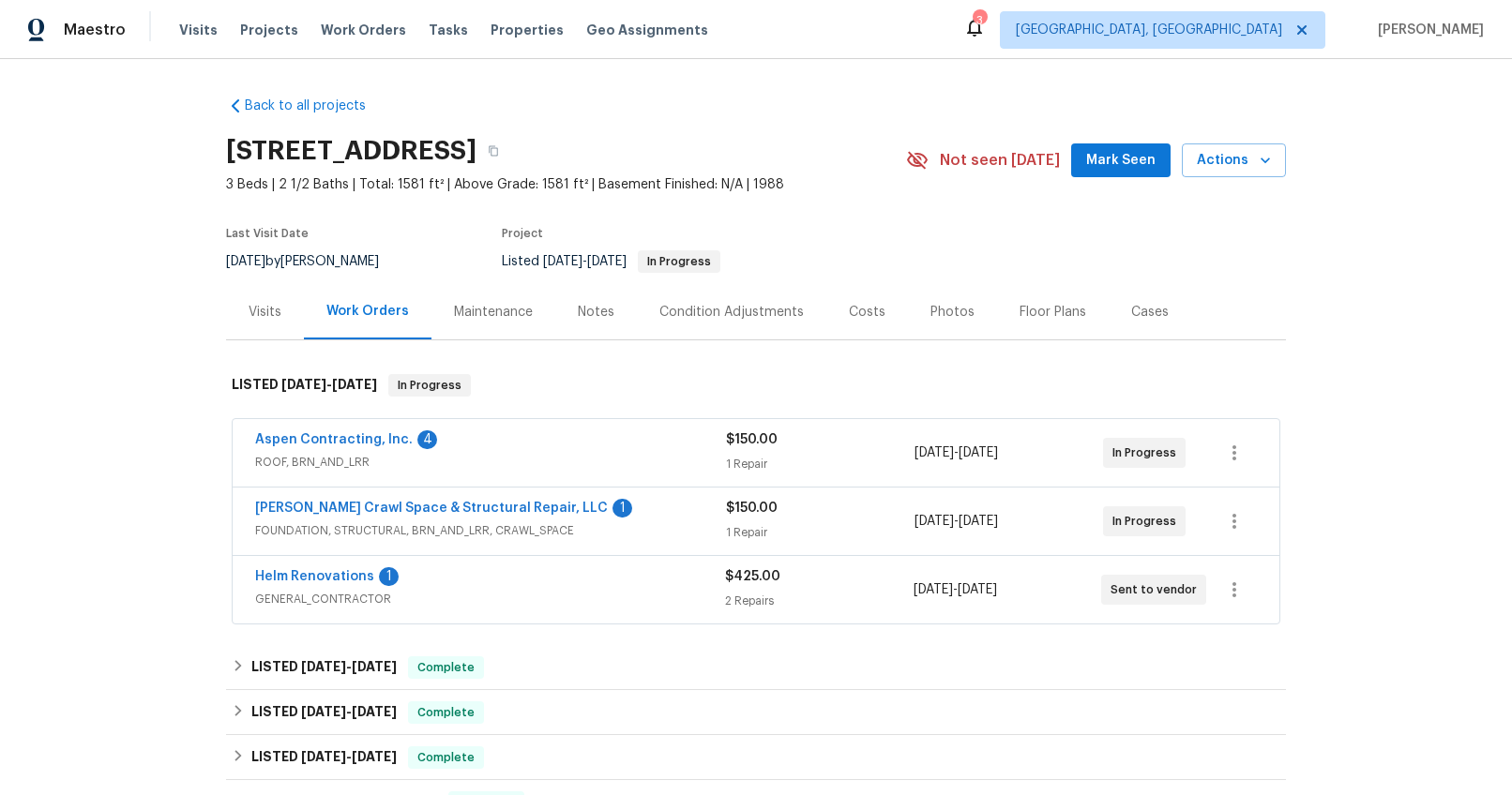
click at [533, 590] on span "GENERAL_CONTRACTOR" at bounding box center [490, 599] width 470 height 19
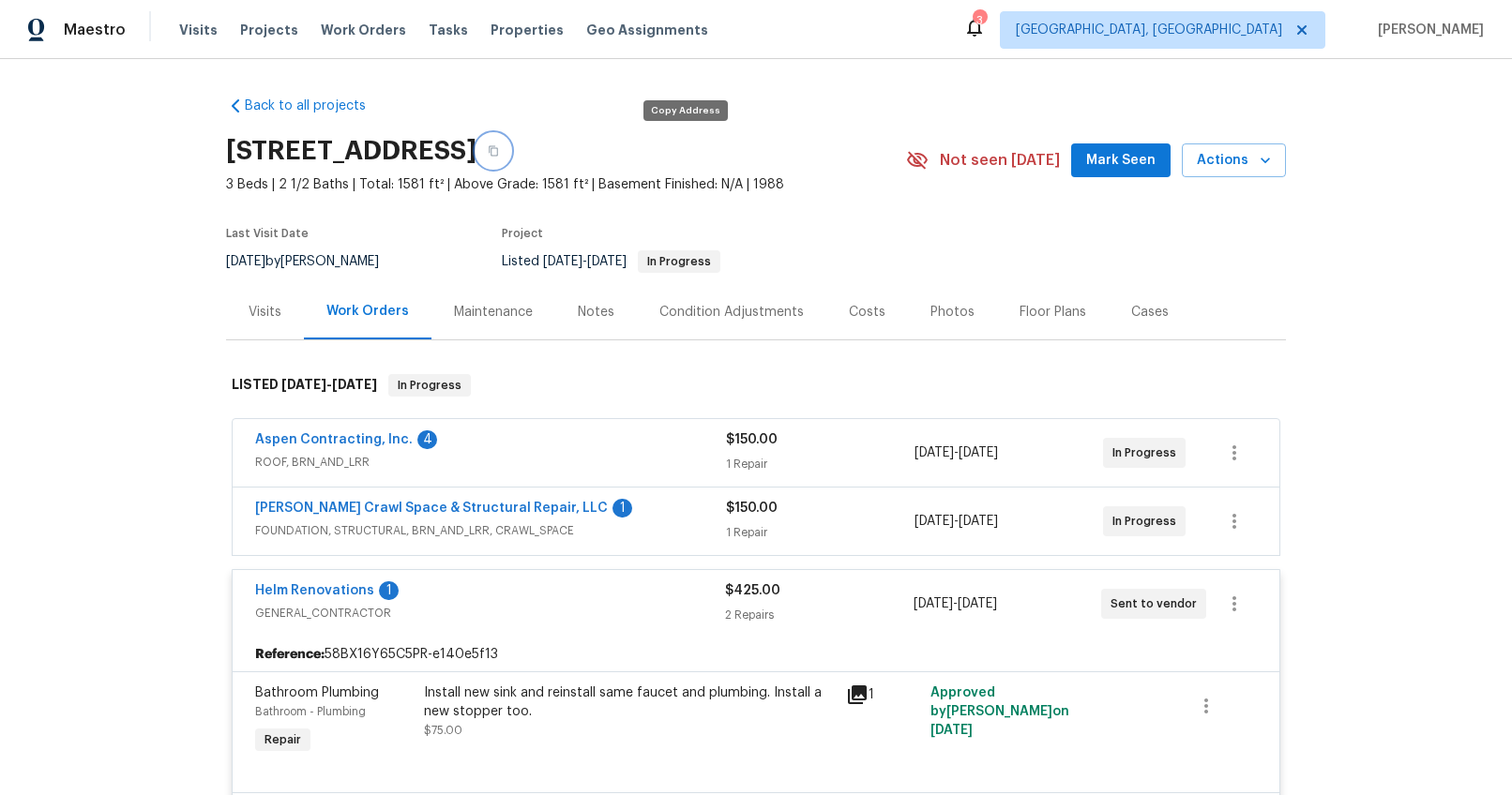
click at [499, 154] on icon "button" at bounding box center [494, 151] width 11 height 11
click at [473, 596] on div "Helm Renovations 1" at bounding box center [490, 592] width 470 height 23
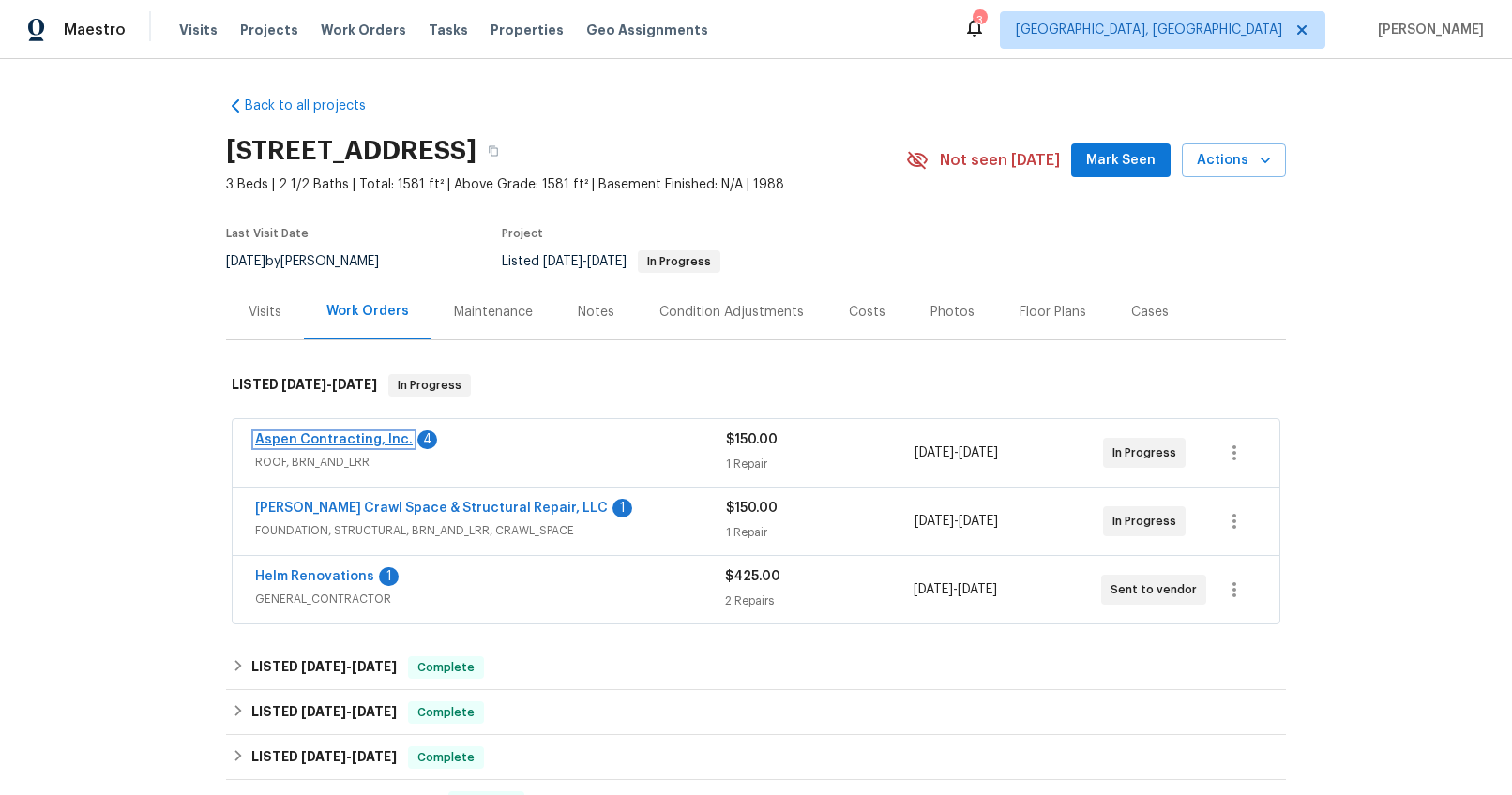
click at [358, 438] on link "Aspen Contracting, Inc." at bounding box center [334, 440] width 158 height 13
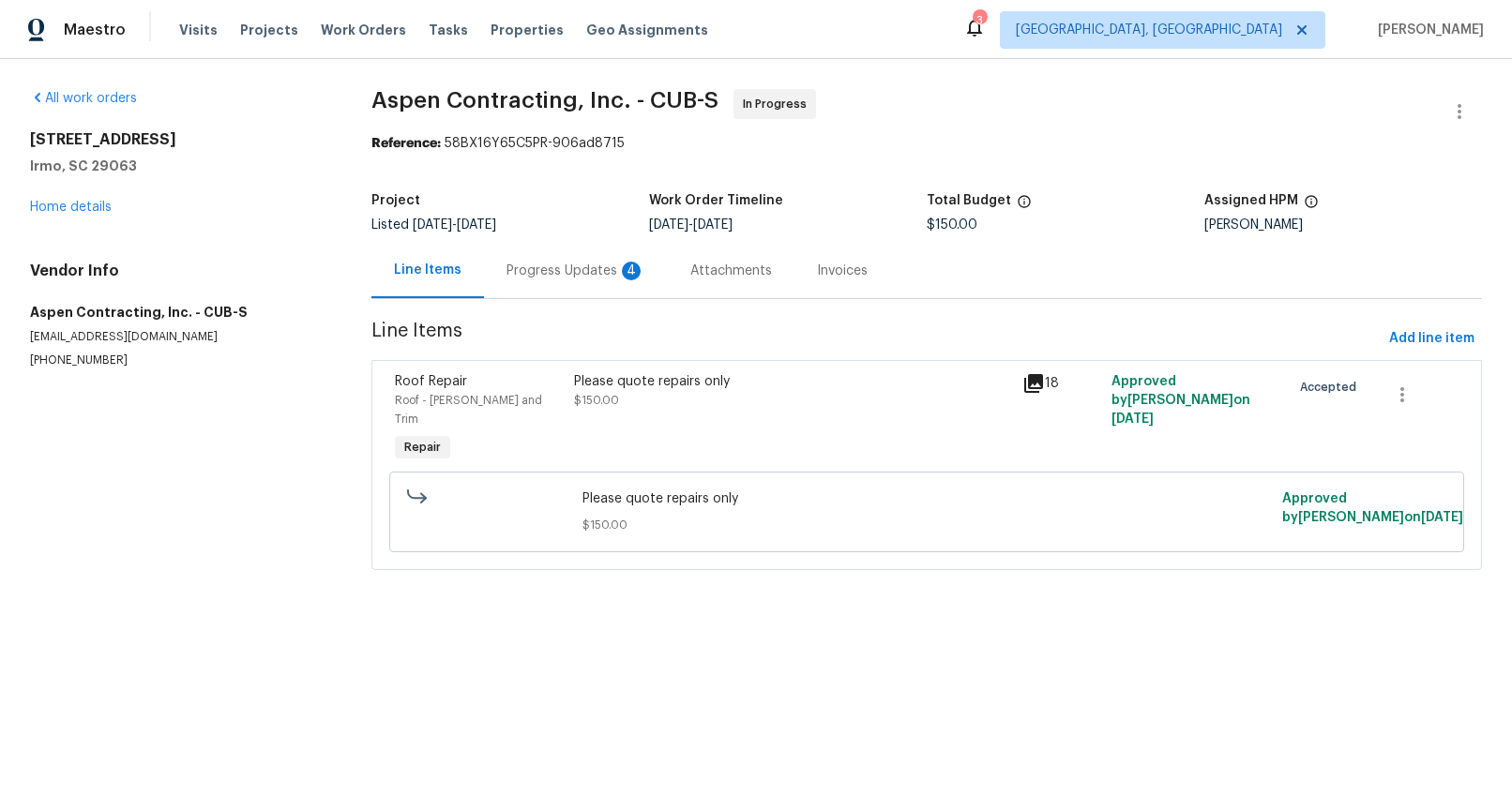
click at [523, 262] on div "Progress Updates 4" at bounding box center [576, 271] width 139 height 19
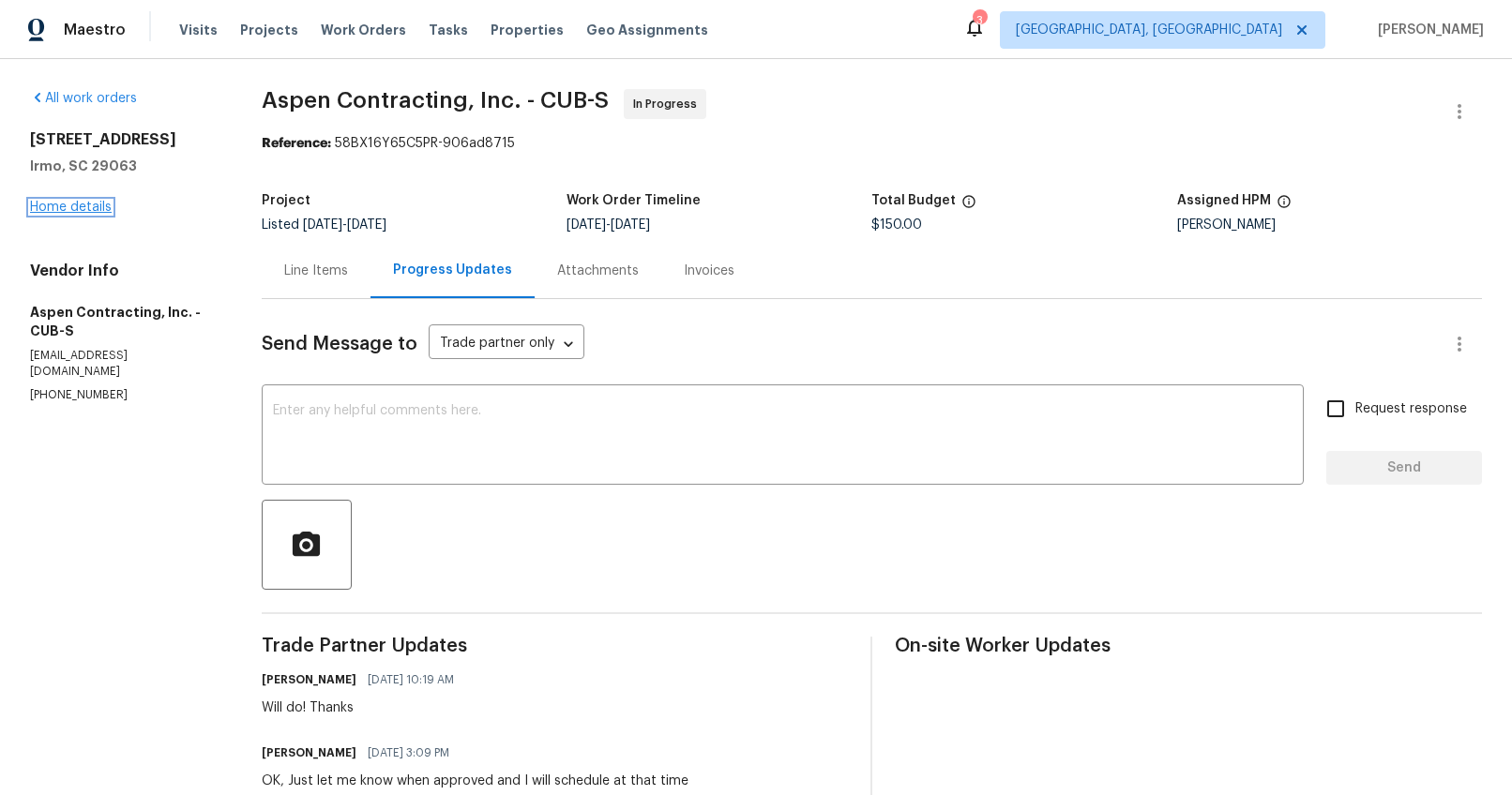
click at [62, 207] on link "Home details" at bounding box center [71, 207] width 82 height 13
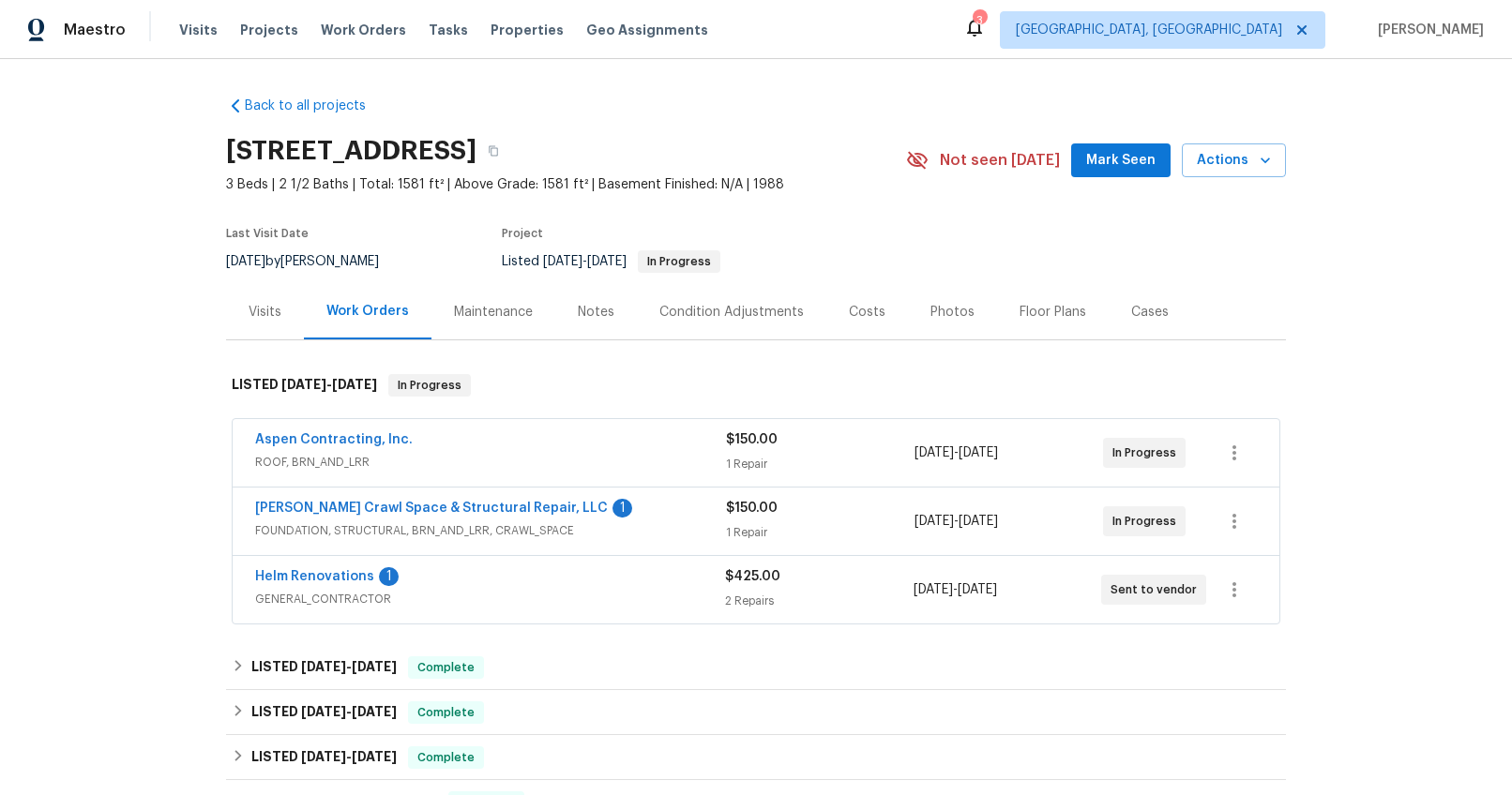
scroll to position [99, 0]
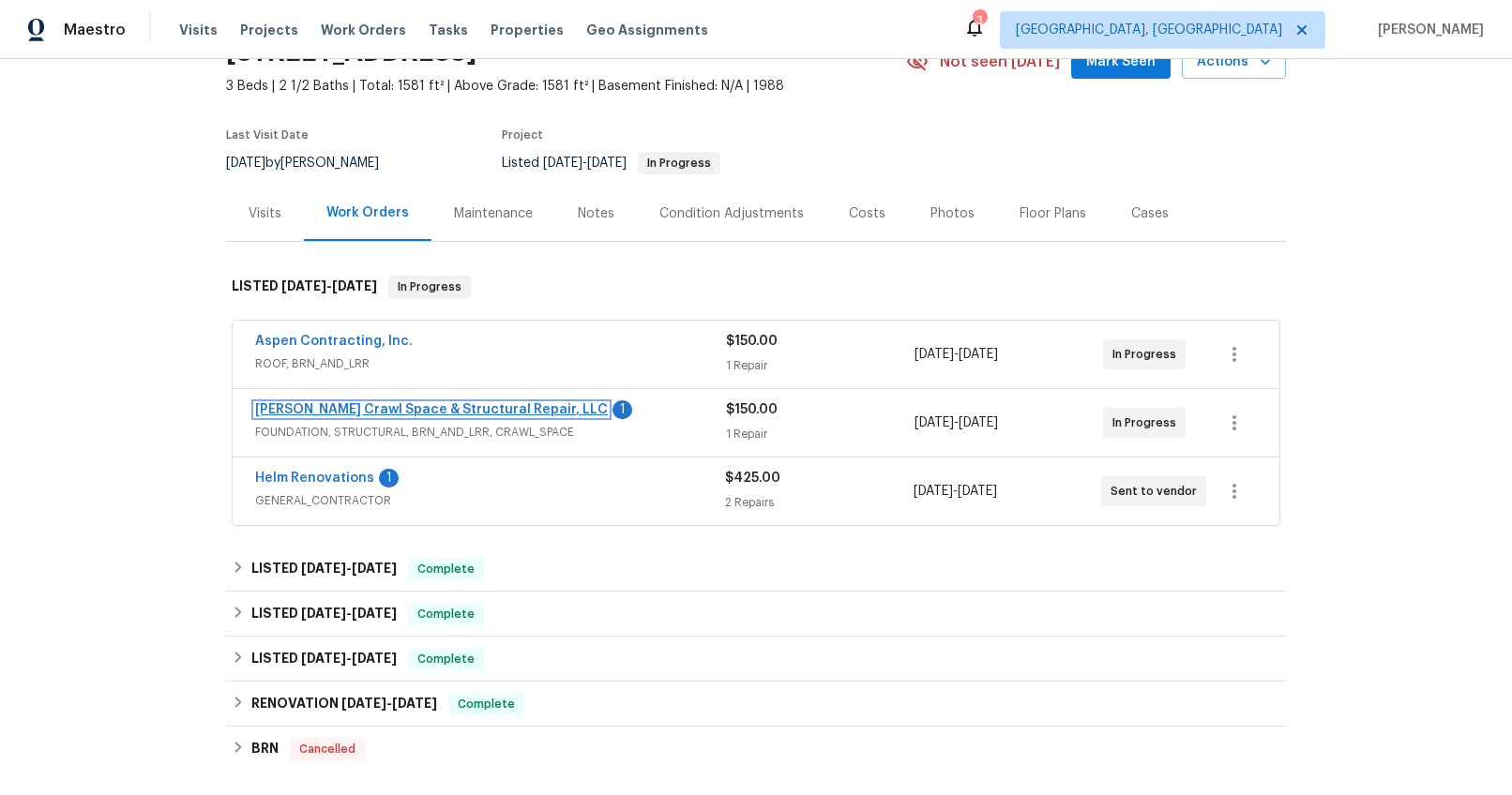
click at [440, 403] on link "[PERSON_NAME] Crawl Space & Structural Repair, LLC" at bounding box center [431, 410] width 353 height 13
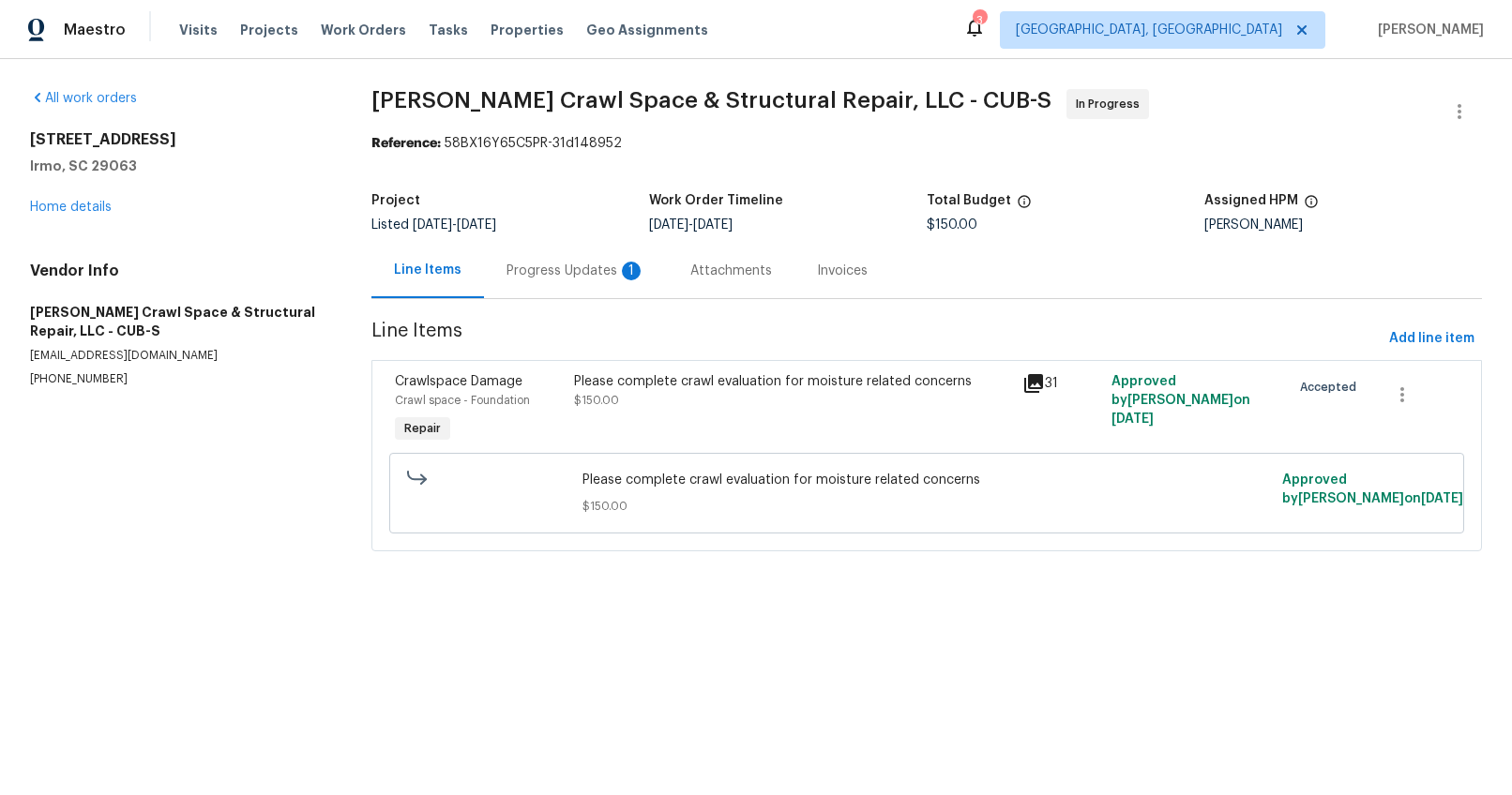
click at [552, 272] on div "Progress Updates 1" at bounding box center [576, 271] width 139 height 19
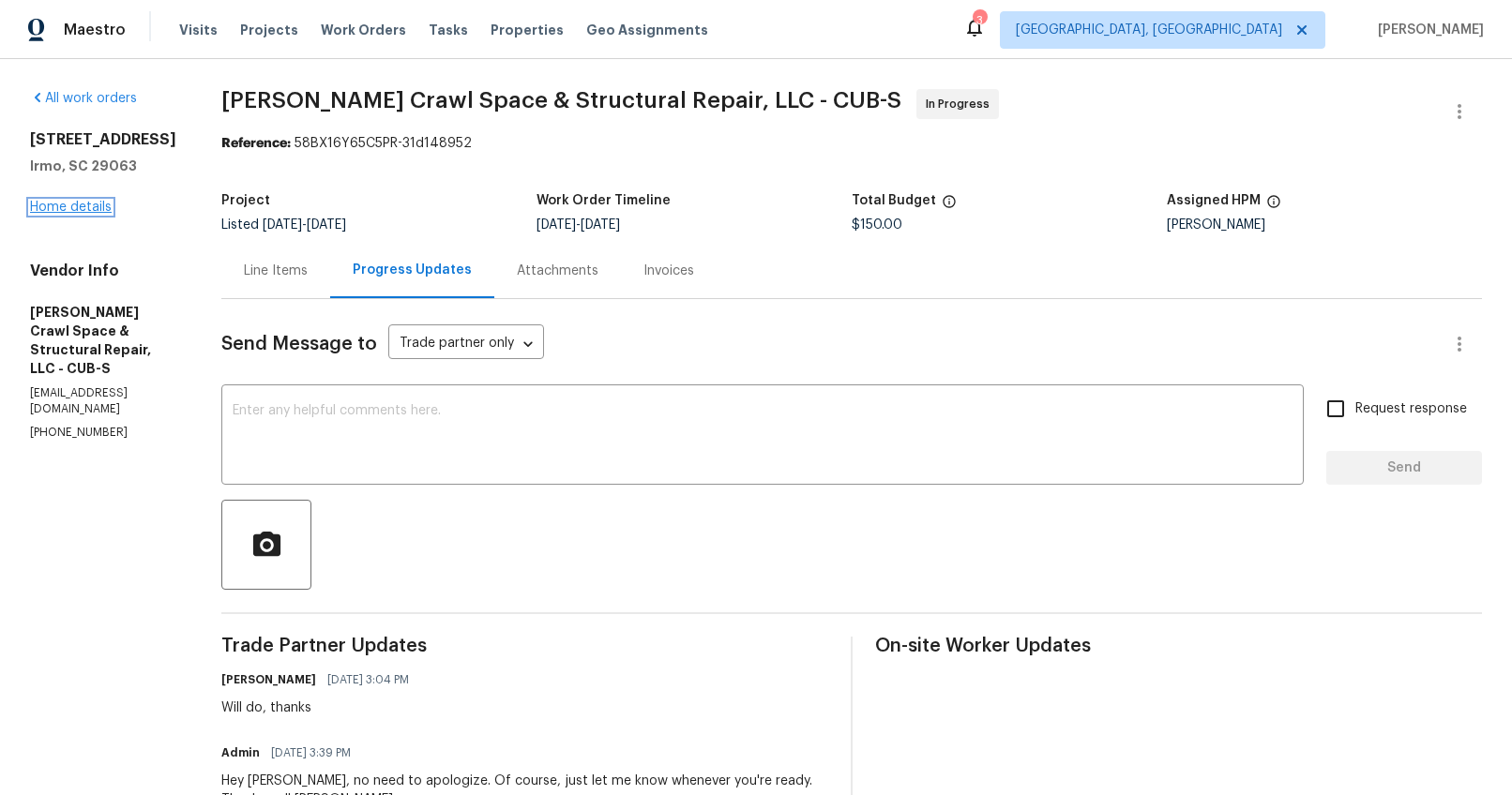
click at [86, 204] on link "Home details" at bounding box center [71, 207] width 82 height 13
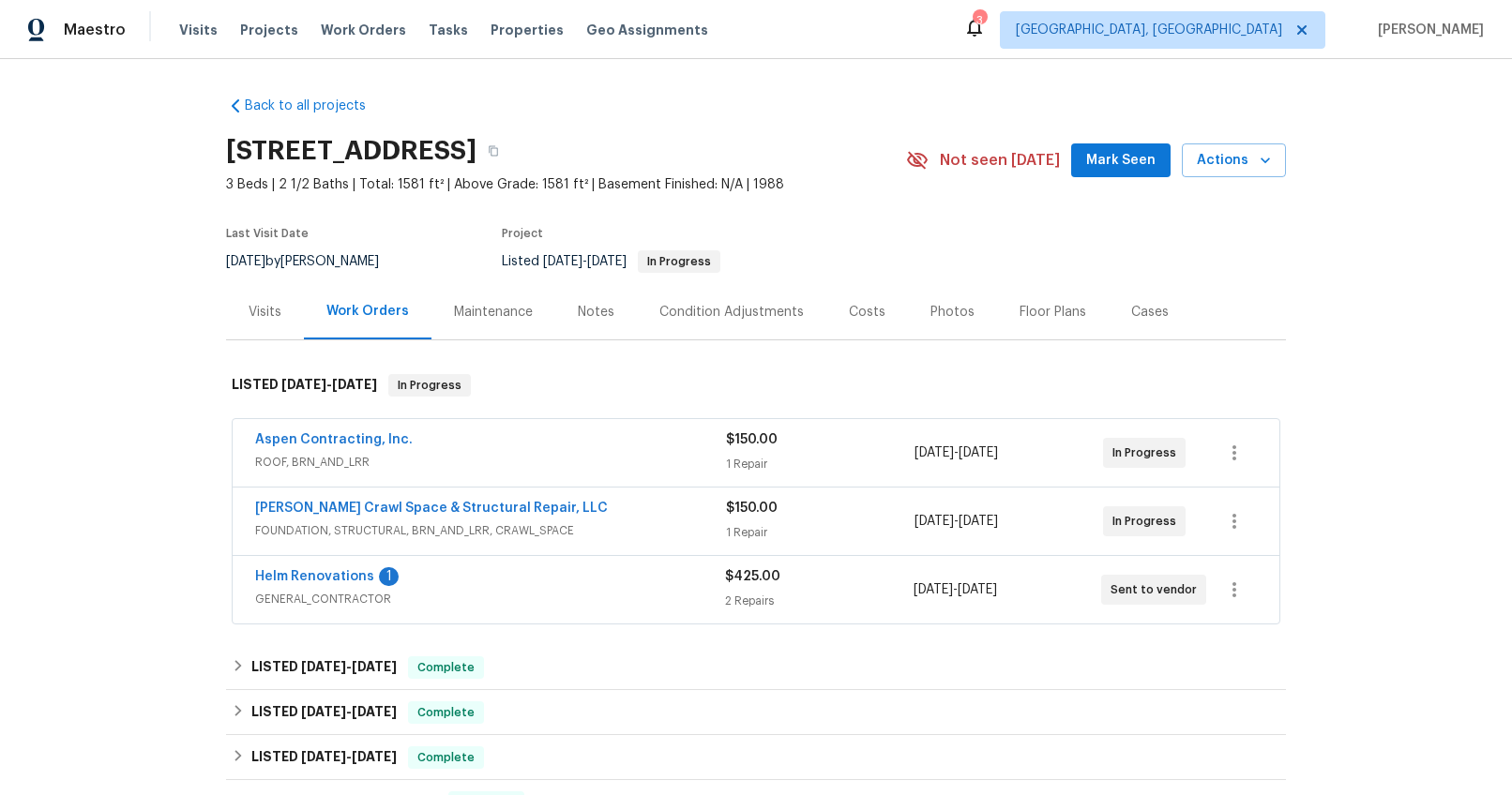
scroll to position [53, 0]
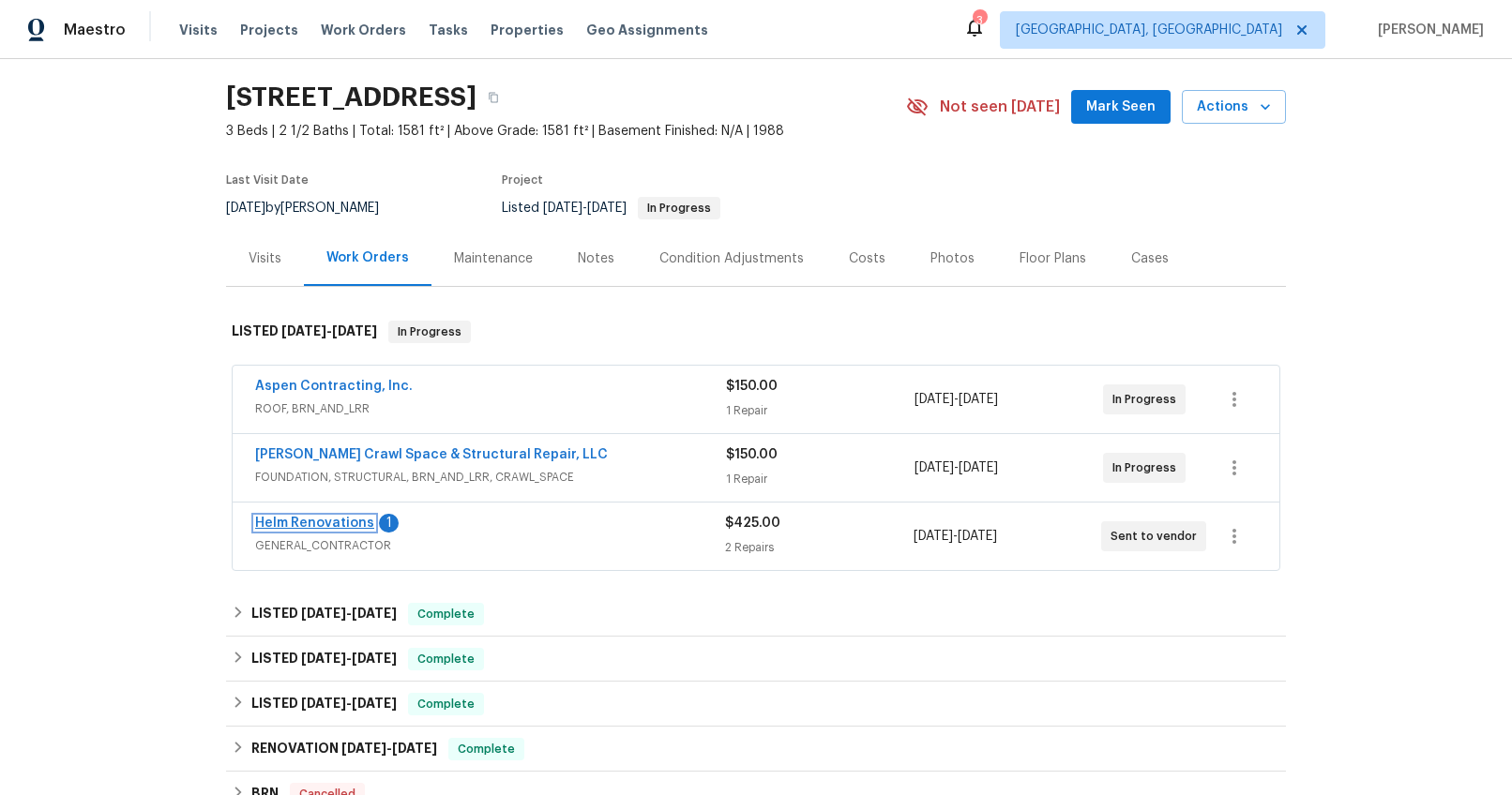
click at [329, 523] on link "Helm Renovations" at bounding box center [314, 523] width 119 height 13
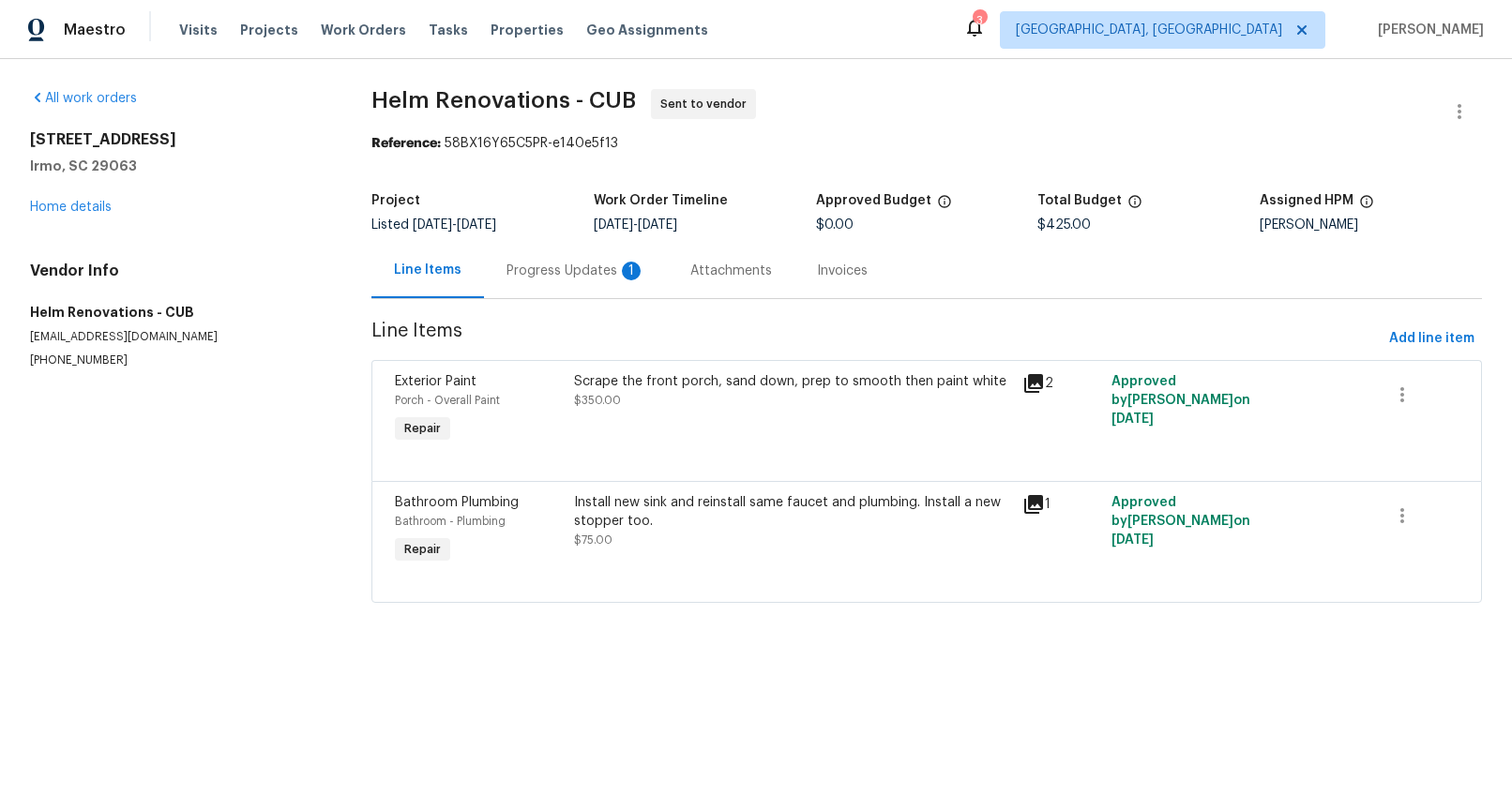
click at [553, 272] on div "Progress Updates 1" at bounding box center [576, 271] width 139 height 19
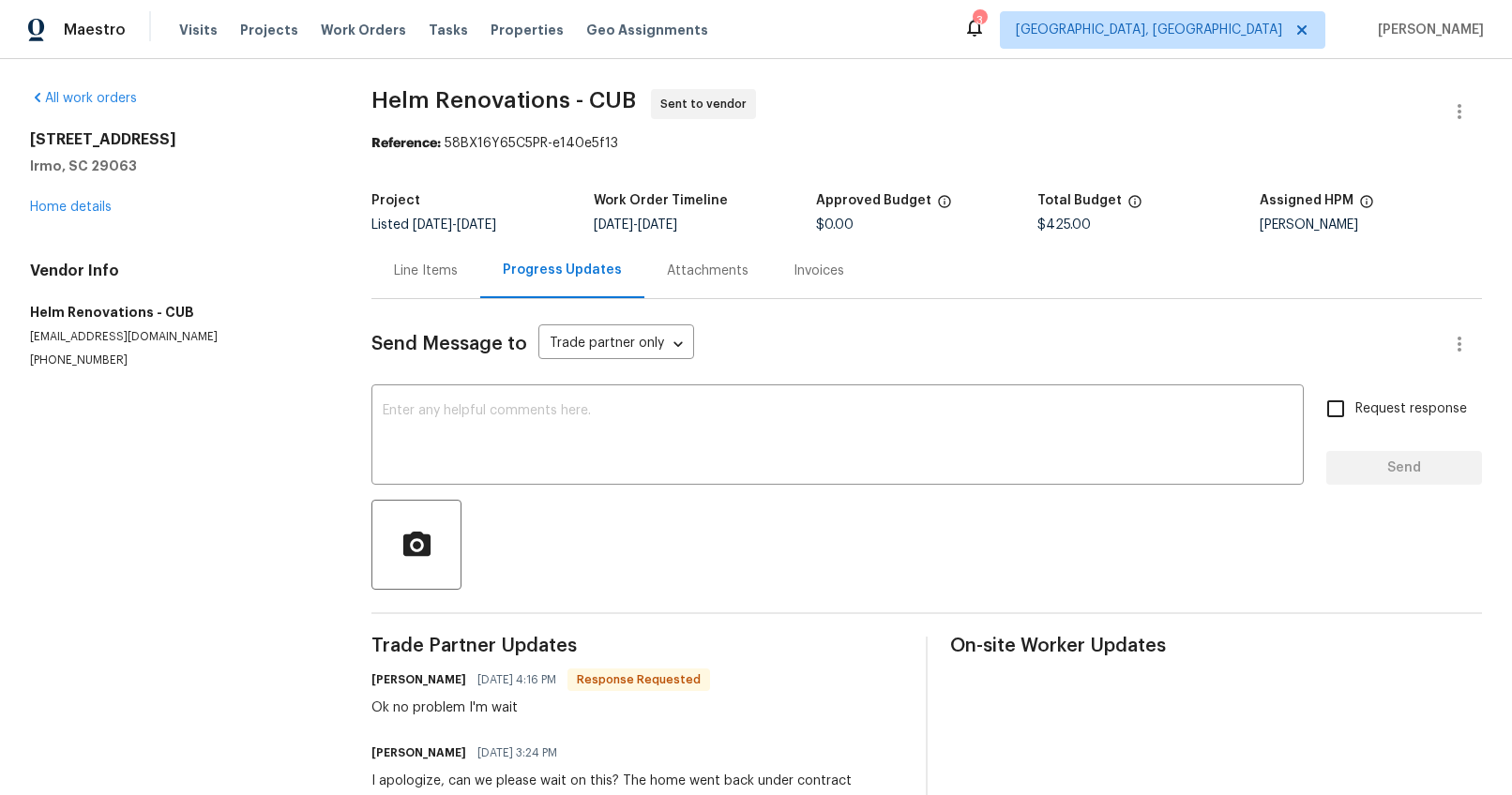
scroll to position [28, 0]
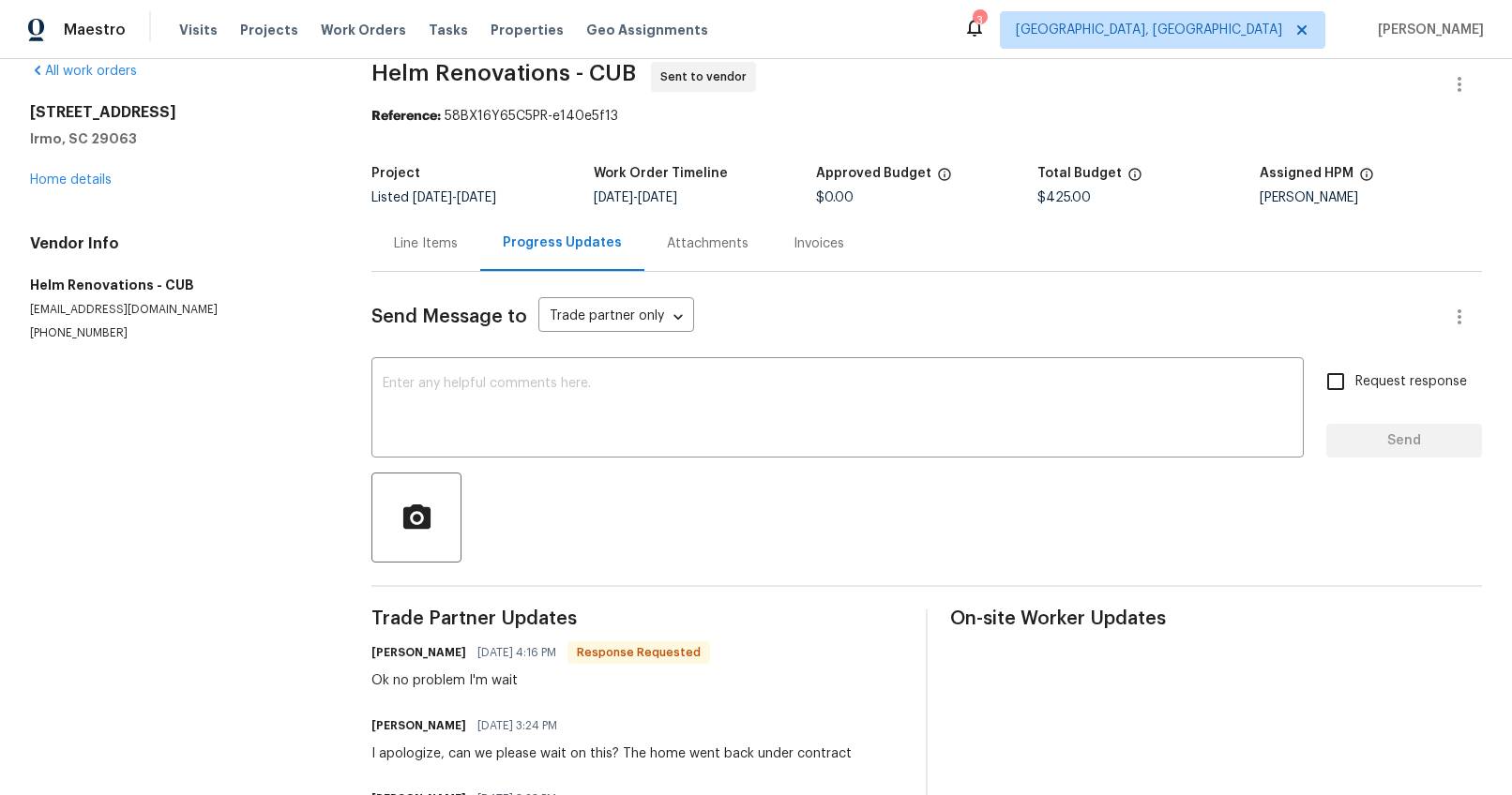
click at [415, 240] on div "Line Items" at bounding box center [425, 244] width 64 height 19
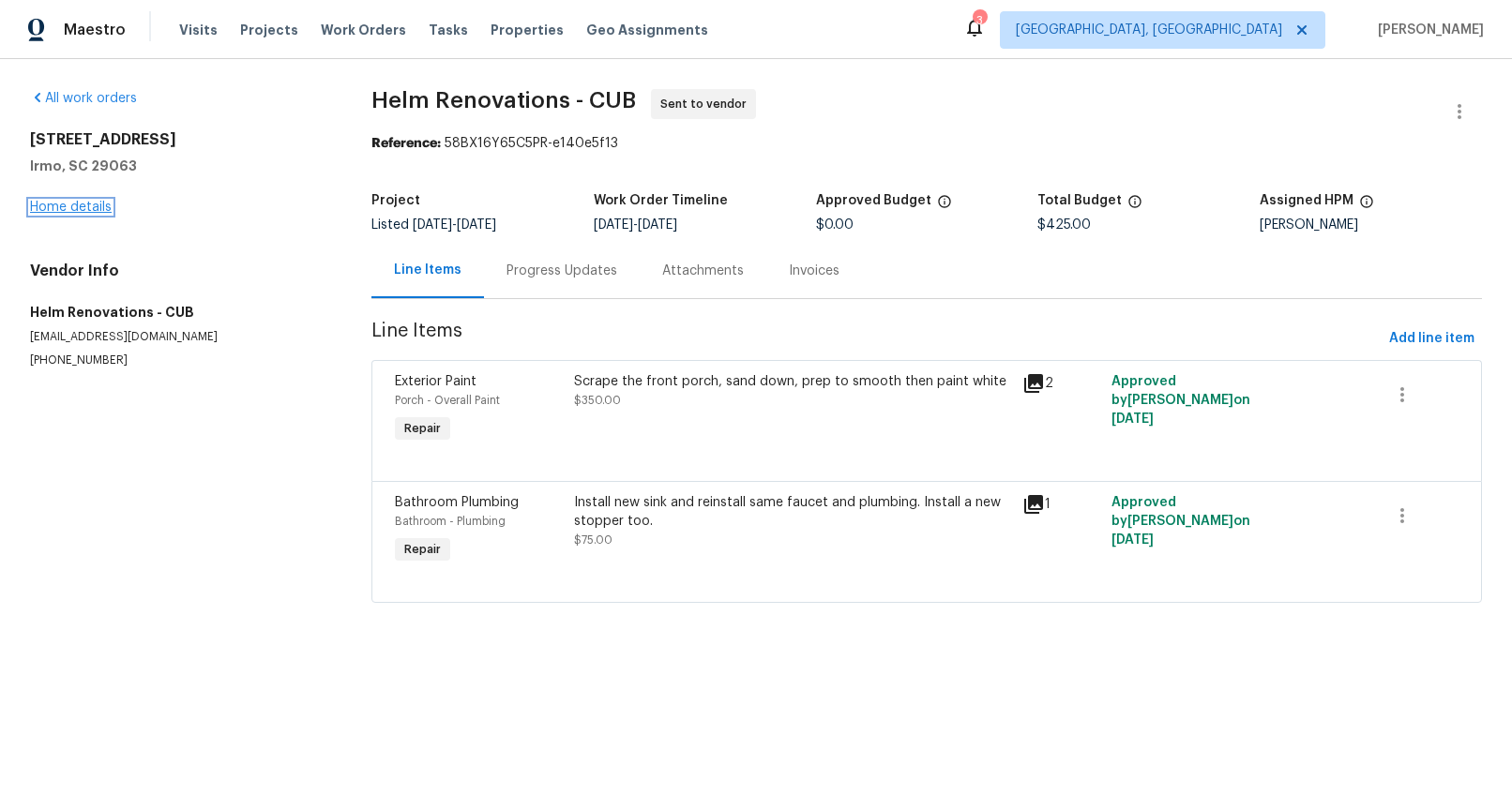
click at [55, 201] on link "Home details" at bounding box center [71, 207] width 82 height 13
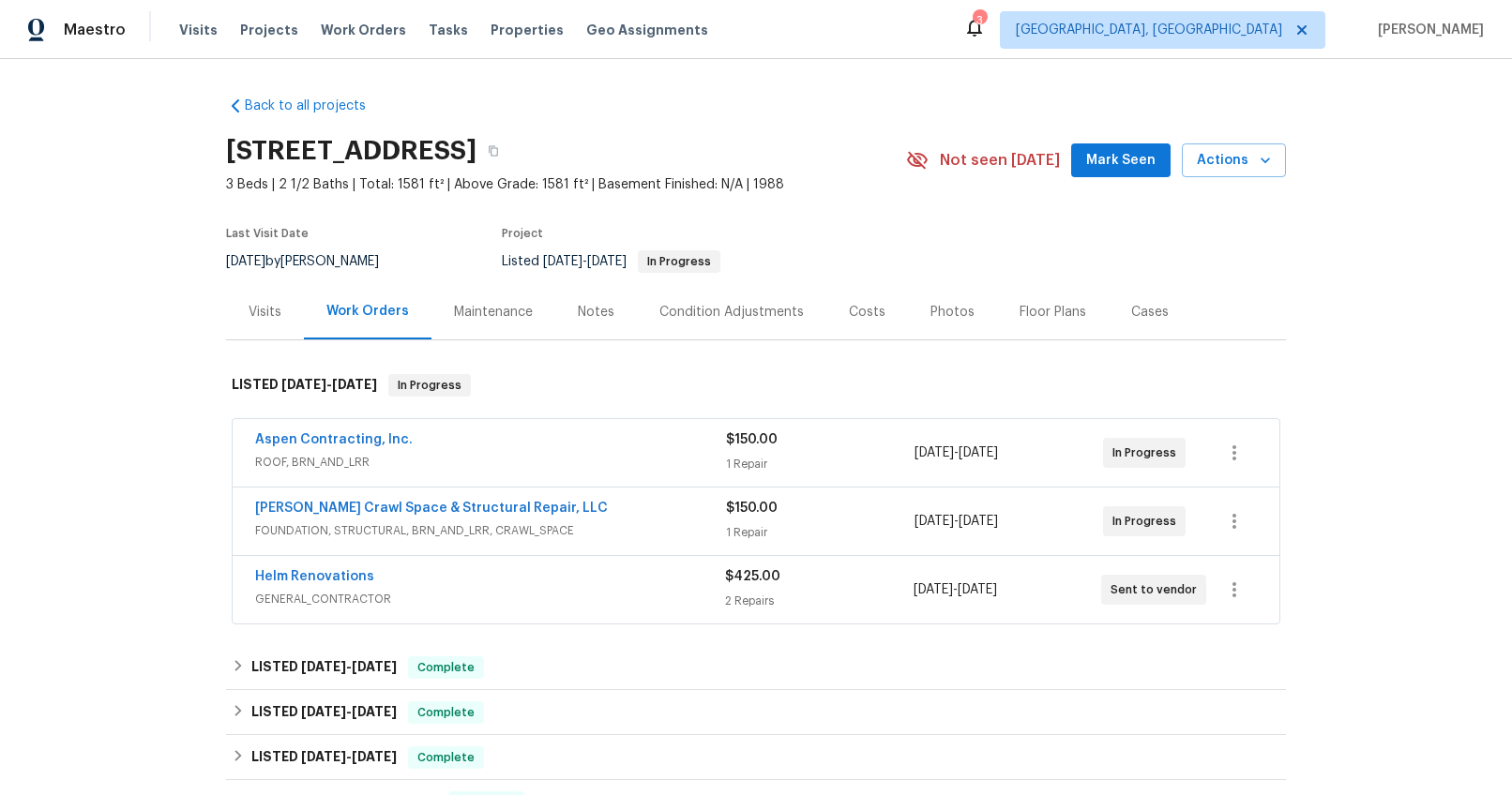
scroll to position [13, 0]
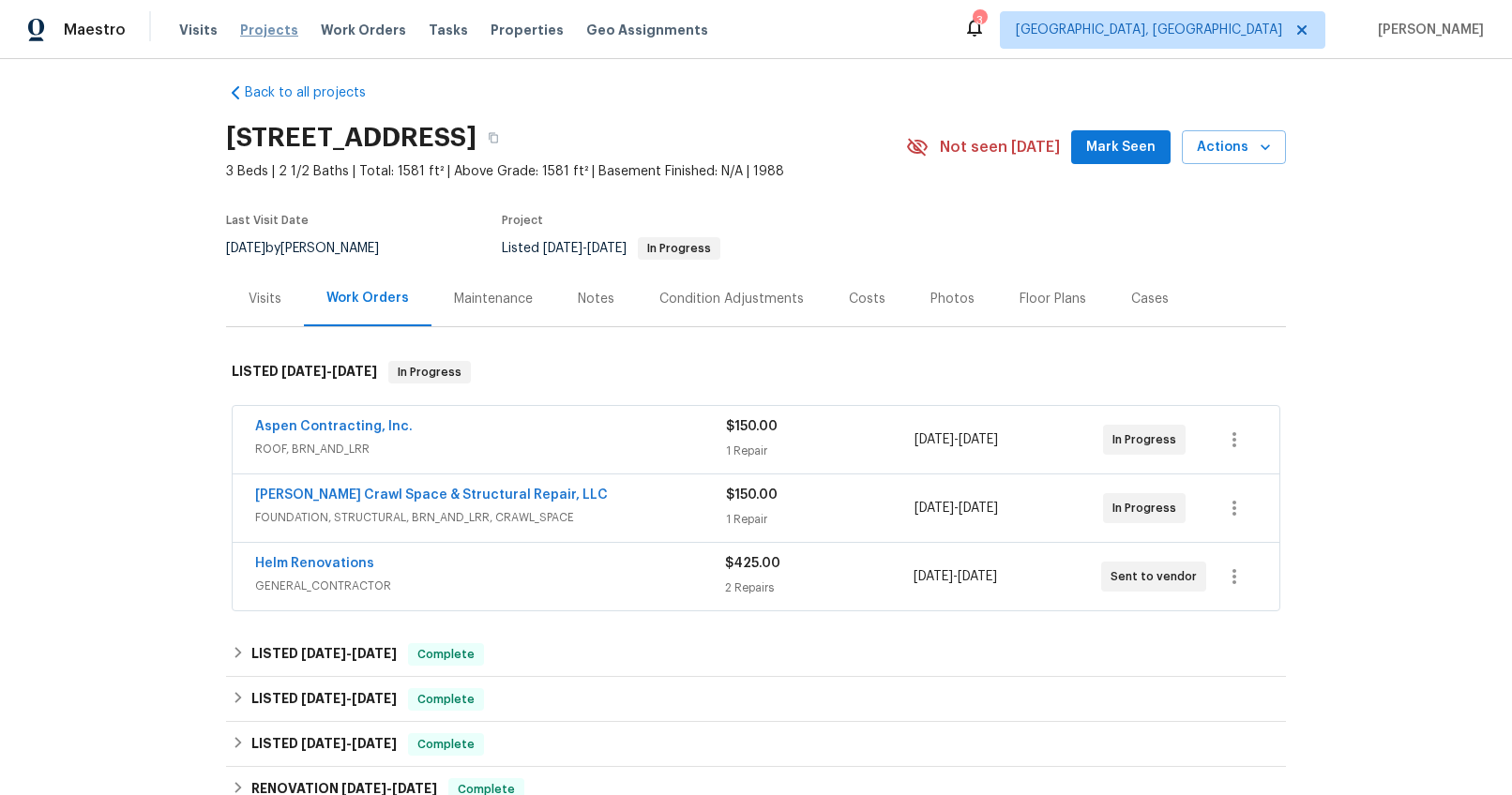
click at [250, 29] on span "Projects" at bounding box center [268, 30] width 58 height 19
